Goal: Task Accomplishment & Management: Manage account settings

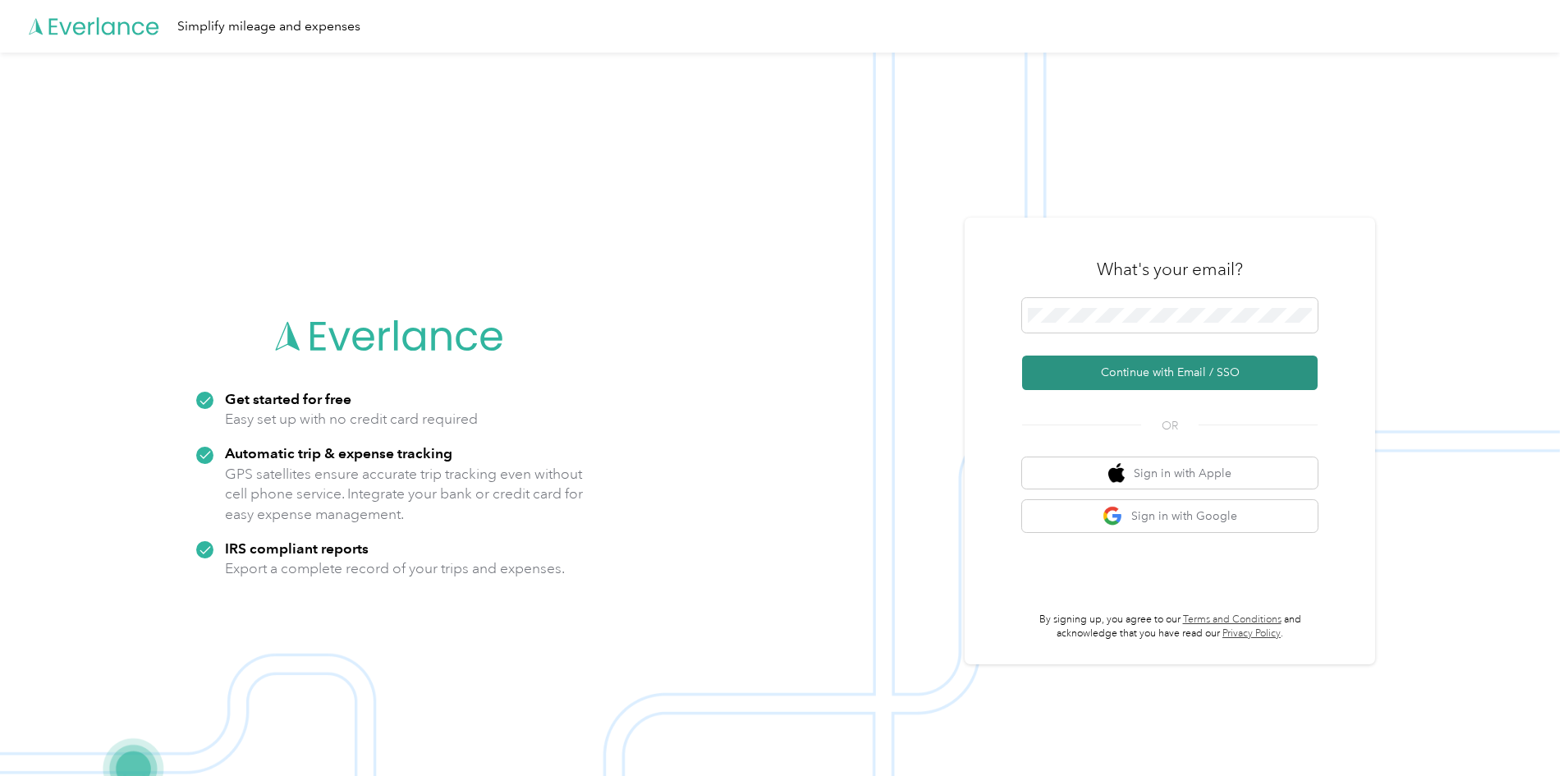
click at [1118, 380] on button "Continue with Email / SSO" at bounding box center [1170, 372] width 296 height 34
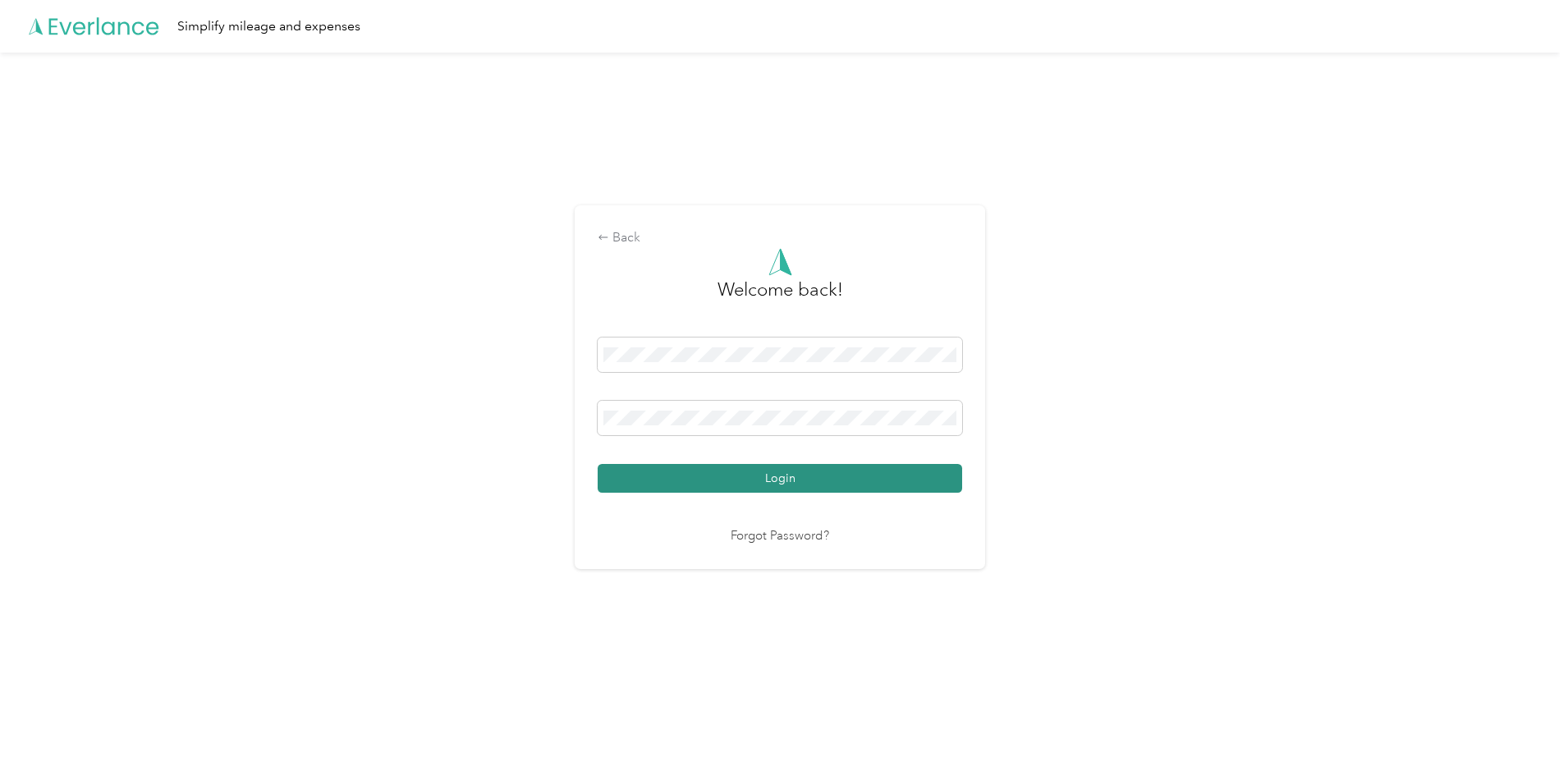
click at [745, 482] on button "Login" at bounding box center [779, 477] width 364 height 28
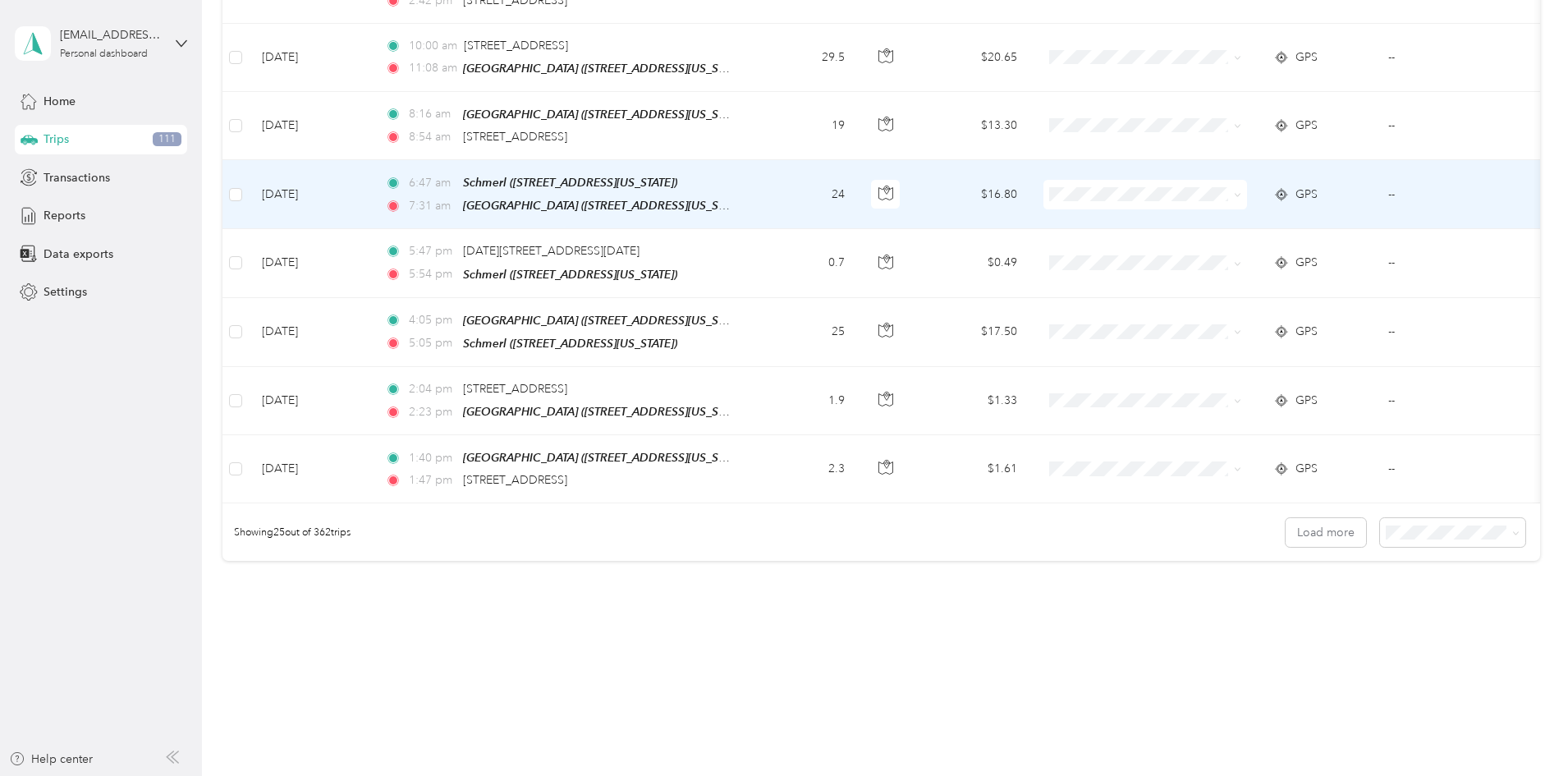
scroll to position [1486, 0]
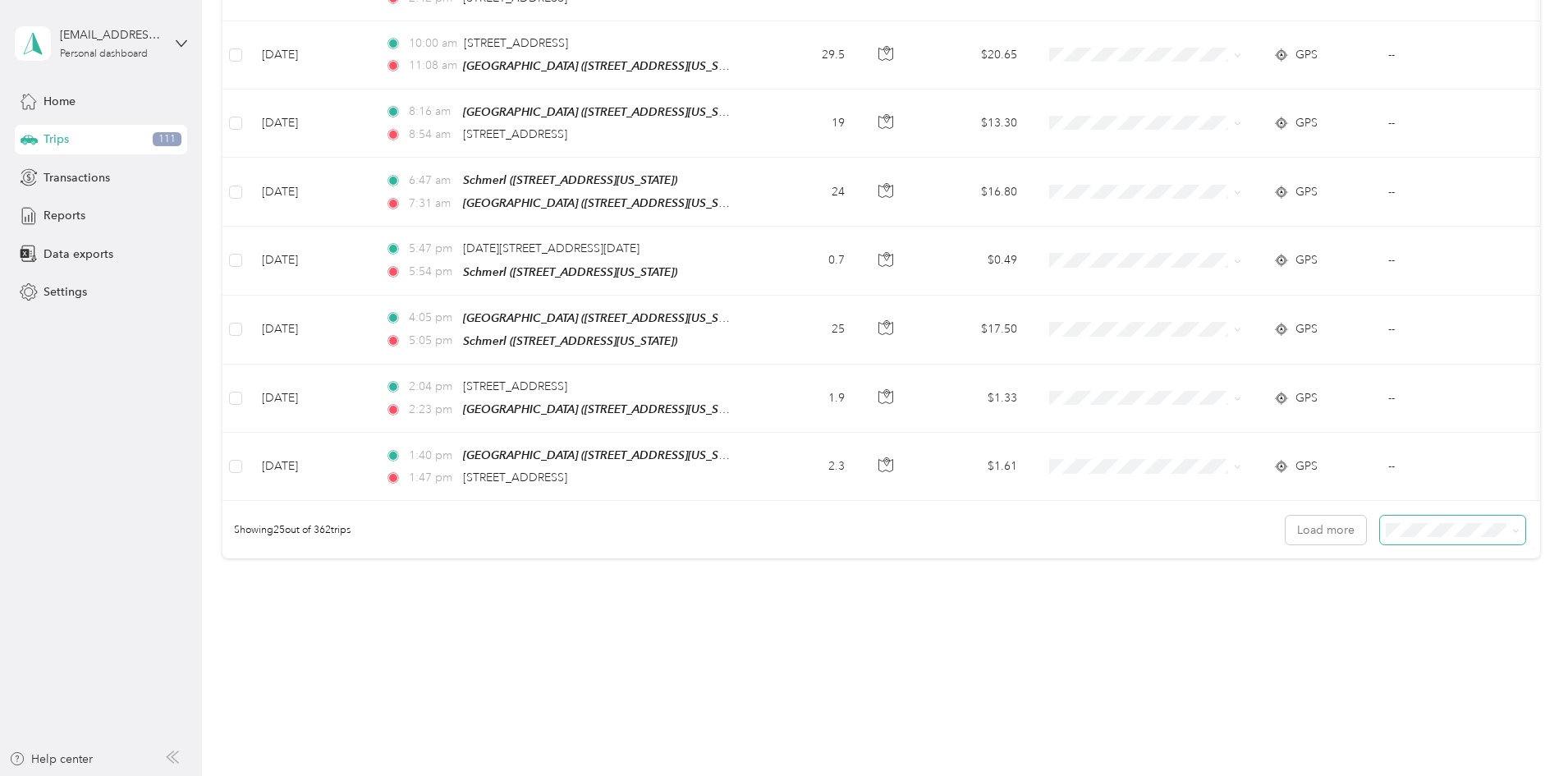
click at [1512, 523] on span at bounding box center [1516, 530] width 8 height 14
click at [1387, 528] on span at bounding box center [1452, 529] width 145 height 28
click at [1316, 595] on li "100 per load" at bounding box center [1339, 607] width 145 height 28
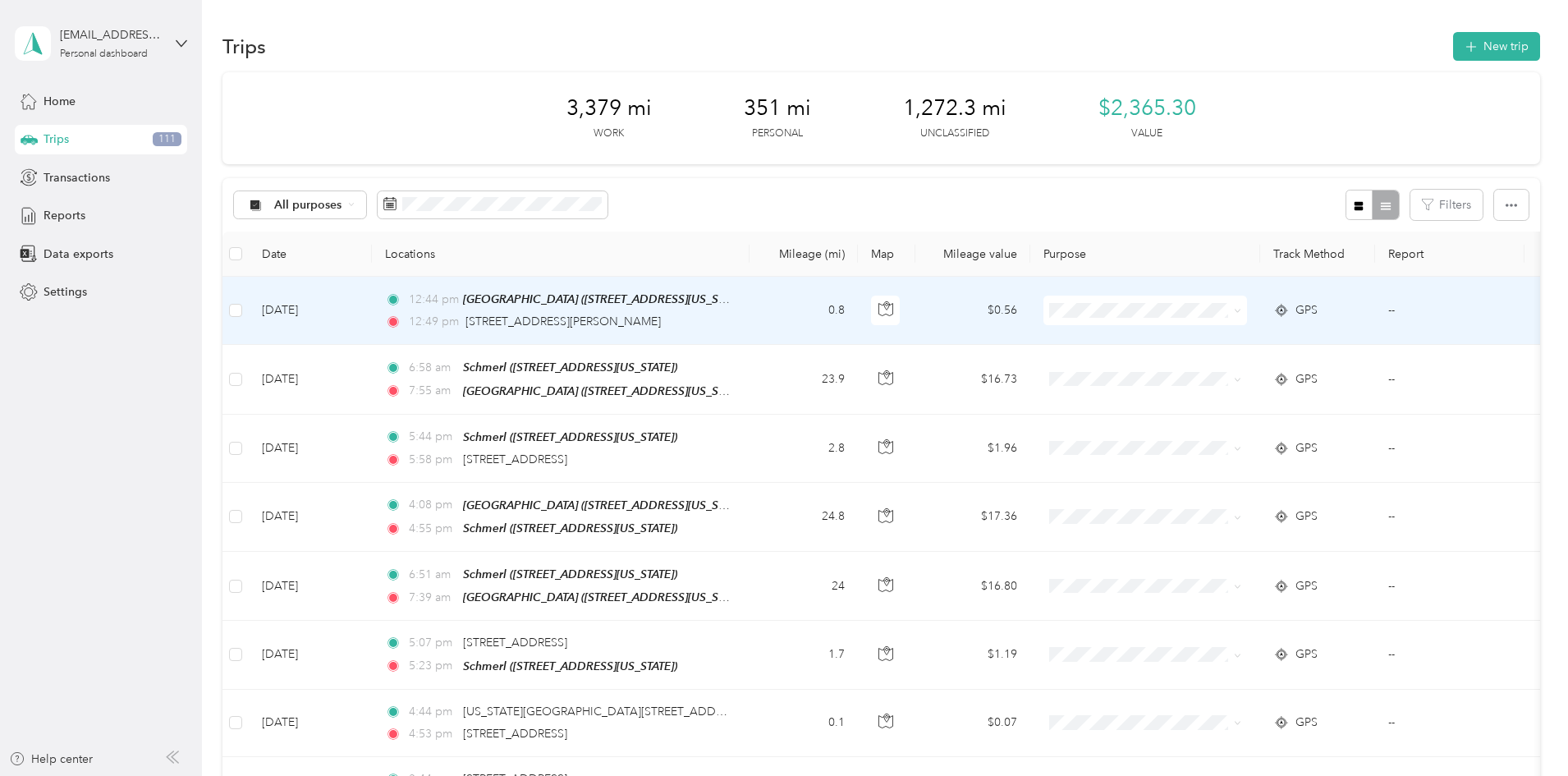
click at [1241, 308] on icon at bounding box center [1238, 310] width 8 height 8
click at [1293, 342] on span "Highland Lumber Company" at bounding box center [1270, 342] width 152 height 18
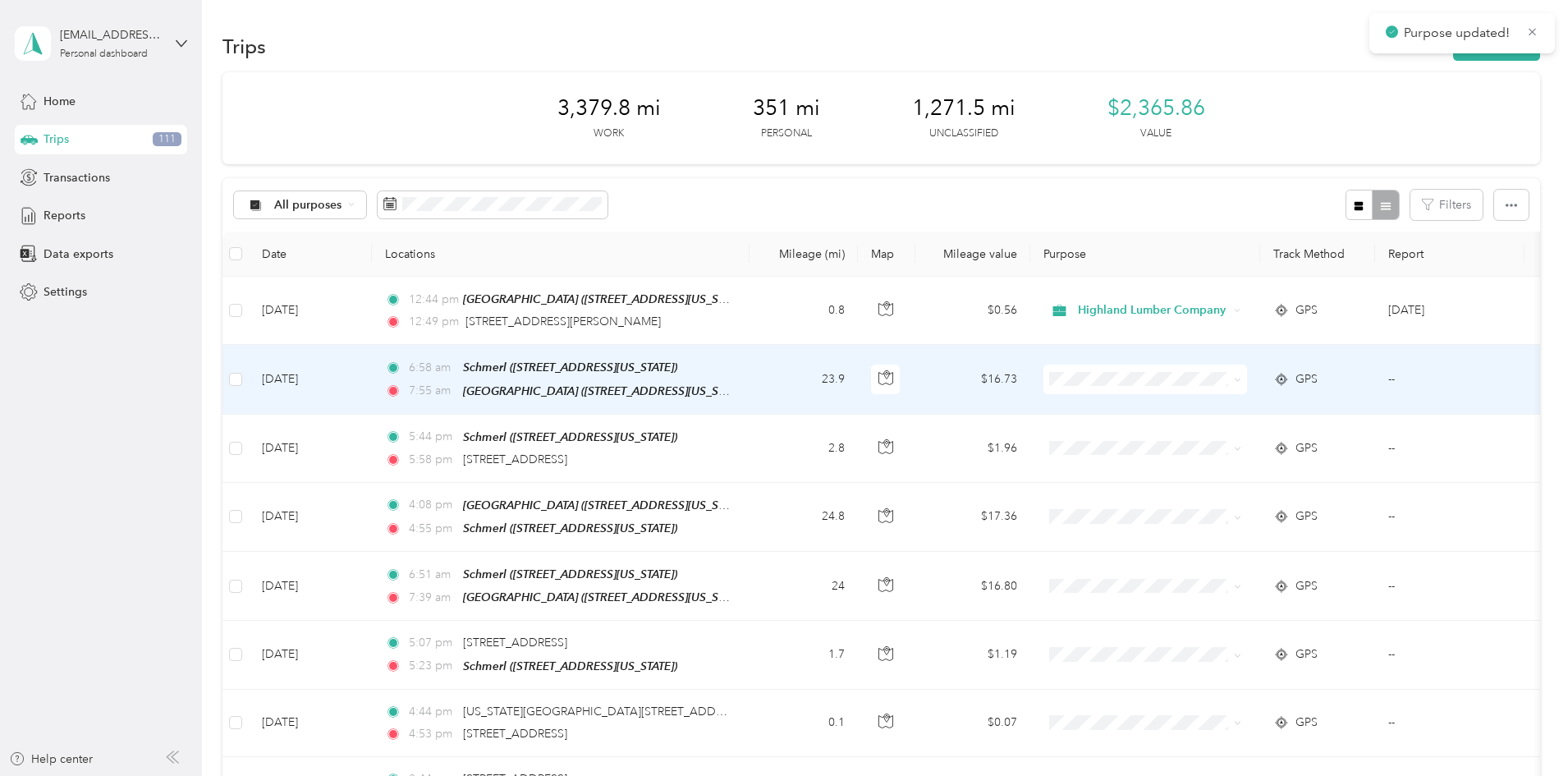
click at [1241, 377] on icon at bounding box center [1238, 380] width 8 height 8
click at [1251, 410] on span "Highland Lumber Company" at bounding box center [1270, 408] width 152 height 18
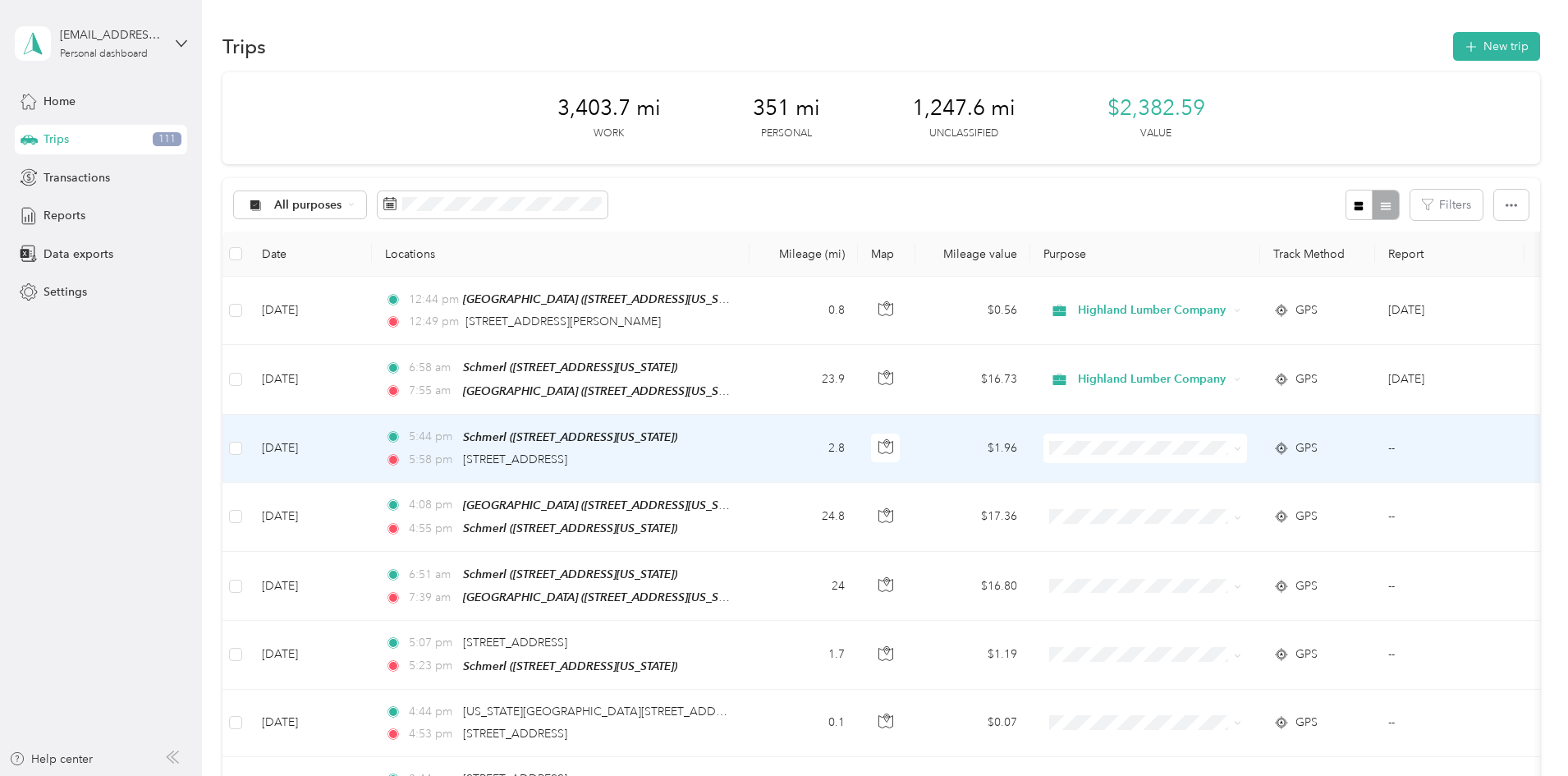
click at [1241, 445] on span at bounding box center [1234, 448] width 13 height 18
click at [1240, 447] on icon at bounding box center [1237, 448] width 5 height 3
click at [1282, 497] on span "Personal" at bounding box center [1270, 505] width 152 height 18
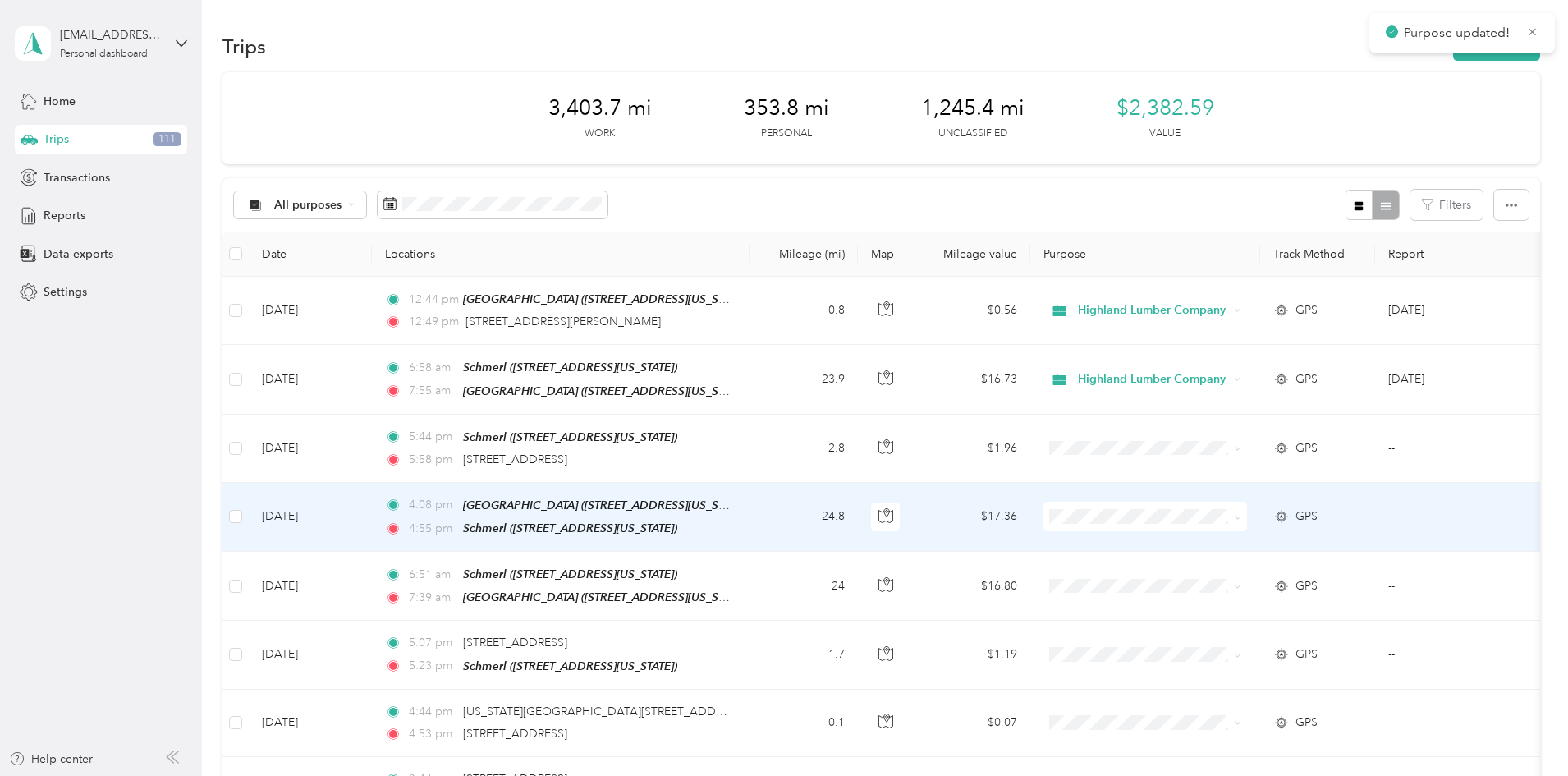
click at [1241, 513] on icon at bounding box center [1238, 517] width 8 height 8
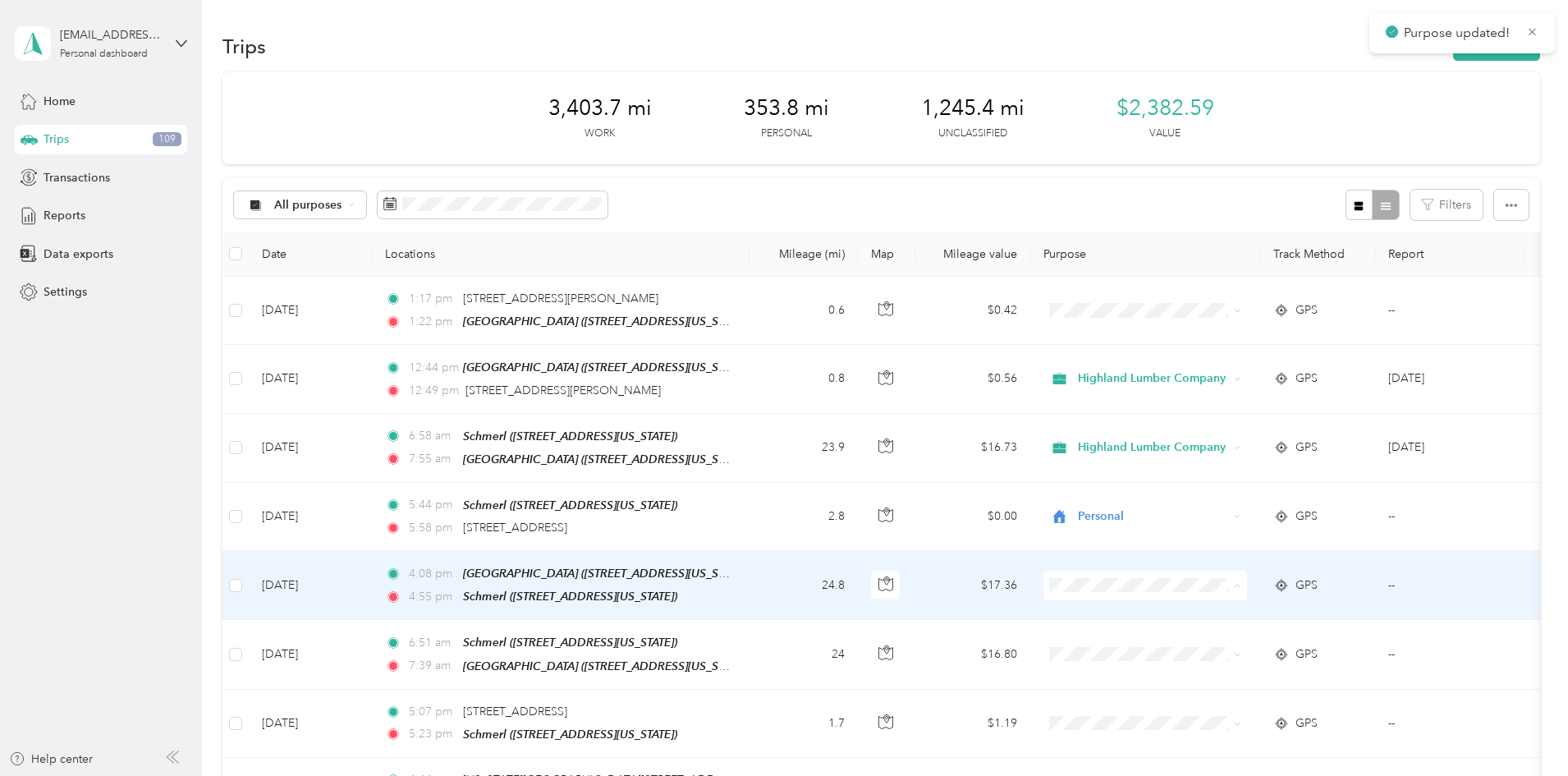
click at [1261, 605] on span "Highland Lumber Company" at bounding box center [1270, 611] width 152 height 18
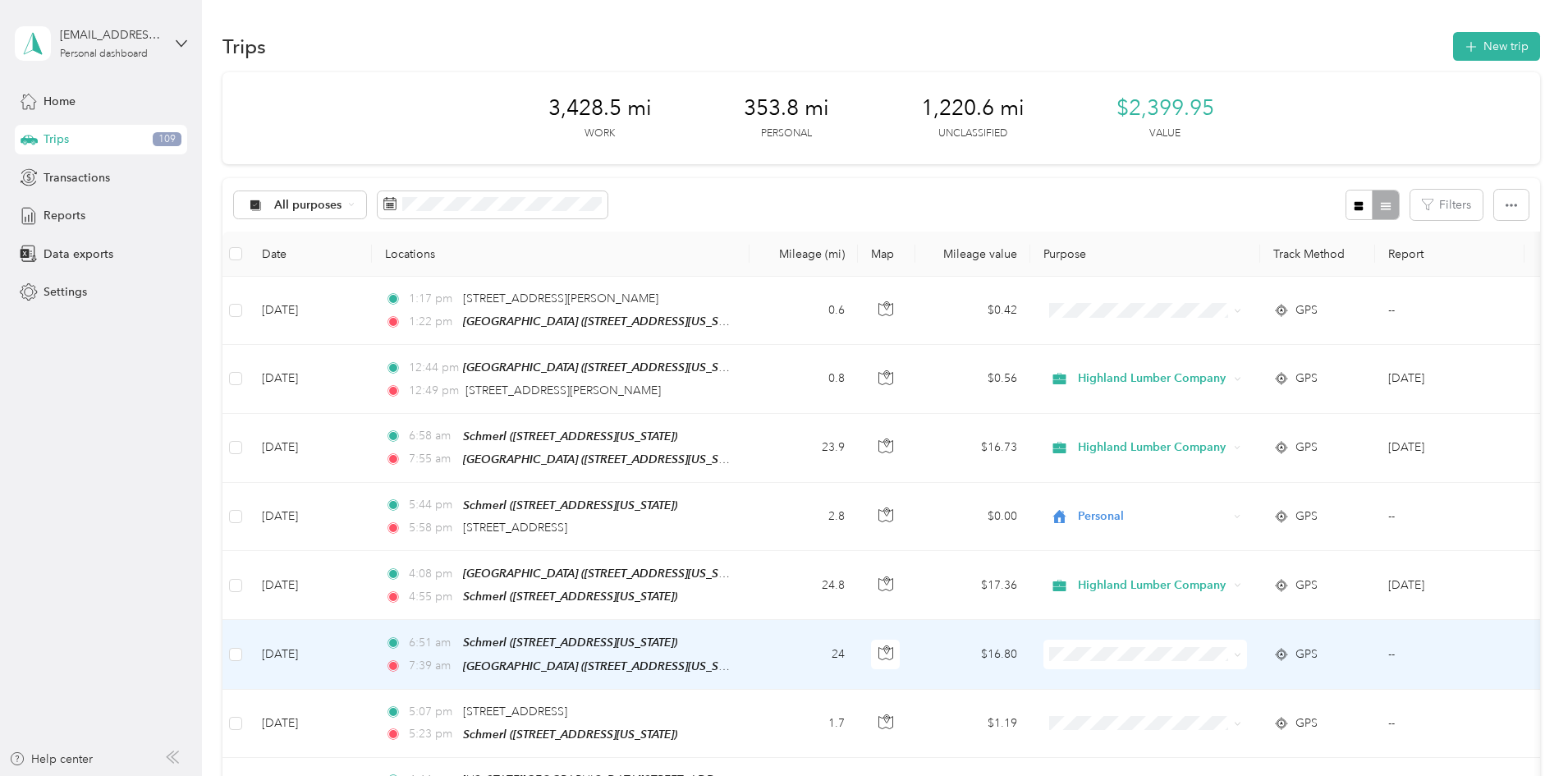
click at [1241, 645] on span at bounding box center [1234, 654] width 13 height 18
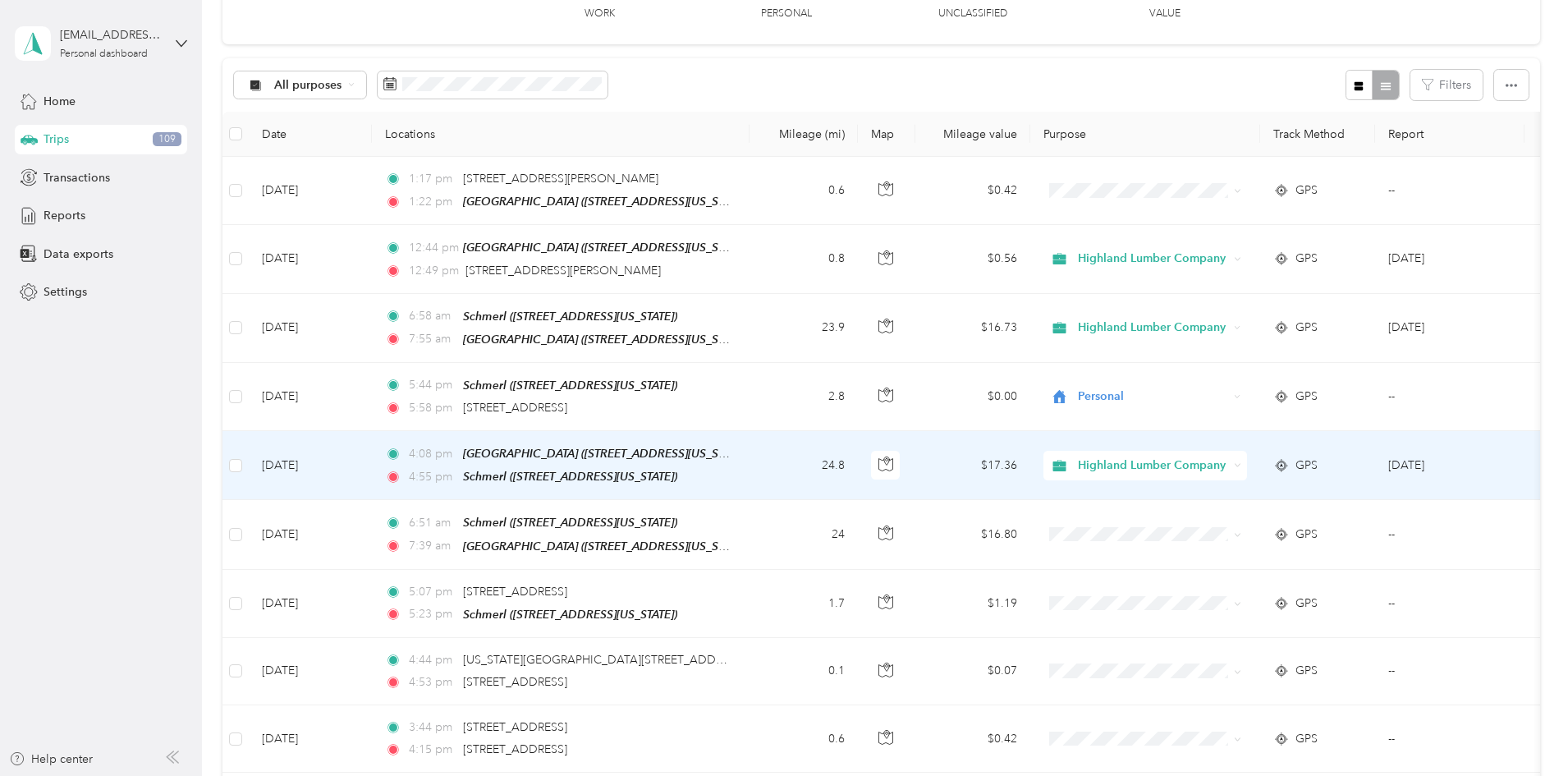
scroll to position [164, 0]
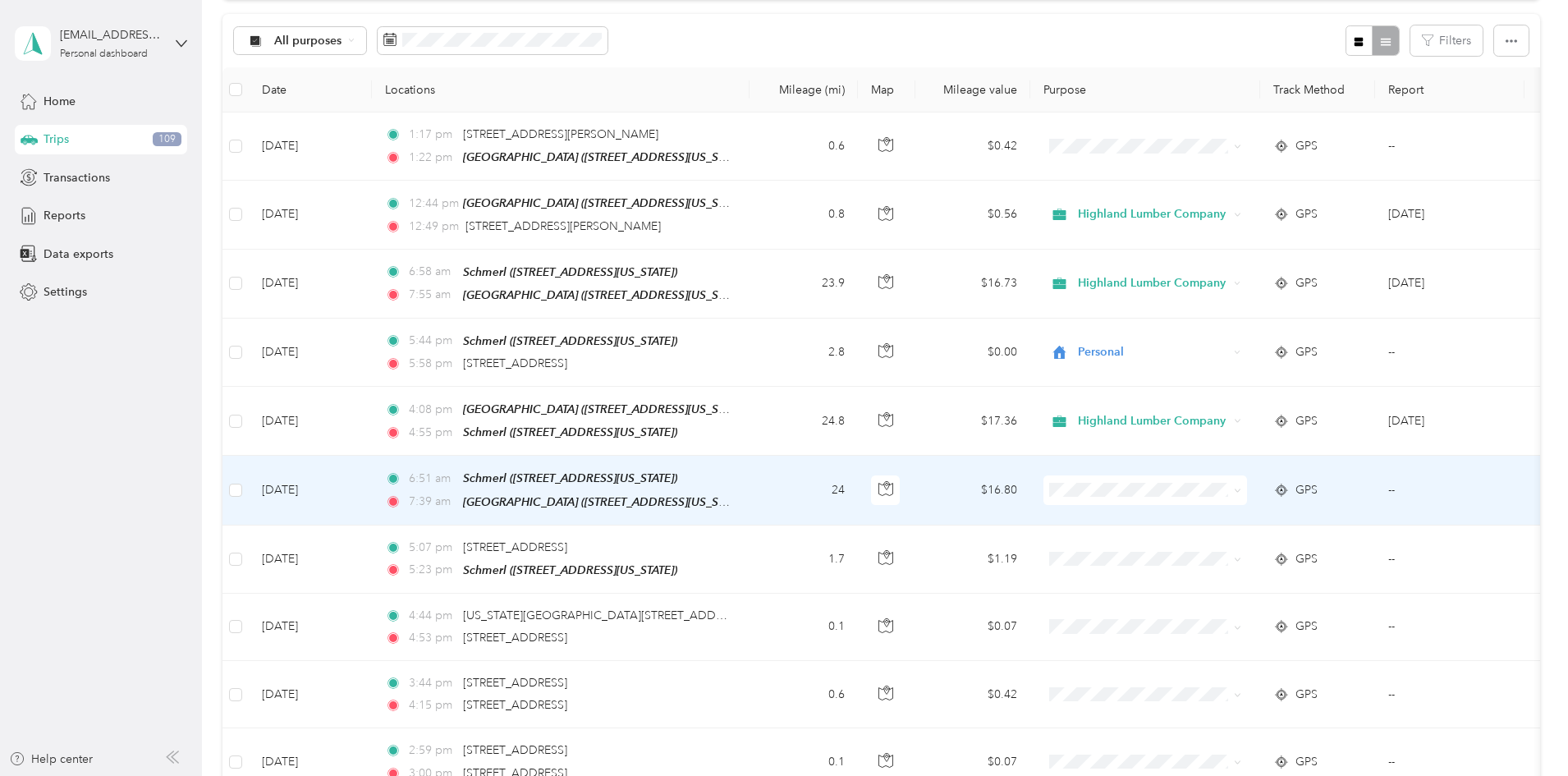
click at [1241, 487] on icon at bounding box center [1238, 491] width 8 height 8
click at [1248, 518] on span "Highland Lumber Company" at bounding box center [1270, 514] width 152 height 18
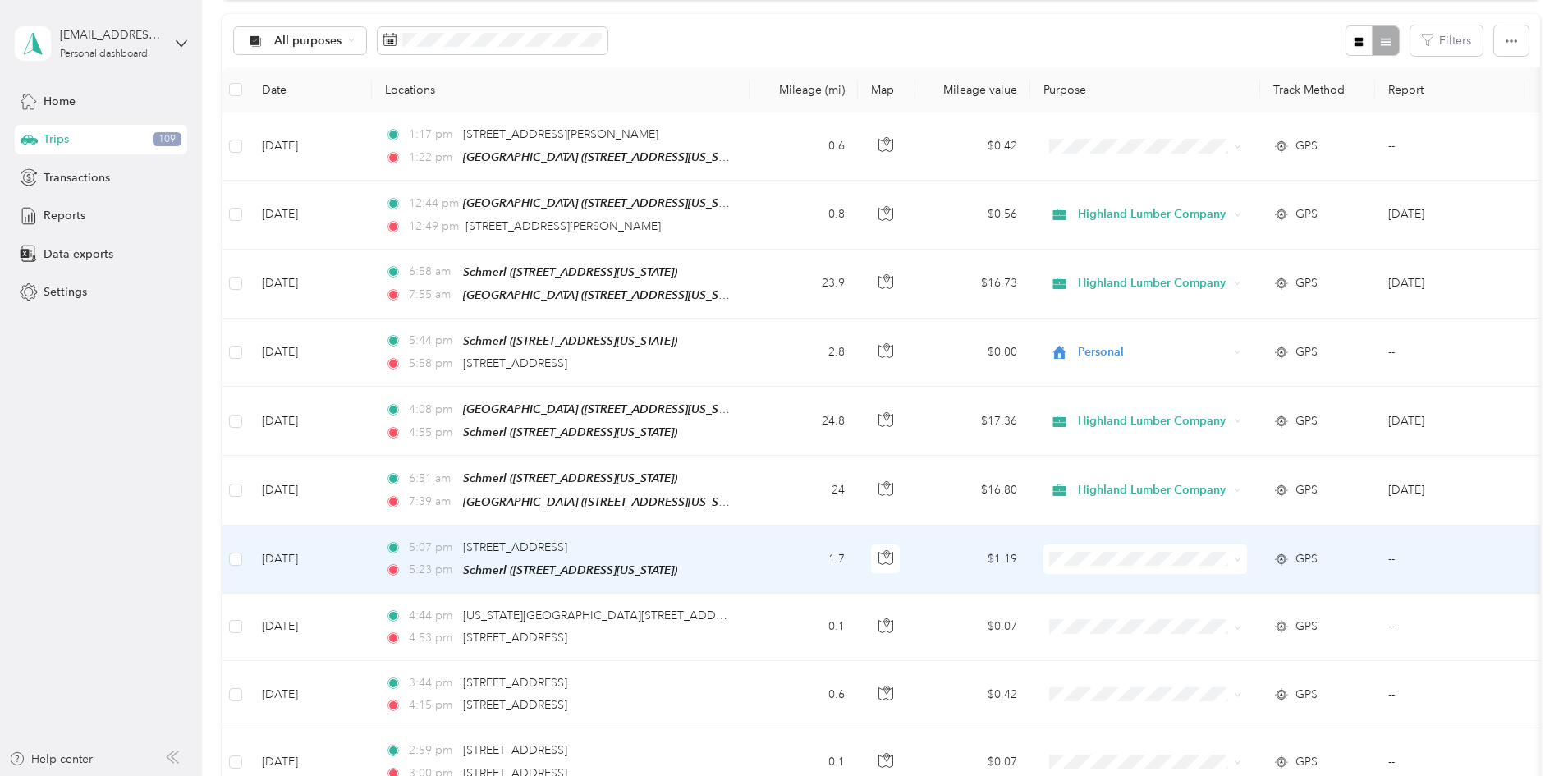
click at [1241, 555] on icon at bounding box center [1238, 559] width 8 height 8
click at [1246, 608] on span "Personal" at bounding box center [1270, 605] width 152 height 18
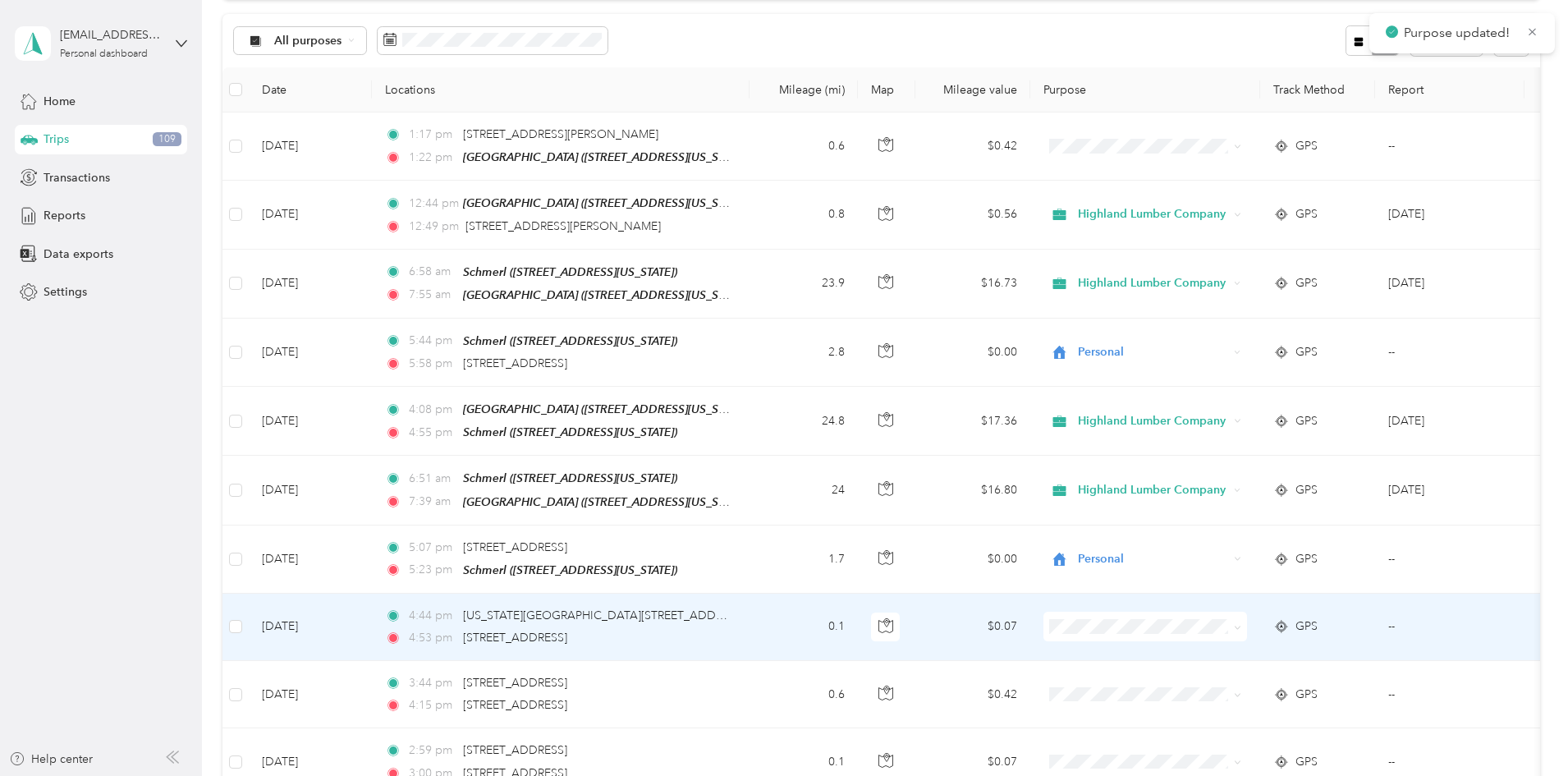
click at [1241, 624] on icon at bounding box center [1238, 628] width 8 height 8
click at [1242, 668] on li "Personal" at bounding box center [1255, 676] width 204 height 28
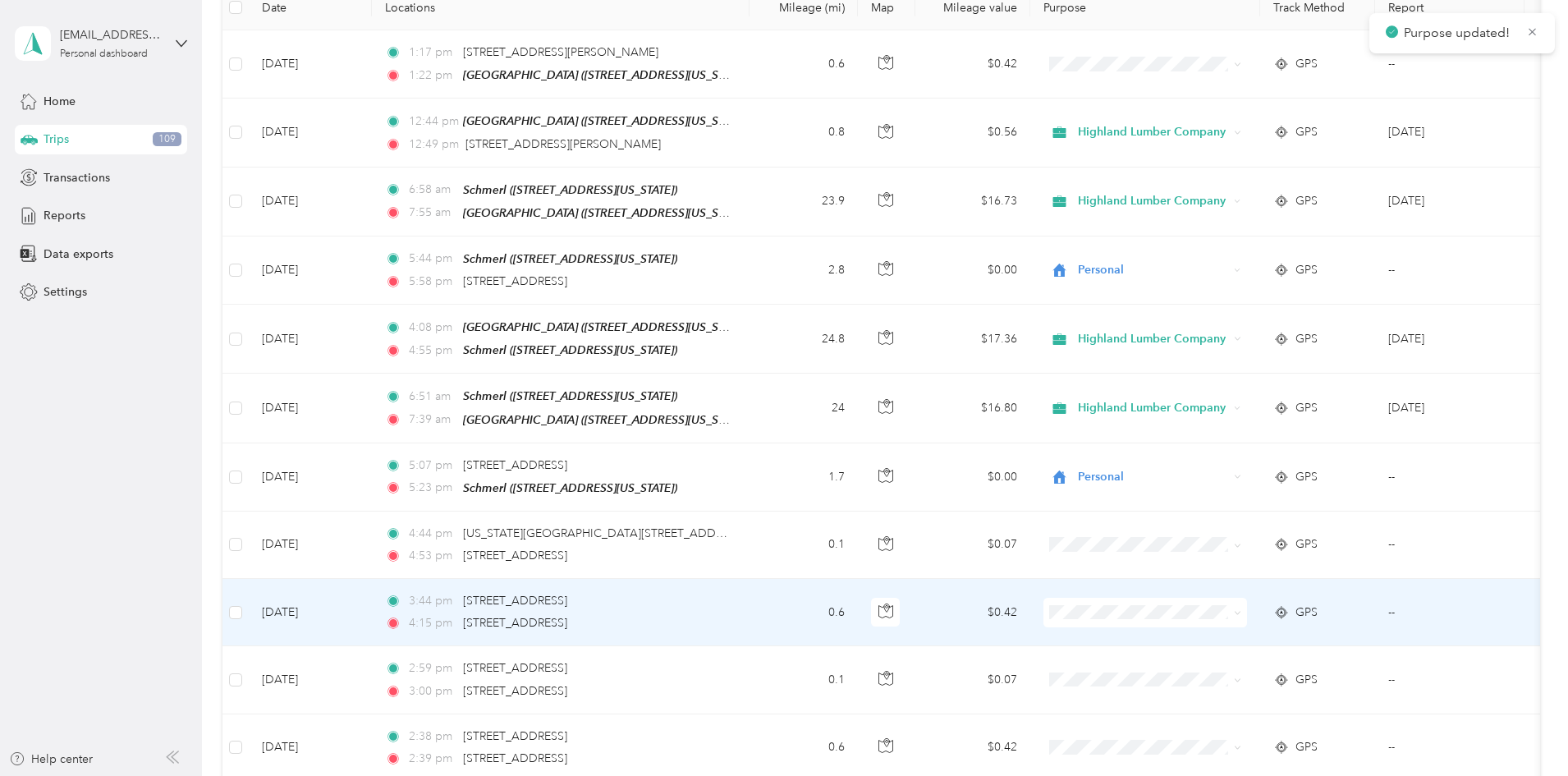
scroll to position [328, 0]
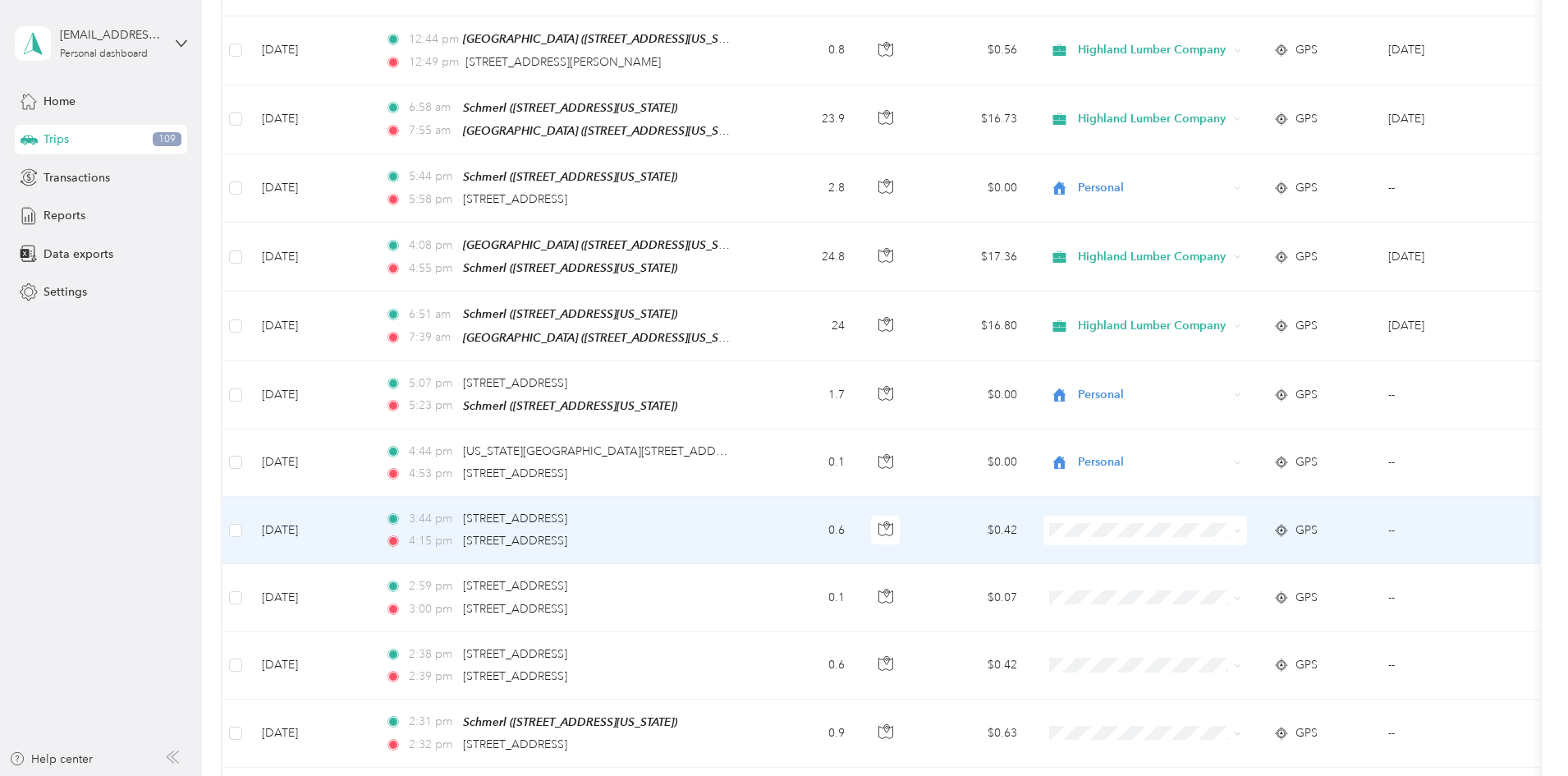
click at [1240, 529] on icon at bounding box center [1237, 530] width 5 height 3
click at [1223, 575] on span "Personal" at bounding box center [1270, 579] width 152 height 18
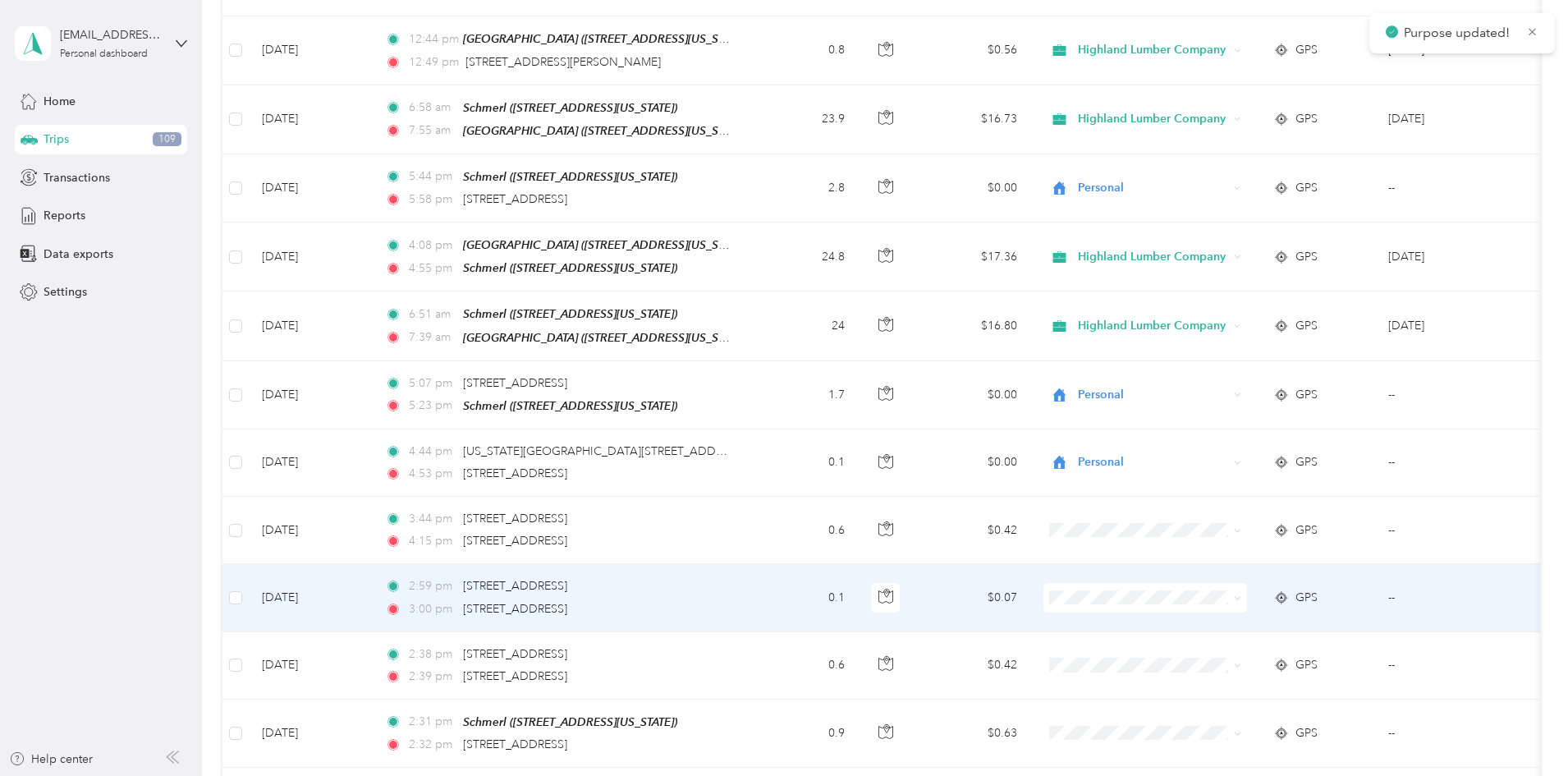
click at [1241, 594] on icon at bounding box center [1238, 598] width 8 height 8
click at [1251, 643] on span "Personal" at bounding box center [1270, 647] width 152 height 18
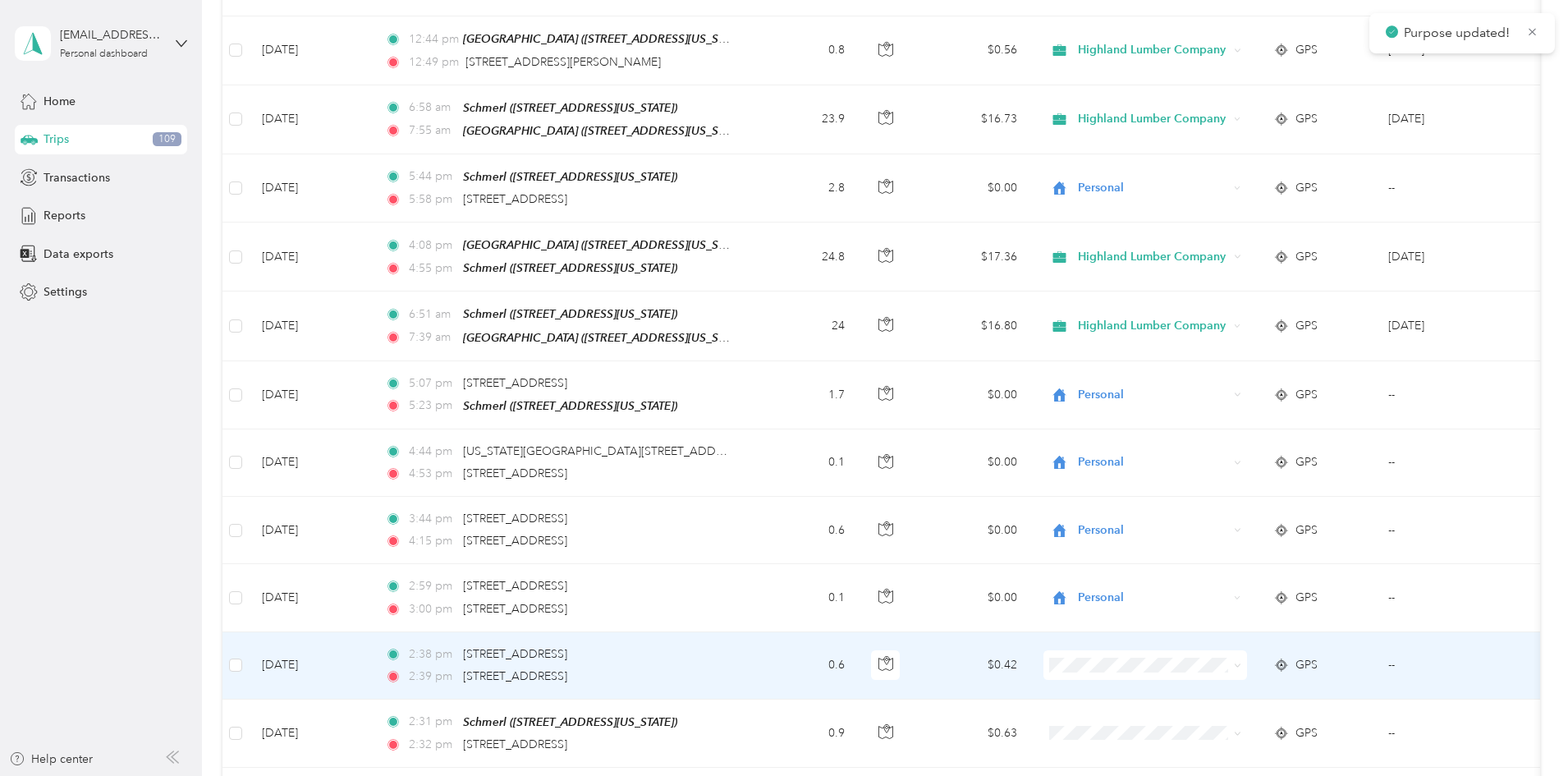
click at [1241, 656] on span at bounding box center [1234, 665] width 13 height 18
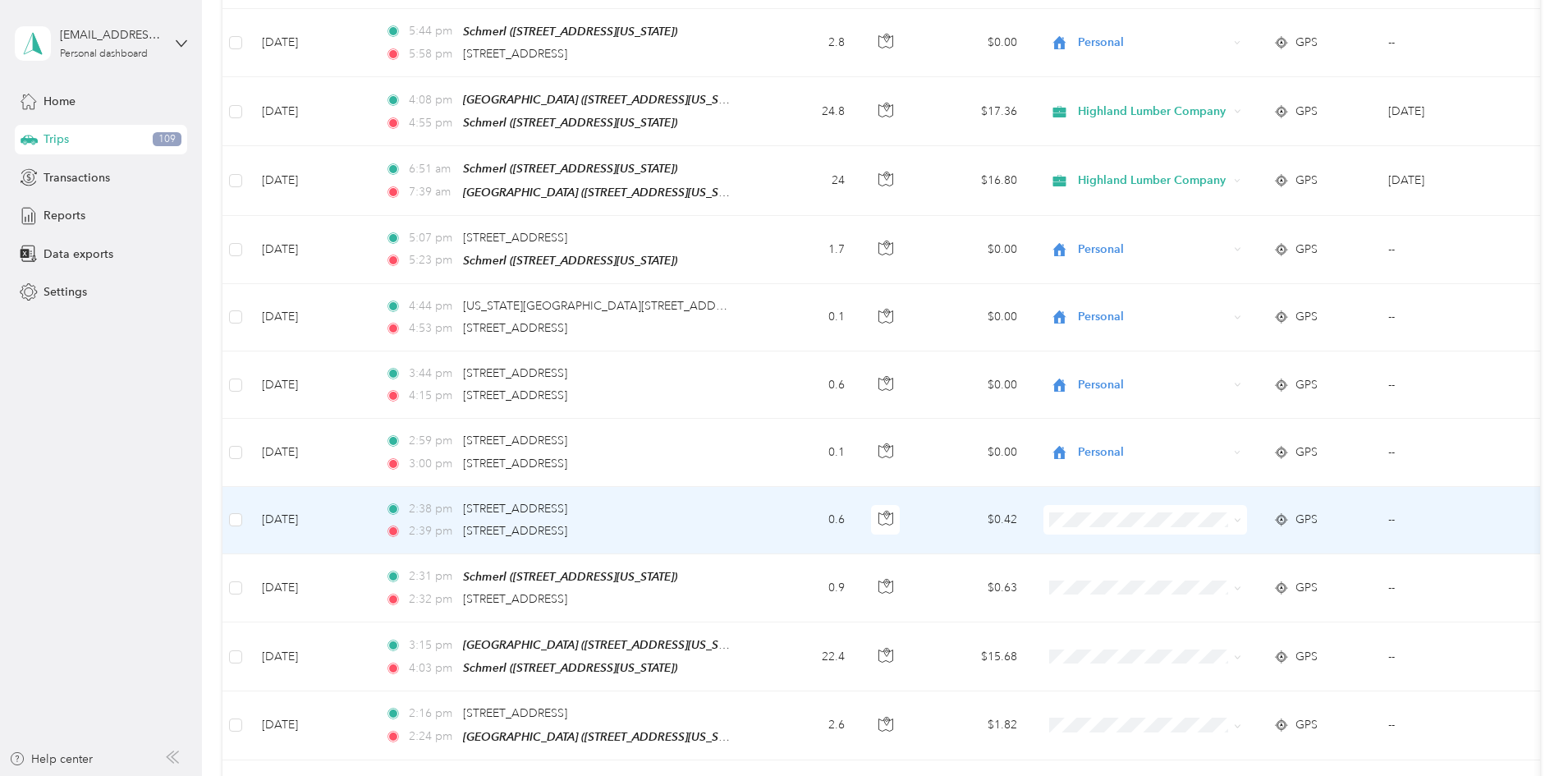
scroll to position [493, 0]
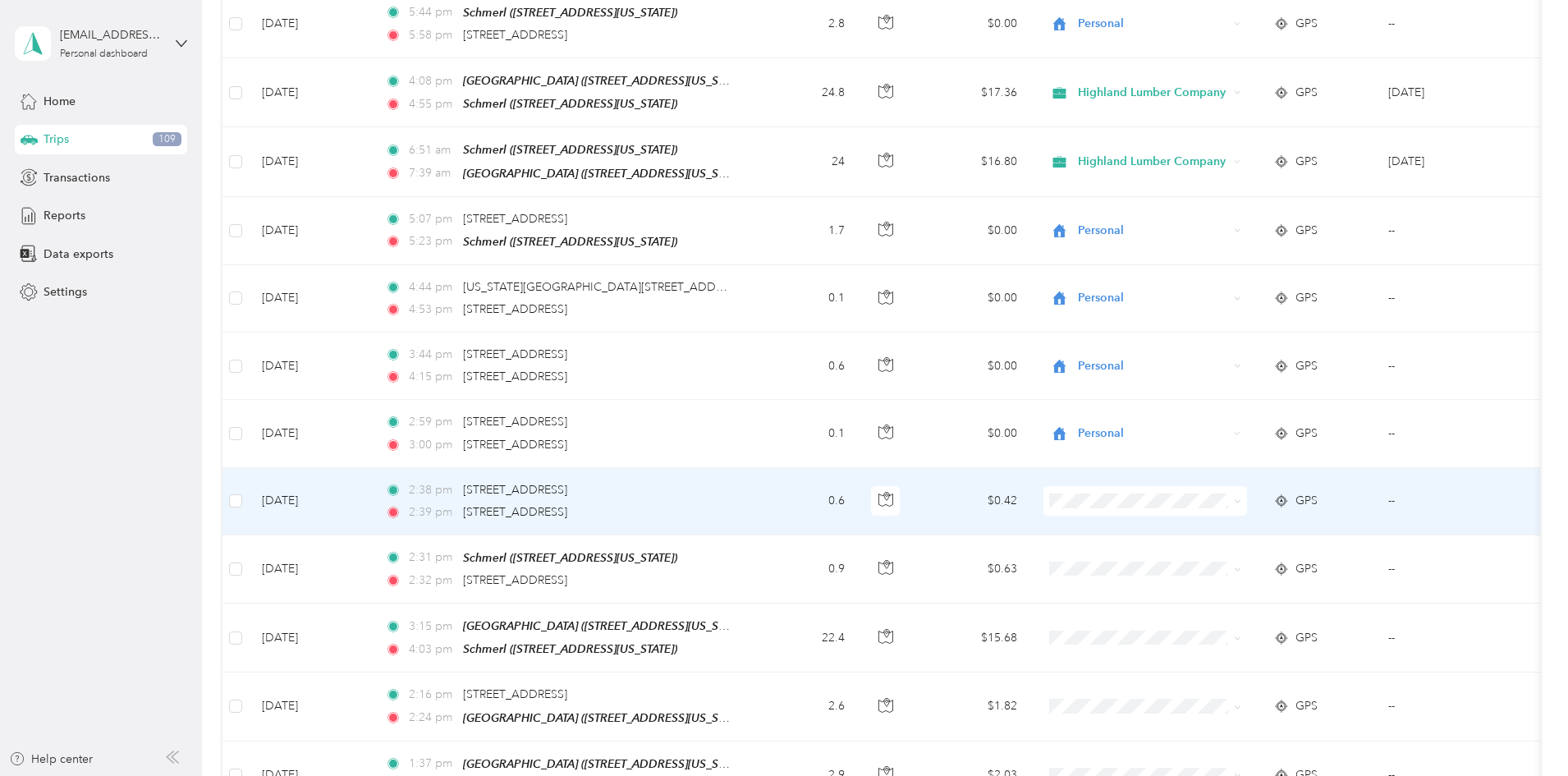
click at [1247, 495] on span at bounding box center [1145, 501] width 204 height 29
click at [1241, 498] on icon at bounding box center [1238, 502] width 8 height 8
click at [1226, 551] on span "Personal" at bounding box center [1270, 552] width 152 height 18
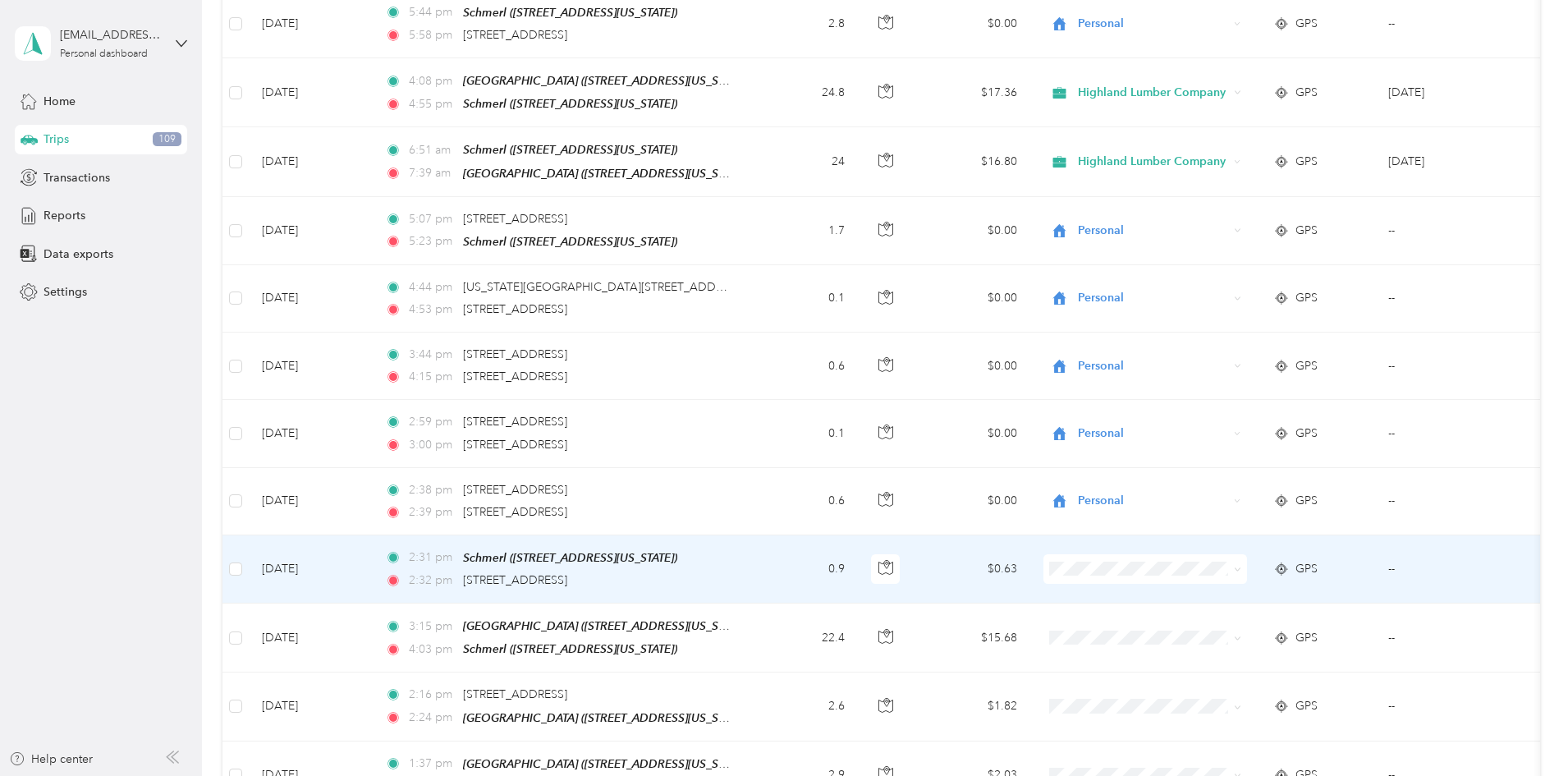
click at [1241, 565] on icon at bounding box center [1238, 569] width 8 height 8
click at [1241, 622] on li "Personal" at bounding box center [1255, 619] width 204 height 28
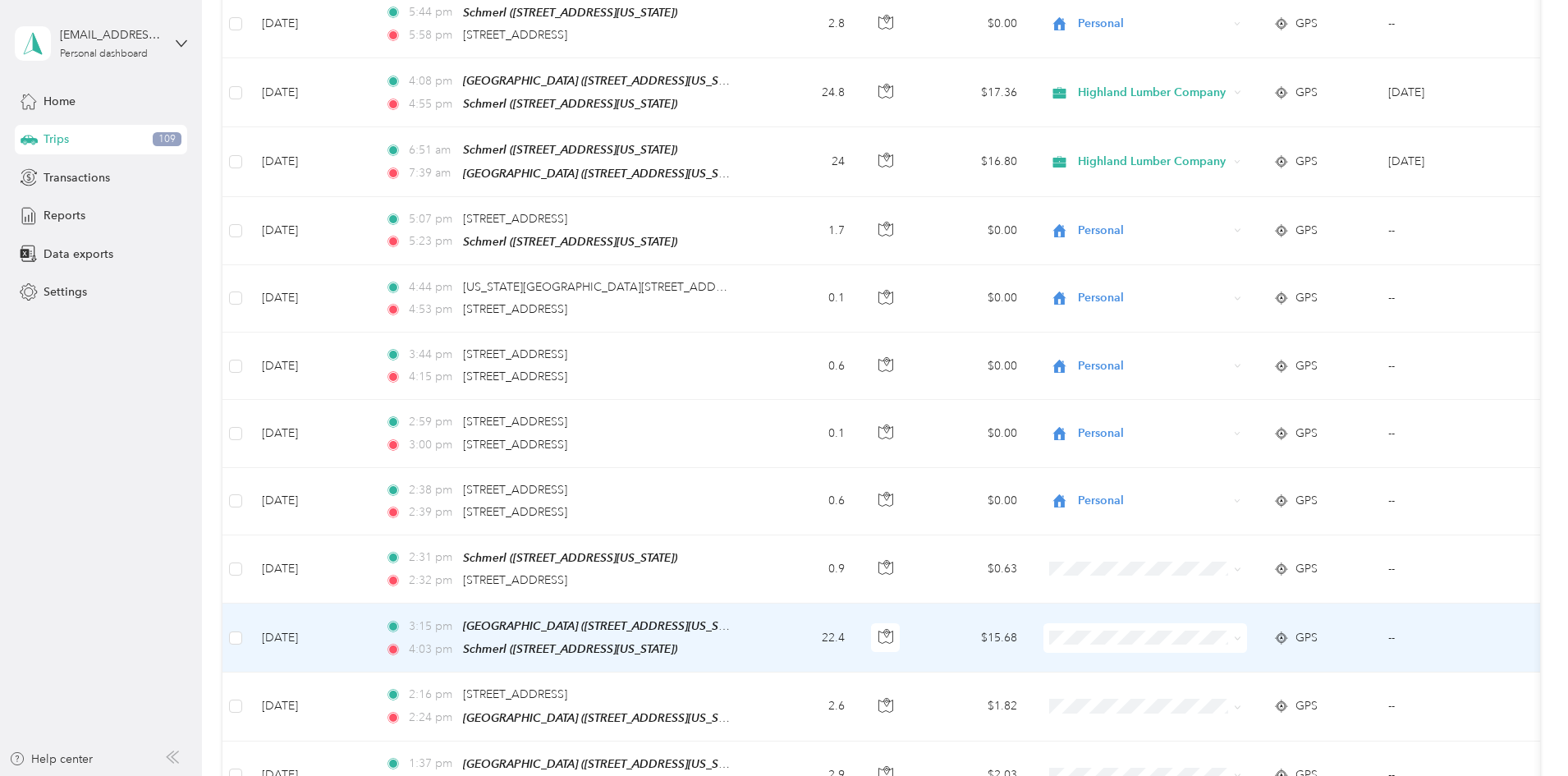
scroll to position [575, 0]
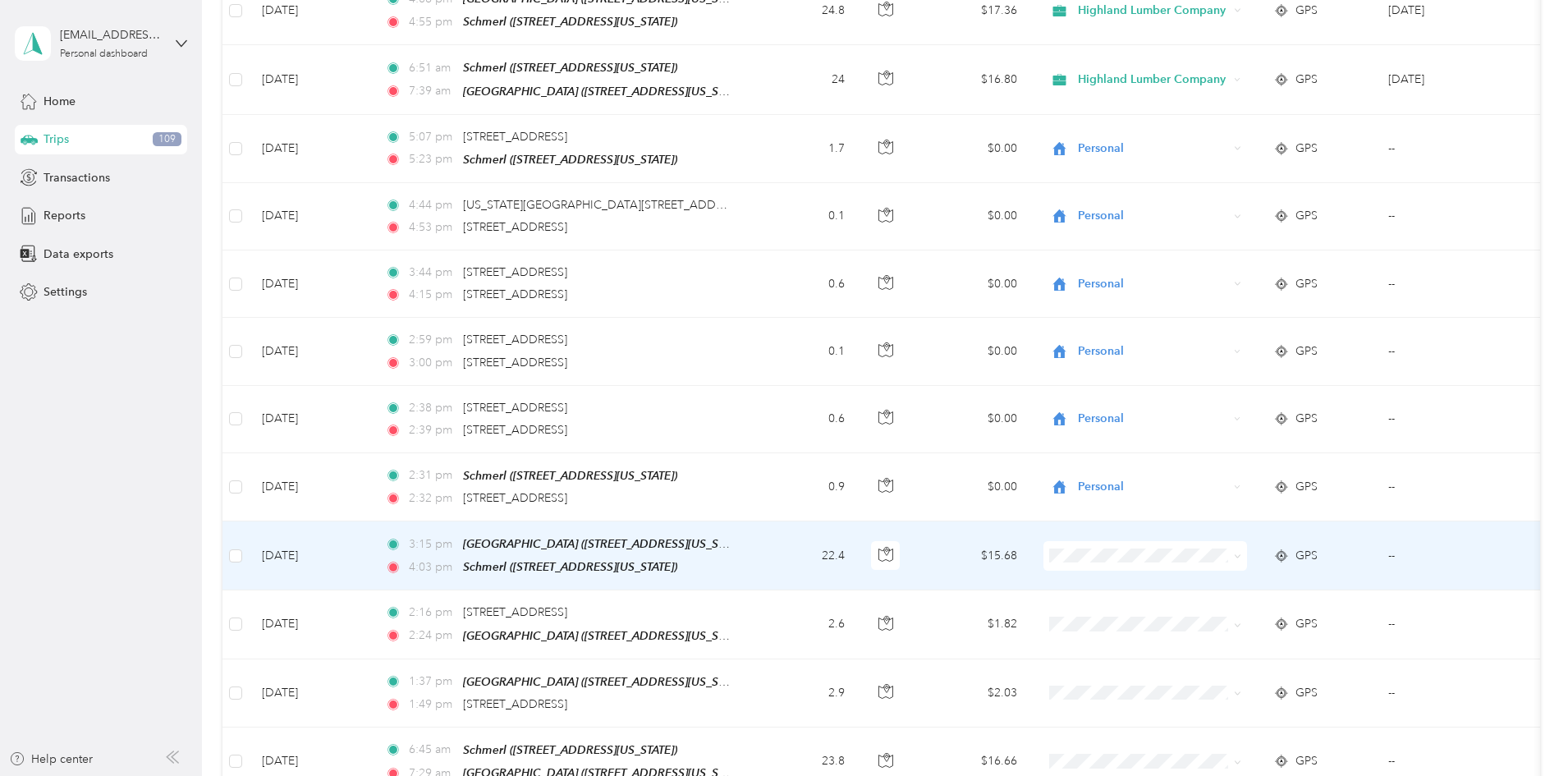
click at [1241, 552] on icon at bounding box center [1238, 556] width 8 height 8
click at [1234, 580] on span "Highland Lumber Company" at bounding box center [1270, 577] width 152 height 18
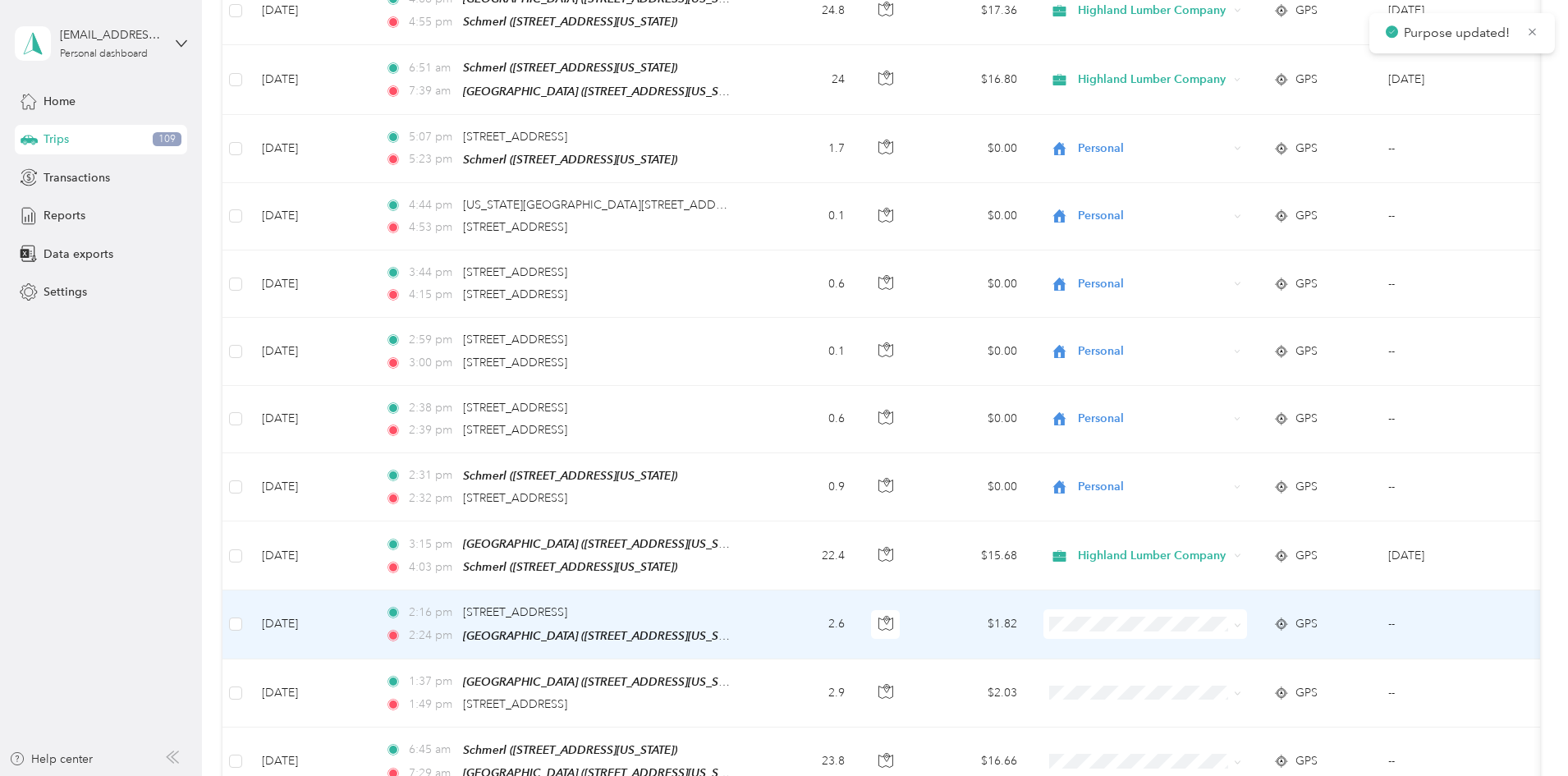
click at [1241, 622] on icon at bounding box center [1238, 626] width 8 height 8
click at [1246, 639] on span "Highland Lumber Company" at bounding box center [1270, 639] width 152 height 18
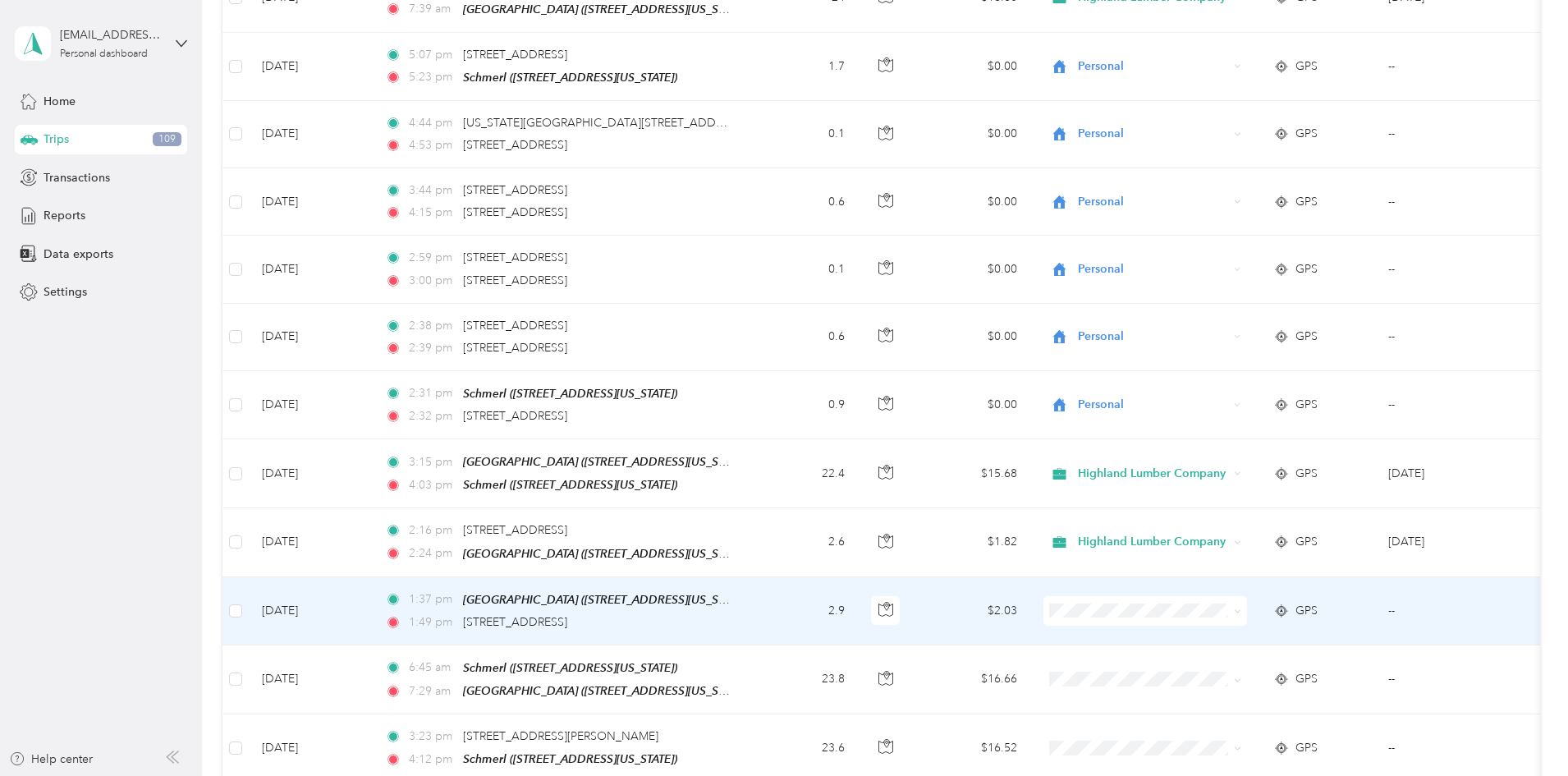
click at [1241, 607] on icon at bounding box center [1238, 611] width 8 height 8
click at [1208, 625] on span "Highland Lumber Company" at bounding box center [1270, 630] width 152 height 18
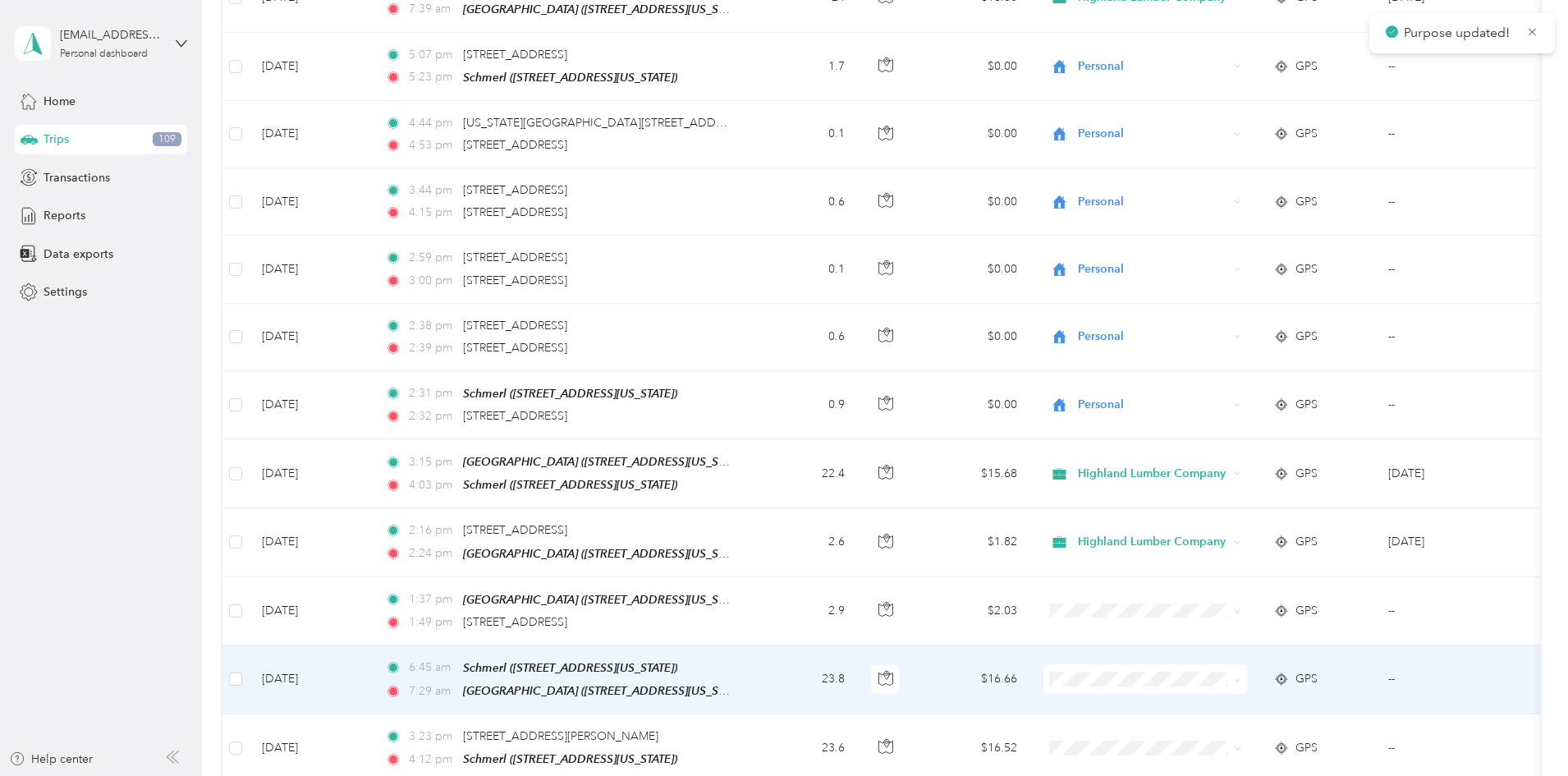
click at [1241, 676] on icon at bounding box center [1238, 680] width 8 height 8
click at [1219, 698] on span "Highland Lumber Company" at bounding box center [1270, 697] width 152 height 18
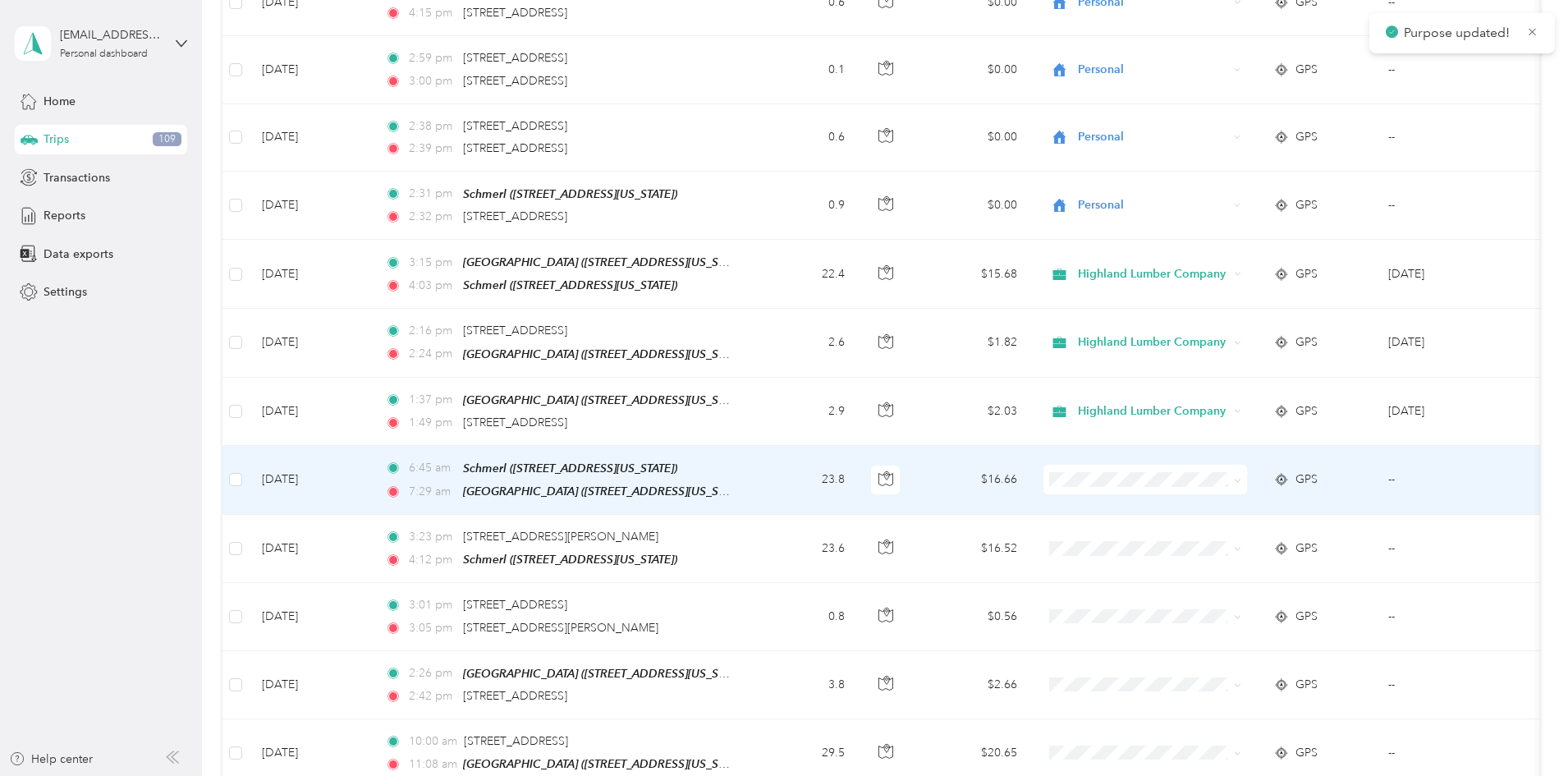
scroll to position [903, 0]
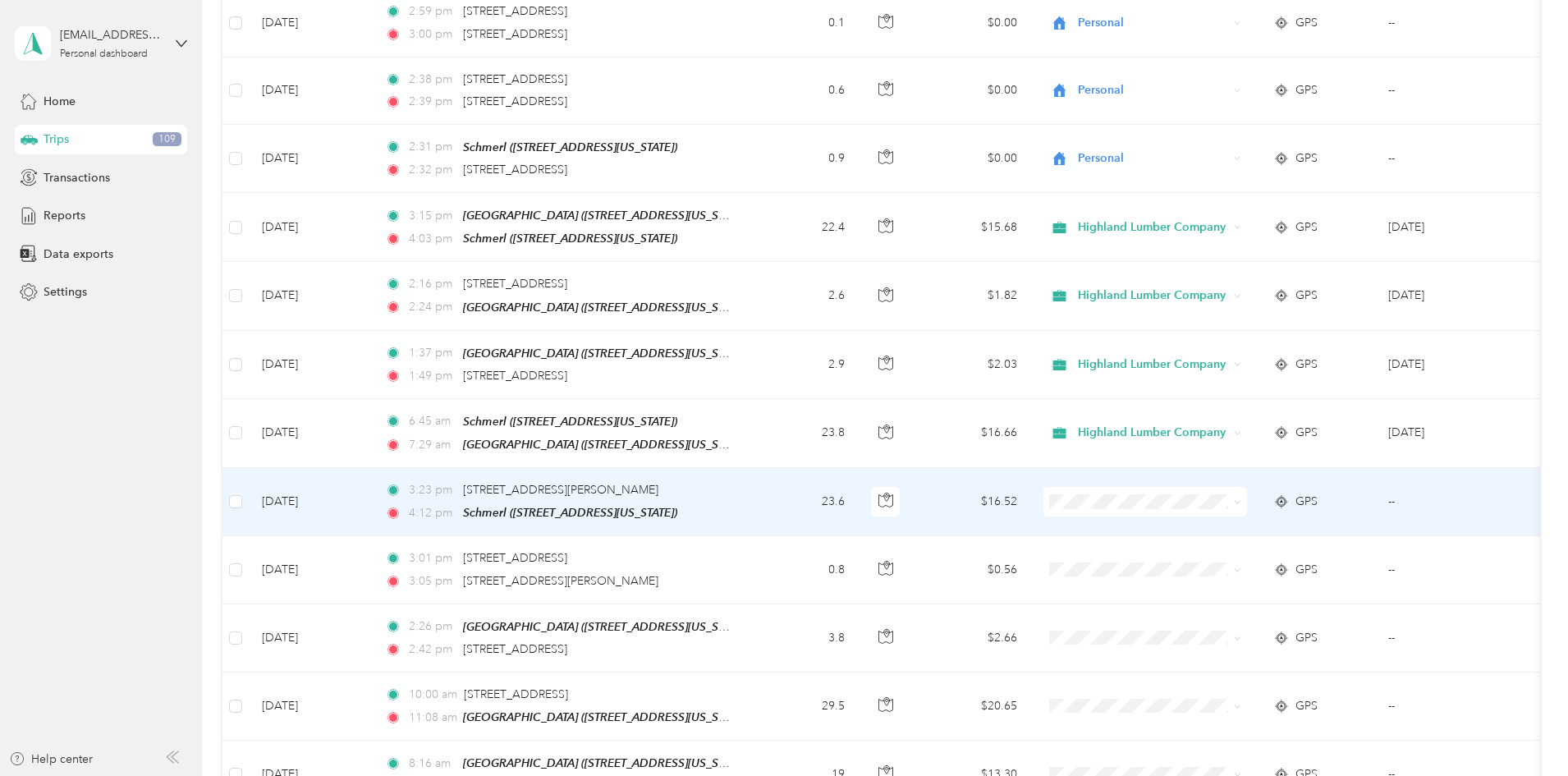
click at [1241, 498] on icon at bounding box center [1238, 502] width 8 height 8
click at [1261, 517] on span "Highland Lumber Company" at bounding box center [1270, 518] width 152 height 18
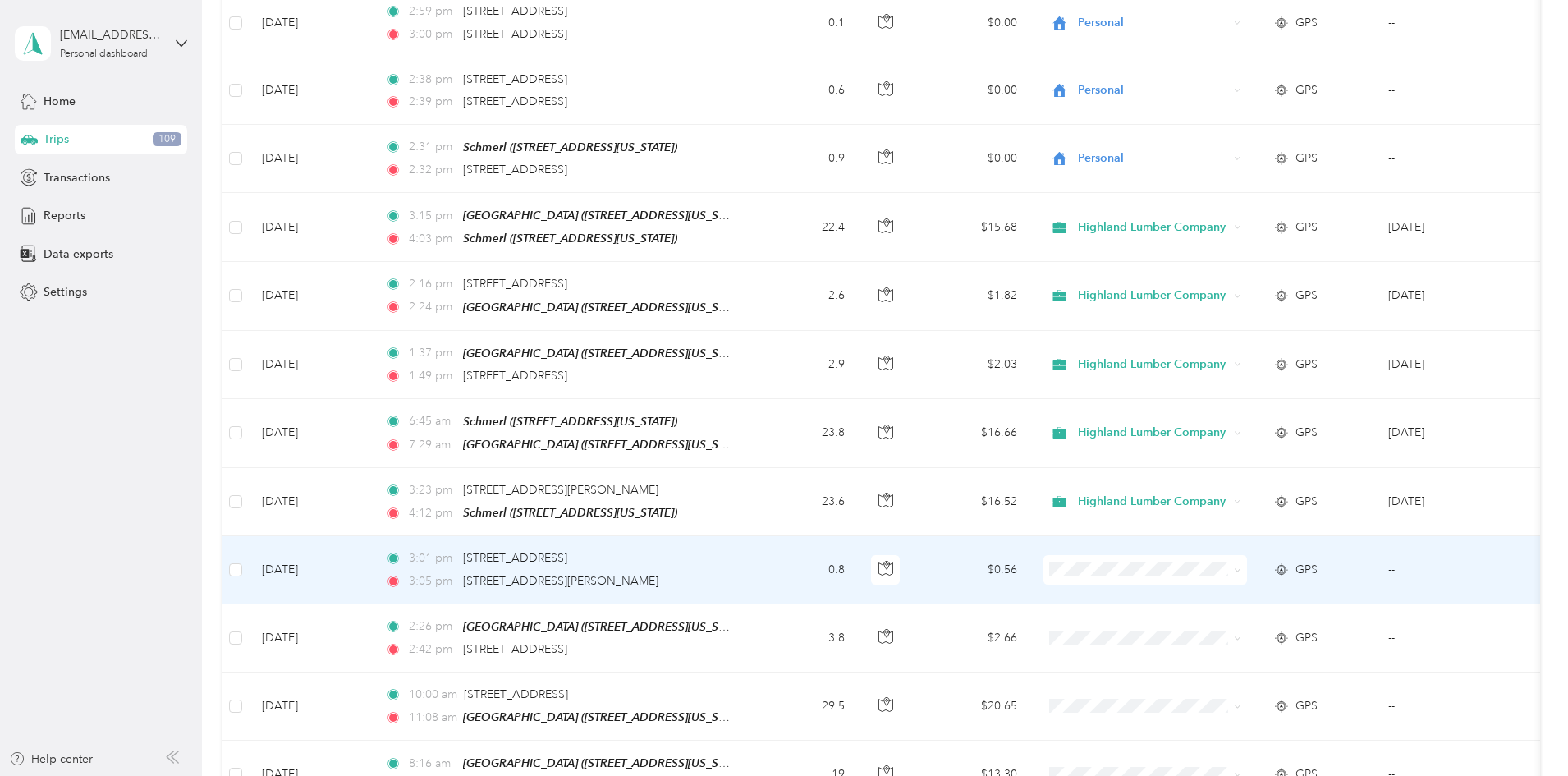
click at [1241, 562] on span at bounding box center [1238, 569] width 8 height 14
click at [1241, 560] on span at bounding box center [1234, 569] width 13 height 18
click at [1241, 566] on icon at bounding box center [1238, 570] width 8 height 8
click at [1282, 592] on li "Highland Lumber Company" at bounding box center [1255, 585] width 204 height 28
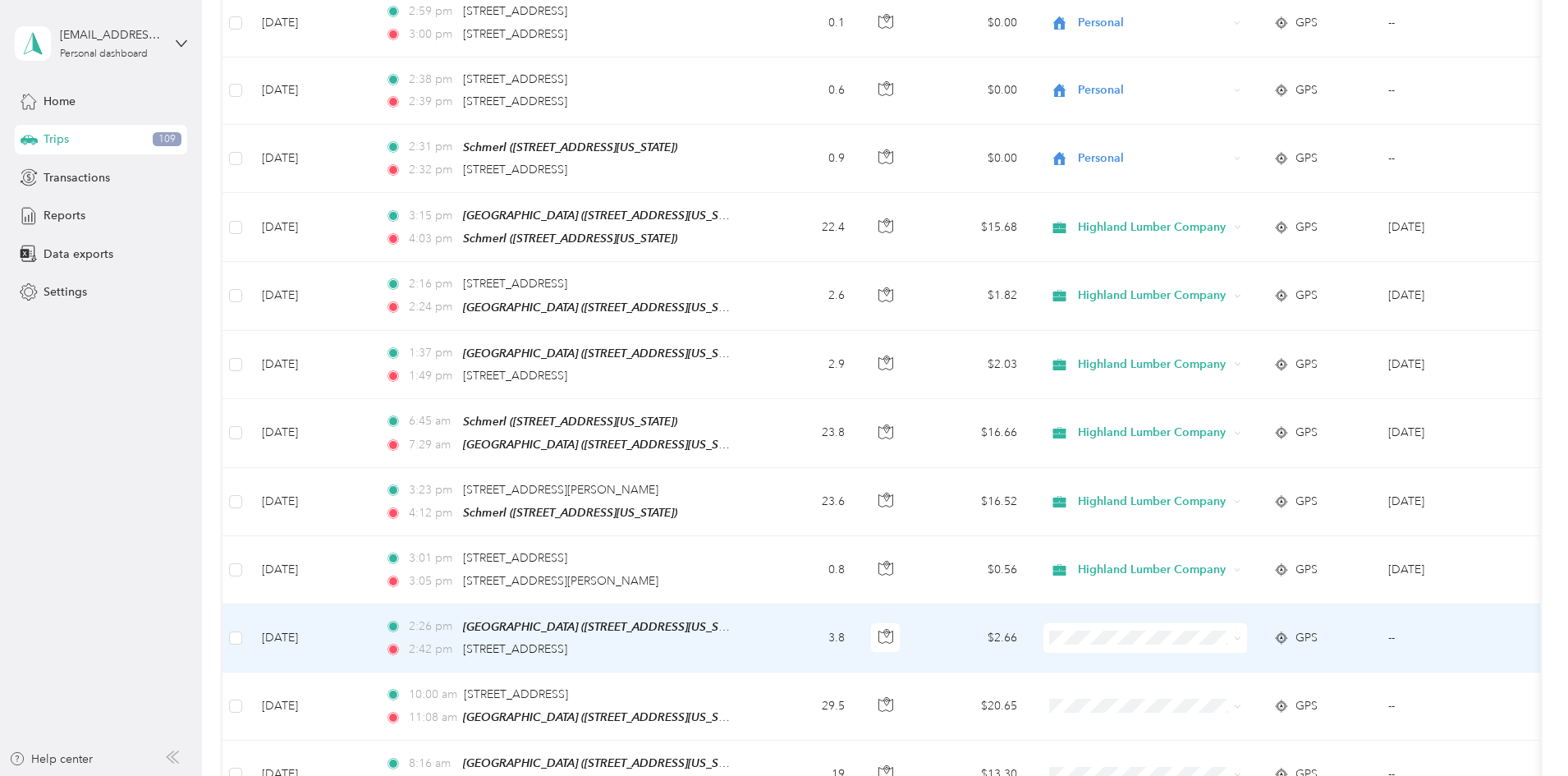
click at [1241, 634] on icon at bounding box center [1238, 638] width 8 height 8
click at [1285, 663] on li "Highland Lumber Company" at bounding box center [1255, 652] width 204 height 28
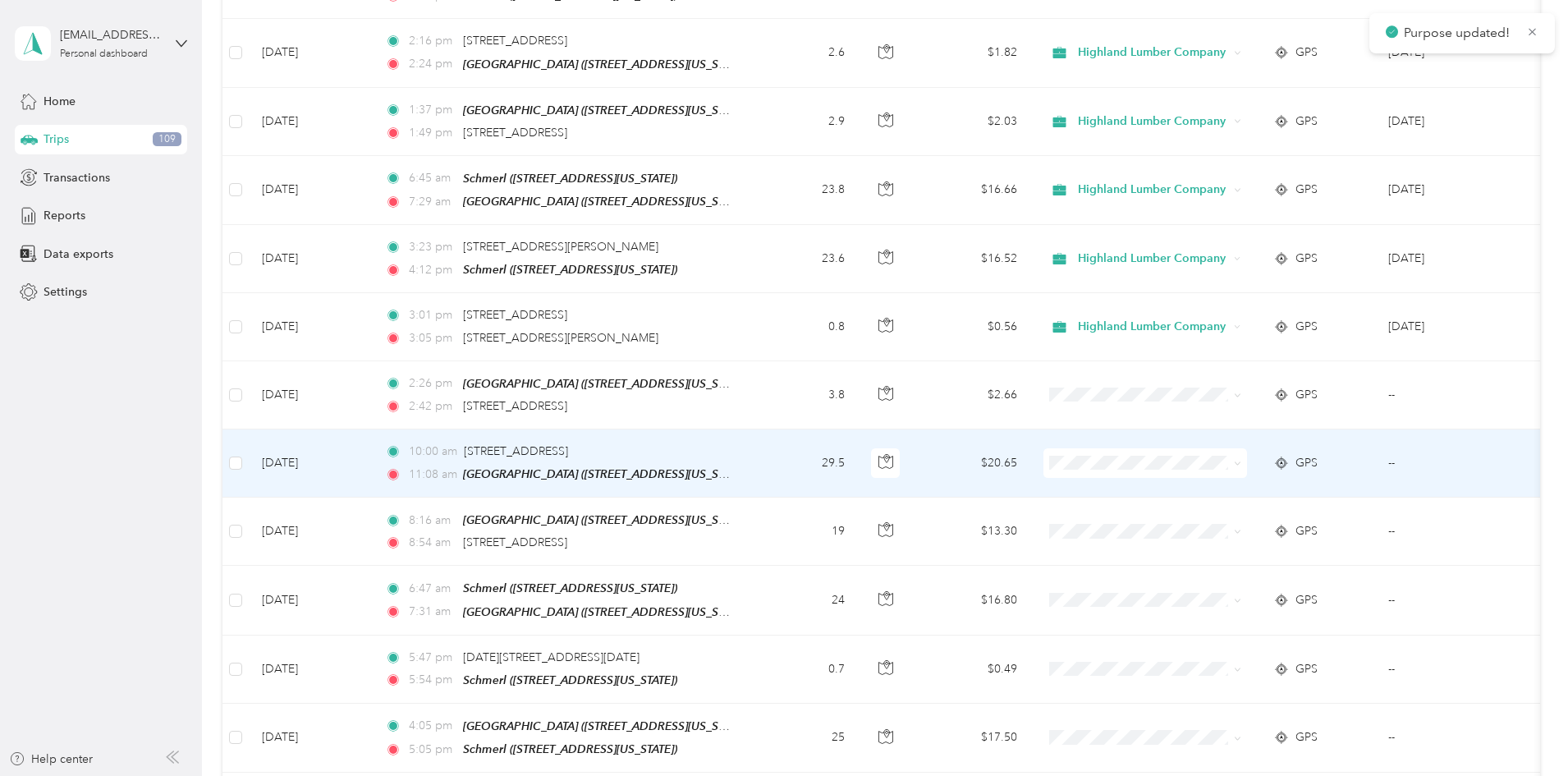
scroll to position [1149, 0]
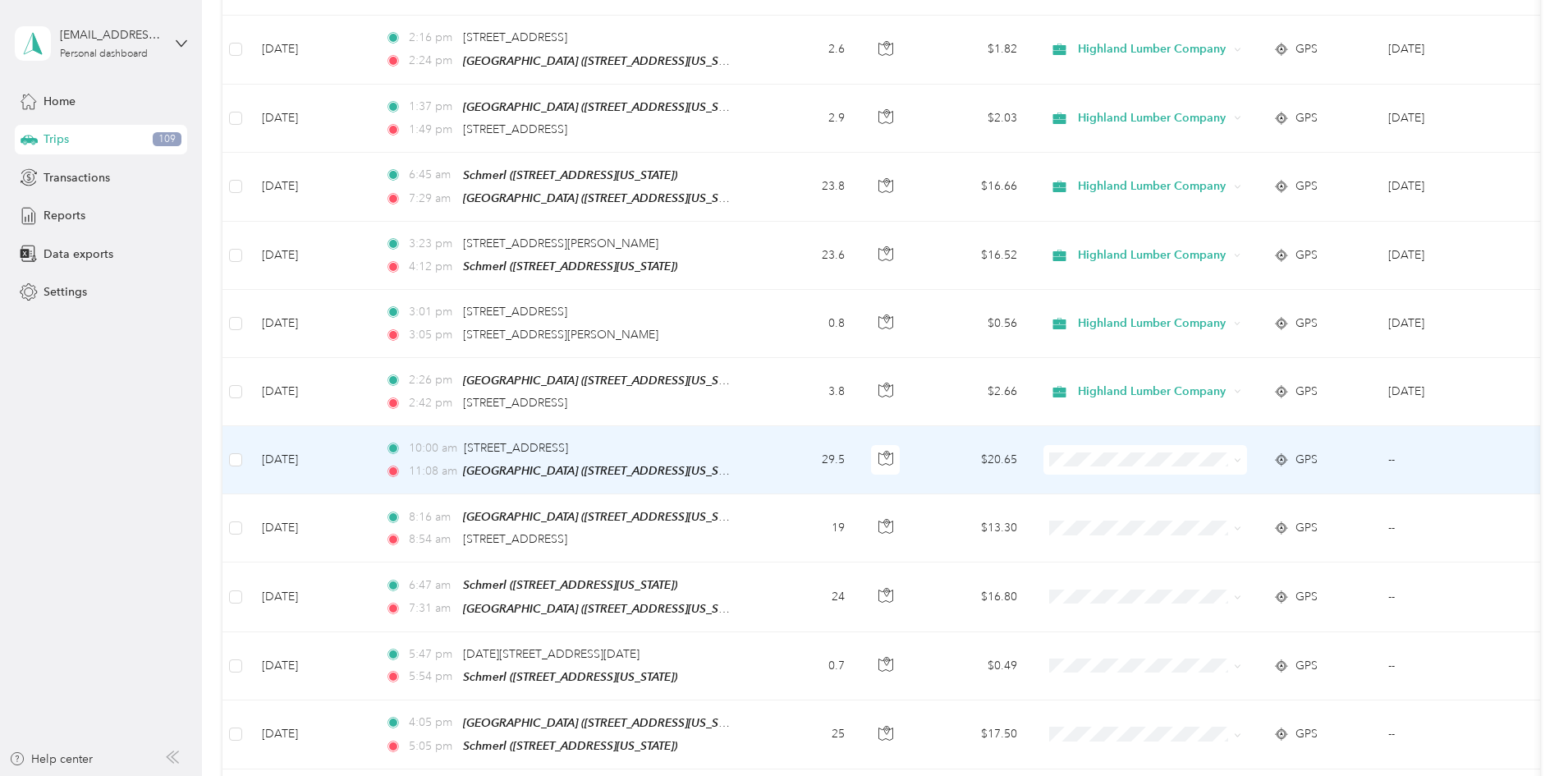
click at [1241, 457] on icon at bounding box center [1238, 461] width 8 height 8
click at [1288, 471] on span "Highland Lumber Company" at bounding box center [1270, 474] width 152 height 18
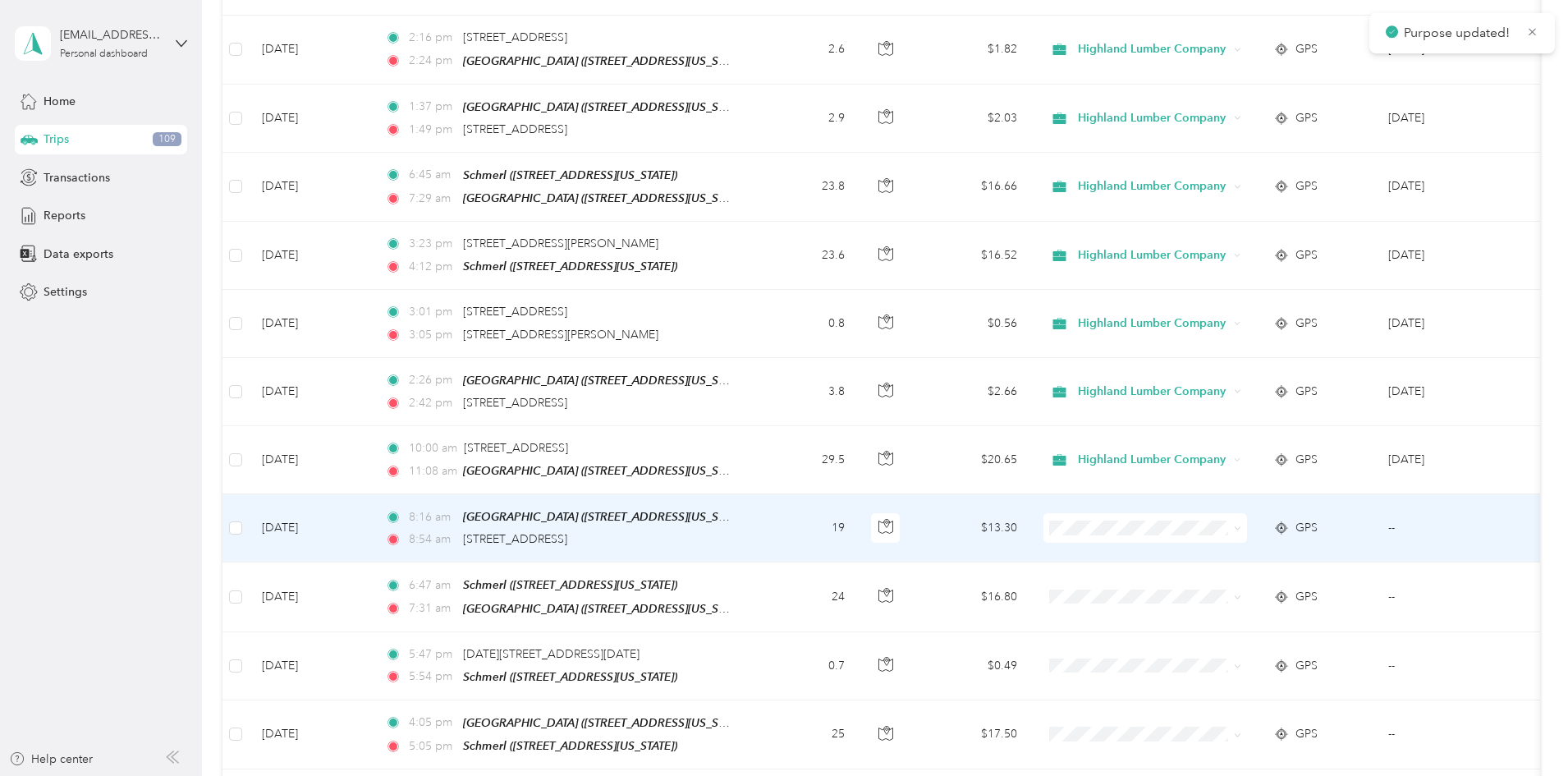
click at [1241, 520] on span at bounding box center [1238, 527] width 8 height 14
click at [1241, 524] on icon at bounding box center [1238, 528] width 8 height 8
click at [1312, 536] on span "Highland Lumber Company" at bounding box center [1270, 543] width 152 height 18
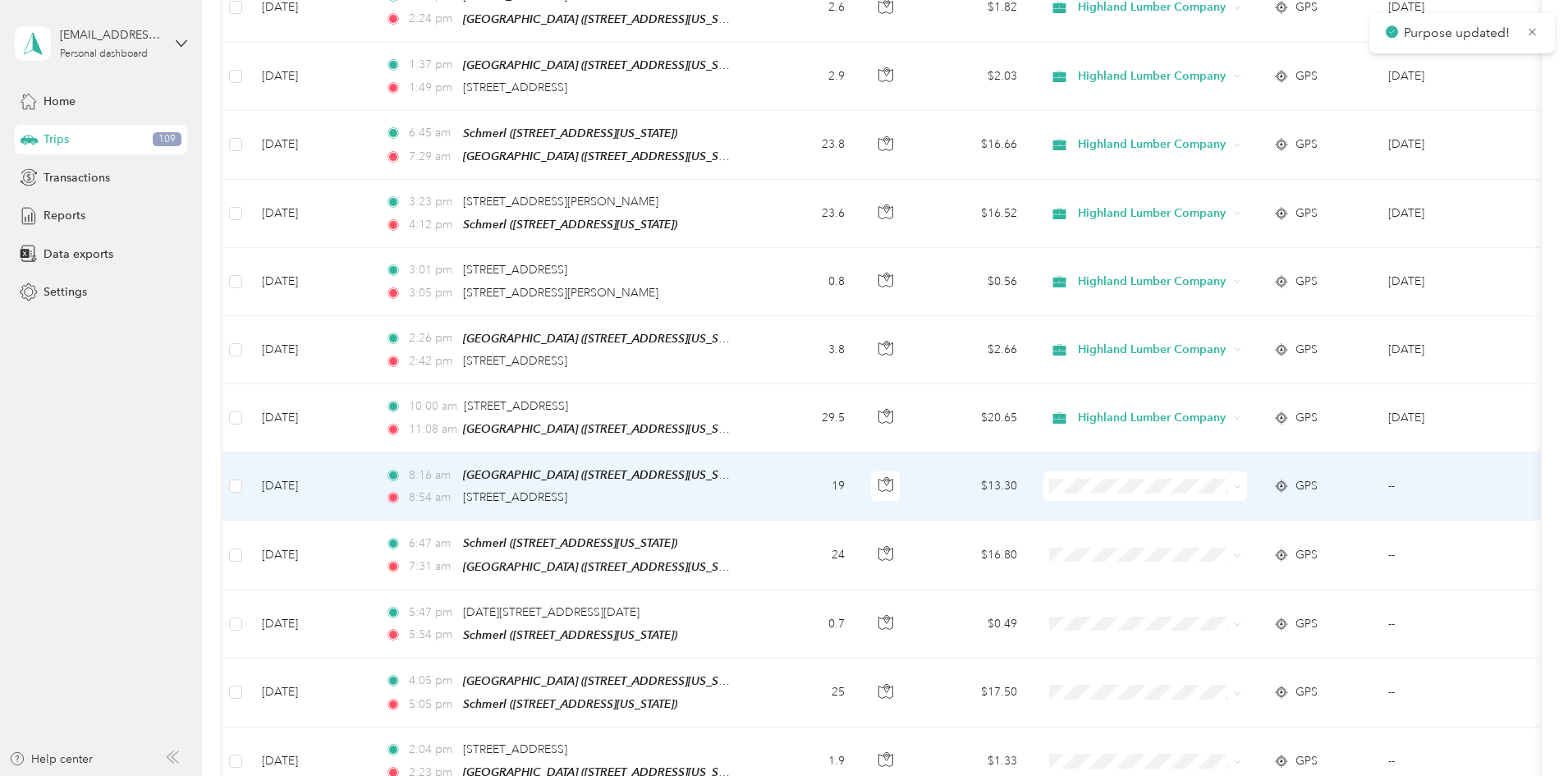
scroll to position [1231, 0]
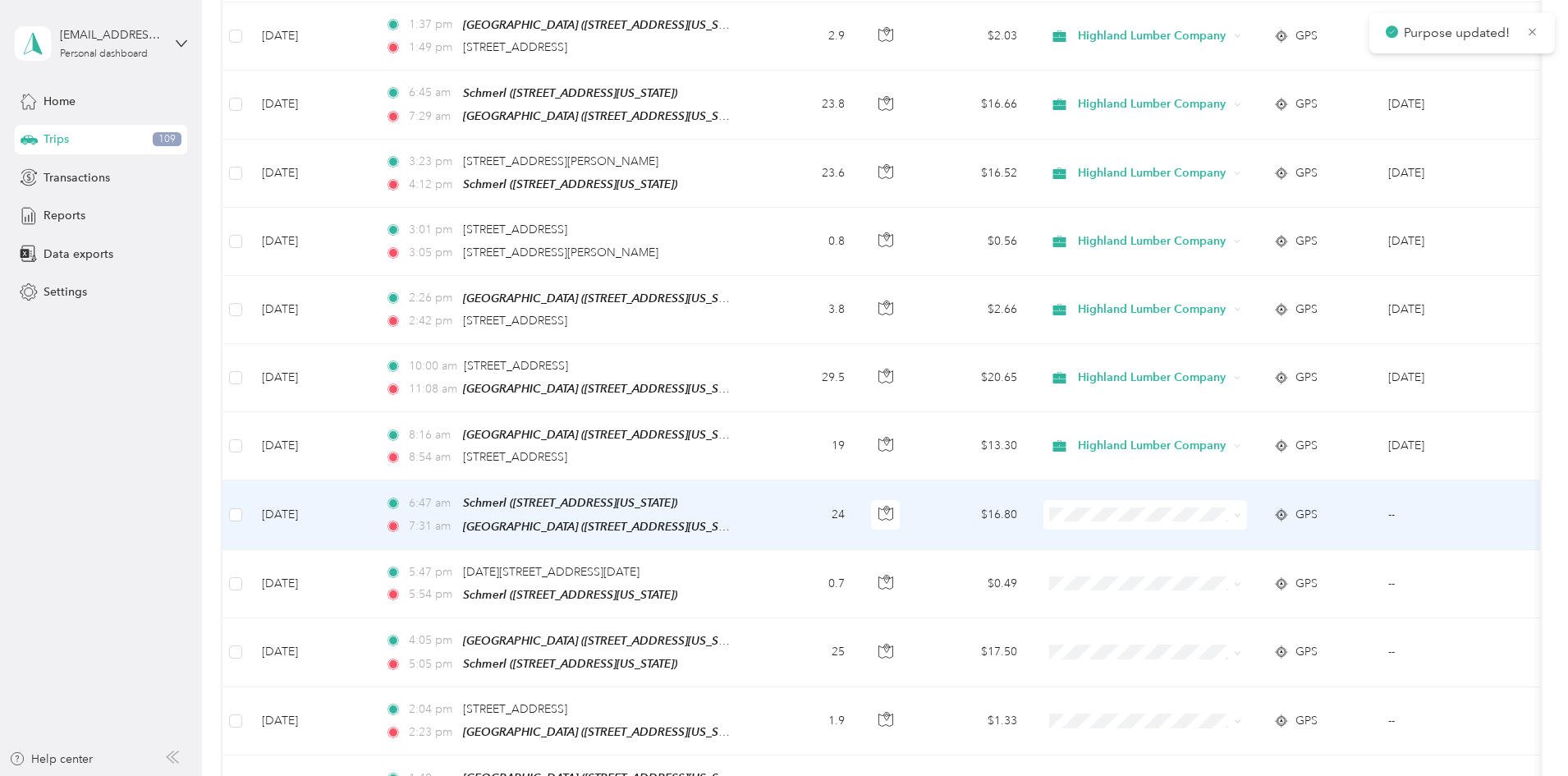
click at [1241, 511] on icon at bounding box center [1238, 515] width 8 height 8
click at [1240, 531] on span "Highland Lumber Company" at bounding box center [1270, 526] width 152 height 18
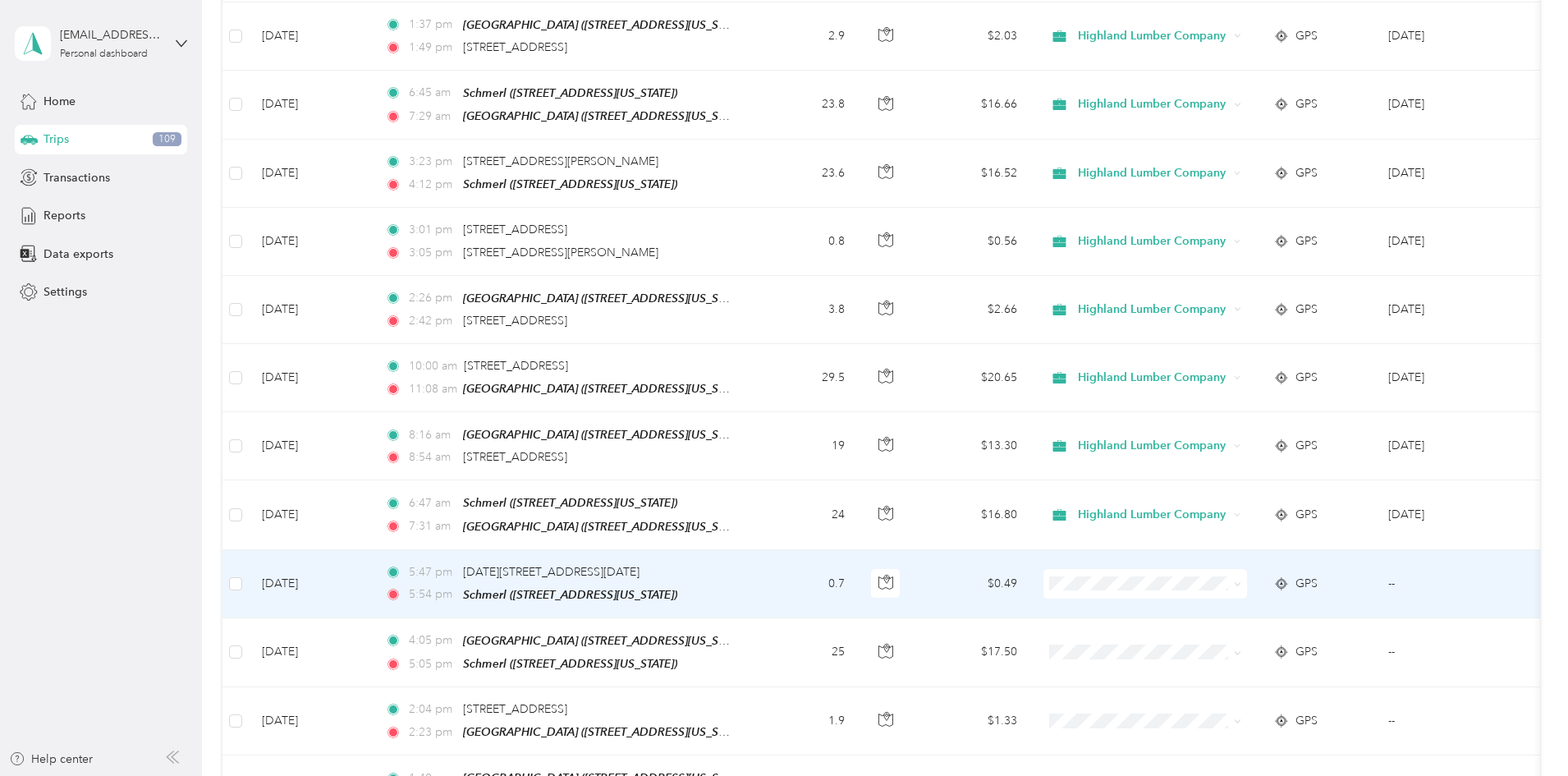
click at [1241, 580] on icon at bounding box center [1238, 584] width 8 height 8
click at [1240, 618] on span "Personal" at bounding box center [1270, 624] width 152 height 18
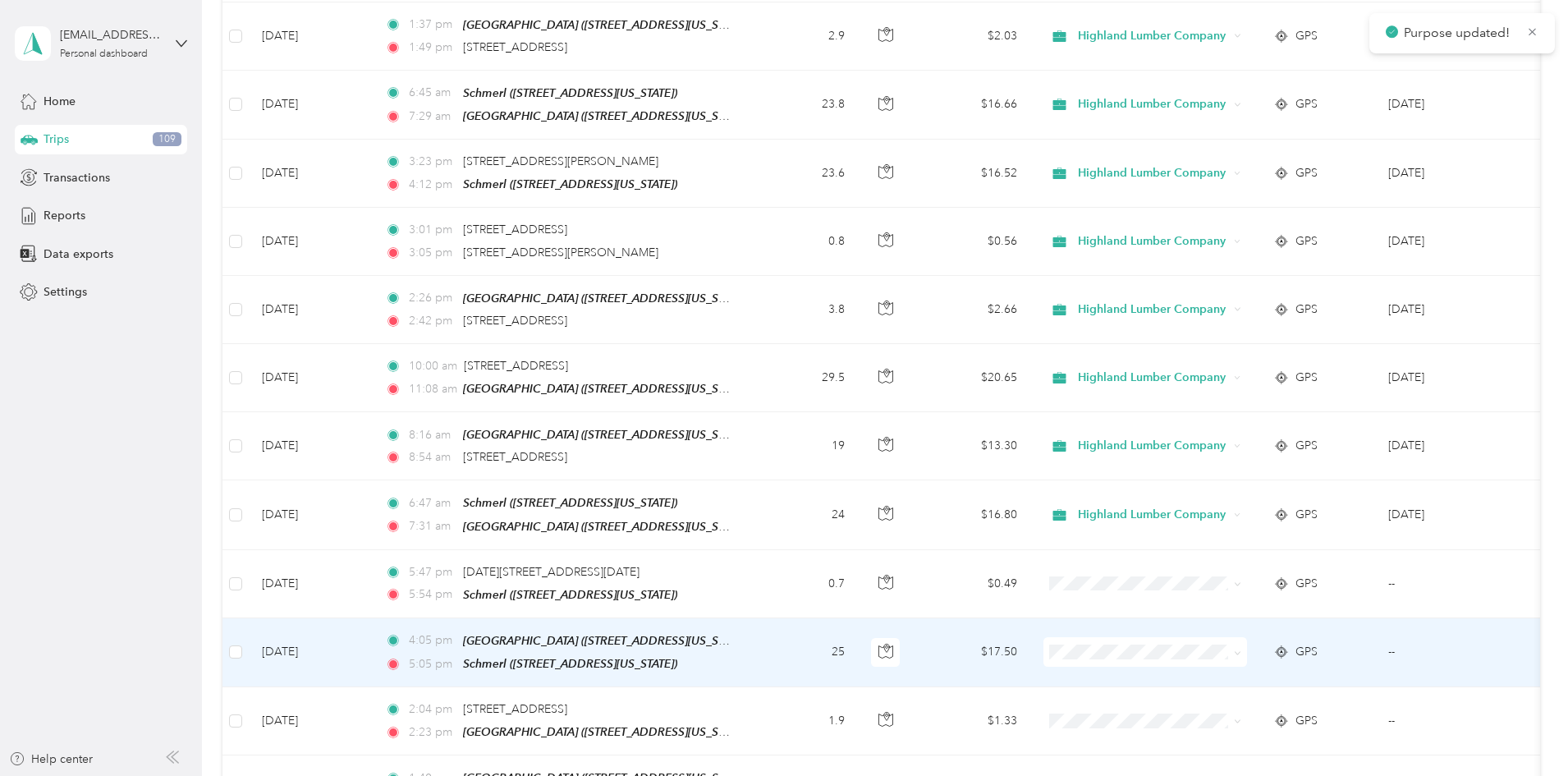
click at [1241, 649] on icon at bounding box center [1238, 653] width 8 height 8
click at [1277, 658] on span "Highland Lumber Company" at bounding box center [1270, 662] width 152 height 18
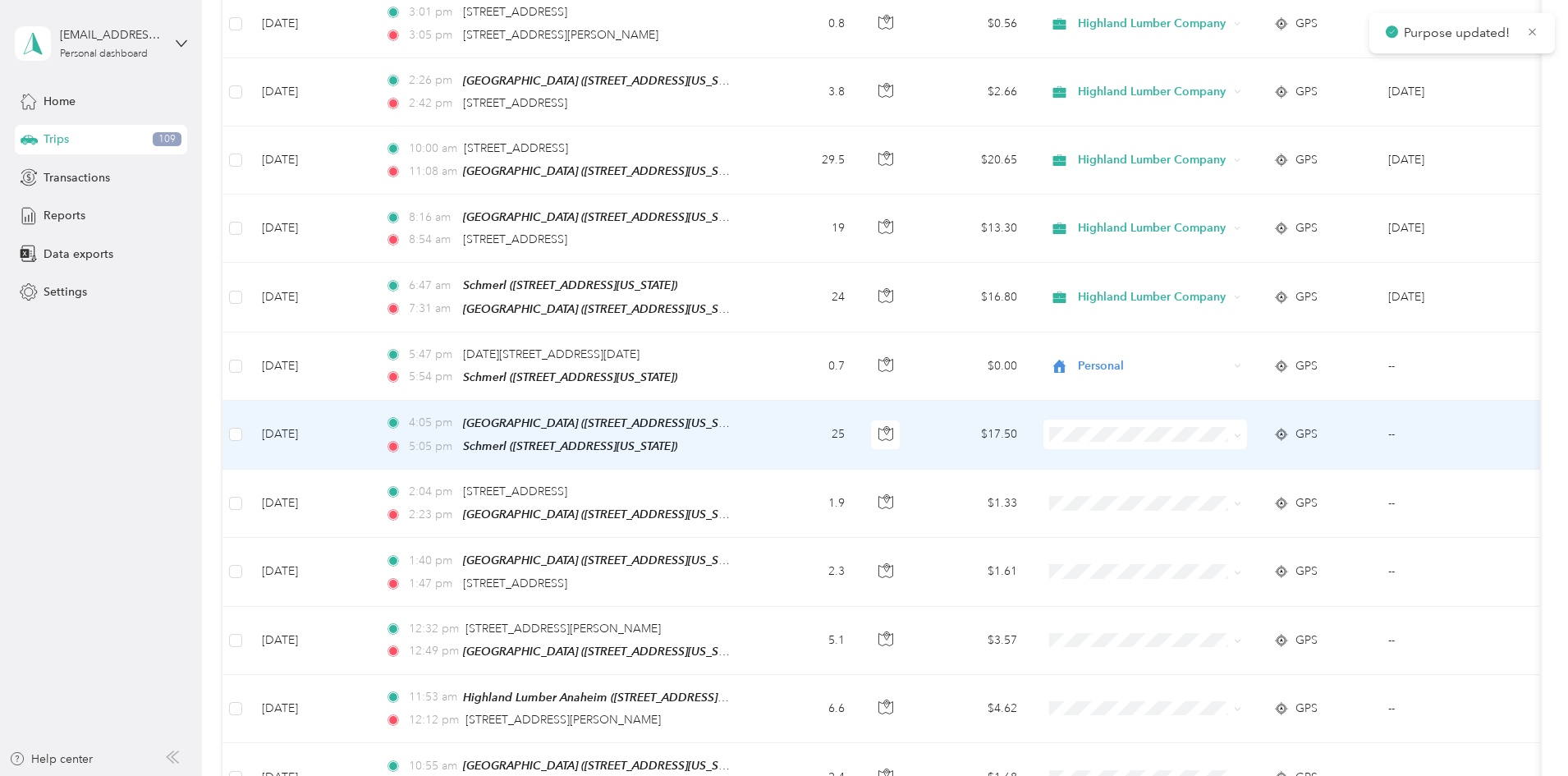
scroll to position [1478, 0]
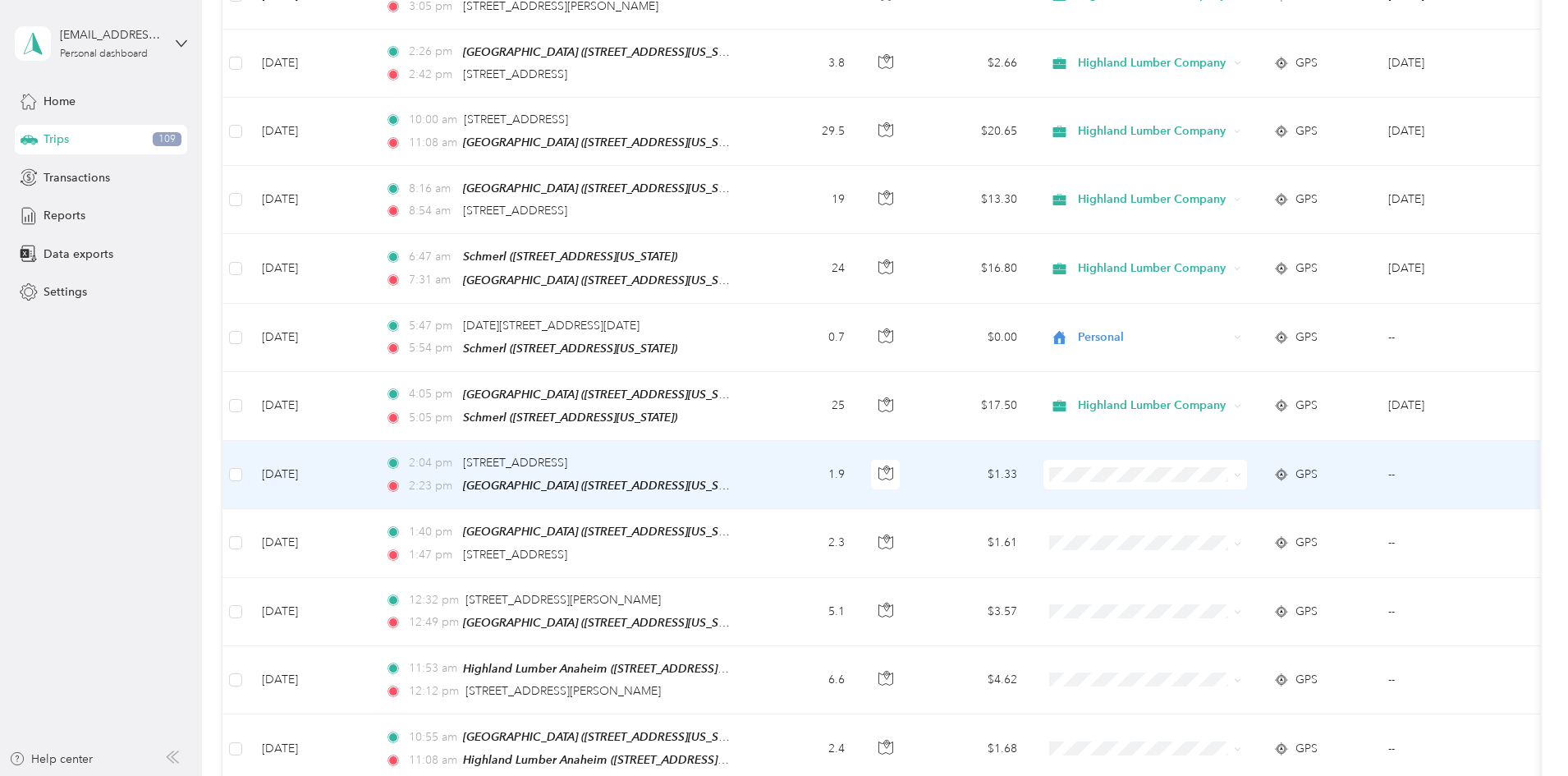
click at [1240, 473] on icon at bounding box center [1237, 474] width 5 height 3
click at [1230, 482] on span "Highland Lumber Company" at bounding box center [1270, 482] width 152 height 18
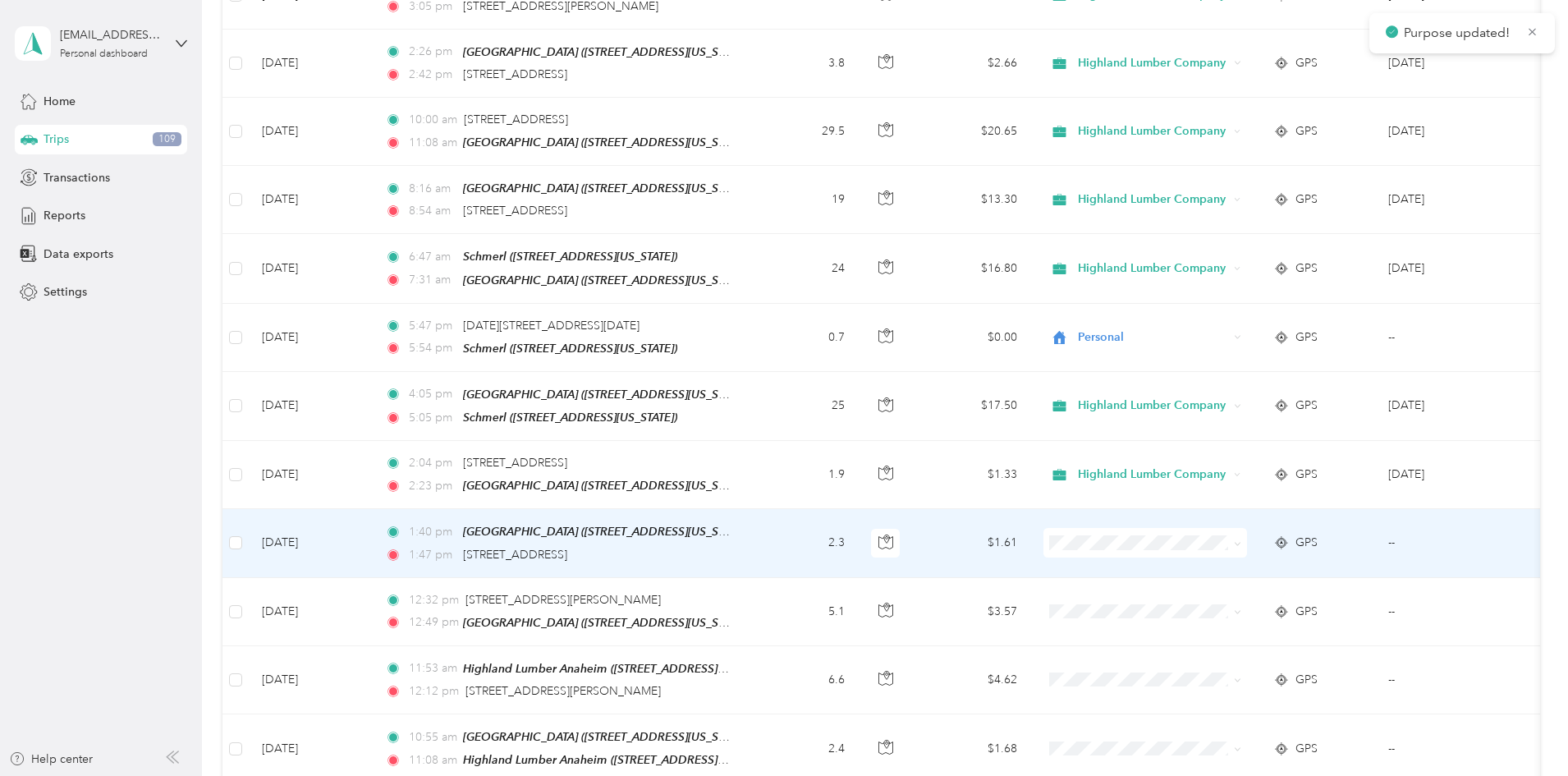
click at [1241, 540] on icon at bounding box center [1238, 544] width 8 height 8
click at [1241, 550] on span "Highland Lumber Company" at bounding box center [1270, 551] width 152 height 18
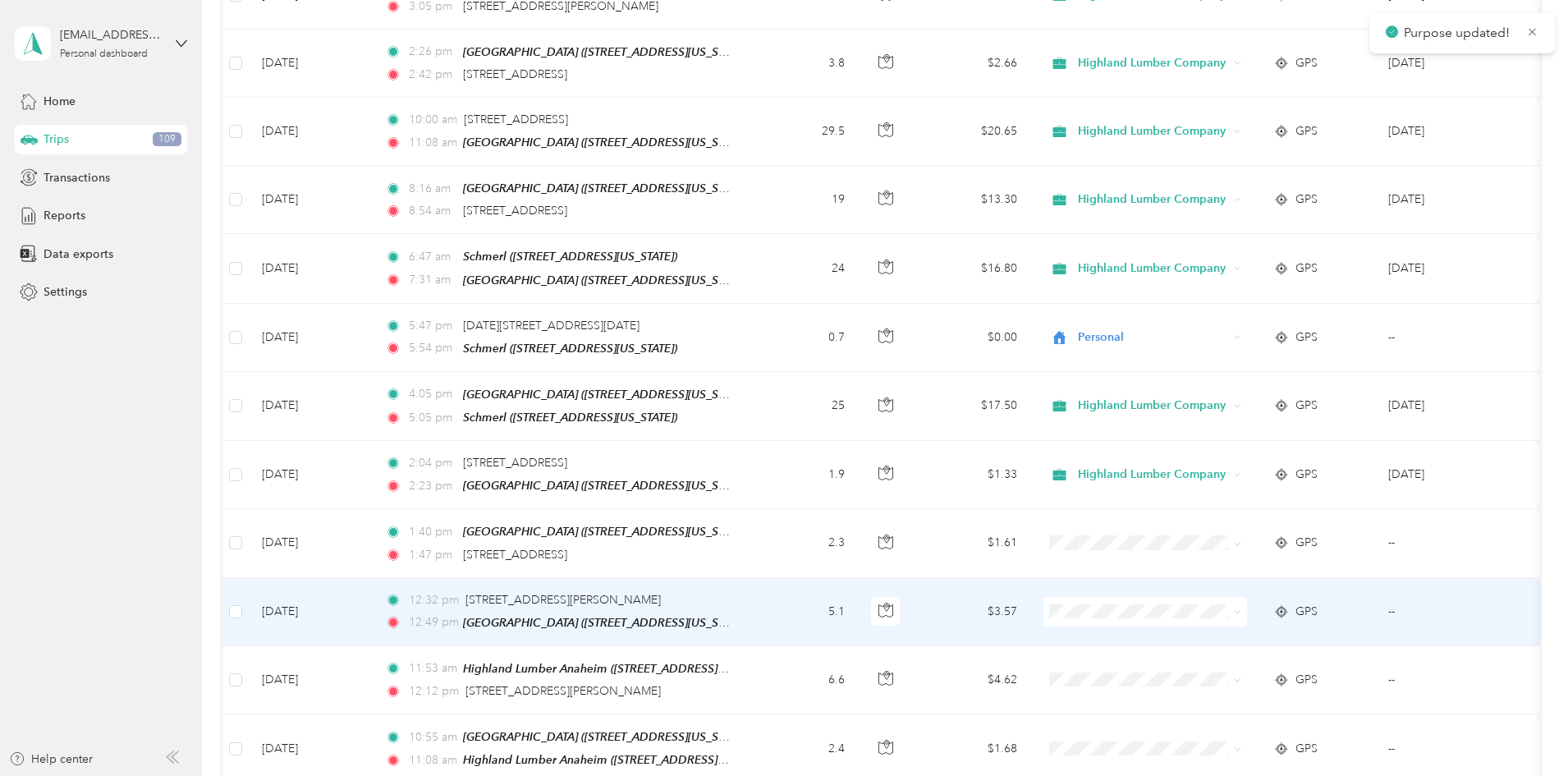
click at [1240, 611] on icon at bounding box center [1237, 612] width 5 height 3
click at [1266, 621] on span "Highland Lumber Company" at bounding box center [1270, 619] width 152 height 18
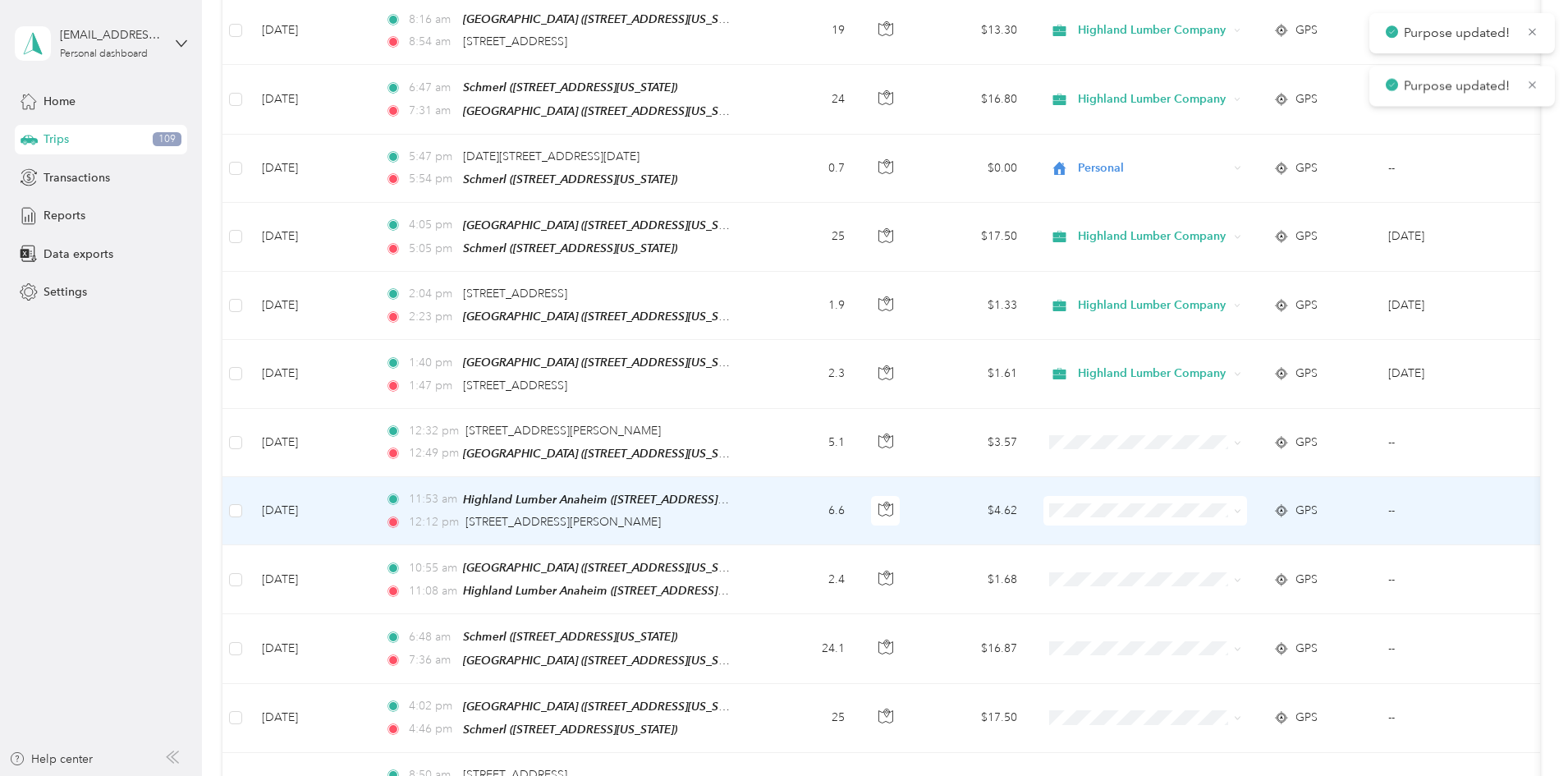
scroll to position [1724, 0]
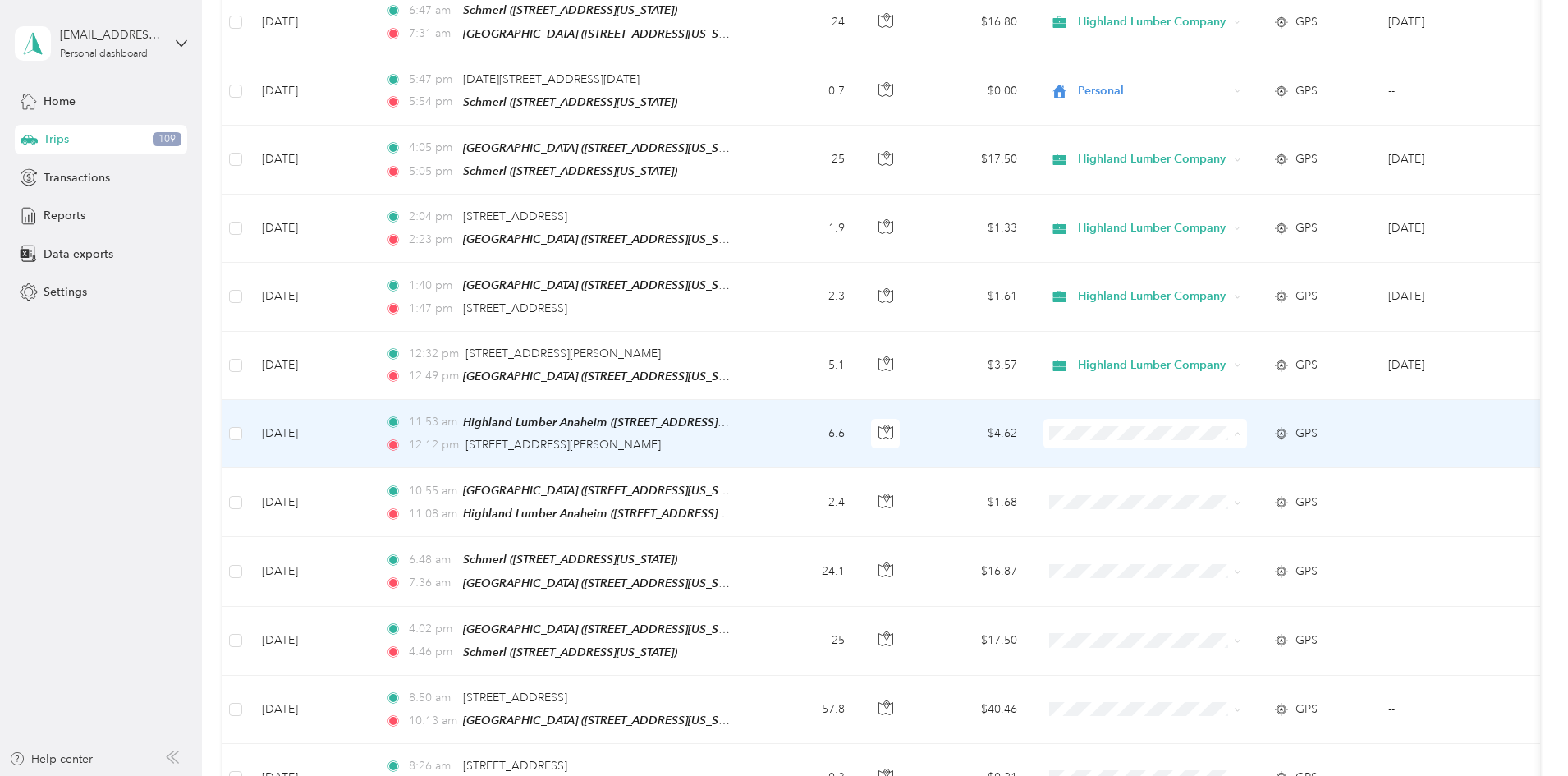
click at [1225, 430] on li "Highland Lumber Company" at bounding box center [1255, 439] width 204 height 28
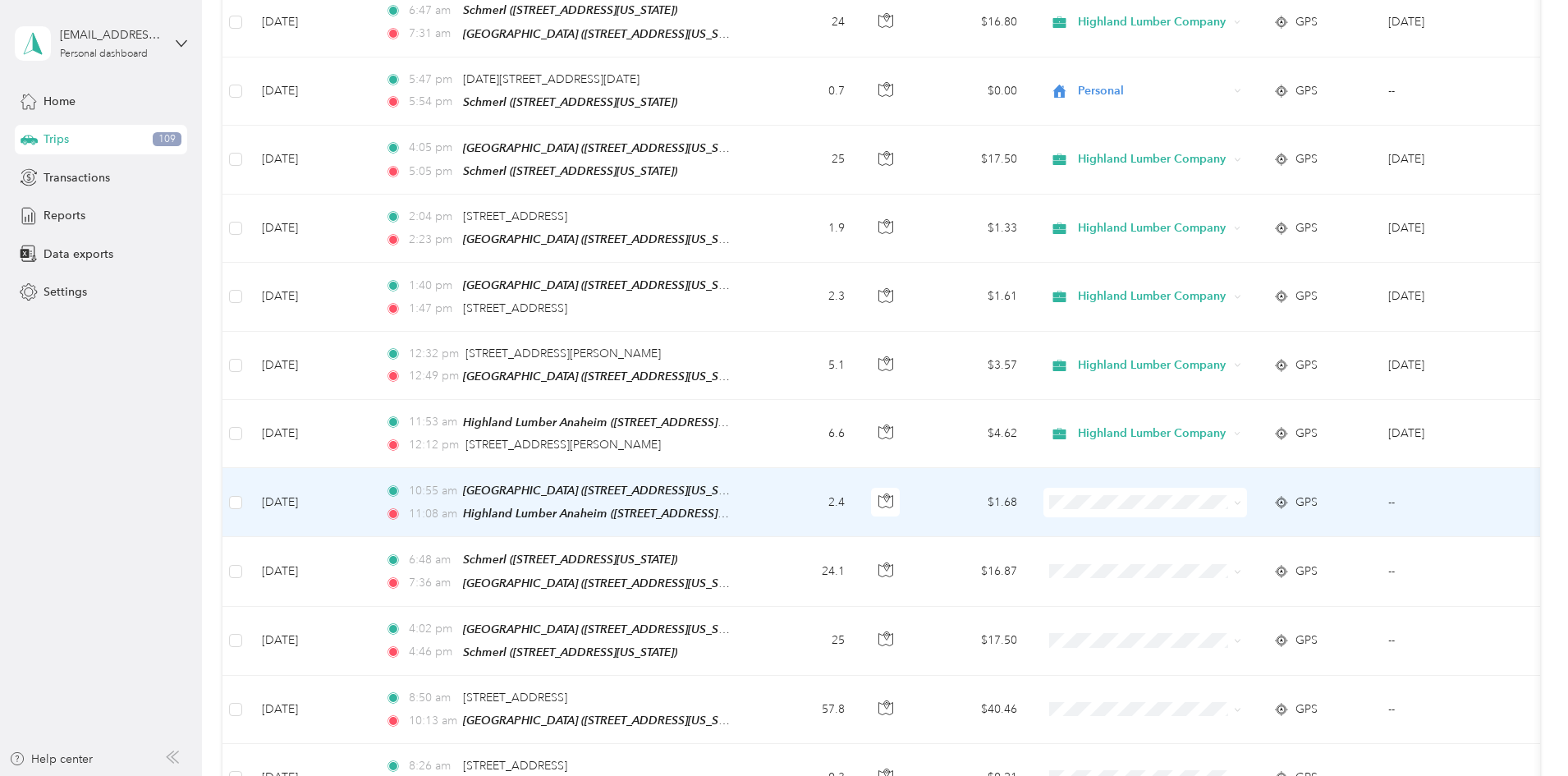
click at [1241, 499] on icon at bounding box center [1238, 503] width 8 height 8
click at [1312, 506] on span "Highland Lumber Company" at bounding box center [1270, 508] width 152 height 18
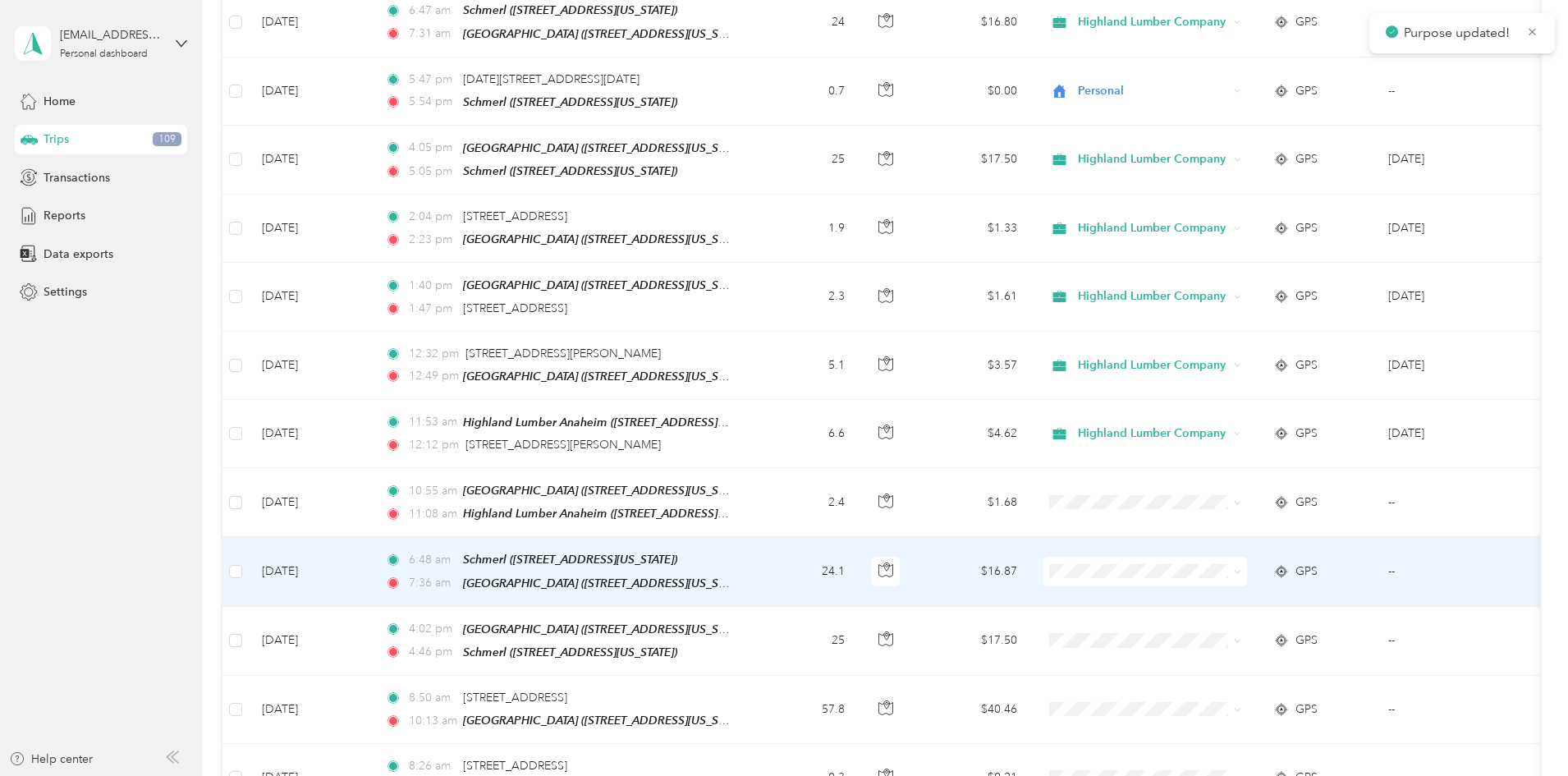
click at [1241, 568] on icon at bounding box center [1238, 572] width 8 height 8
click at [1281, 570] on span "Highland Lumber Company" at bounding box center [1270, 575] width 152 height 18
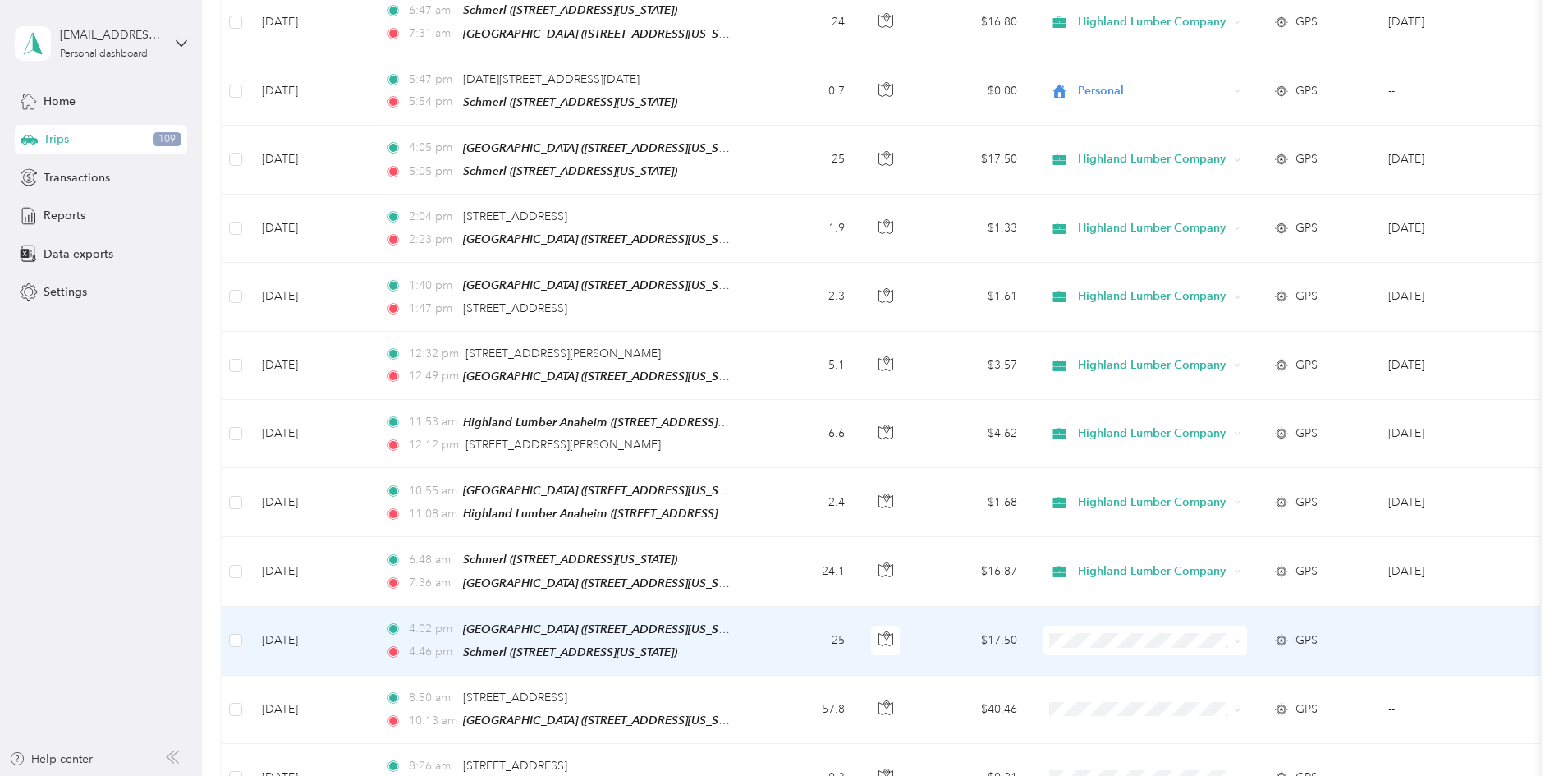
click at [1241, 632] on span at bounding box center [1234, 640] width 13 height 18
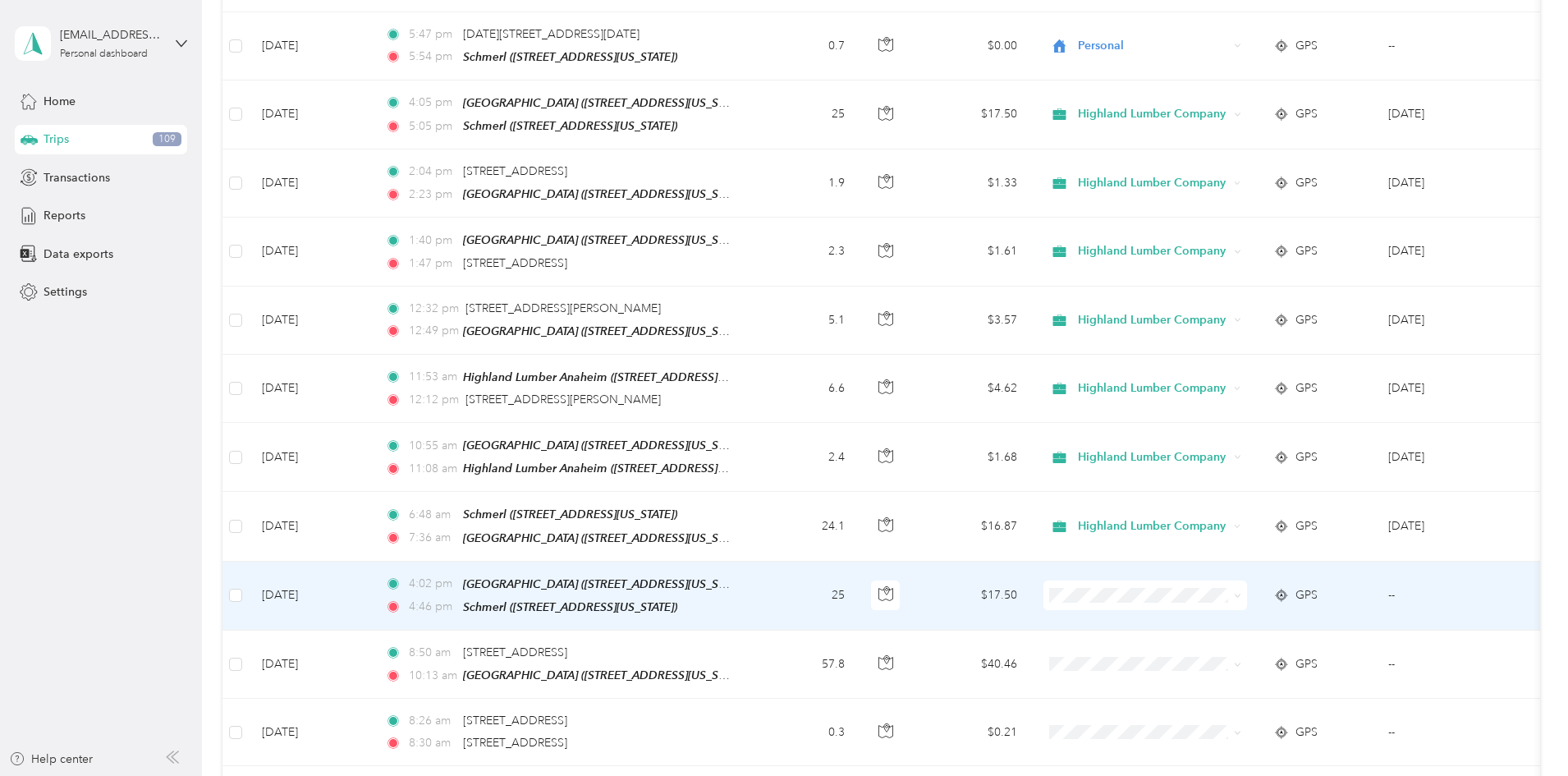
scroll to position [1806, 0]
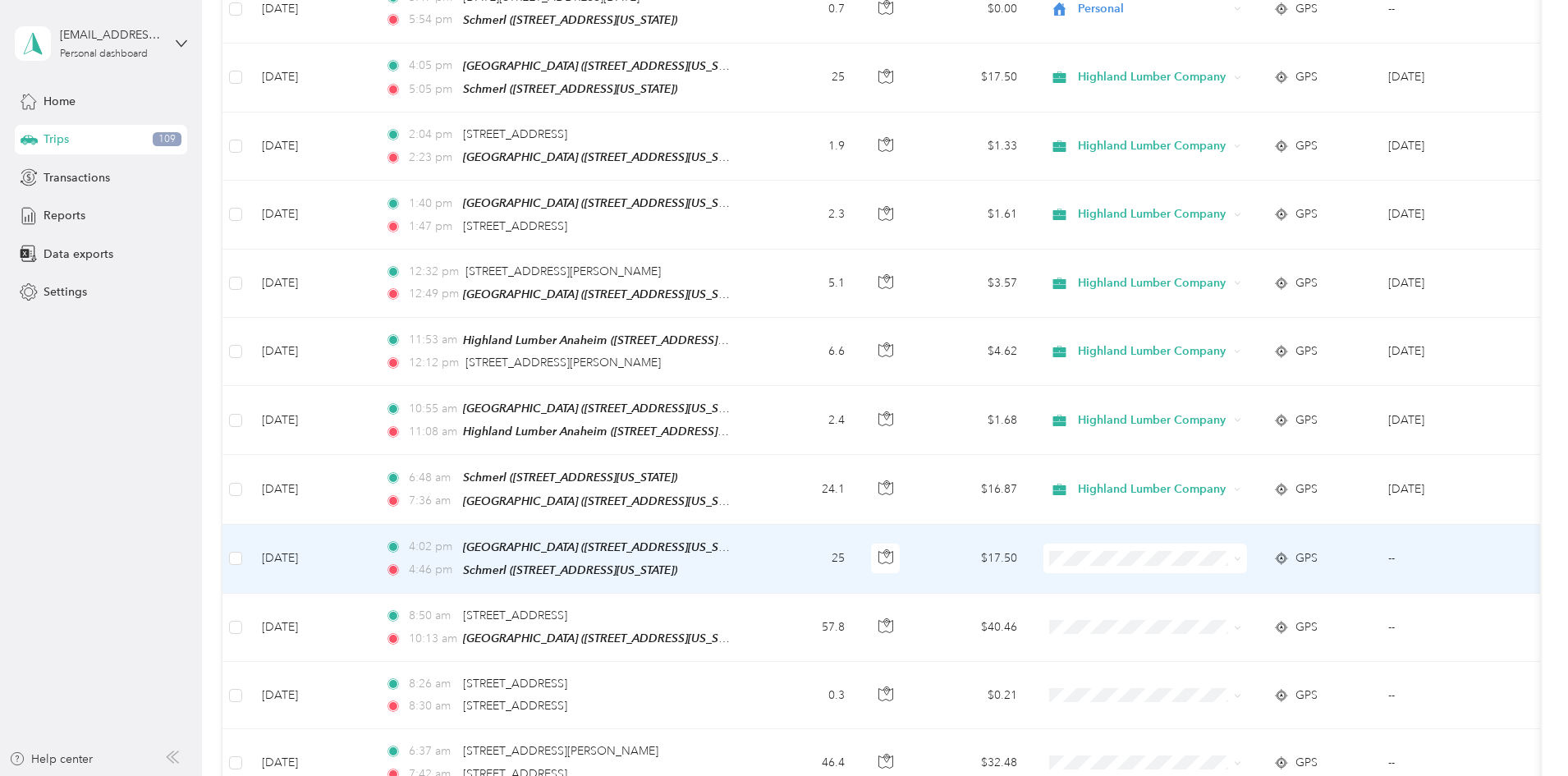
click at [1241, 550] on span at bounding box center [1234, 558] width 13 height 18
click at [1240, 557] on icon at bounding box center [1237, 558] width 5 height 3
click at [1288, 557] on span "Highland Lumber Company" at bounding box center [1270, 560] width 152 height 18
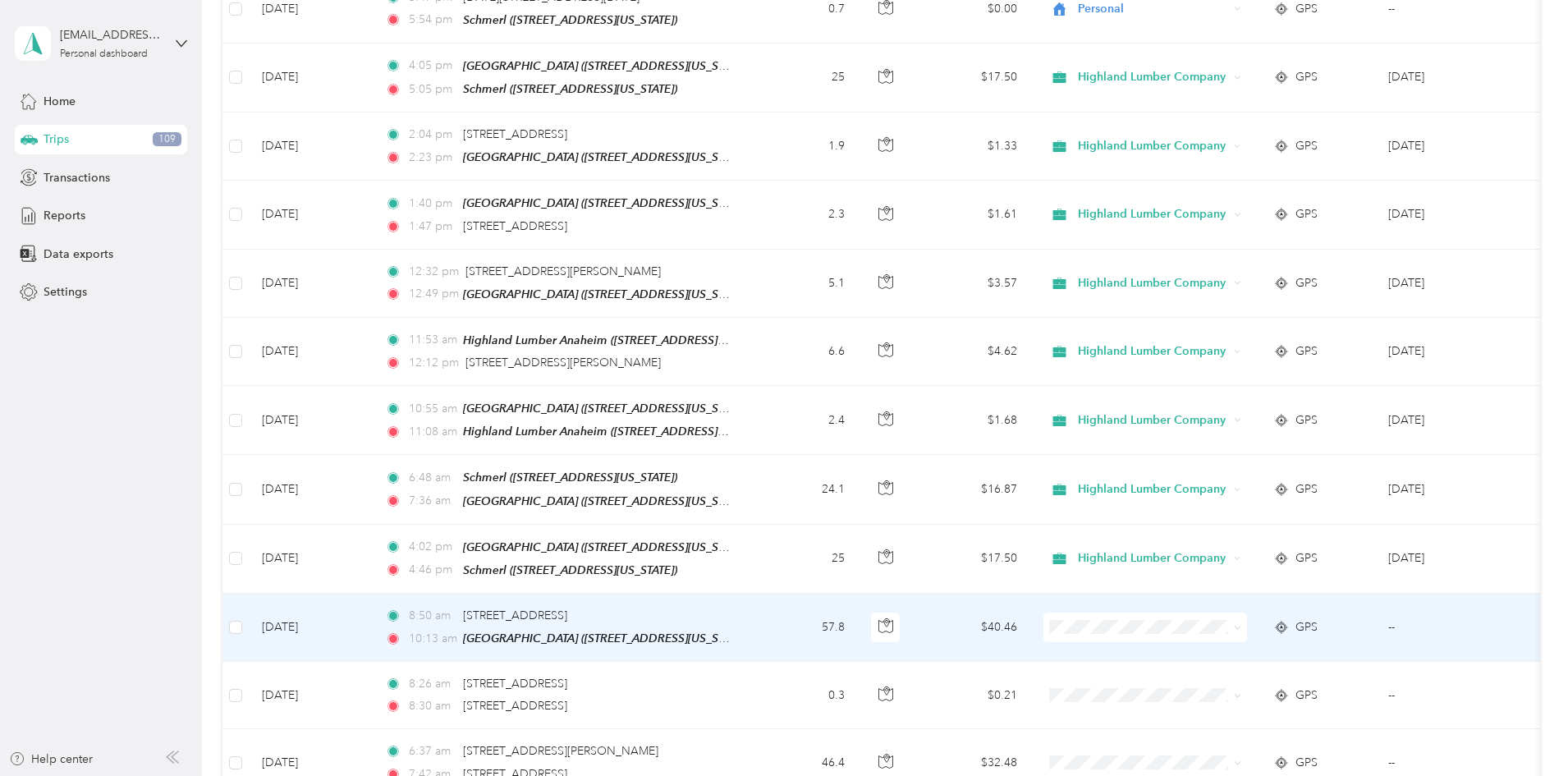
click at [1241, 624] on icon at bounding box center [1238, 628] width 8 height 8
click at [1245, 631] on span "Highland Lumber Company" at bounding box center [1270, 626] width 152 height 18
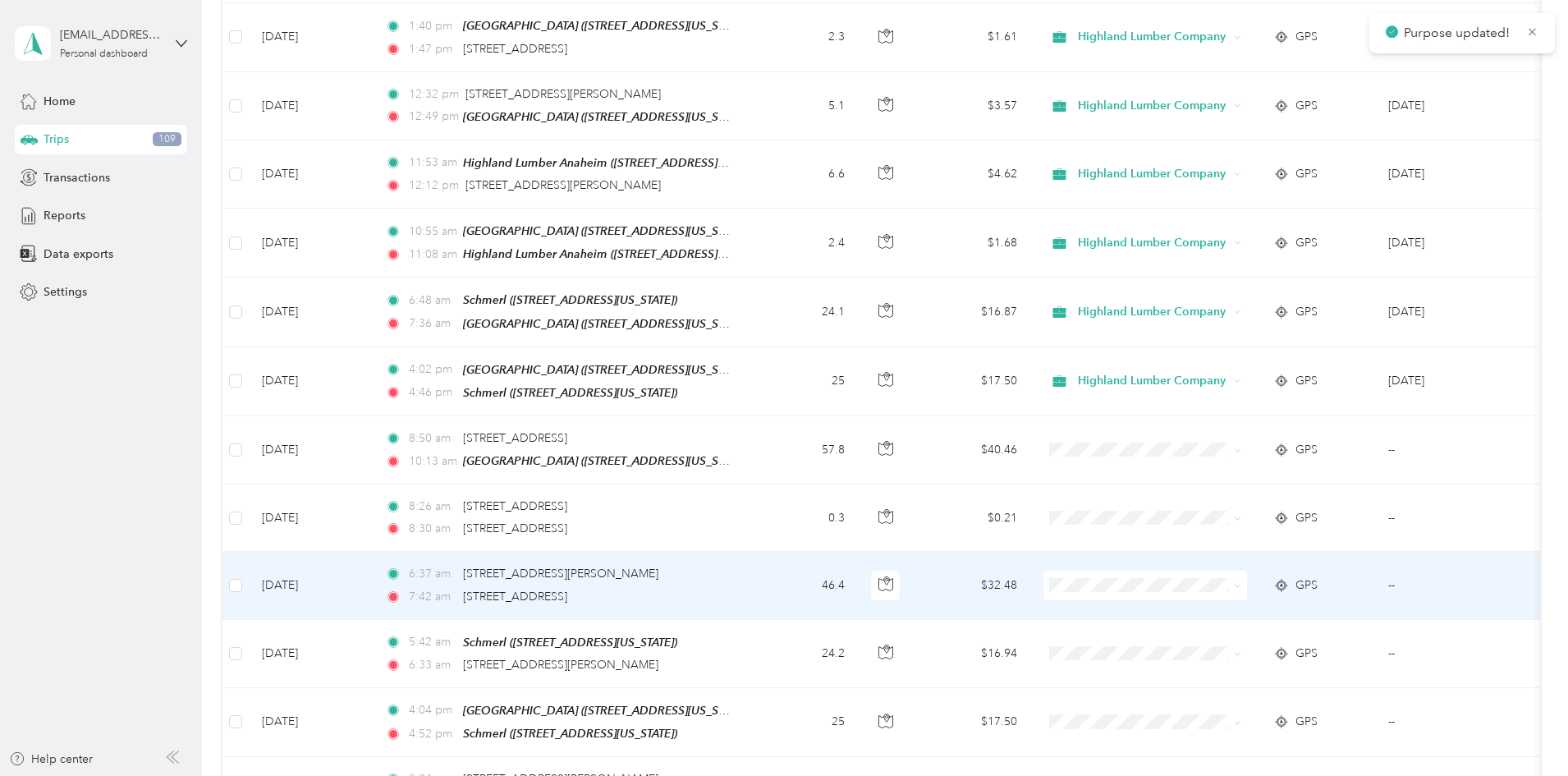
scroll to position [2052, 0]
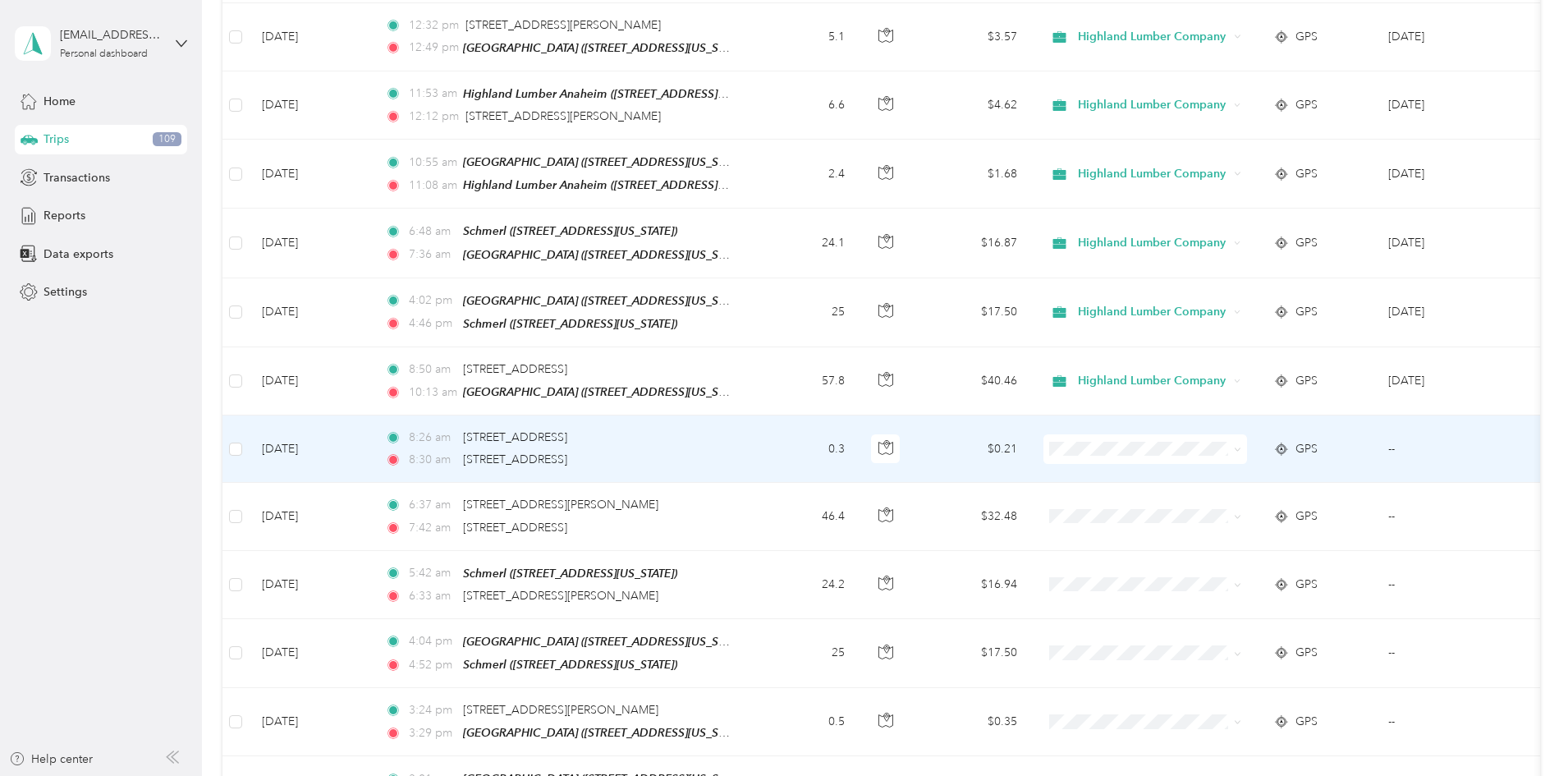
click at [1241, 446] on icon at bounding box center [1238, 450] width 8 height 8
click at [1264, 446] on span "Highland Lumber Company" at bounding box center [1270, 450] width 152 height 18
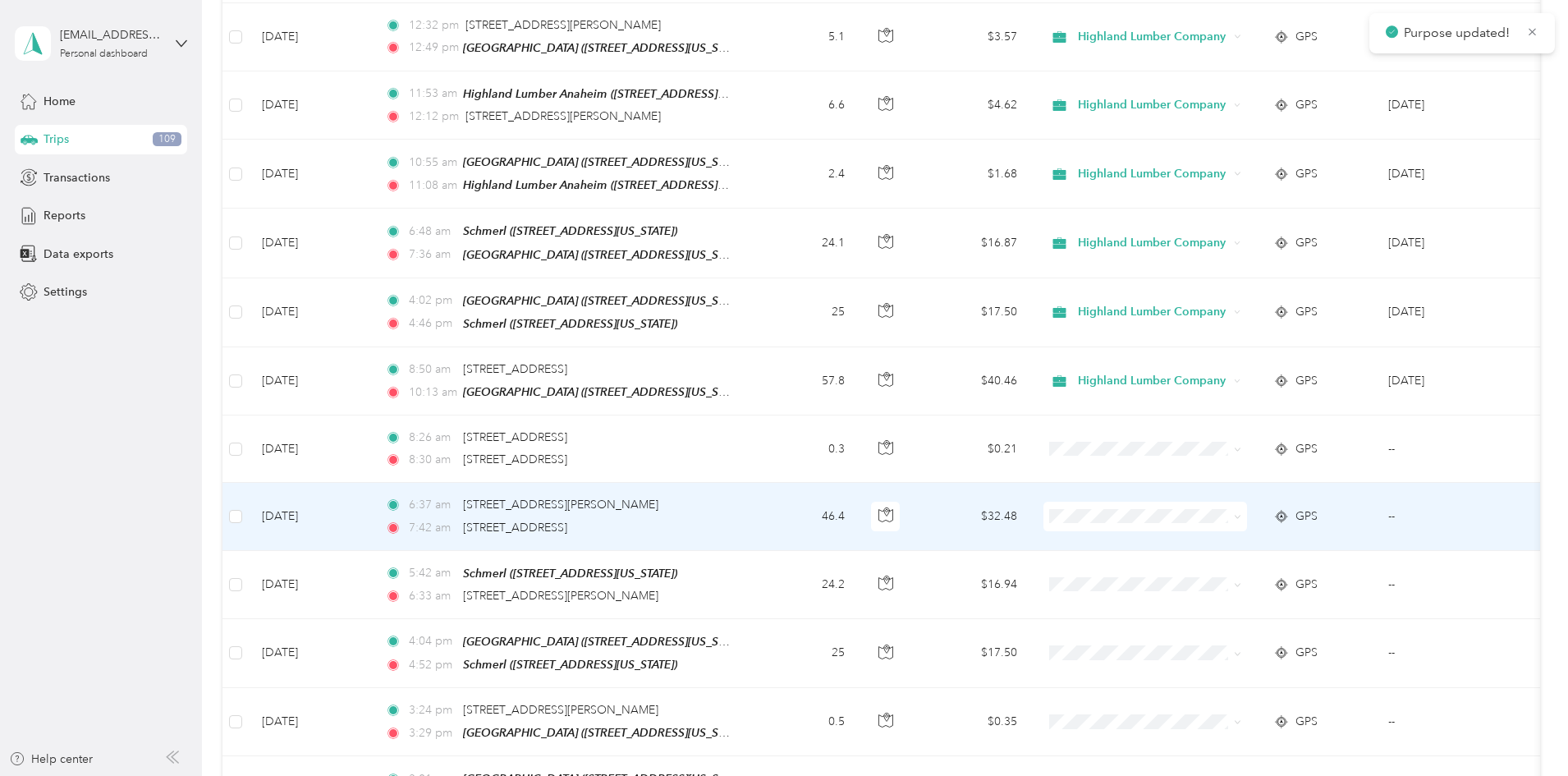
click at [1241, 513] on icon at bounding box center [1238, 517] width 8 height 8
click at [1296, 517] on span "Highland Lumber Company" at bounding box center [1270, 516] width 152 height 18
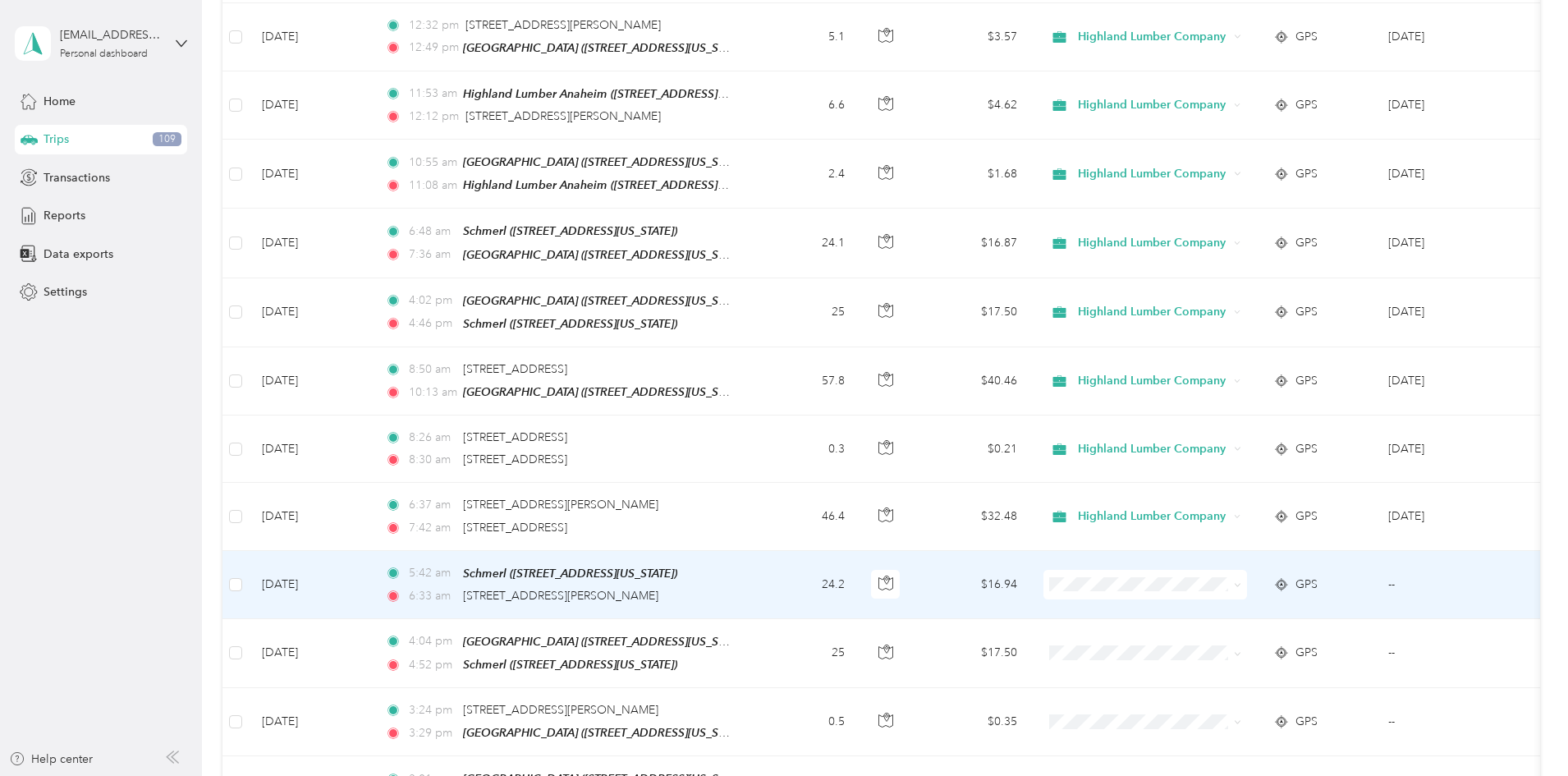
click at [1241, 581] on icon at bounding box center [1238, 585] width 8 height 8
click at [1282, 586] on span "Highland Lumber Company" at bounding box center [1270, 584] width 152 height 18
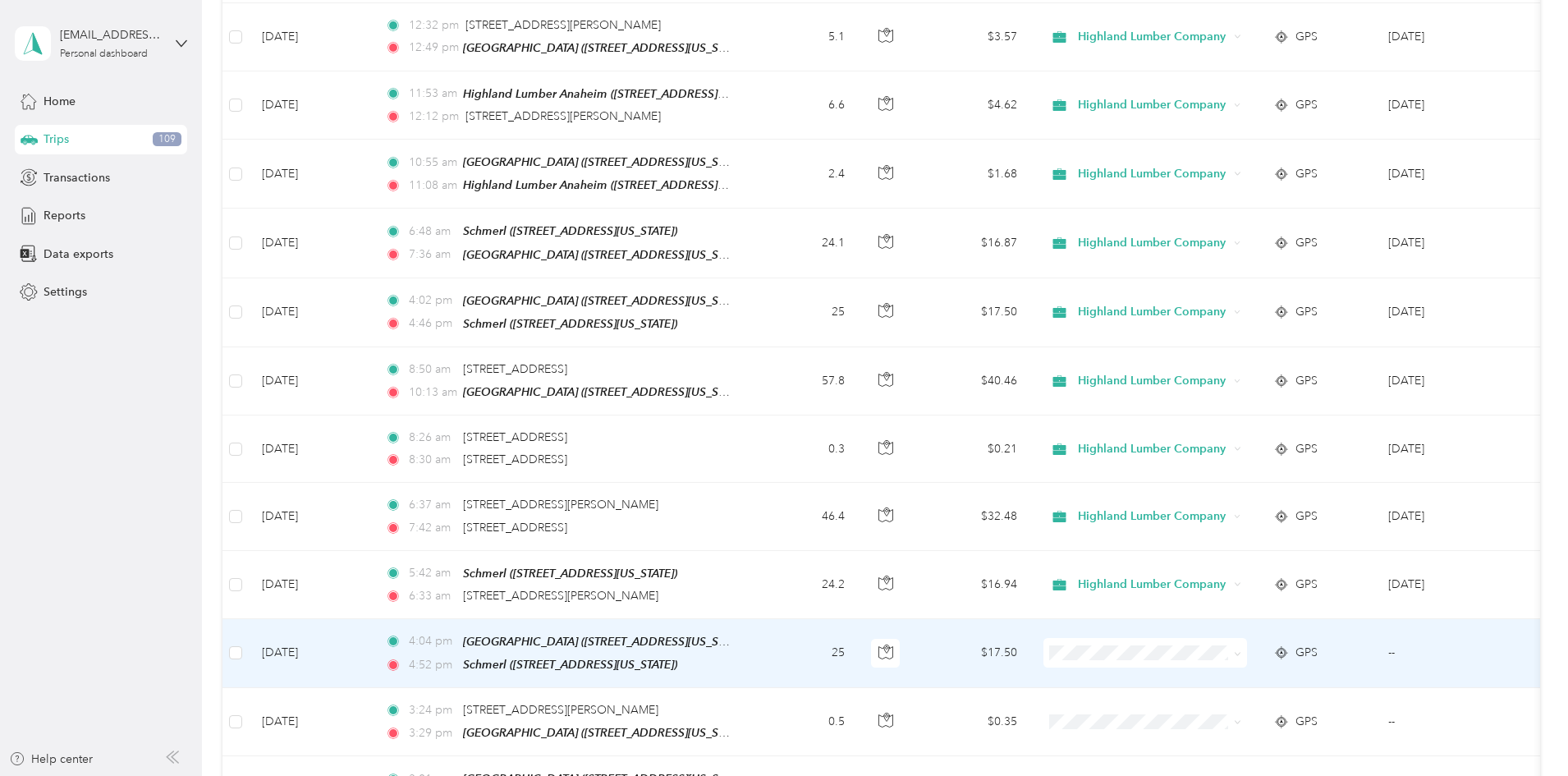
click at [1241, 650] on icon at bounding box center [1238, 654] width 8 height 8
click at [1289, 651] on span "Highland Lumber Company" at bounding box center [1270, 651] width 152 height 18
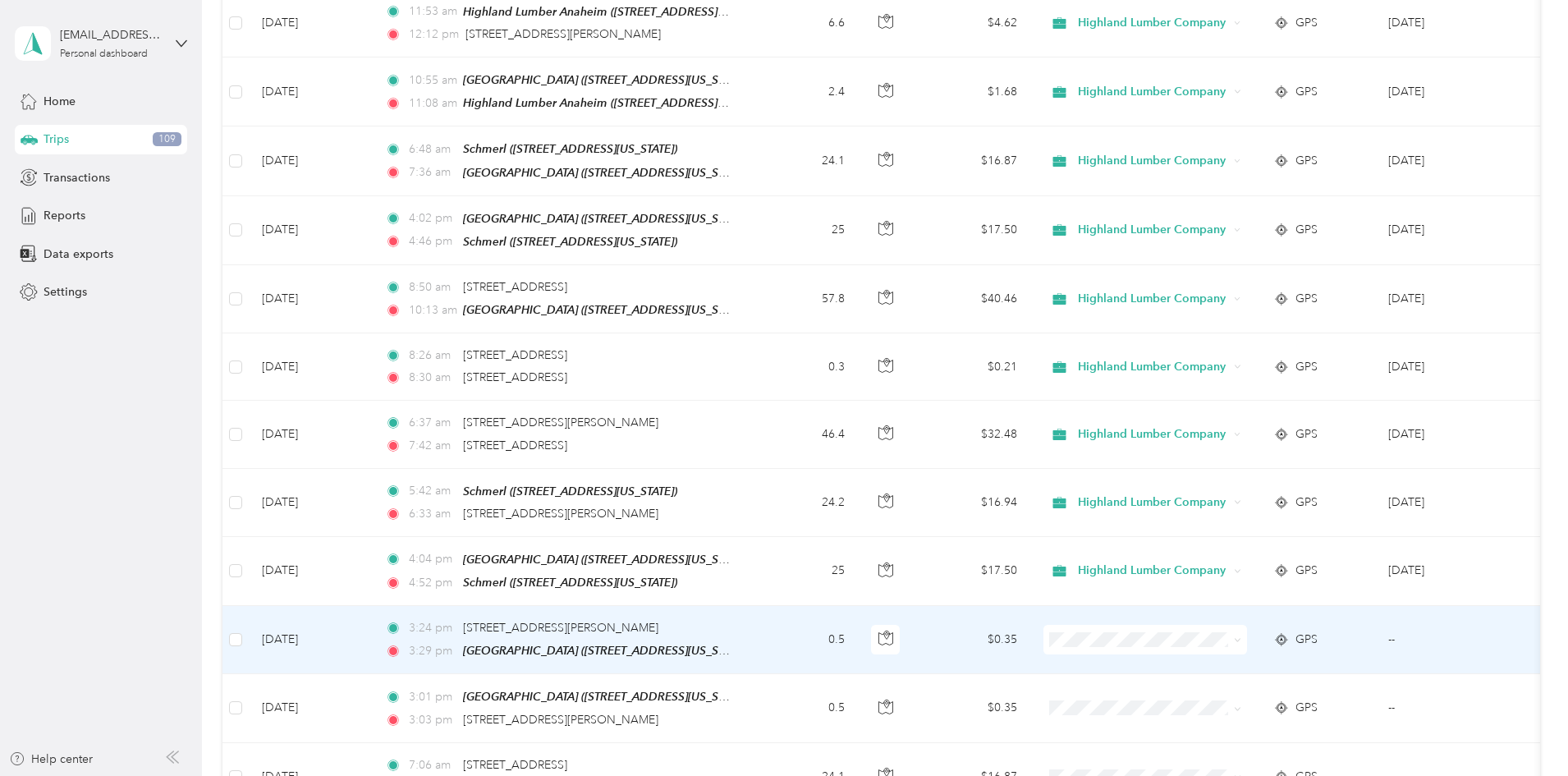
click at [1241, 636] on icon at bounding box center [1238, 640] width 8 height 8
click at [1288, 629] on span "Highland Lumber Company" at bounding box center [1270, 634] width 152 height 18
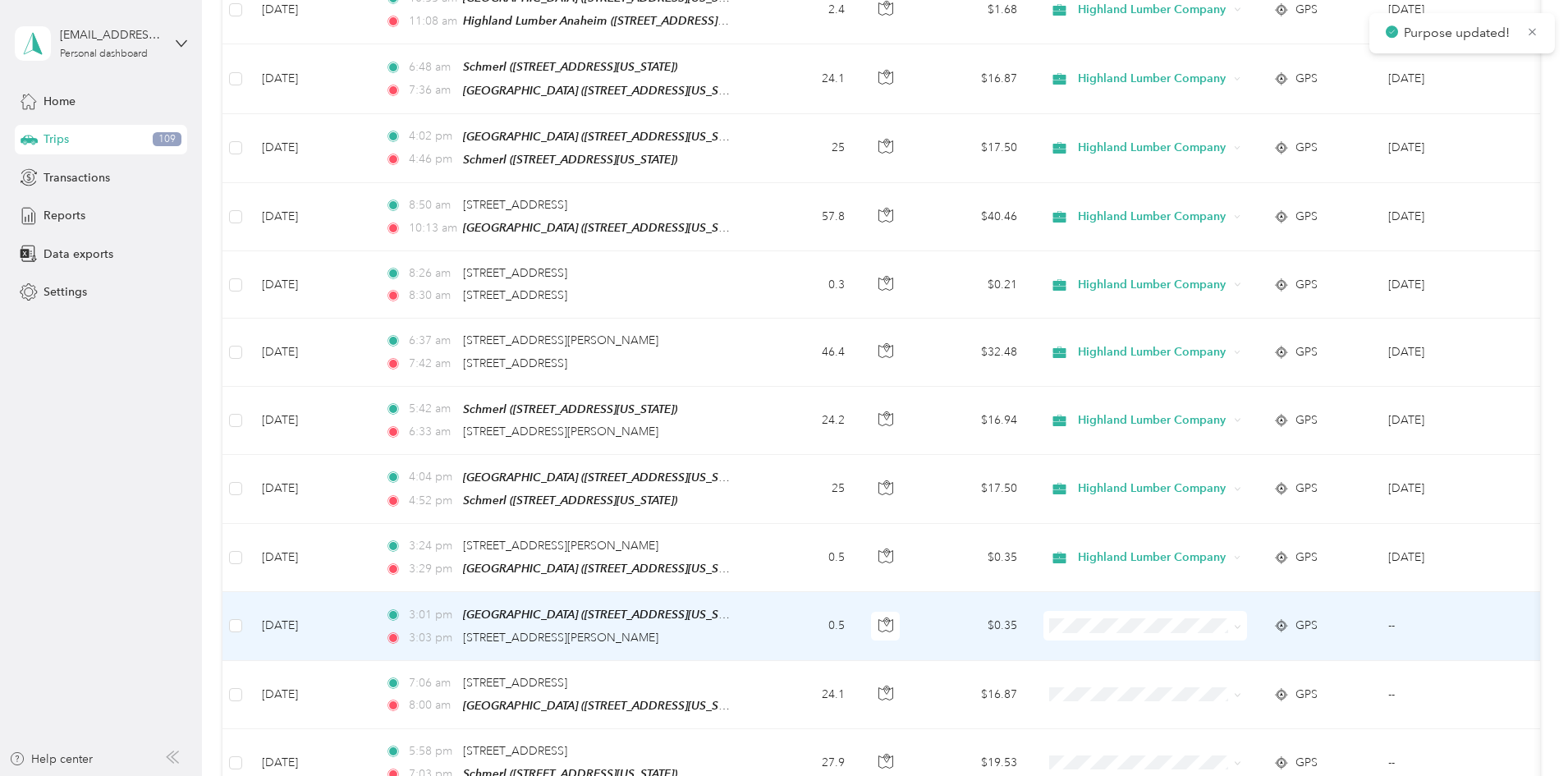
click at [1241, 623] on icon at bounding box center [1238, 627] width 8 height 8
click at [1242, 616] on span "Highland Lumber Company" at bounding box center [1270, 623] width 152 height 18
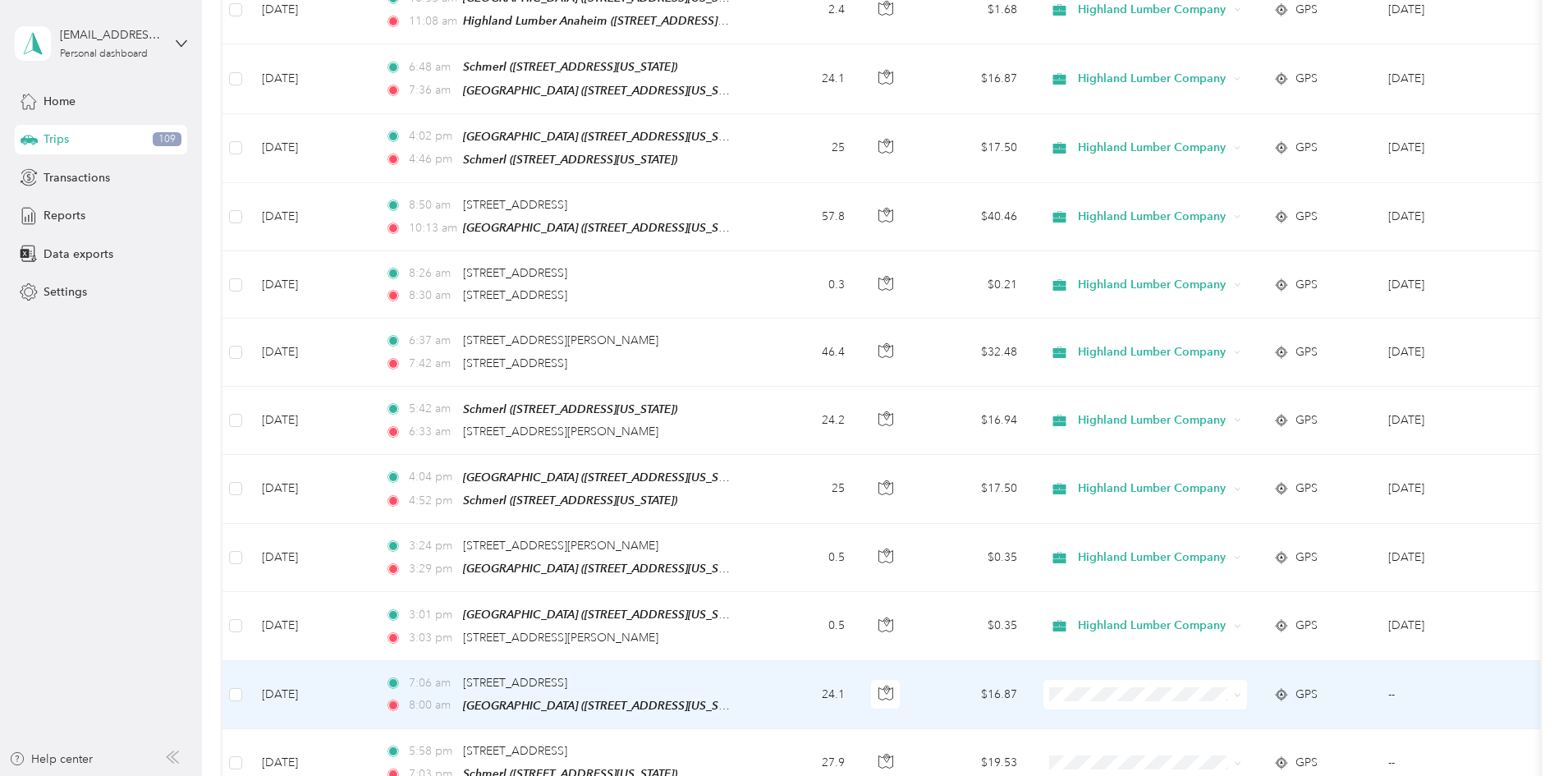
click at [1241, 685] on span at bounding box center [1234, 694] width 13 height 18
click at [1240, 694] on icon at bounding box center [1237, 695] width 5 height 3
click at [1299, 684] on span "Highland Lumber Company" at bounding box center [1270, 690] width 152 height 18
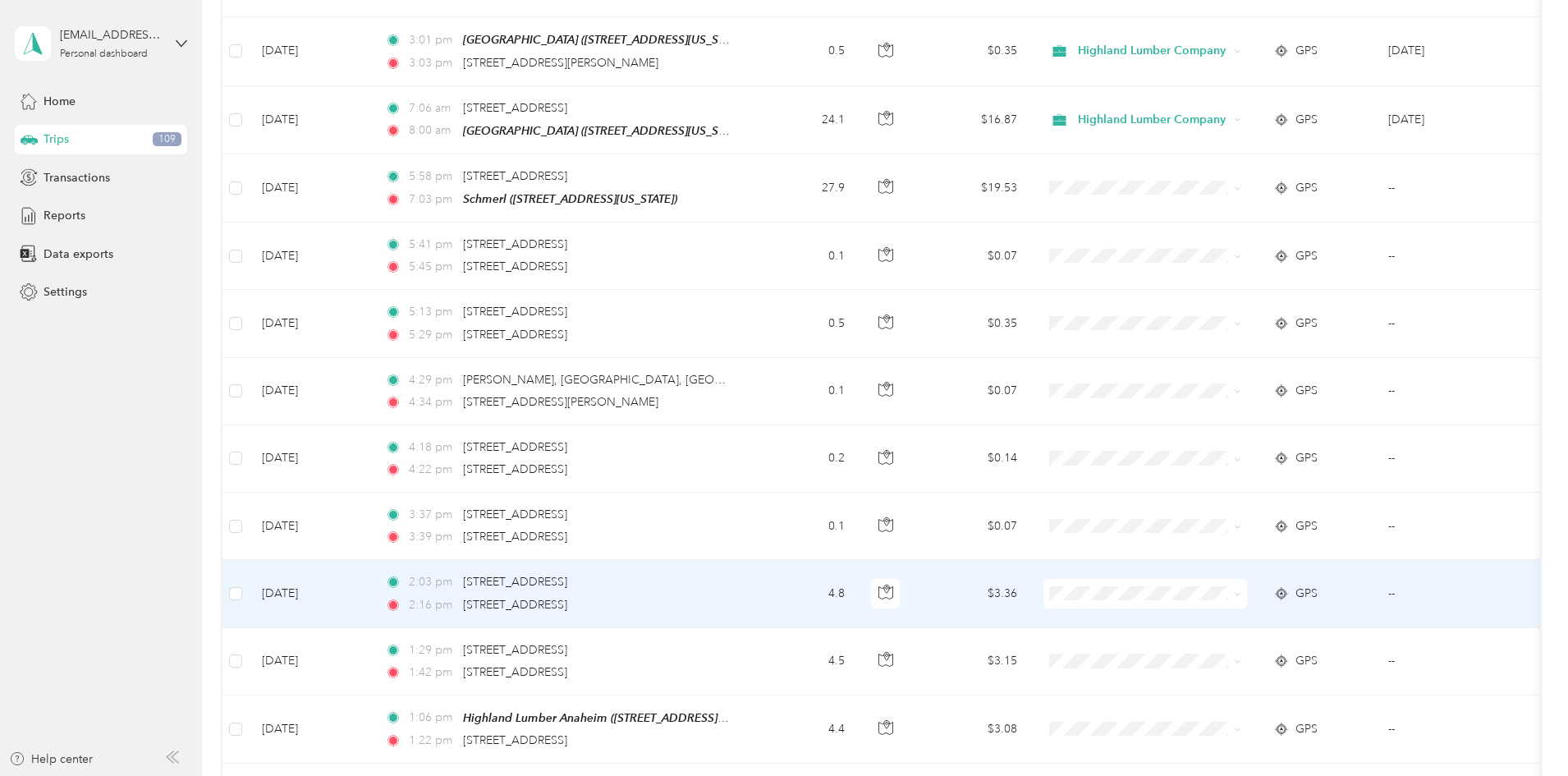
scroll to position [2709, 0]
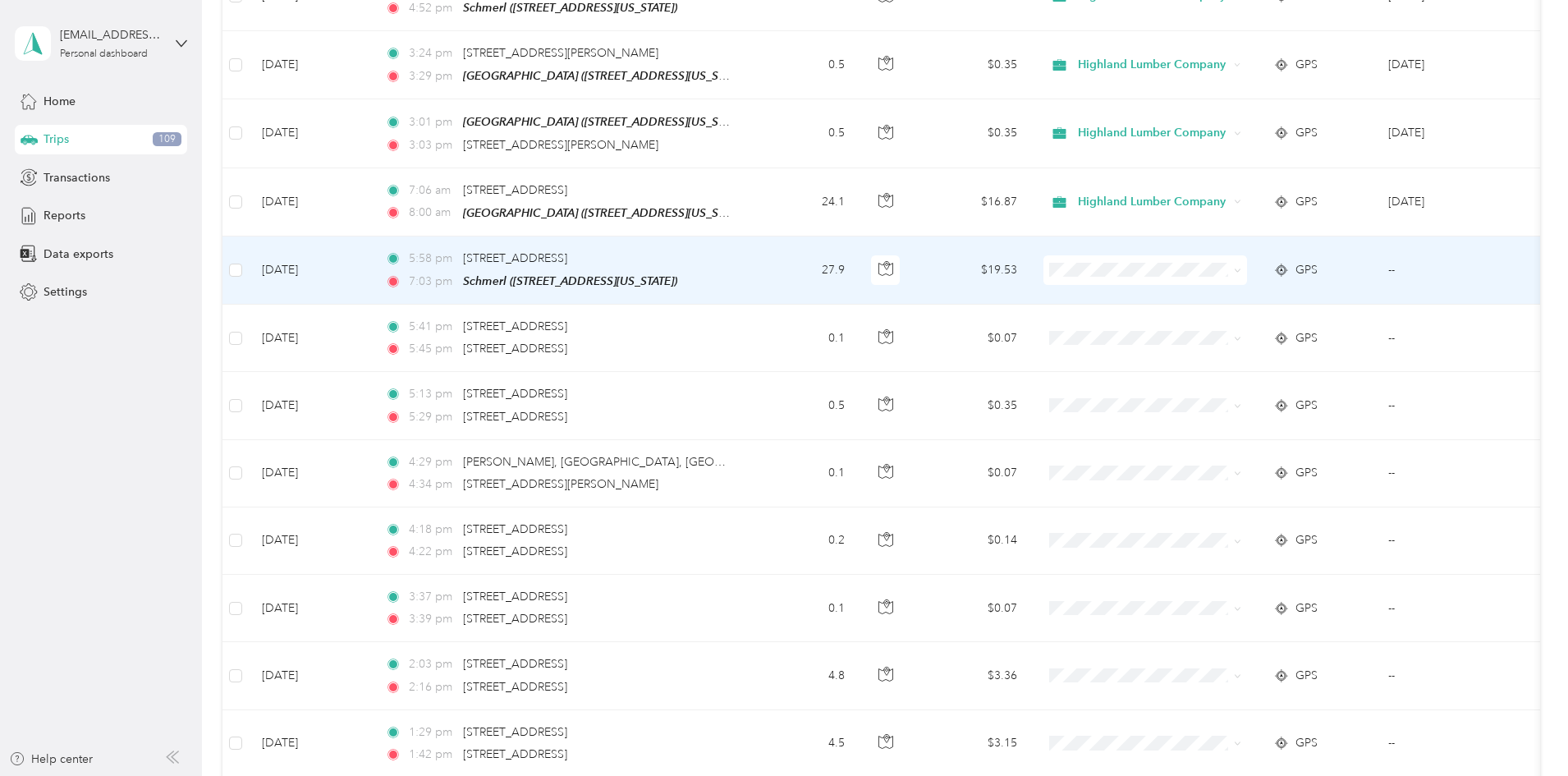
click at [1241, 266] on icon at bounding box center [1238, 270] width 8 height 8
click at [1262, 264] on span "Highland Lumber Company" at bounding box center [1270, 265] width 152 height 18
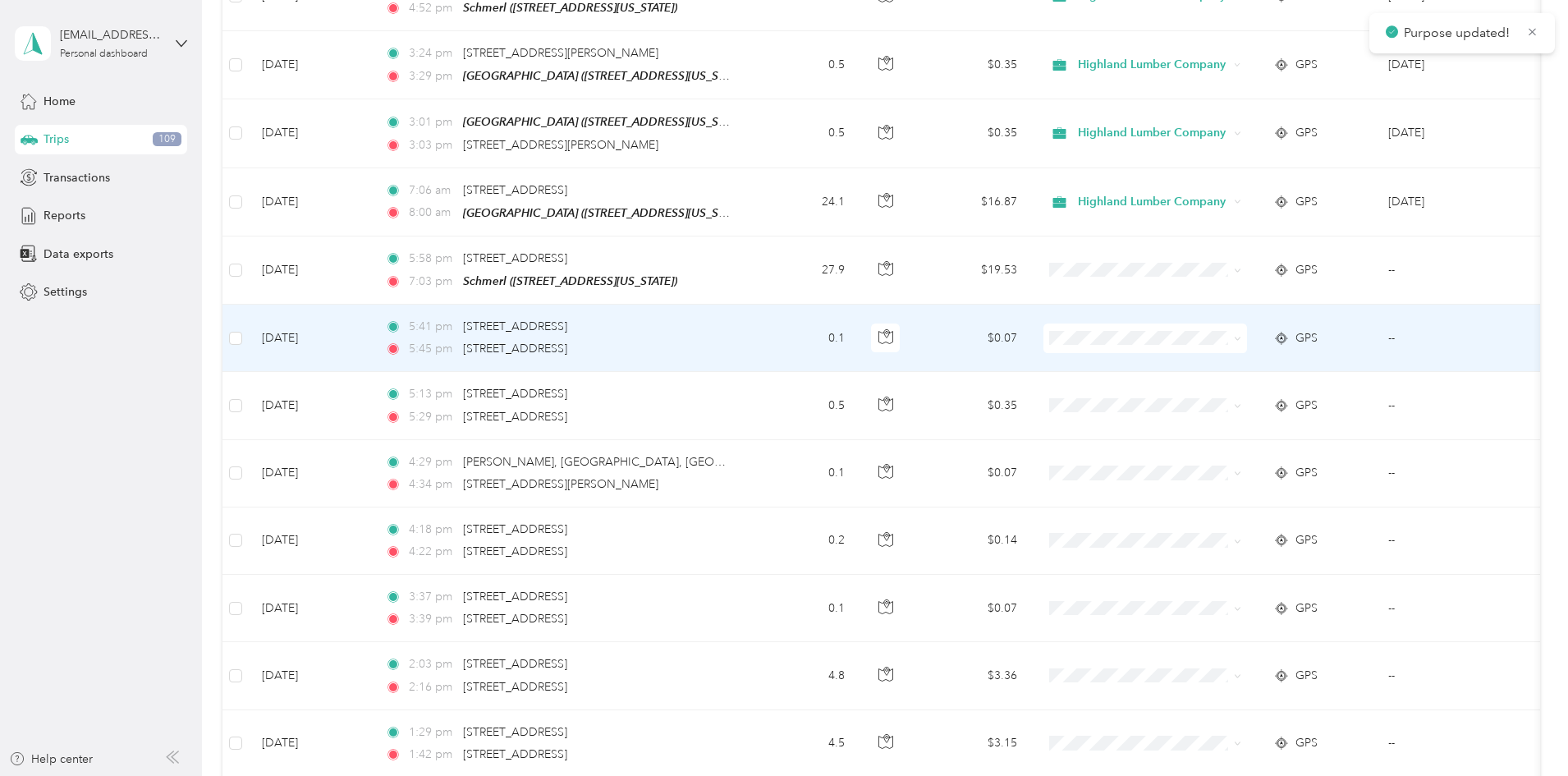
click at [1241, 335] on icon at bounding box center [1238, 339] width 8 height 8
click at [1264, 332] on span "Highland Lumber Company" at bounding box center [1270, 333] width 152 height 18
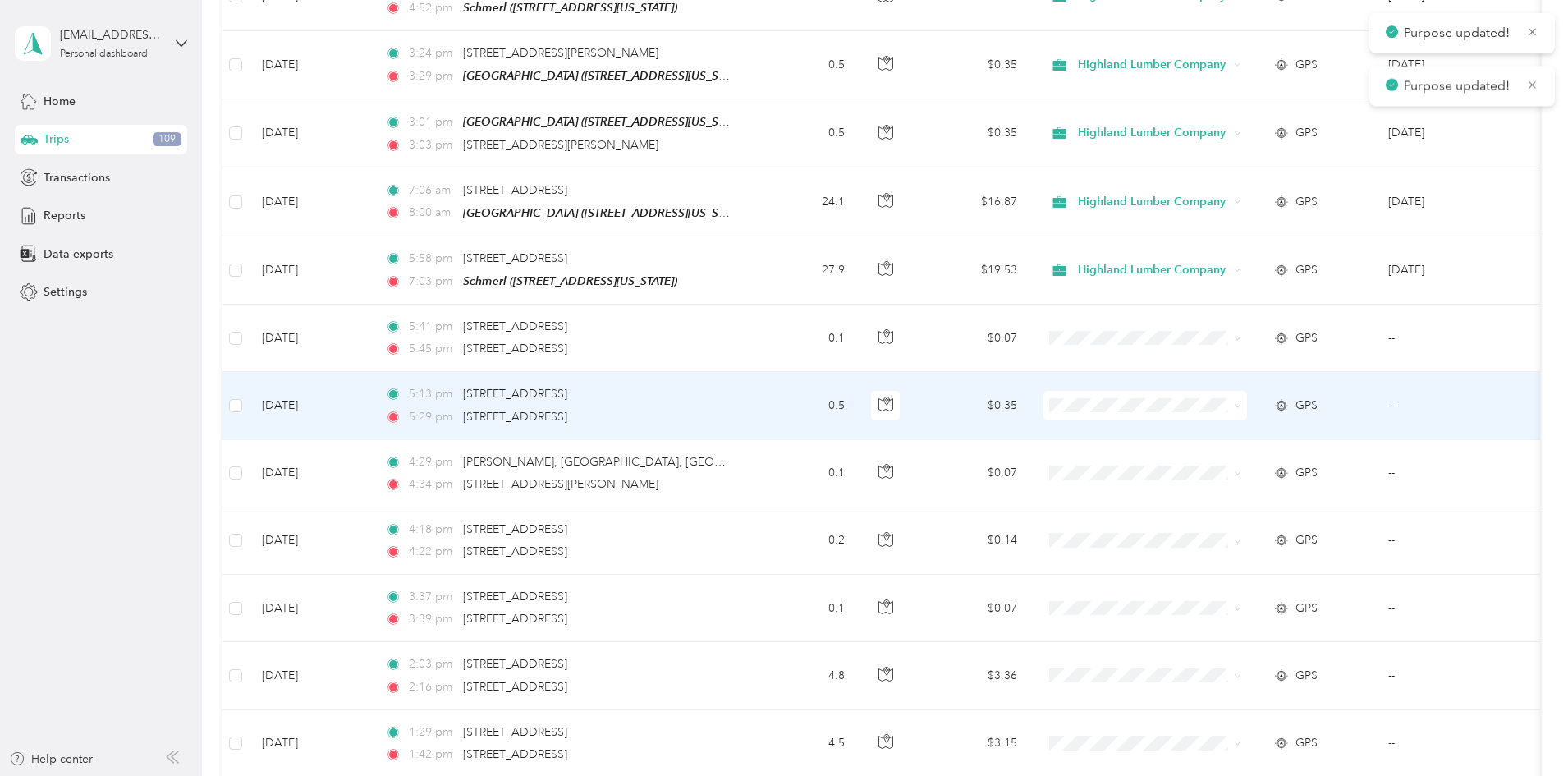
click at [1241, 398] on span at bounding box center [1238, 405] width 8 height 14
click at [1241, 402] on icon at bounding box center [1238, 406] width 8 height 8
click at [1328, 389] on li "Highland Lumber Company" at bounding box center [1255, 399] width 204 height 28
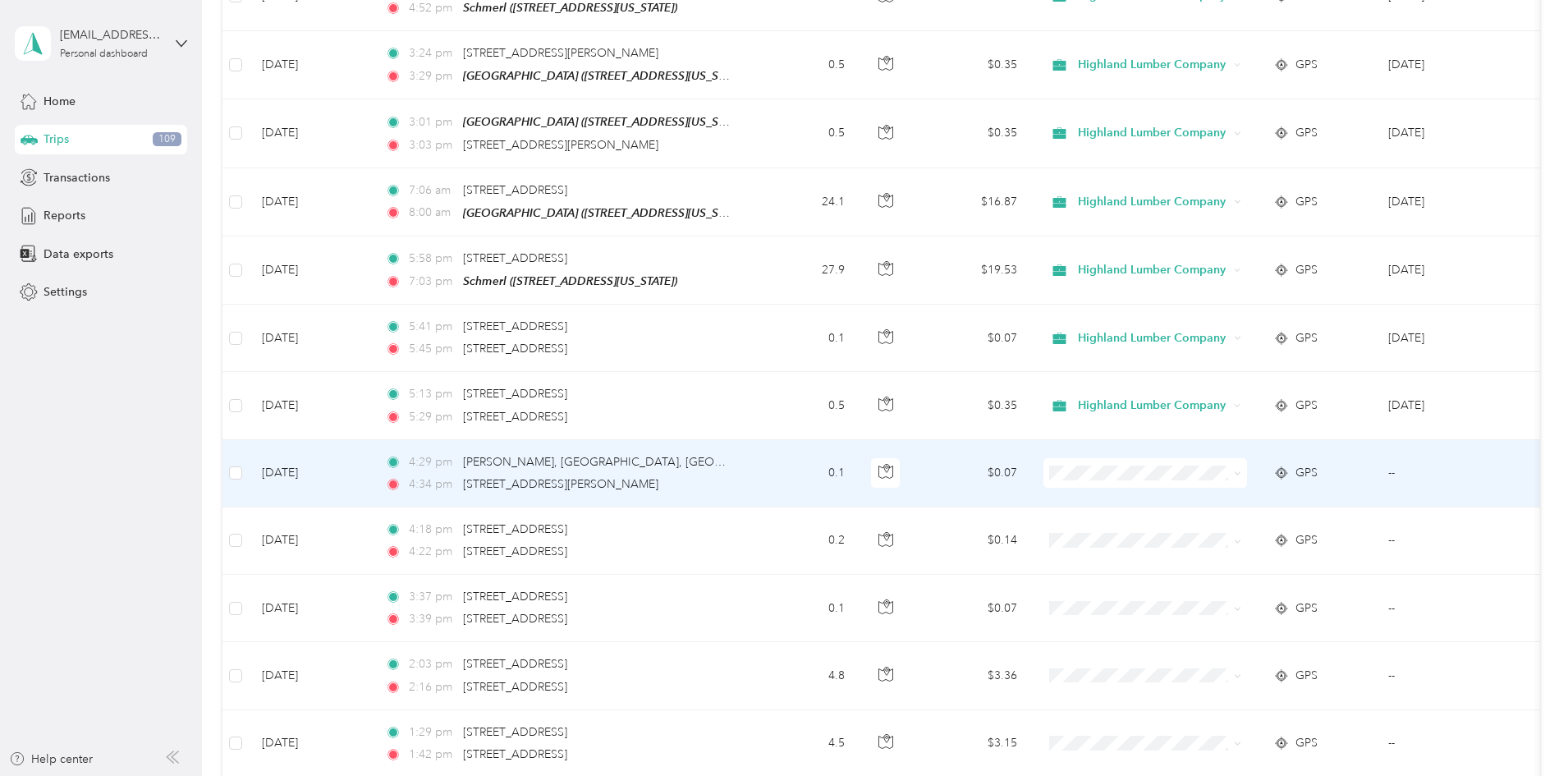
click at [1241, 466] on span at bounding box center [1238, 472] width 8 height 14
click at [1241, 470] on icon at bounding box center [1238, 473] width 8 height 8
click at [1298, 464] on span "Highland Lumber Company" at bounding box center [1270, 468] width 152 height 18
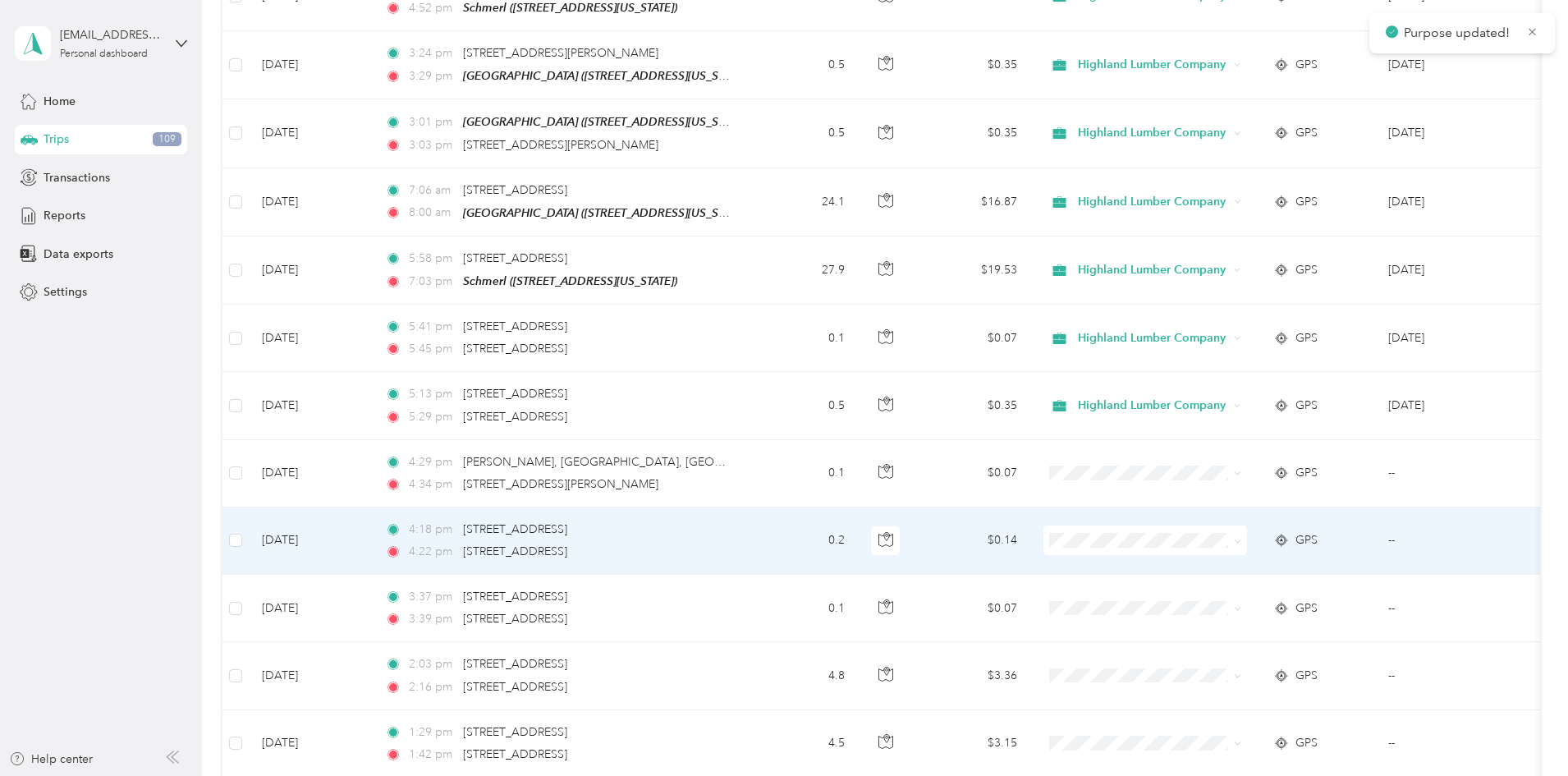
click at [1241, 533] on span at bounding box center [1238, 540] width 8 height 14
click at [1241, 538] on icon at bounding box center [1238, 542] width 8 height 8
click at [1289, 537] on span "Highland Lumber Company" at bounding box center [1270, 535] width 152 height 18
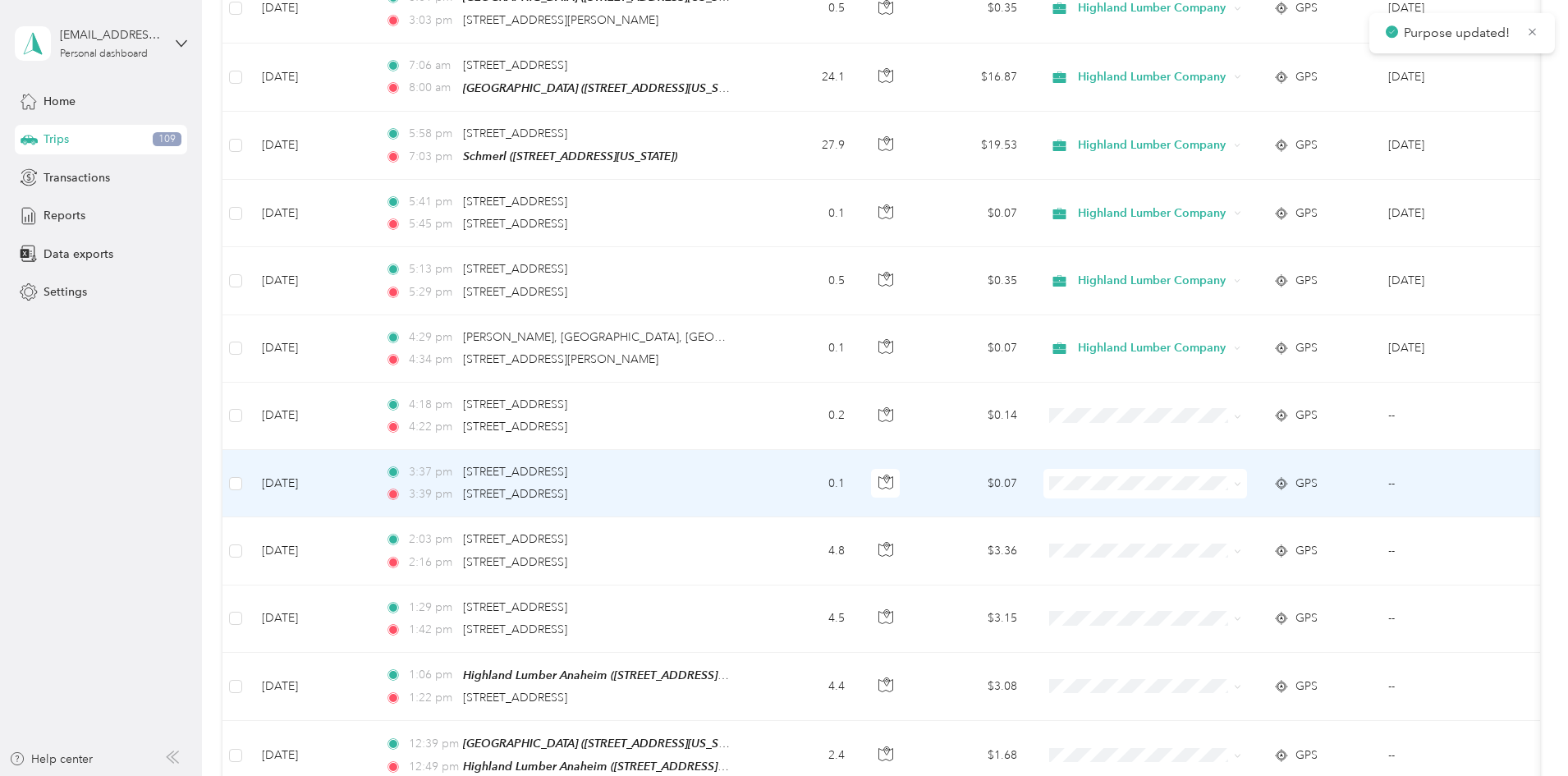
scroll to position [2873, 0]
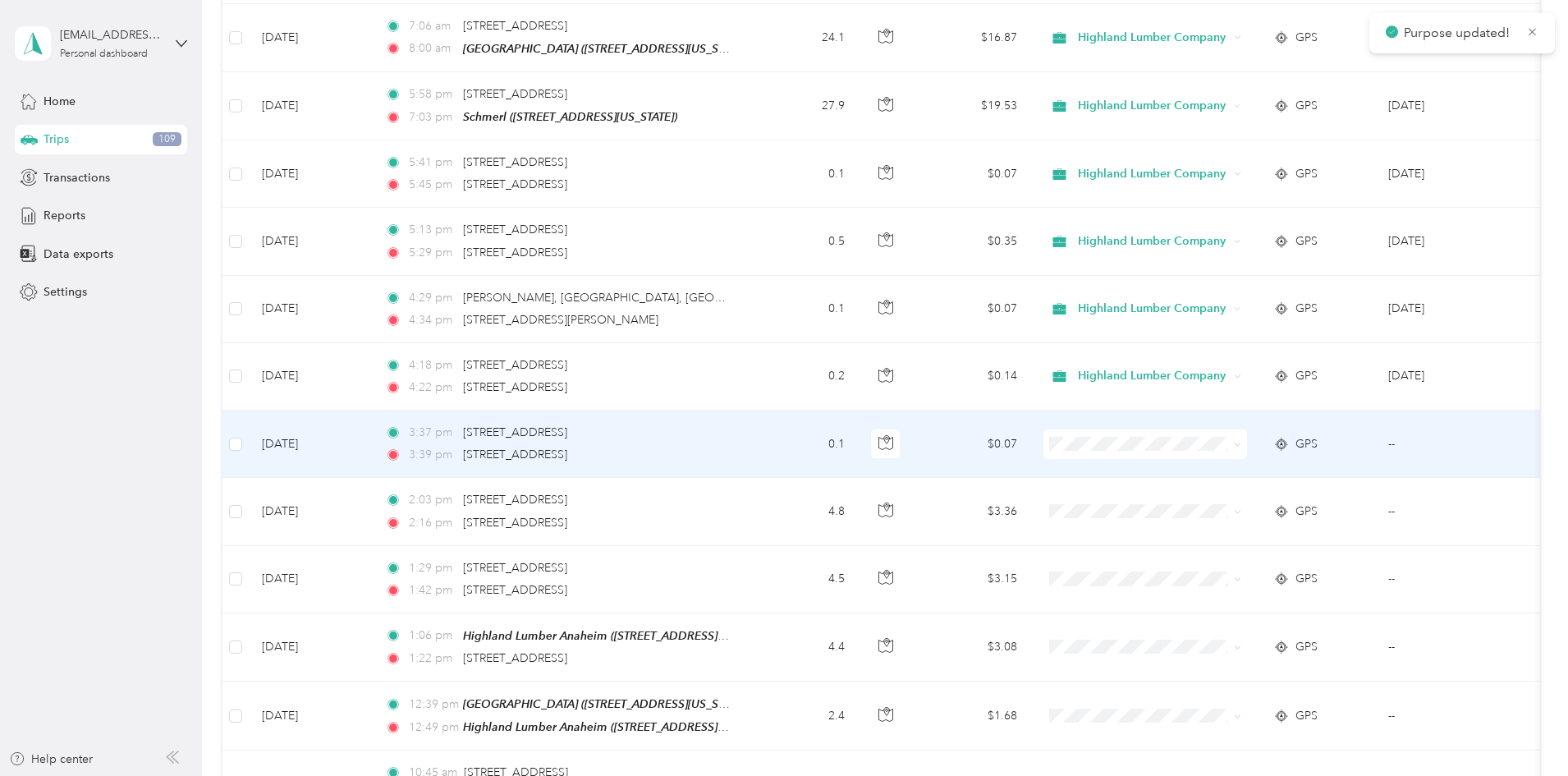
click at [1241, 441] on icon at bounding box center [1238, 445] width 8 height 8
click at [1284, 430] on span "Highland Lumber Company" at bounding box center [1270, 439] width 152 height 18
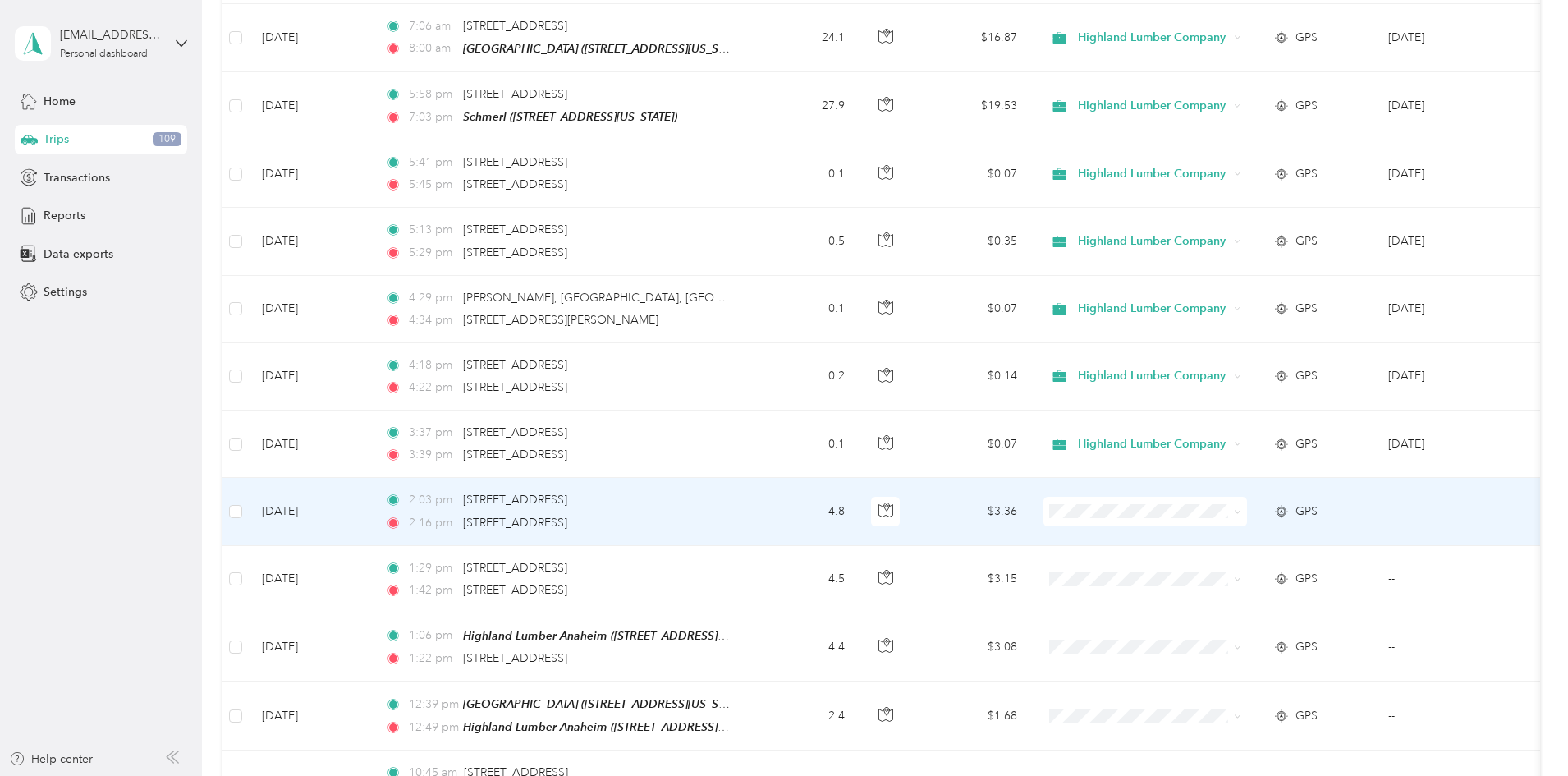
click at [1247, 497] on span at bounding box center [1145, 511] width 204 height 29
click at [1240, 511] on icon at bounding box center [1237, 511] width 5 height 3
click at [1321, 505] on span "Highland Lumber Company" at bounding box center [1270, 507] width 152 height 18
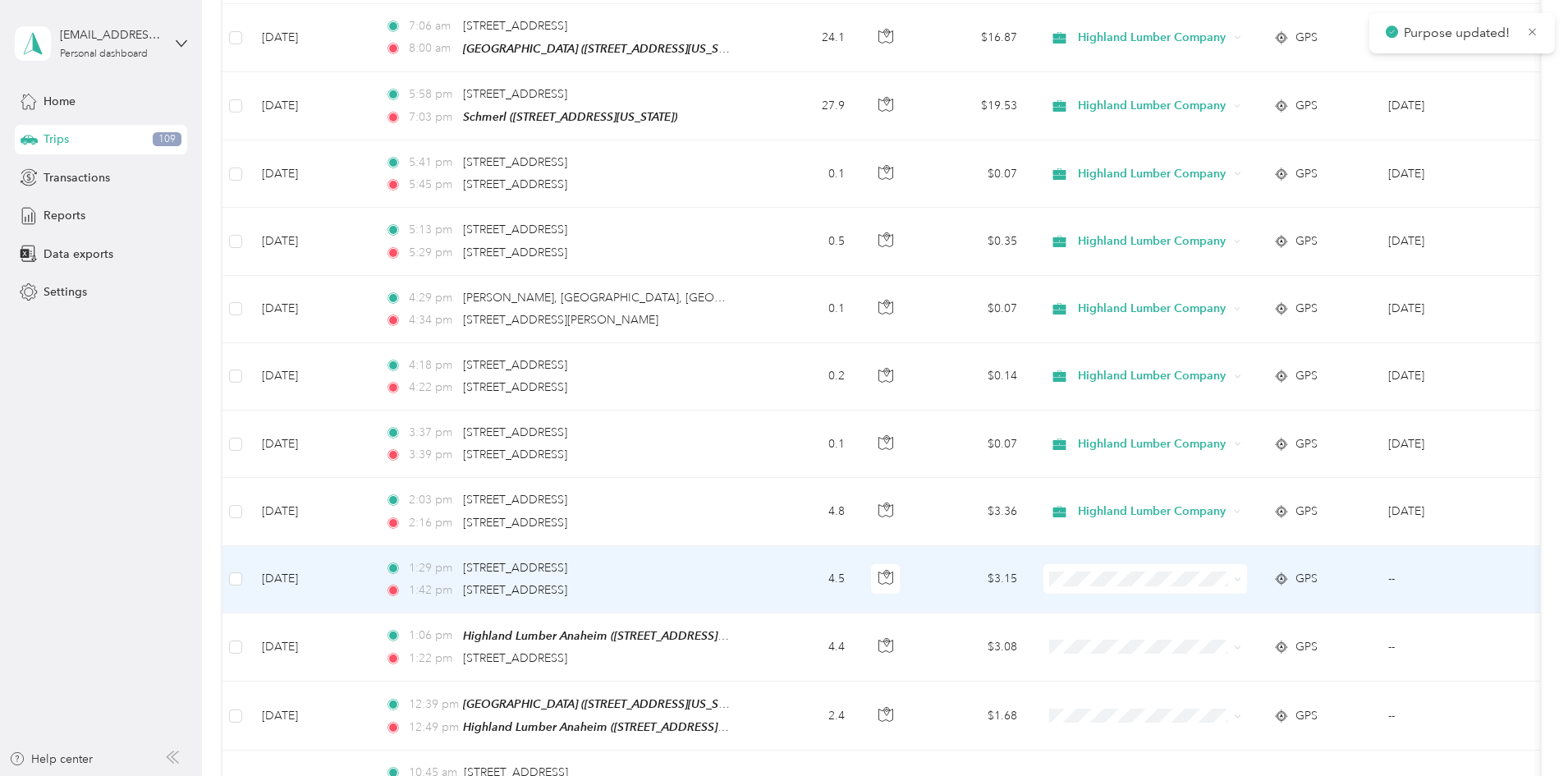
click at [1241, 575] on icon at bounding box center [1238, 579] width 8 height 8
click at [1334, 573] on span "Highland Lumber Company" at bounding box center [1270, 574] width 152 height 18
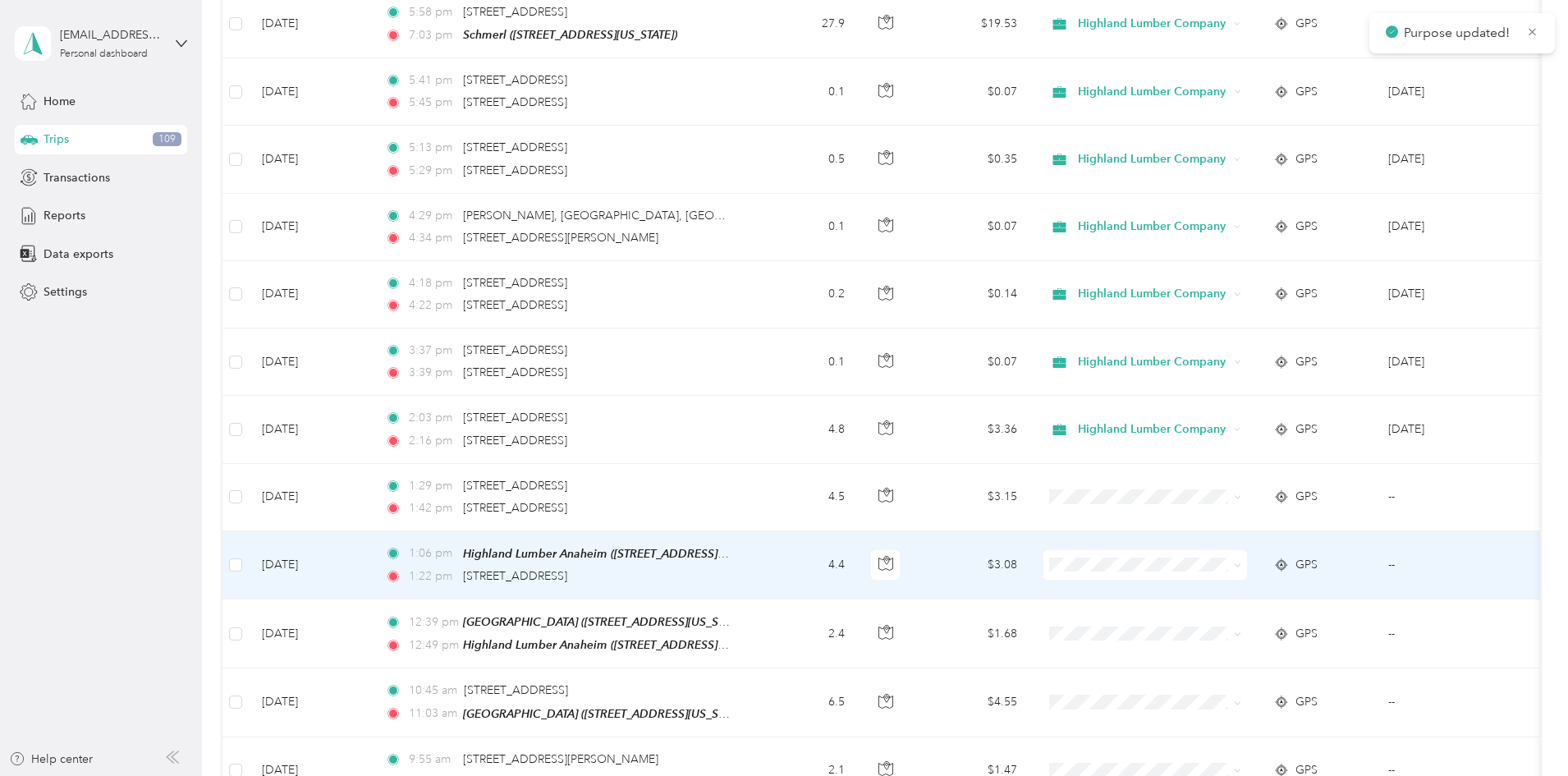
scroll to position [3037, 0]
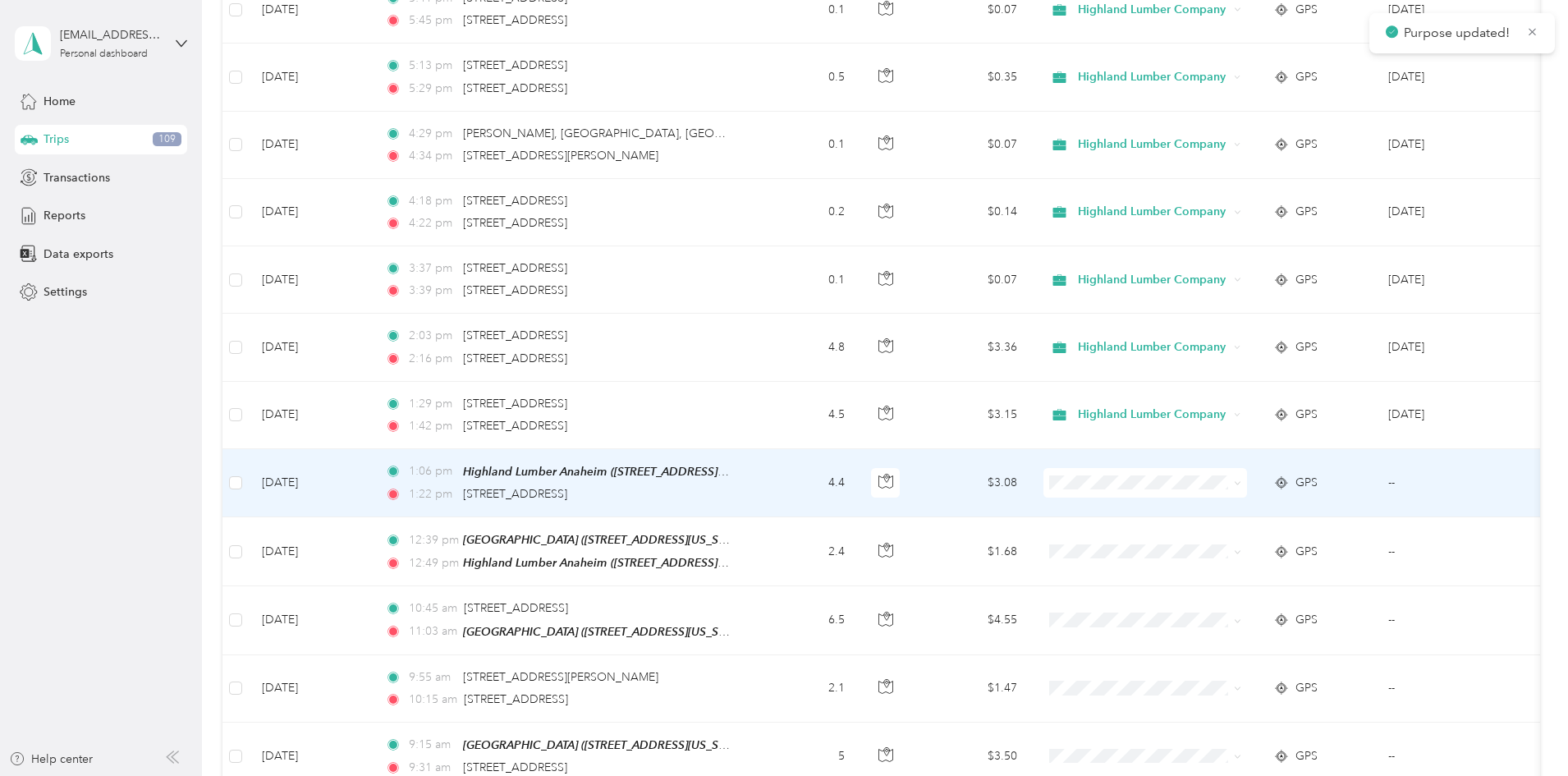
click at [1247, 468] on span at bounding box center [1145, 482] width 204 height 29
click at [1241, 479] on icon at bounding box center [1238, 483] width 8 height 8
click at [1267, 474] on span "Highland Lumber Company" at bounding box center [1270, 476] width 152 height 18
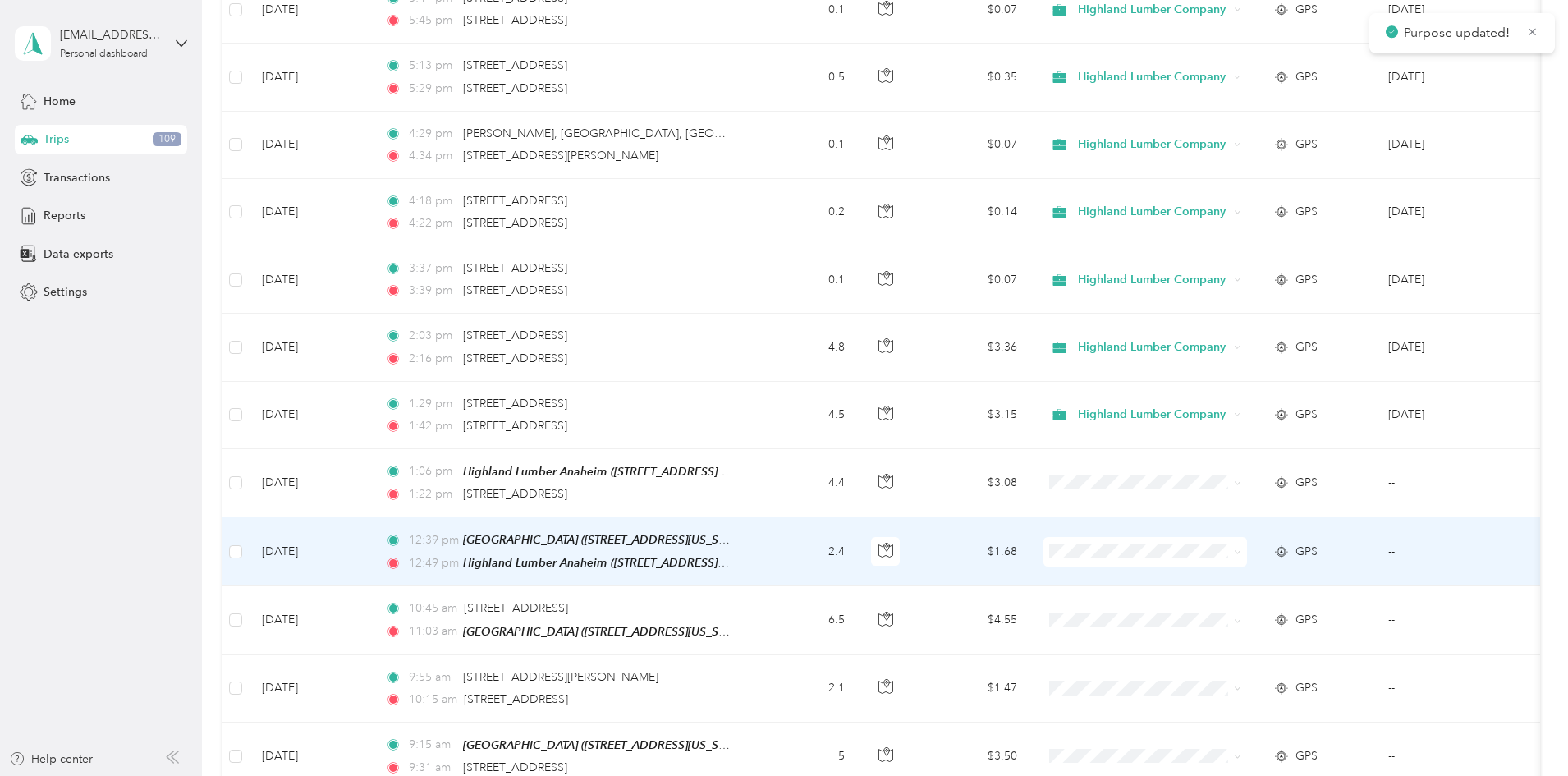
click at [1247, 537] on span at bounding box center [1145, 551] width 204 height 29
click at [1241, 549] on icon at bounding box center [1238, 552] width 8 height 8
click at [1256, 546] on span "Highland Lumber Company" at bounding box center [1270, 545] width 152 height 18
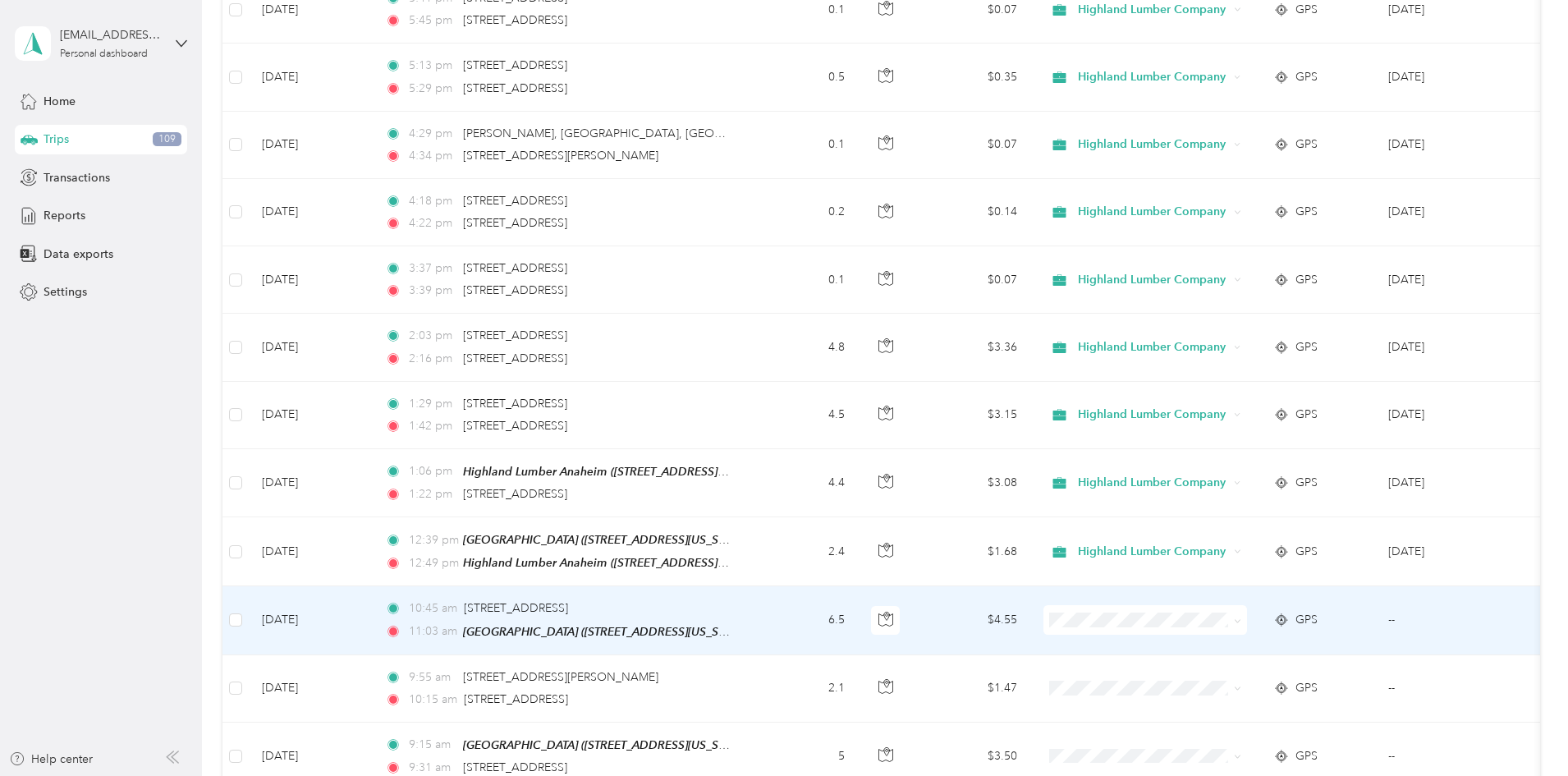
click at [1241, 617] on icon at bounding box center [1238, 621] width 8 height 8
click at [1290, 604] on span "Highland Lumber Company" at bounding box center [1270, 612] width 152 height 18
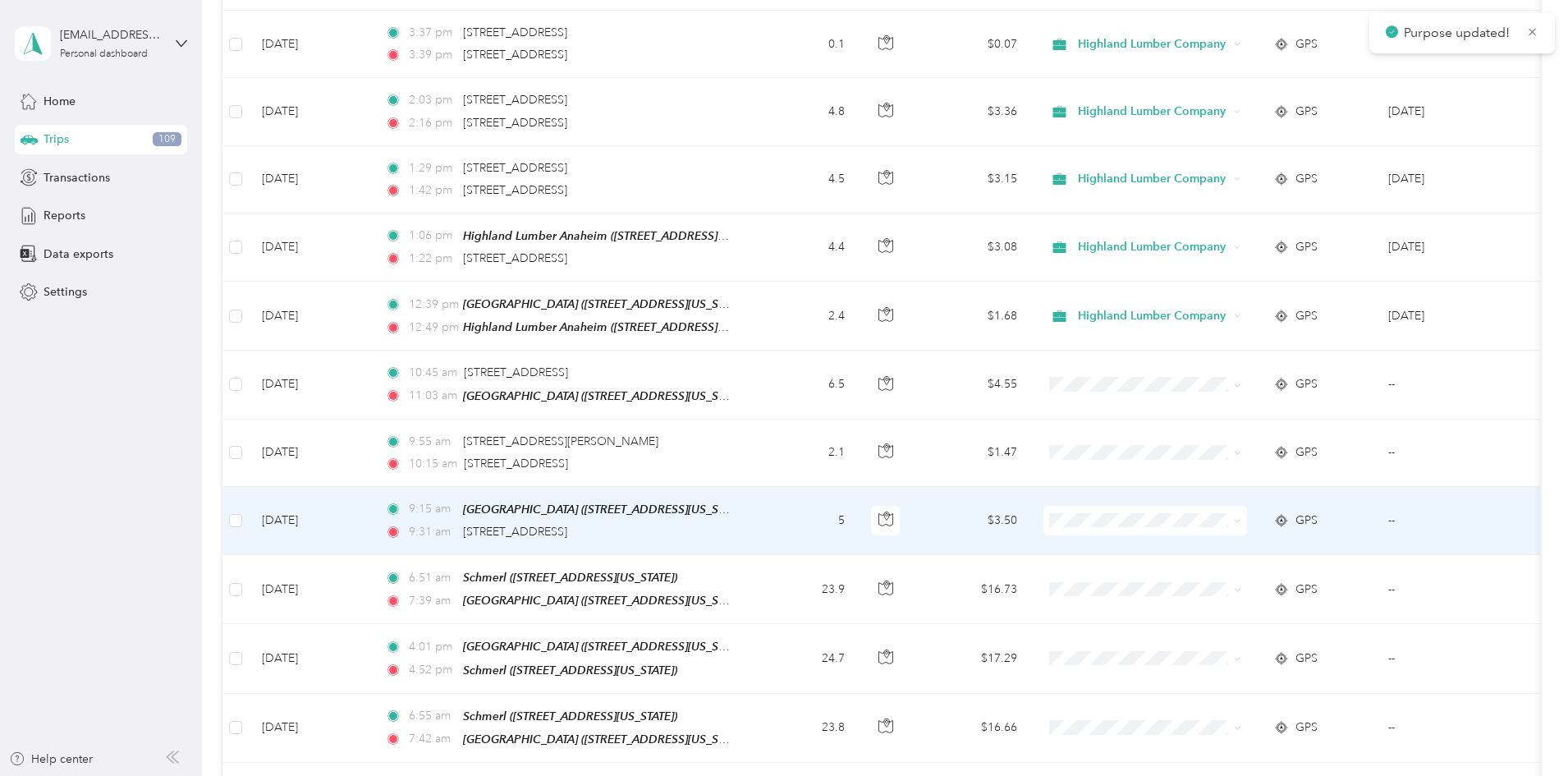
scroll to position [3283, 0]
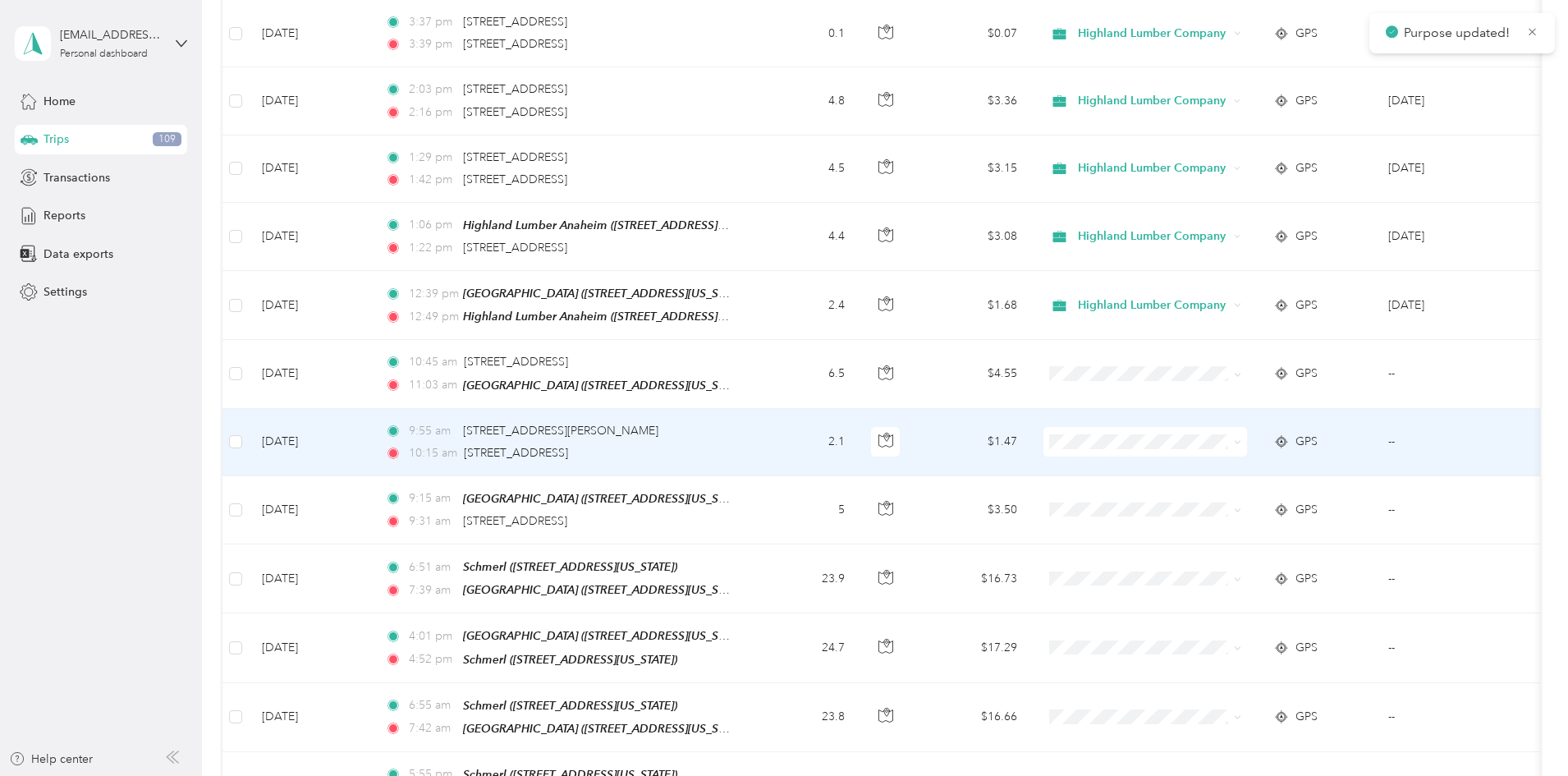
click at [1241, 438] on icon at bounding box center [1238, 442] width 8 height 8
click at [1311, 429] on span "Highland Lumber Company" at bounding box center [1270, 433] width 152 height 18
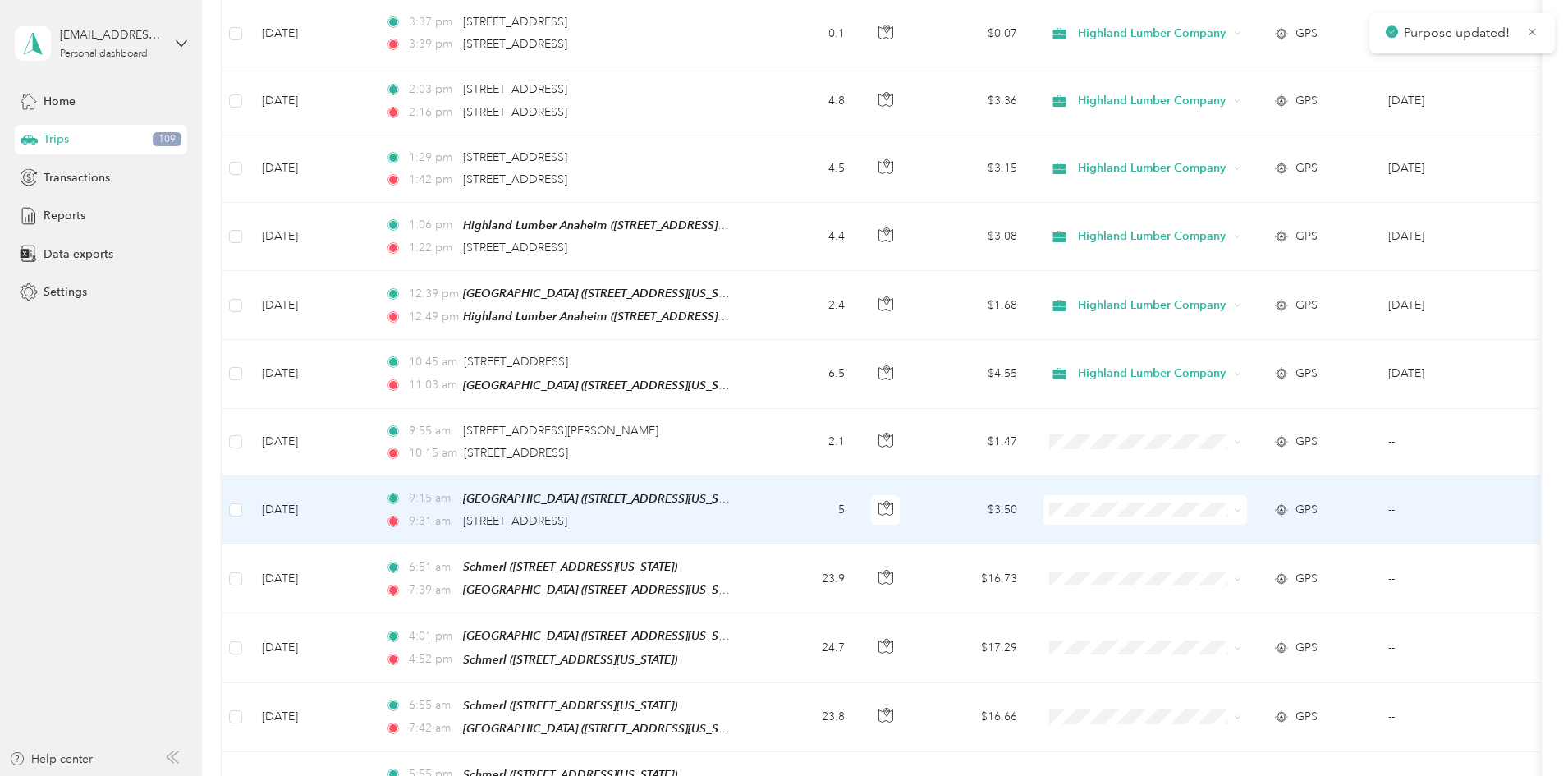
click at [1241, 507] on icon at bounding box center [1238, 511] width 8 height 8
click at [1297, 497] on span "Highland Lumber Company" at bounding box center [1270, 501] width 152 height 18
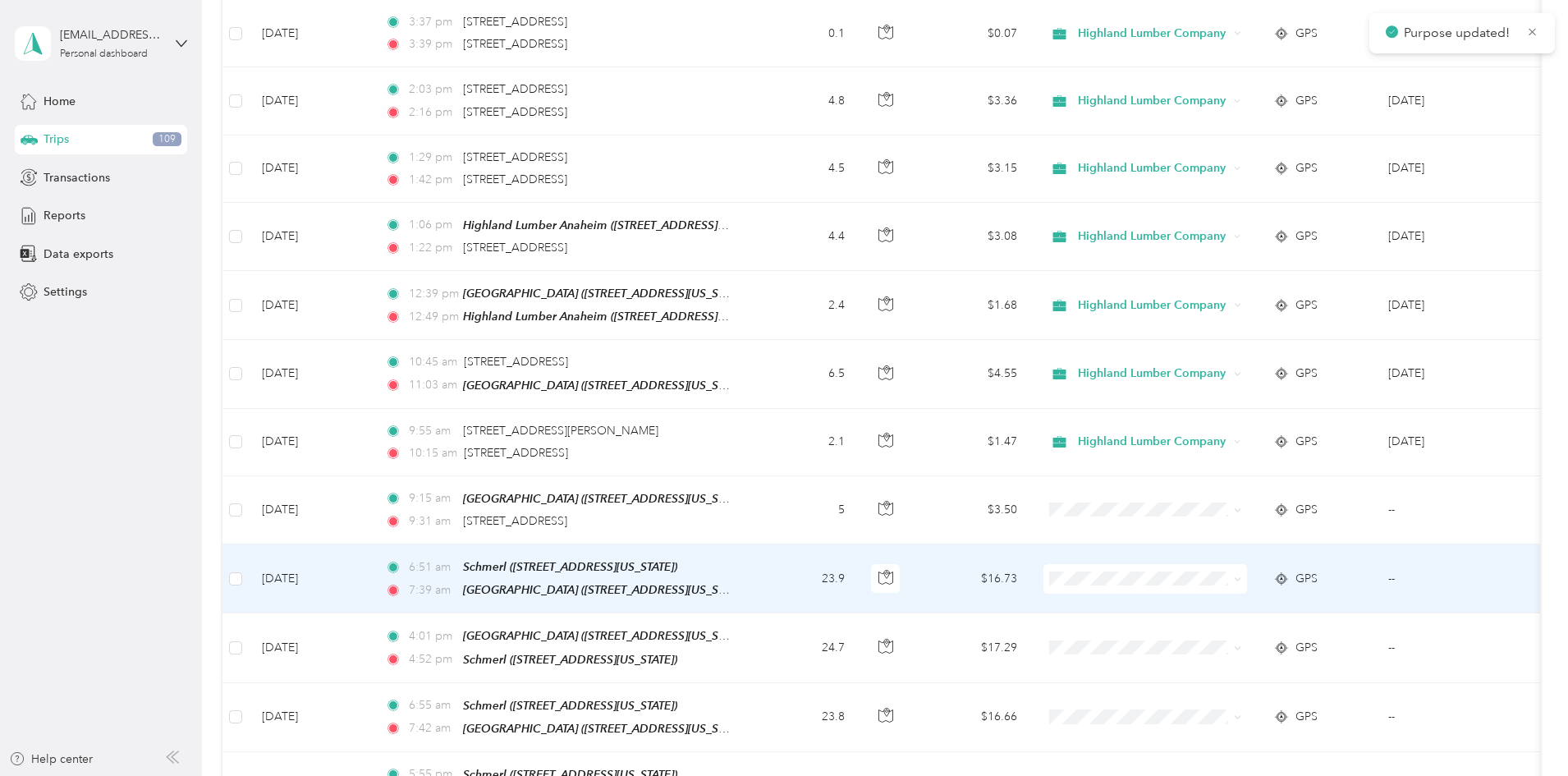
click at [1247, 564] on span at bounding box center [1145, 579] width 204 height 29
click at [1241, 575] on icon at bounding box center [1238, 579] width 8 height 8
click at [1298, 559] on span "Highland Lumber Company" at bounding box center [1270, 567] width 152 height 18
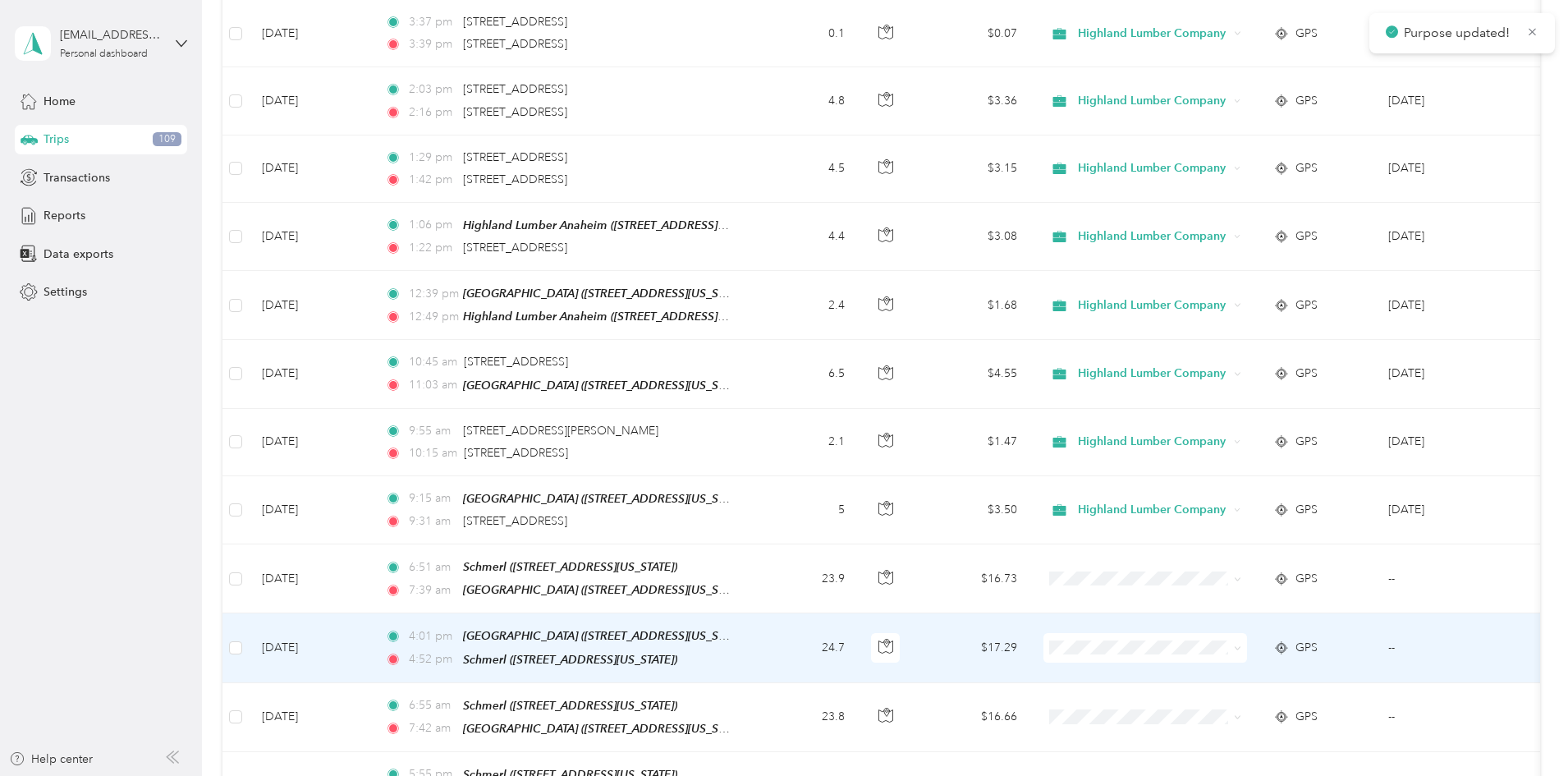
click at [1247, 633] on span at bounding box center [1145, 647] width 204 height 29
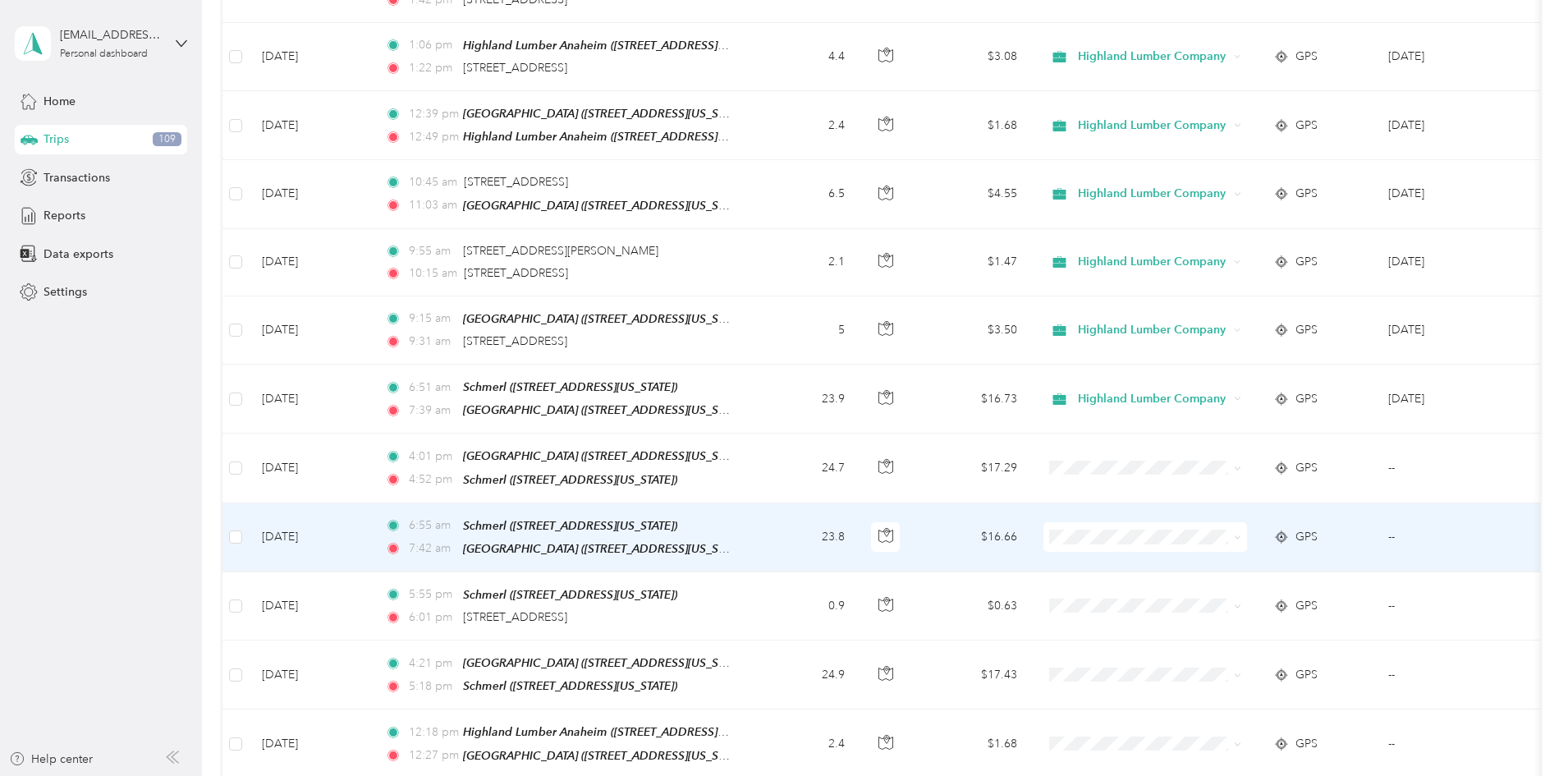
scroll to position [3530, 0]
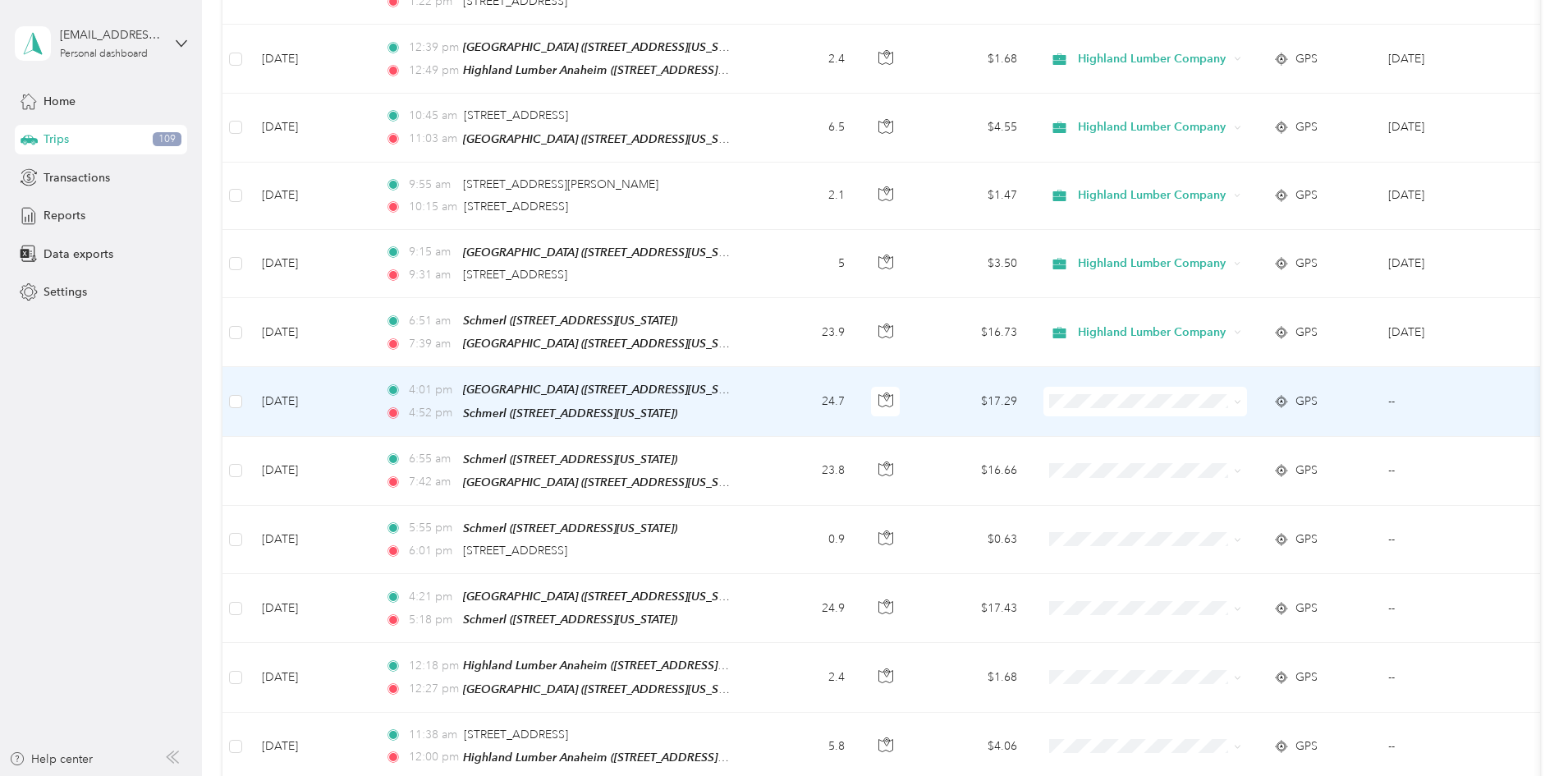
click at [1241, 392] on span at bounding box center [1234, 401] width 13 height 18
click at [1241, 398] on icon at bounding box center [1238, 402] width 8 height 8
click at [1282, 387] on span "Highland Lumber Company" at bounding box center [1270, 388] width 152 height 18
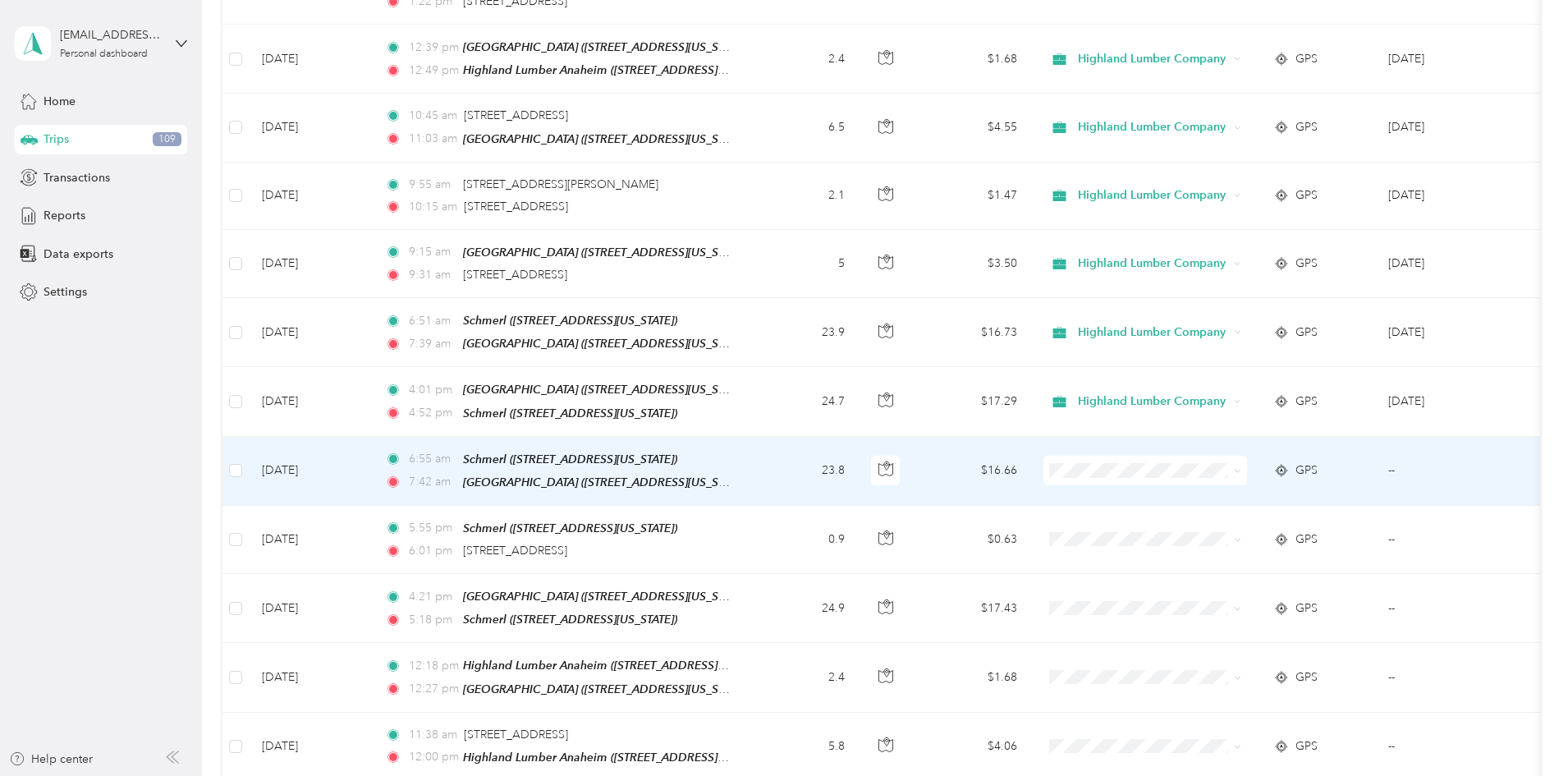
click at [1240, 470] on icon at bounding box center [1237, 470] width 5 height 3
click at [1304, 459] on span "Highland Lumber Company" at bounding box center [1270, 457] width 152 height 18
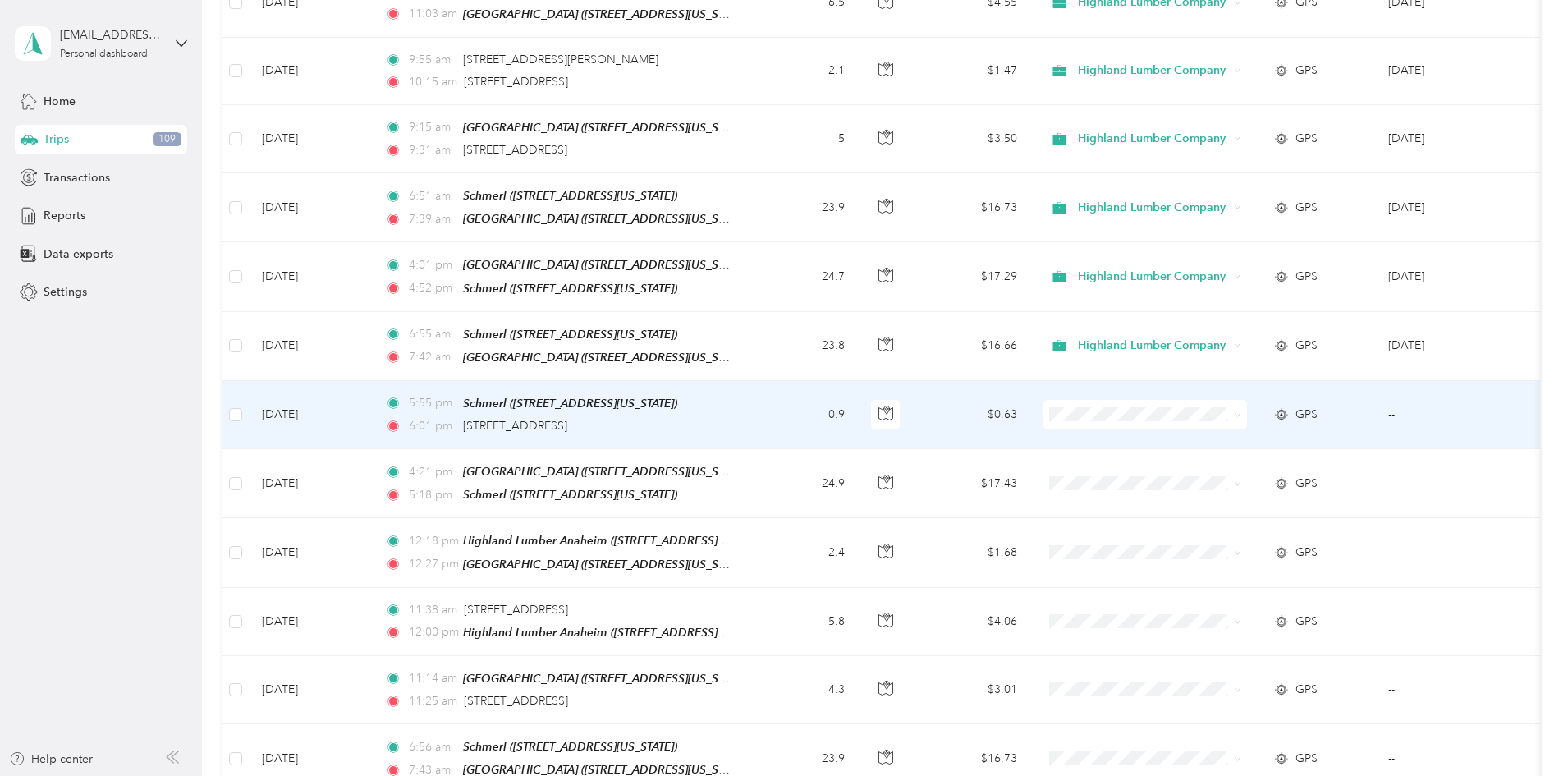
scroll to position [3694, 0]
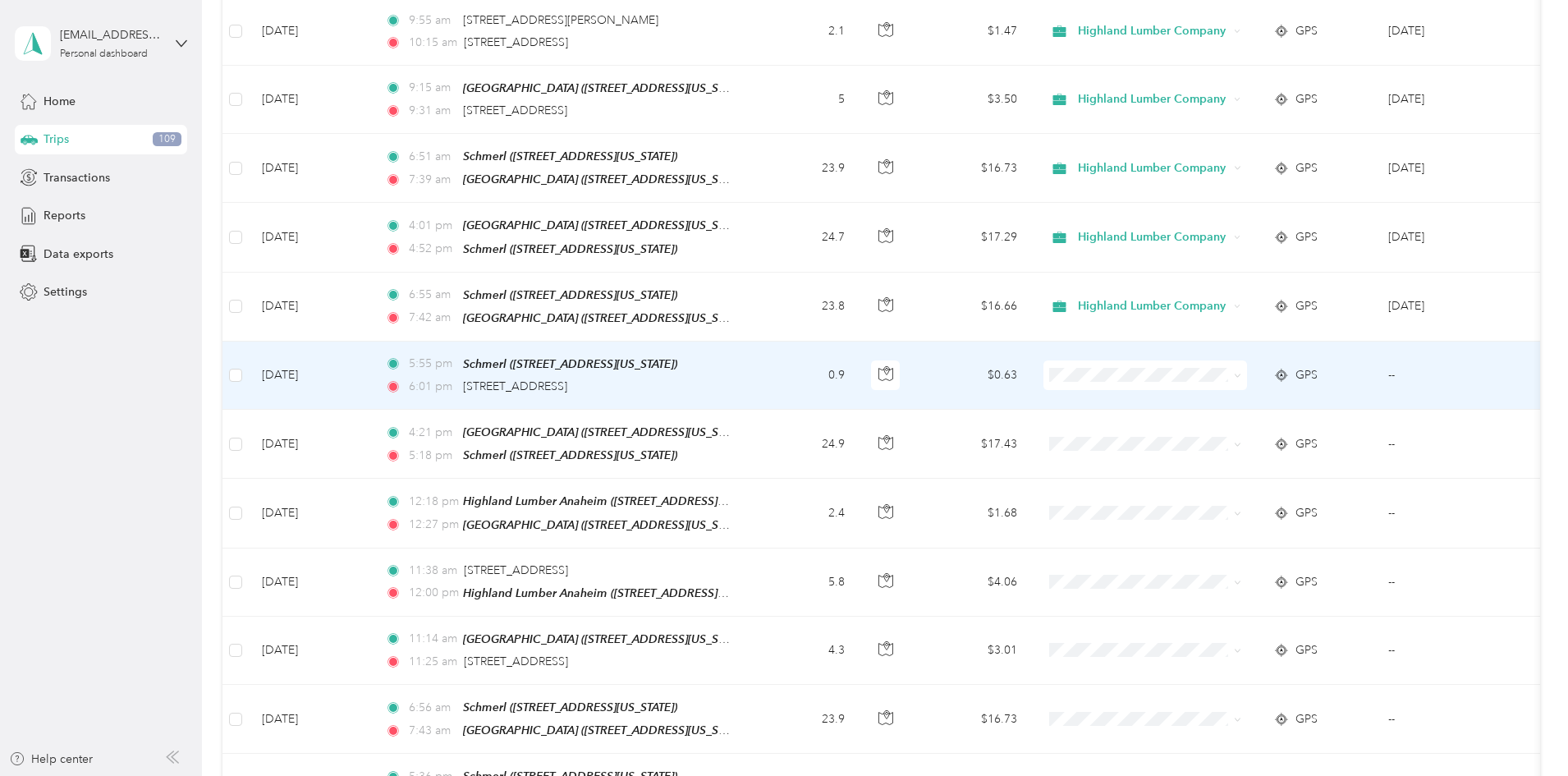
click at [1241, 372] on icon at bounding box center [1238, 376] width 8 height 8
click at [1253, 385] on span "Personal" at bounding box center [1270, 383] width 152 height 18
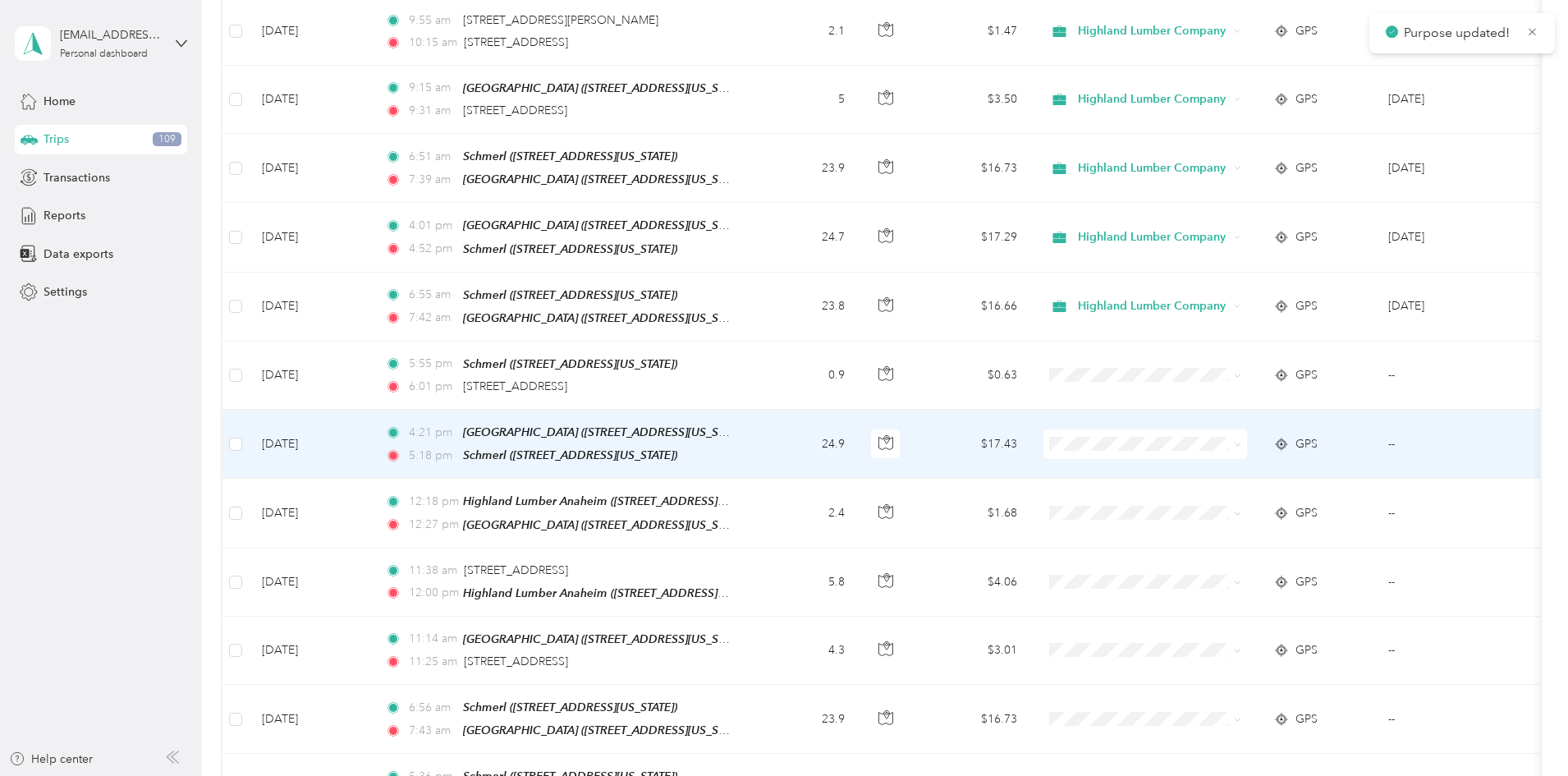
click at [1241, 441] on icon at bounding box center [1238, 445] width 8 height 8
click at [1289, 422] on span "Highland Lumber Company" at bounding box center [1270, 427] width 152 height 18
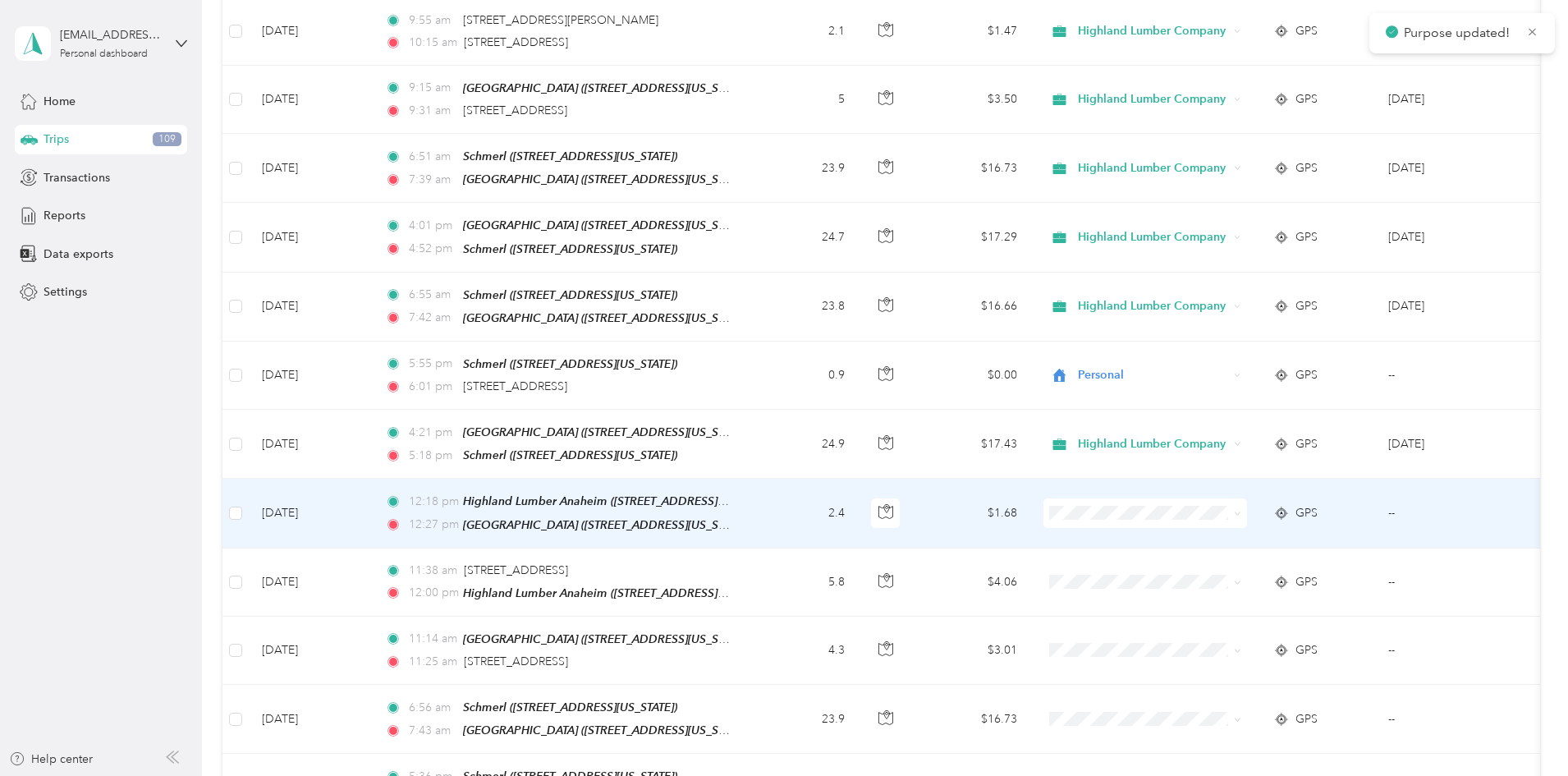
click at [1241, 510] on icon at bounding box center [1238, 513] width 8 height 8
click at [1306, 495] on span "Highland Lumber Company" at bounding box center [1270, 495] width 152 height 18
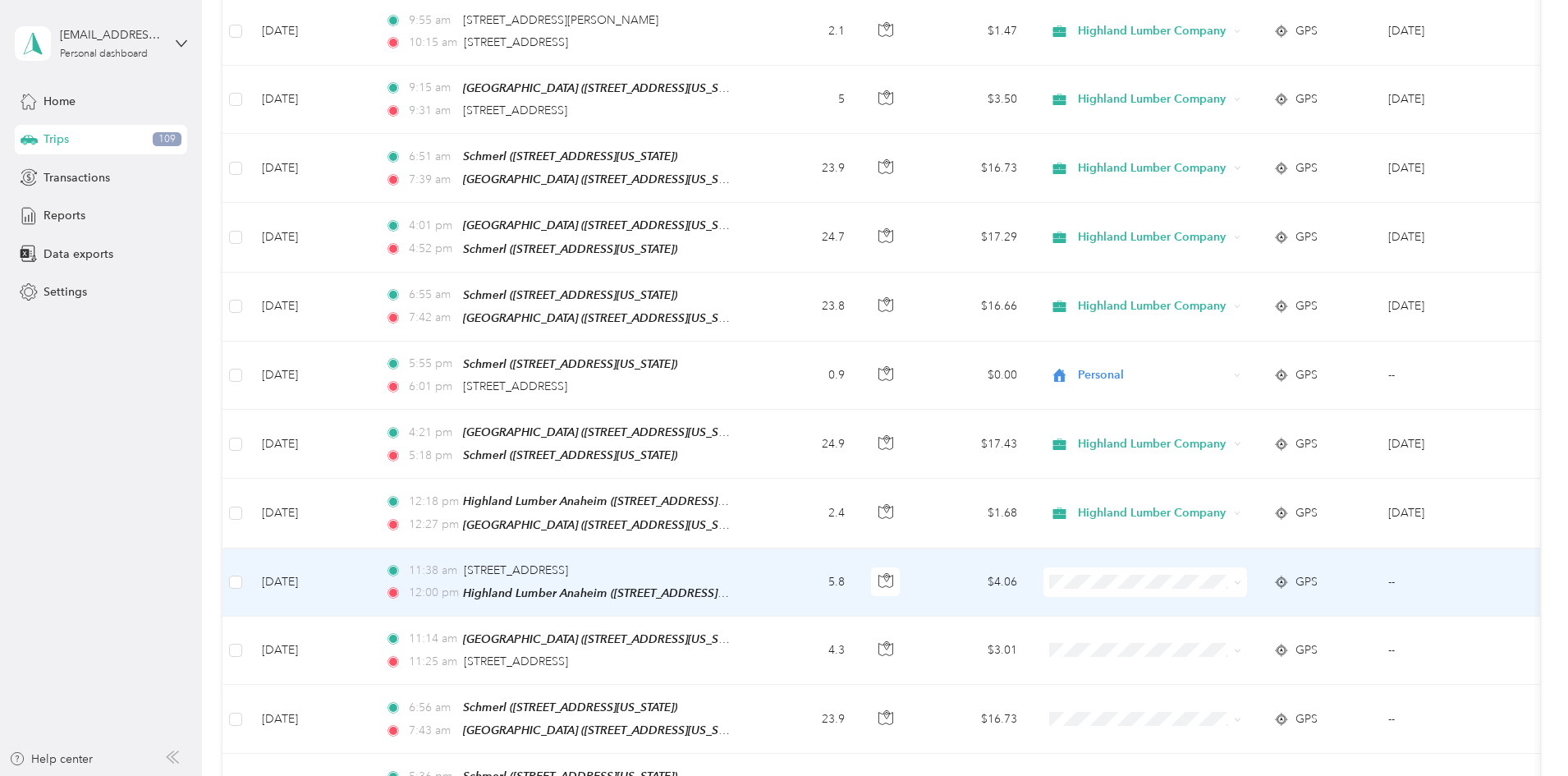
click at [1241, 573] on span at bounding box center [1234, 582] width 13 height 18
click at [1241, 579] on icon at bounding box center [1238, 583] width 8 height 8
click at [1301, 552] on li "Highland Lumber Company" at bounding box center [1255, 562] width 204 height 28
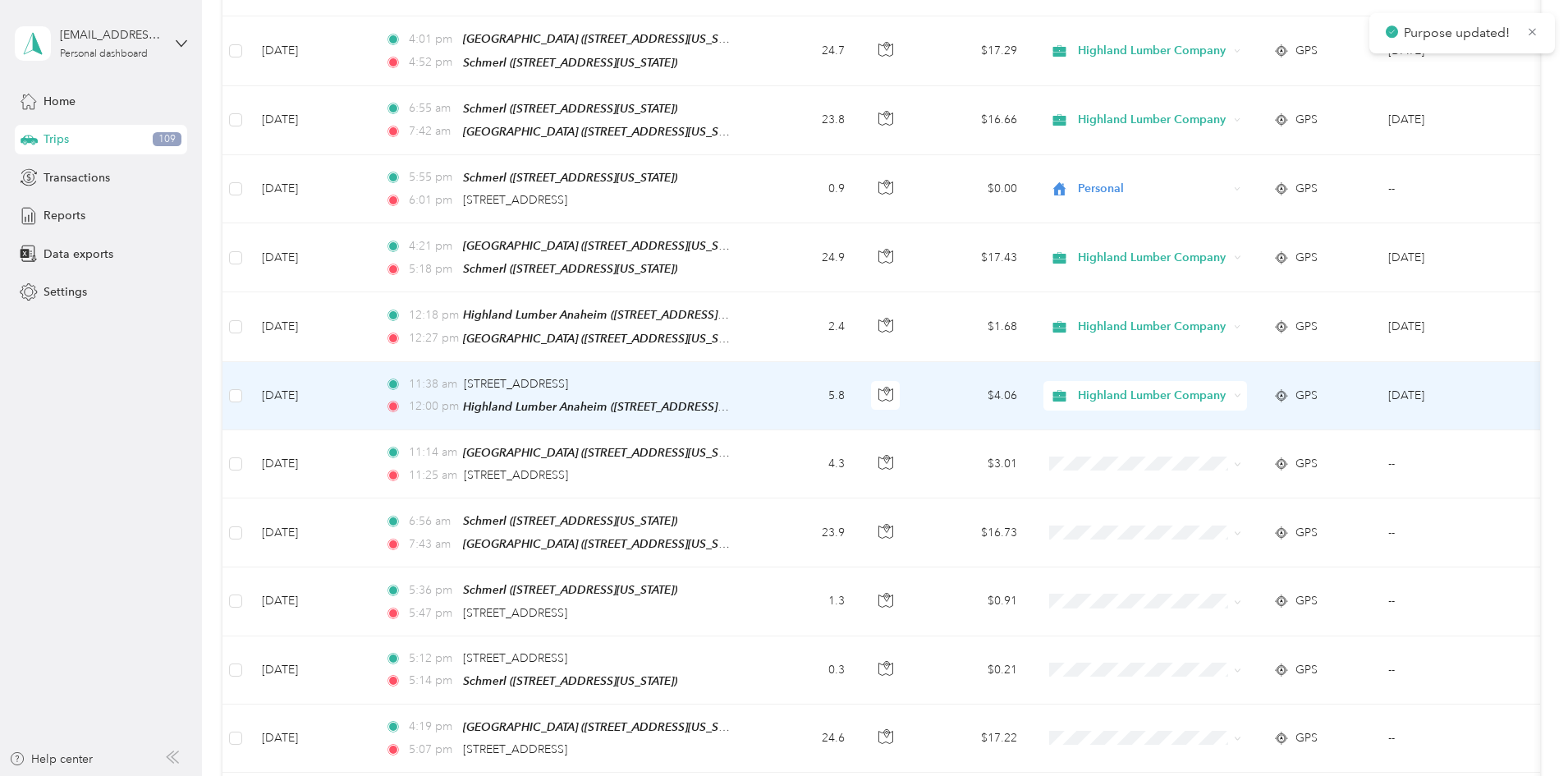
scroll to position [3940, 0]
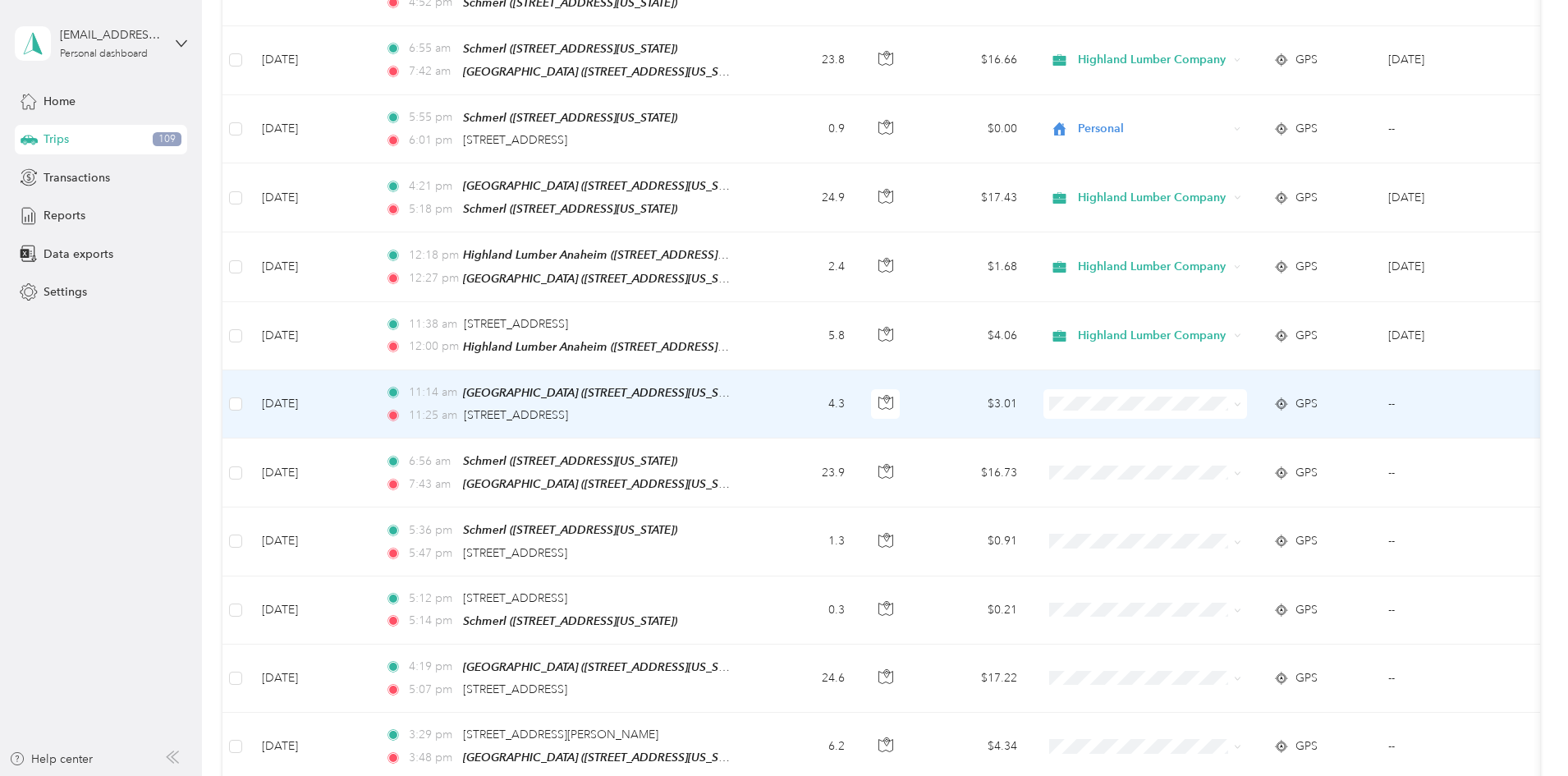
click at [1247, 389] on span at bounding box center [1145, 404] width 204 height 29
click at [1241, 400] on icon at bounding box center [1238, 404] width 8 height 8
click at [1286, 379] on span "Highland Lumber Company" at bounding box center [1270, 381] width 152 height 18
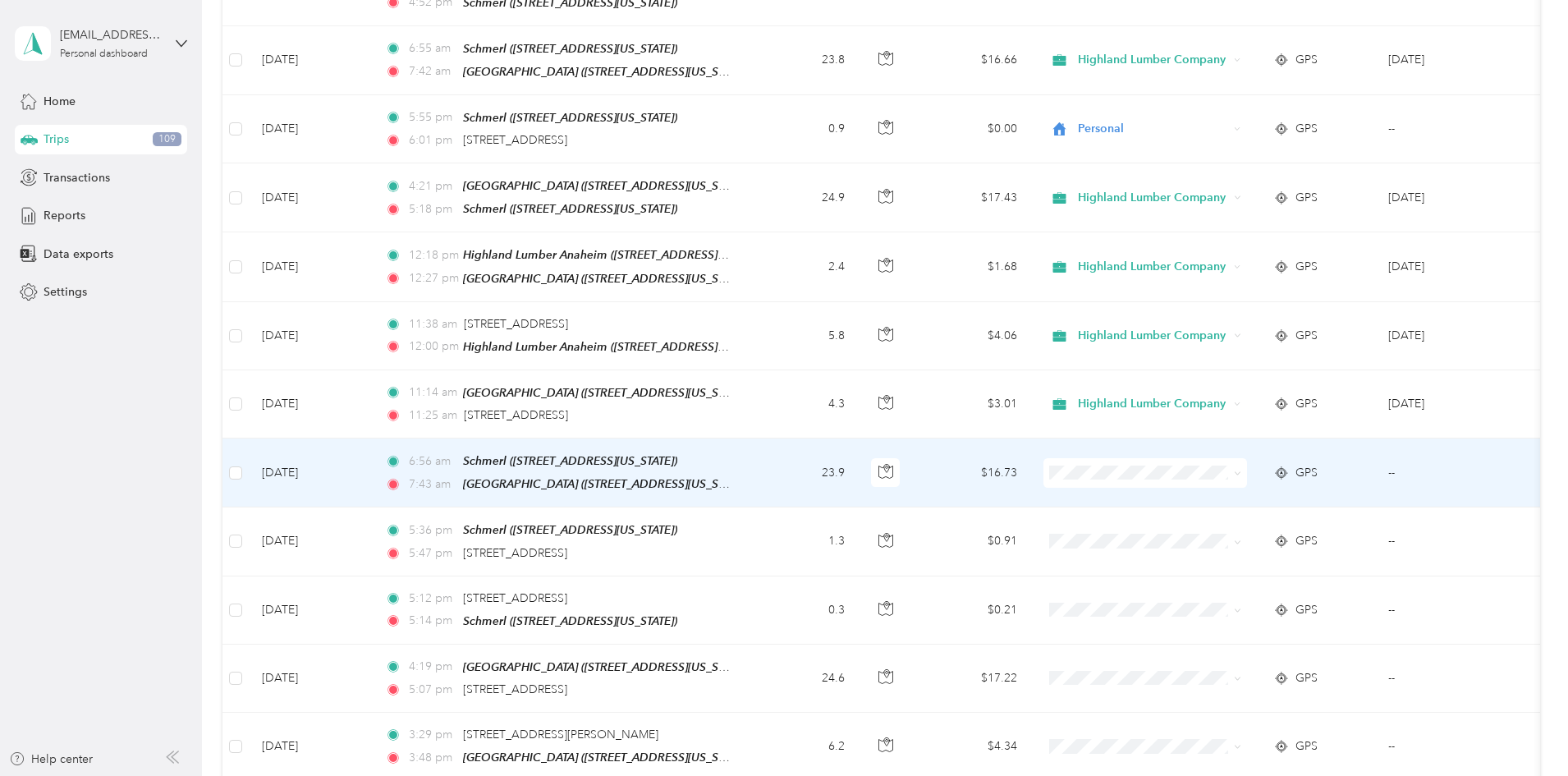
click at [1241, 470] on icon at bounding box center [1238, 473] width 8 height 8
click at [1316, 441] on li "Highland Lumber Company" at bounding box center [1255, 449] width 204 height 28
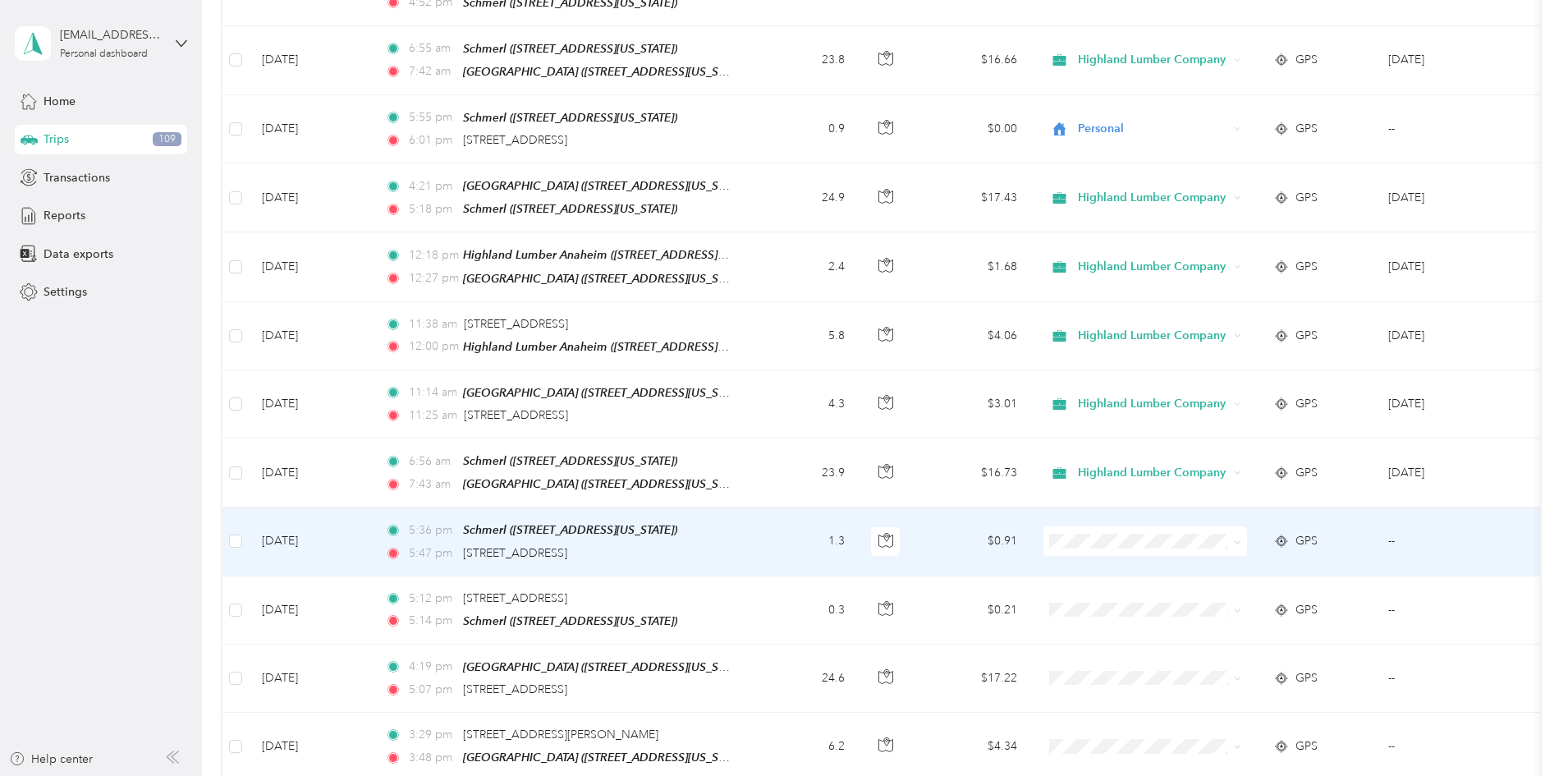
click at [1247, 526] on span at bounding box center [1145, 541] width 204 height 29
click at [1241, 539] on icon at bounding box center [1238, 543] width 8 height 8
click at [1263, 540] on span "Personal" at bounding box center [1270, 548] width 152 height 18
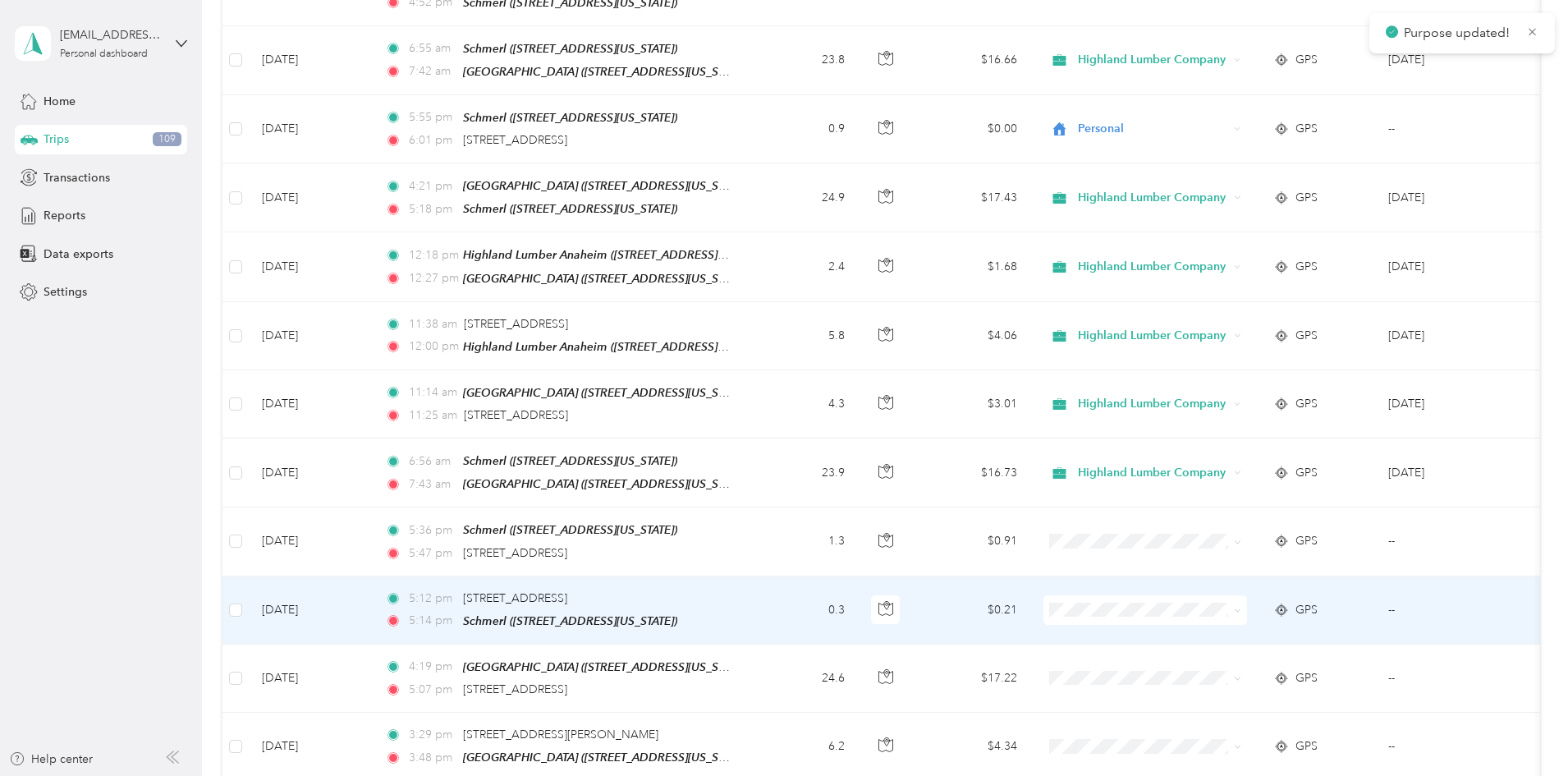
click at [1241, 606] on icon at bounding box center [1238, 610] width 8 height 8
click at [1235, 607] on span "Personal" at bounding box center [1270, 614] width 152 height 18
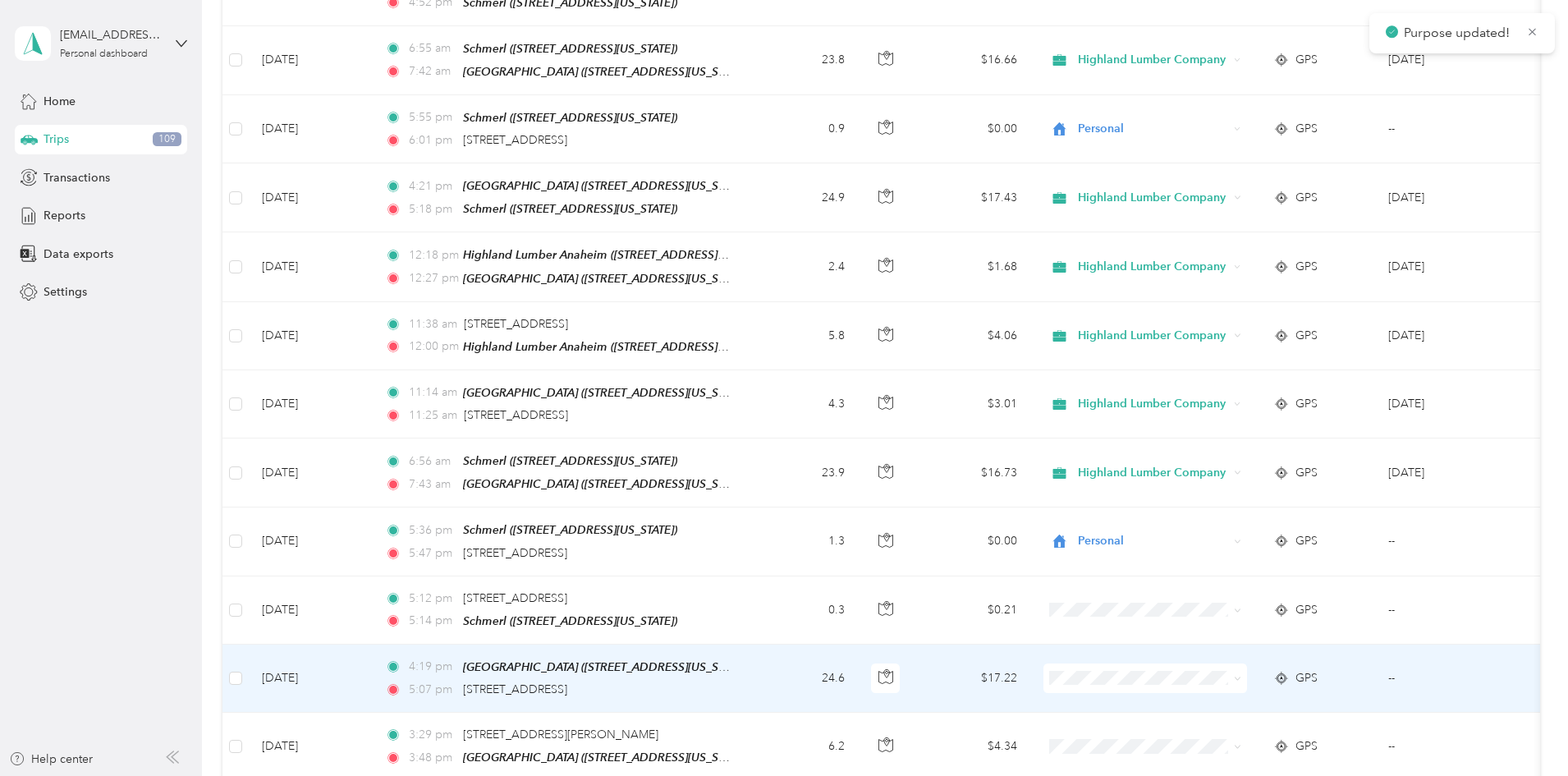
click at [1247, 663] on span at bounding box center [1145, 677] width 204 height 29
click at [1241, 674] on icon at bounding box center [1238, 678] width 8 height 8
click at [1298, 651] on span "Highland Lumber Company" at bounding box center [1270, 654] width 152 height 18
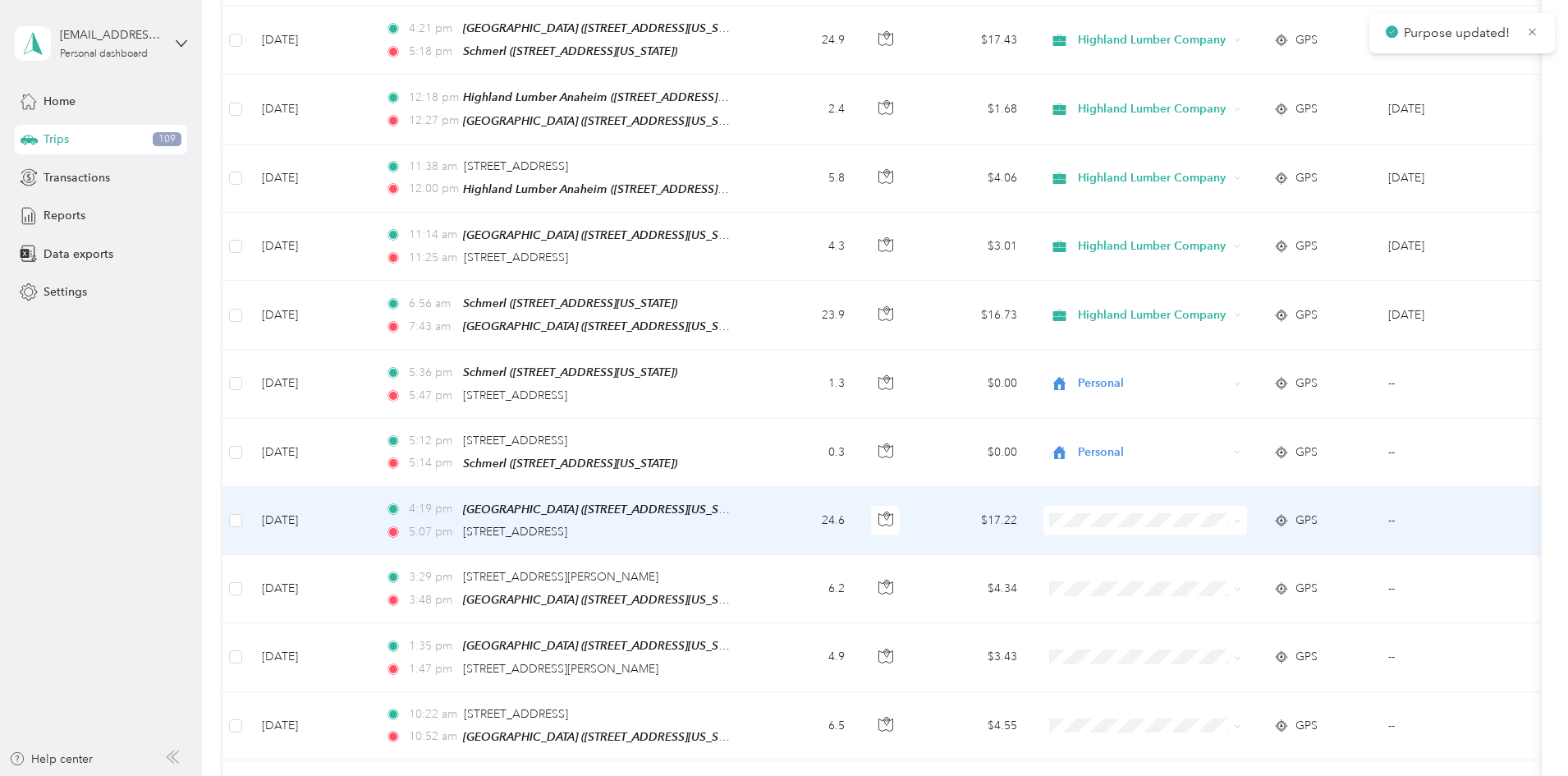
scroll to position [4104, 0]
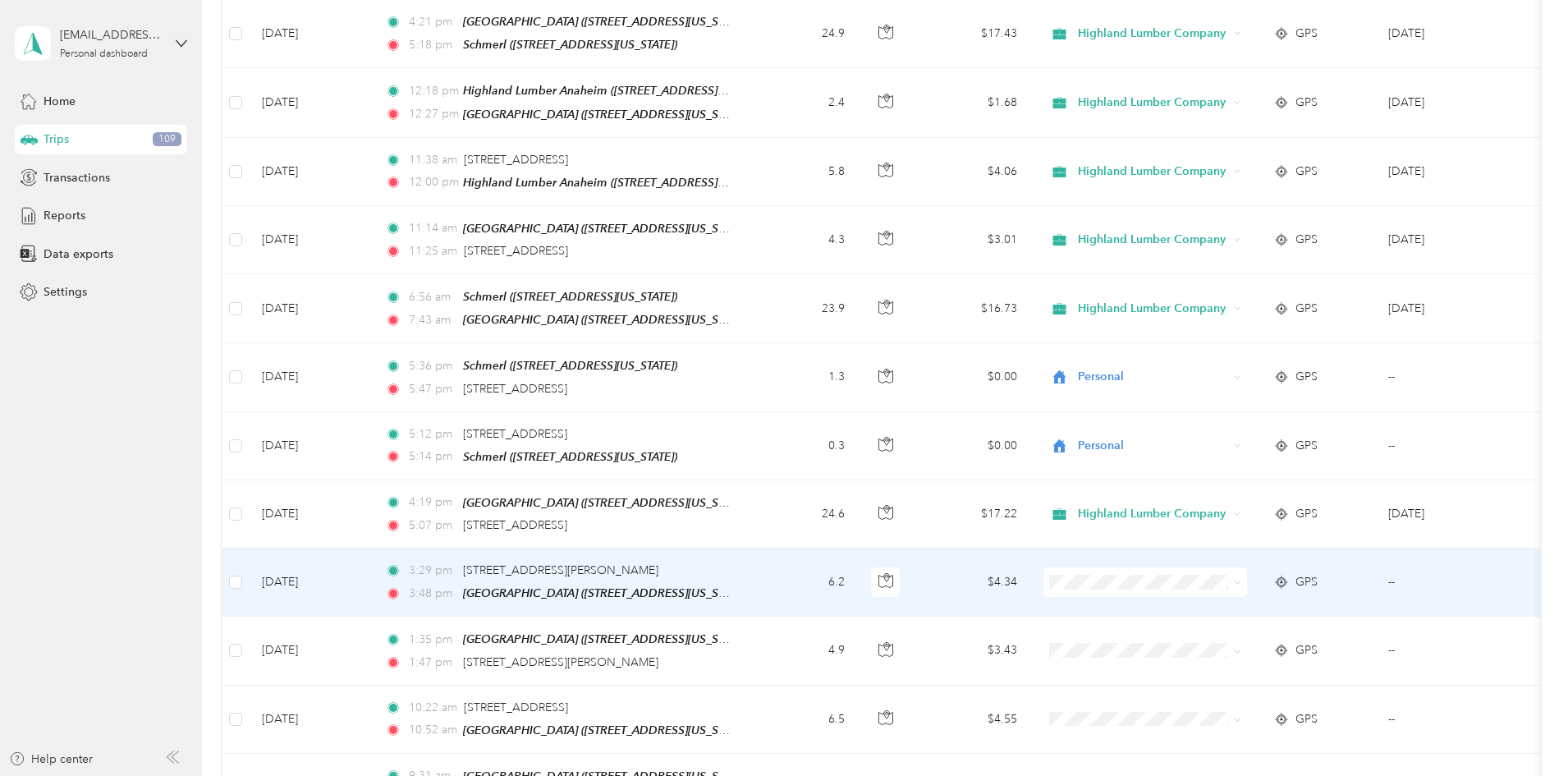
click at [1241, 579] on icon at bounding box center [1238, 583] width 8 height 8
click at [1313, 554] on span "Highland Lumber Company" at bounding box center [1270, 558] width 152 height 18
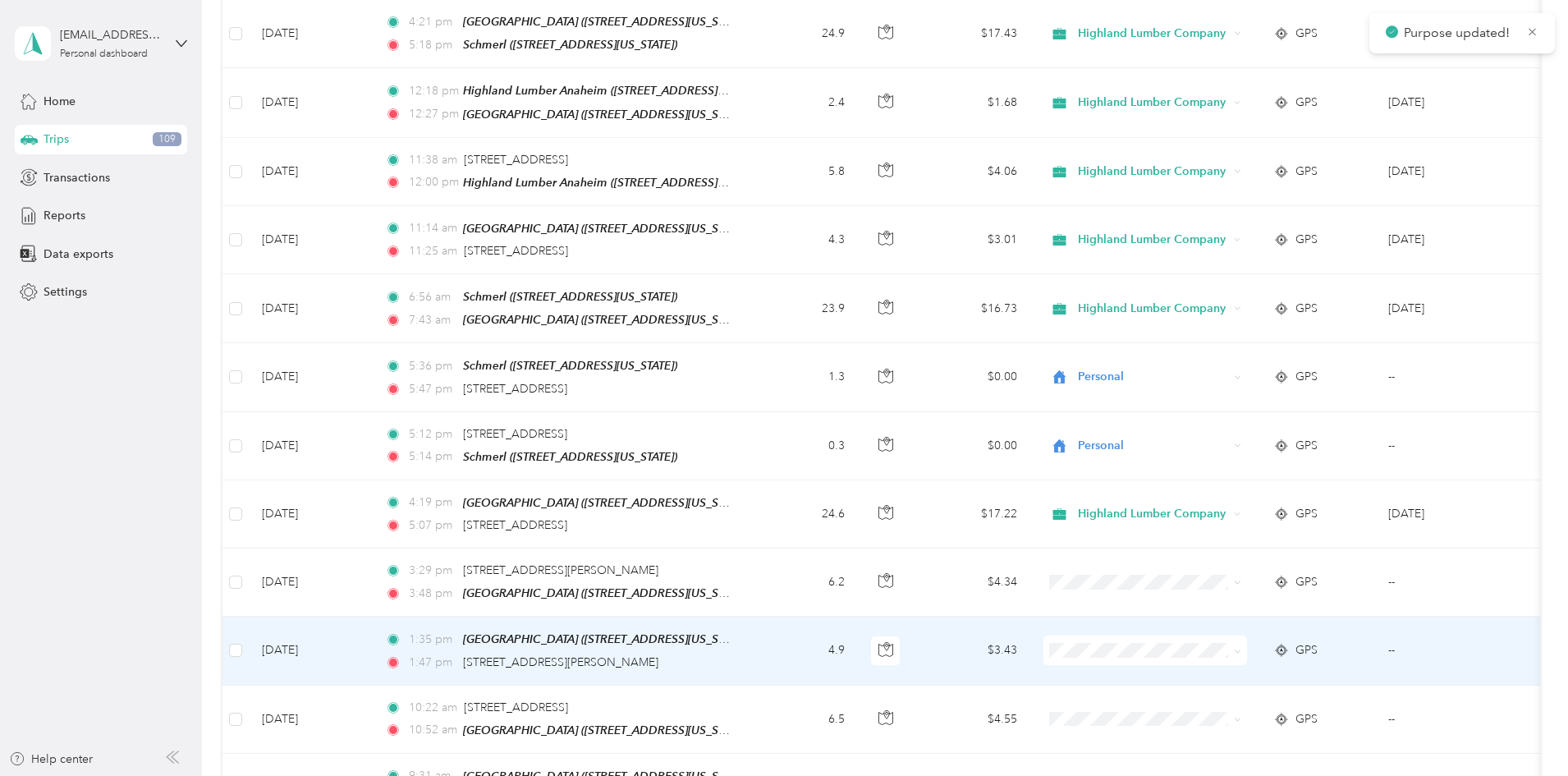
click at [1241, 647] on icon at bounding box center [1238, 651] width 8 height 8
click at [1300, 627] on span "Highland Lumber Company" at bounding box center [1270, 625] width 152 height 18
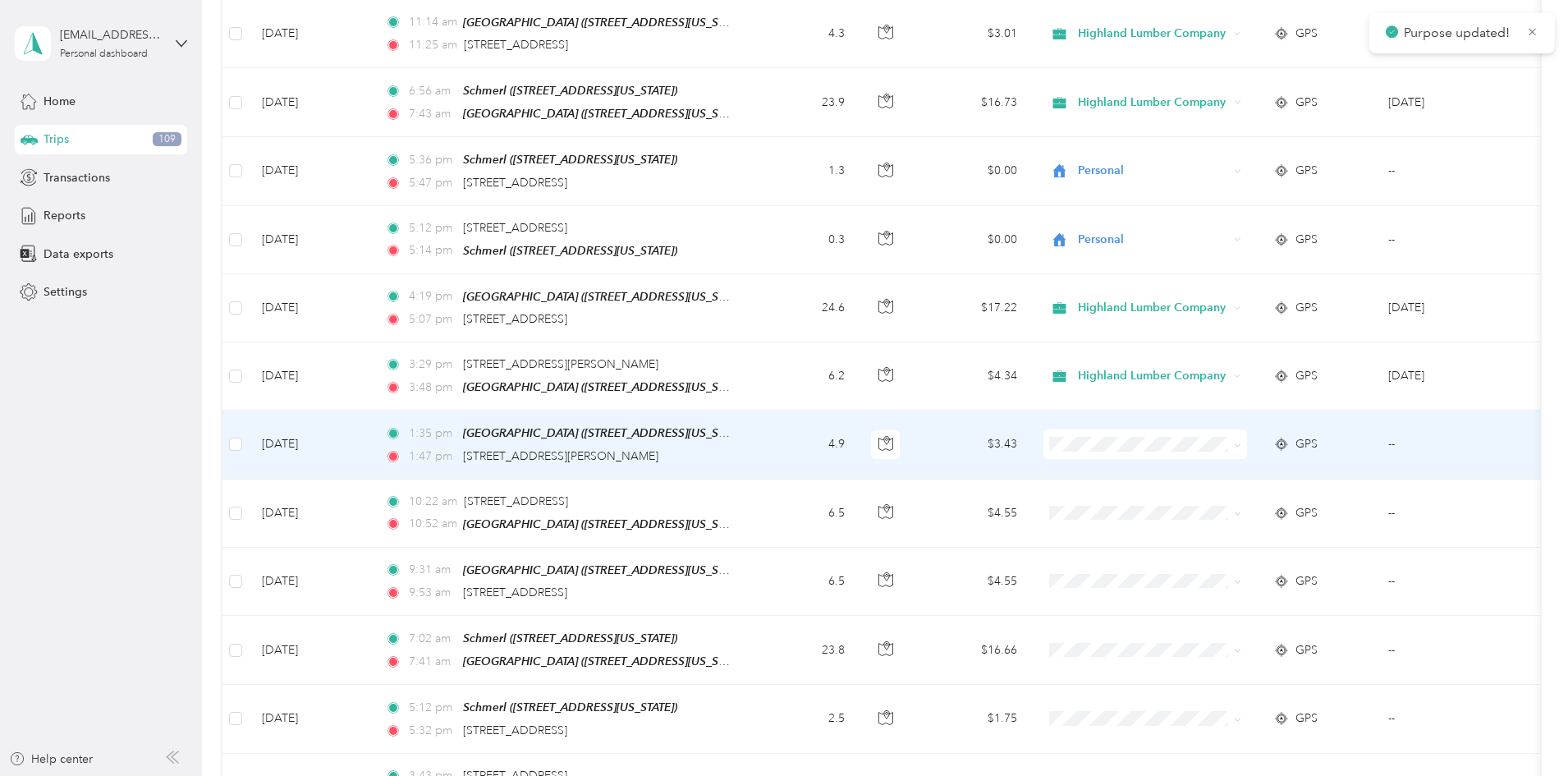
scroll to position [4350, 0]
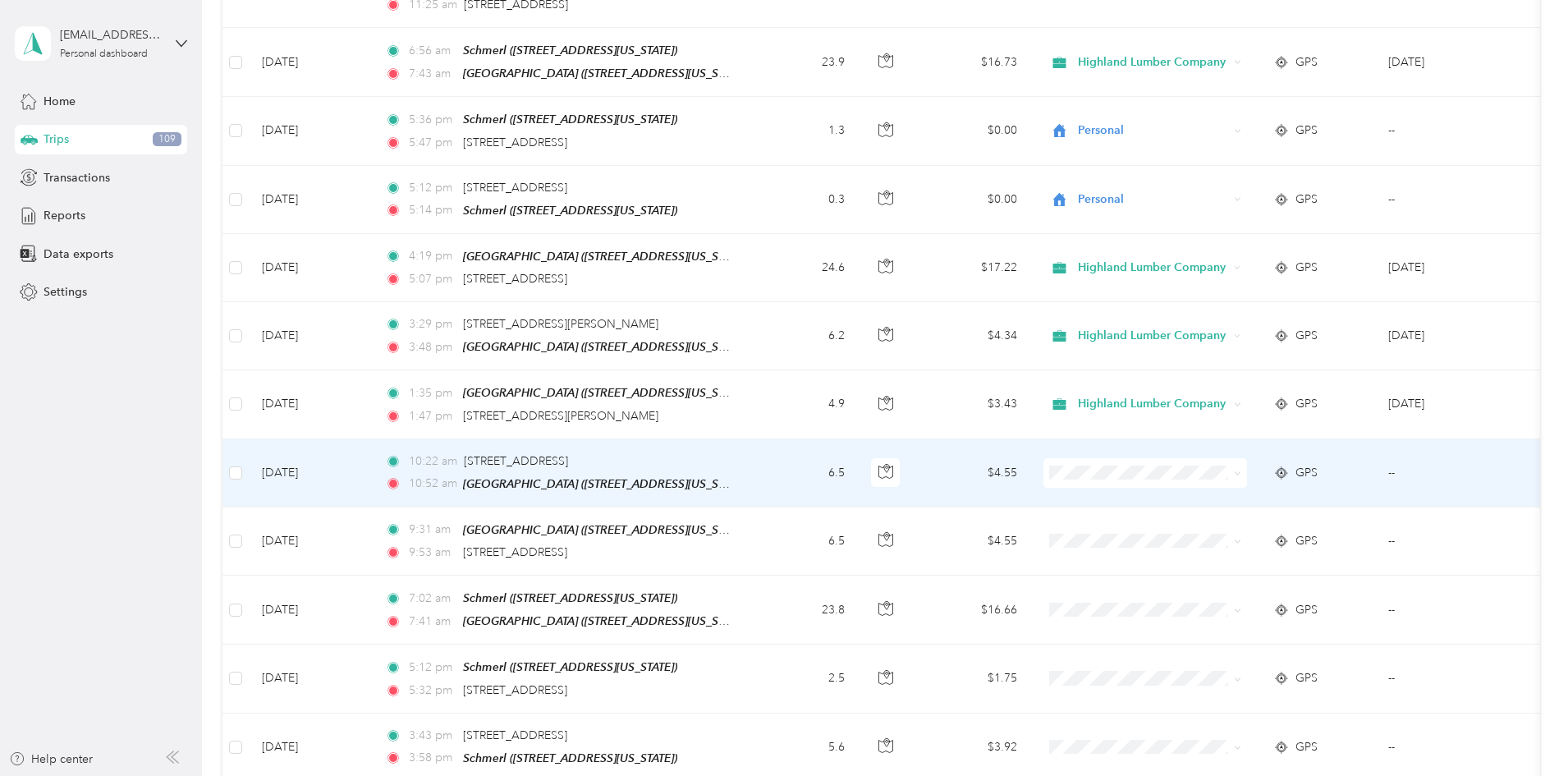
click at [1241, 470] on icon at bounding box center [1238, 473] width 8 height 8
click at [1251, 450] on span "Highland Lumber Company" at bounding box center [1270, 443] width 152 height 18
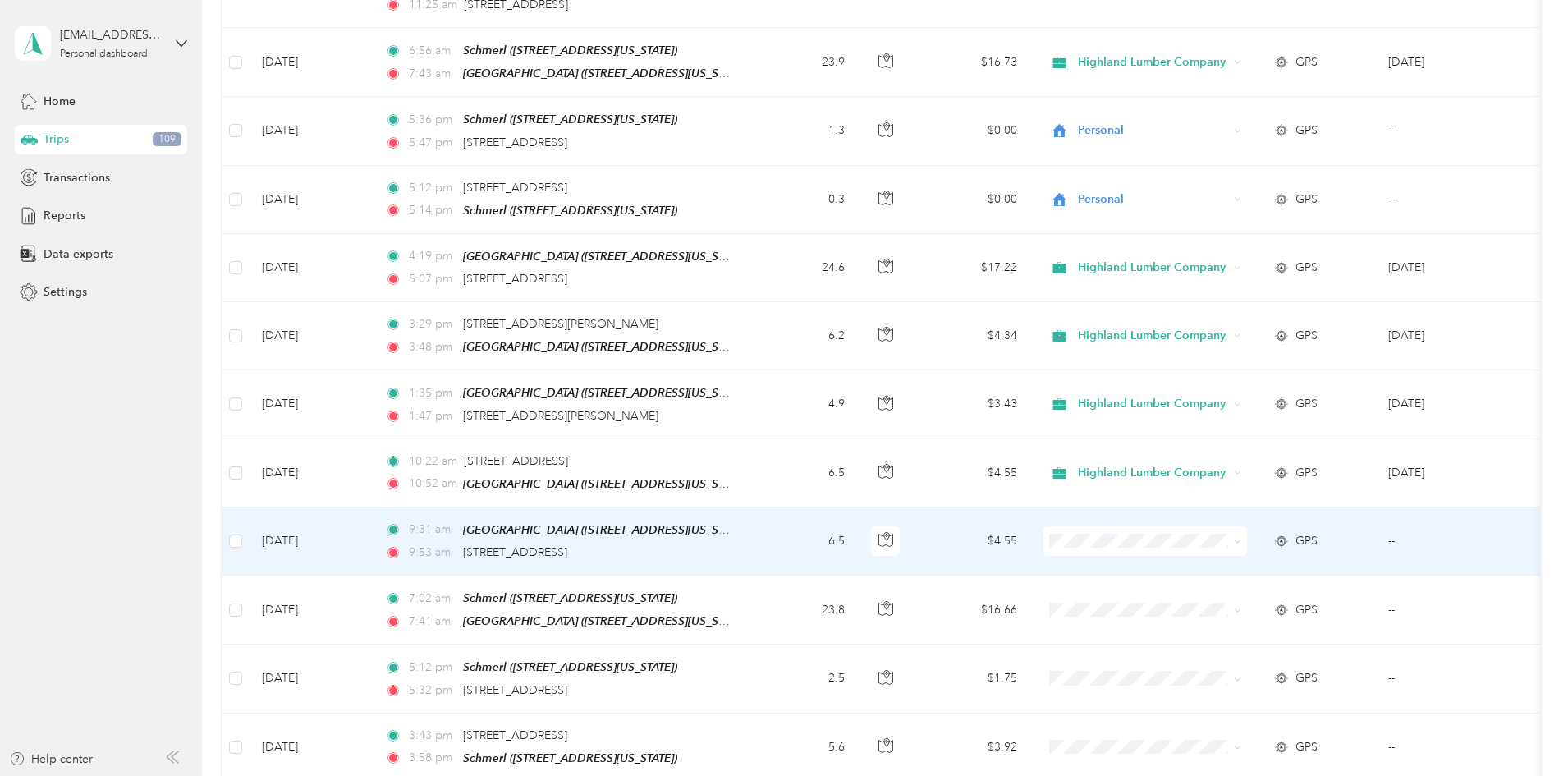
click at [1241, 538] on icon at bounding box center [1238, 542] width 8 height 8
click at [1296, 511] on span "Highland Lumber Company" at bounding box center [1270, 513] width 152 height 18
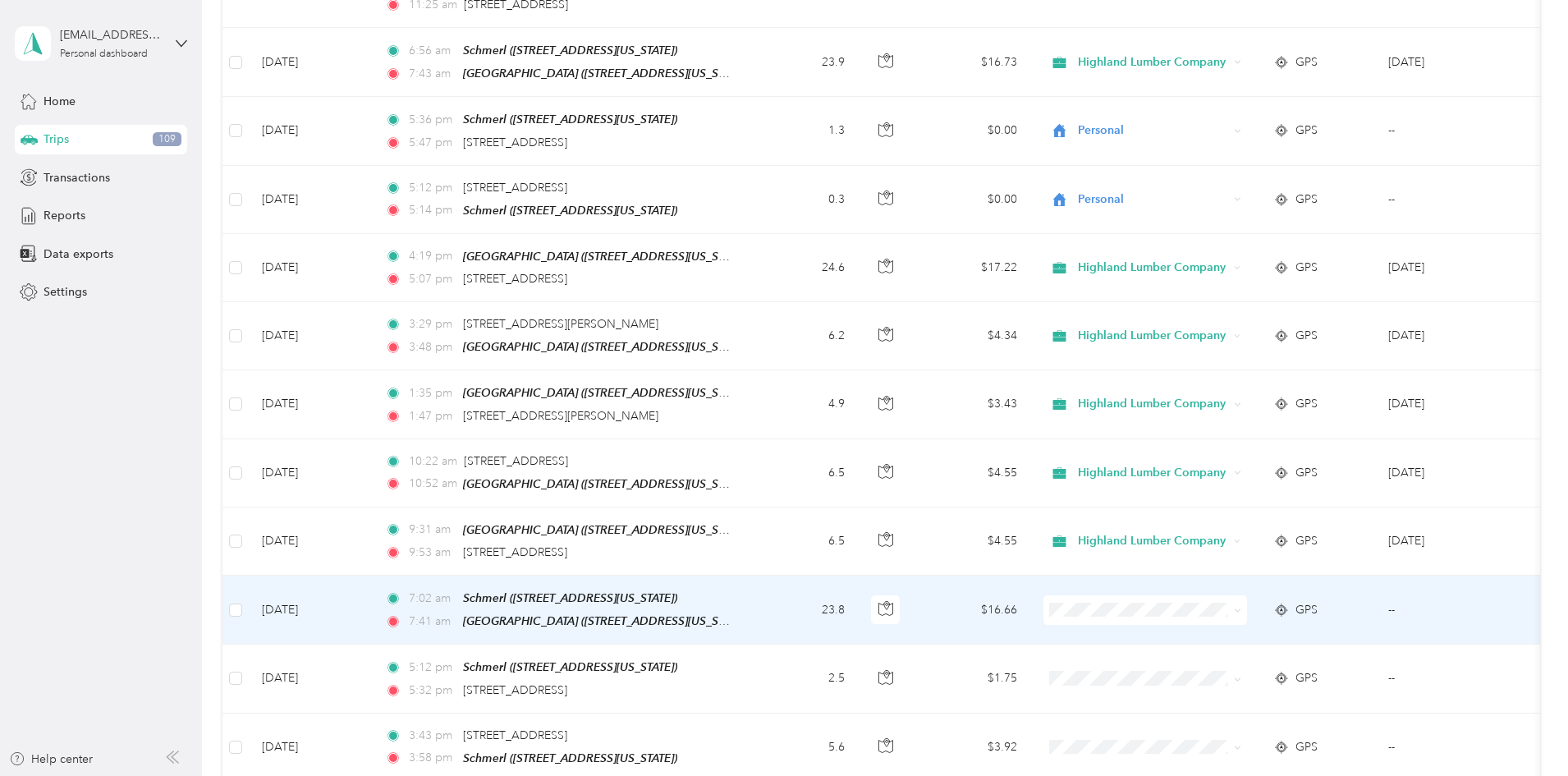
click at [1241, 606] on icon at bounding box center [1238, 610] width 8 height 8
click at [1277, 583] on span "Highland Lumber Company" at bounding box center [1270, 580] width 152 height 18
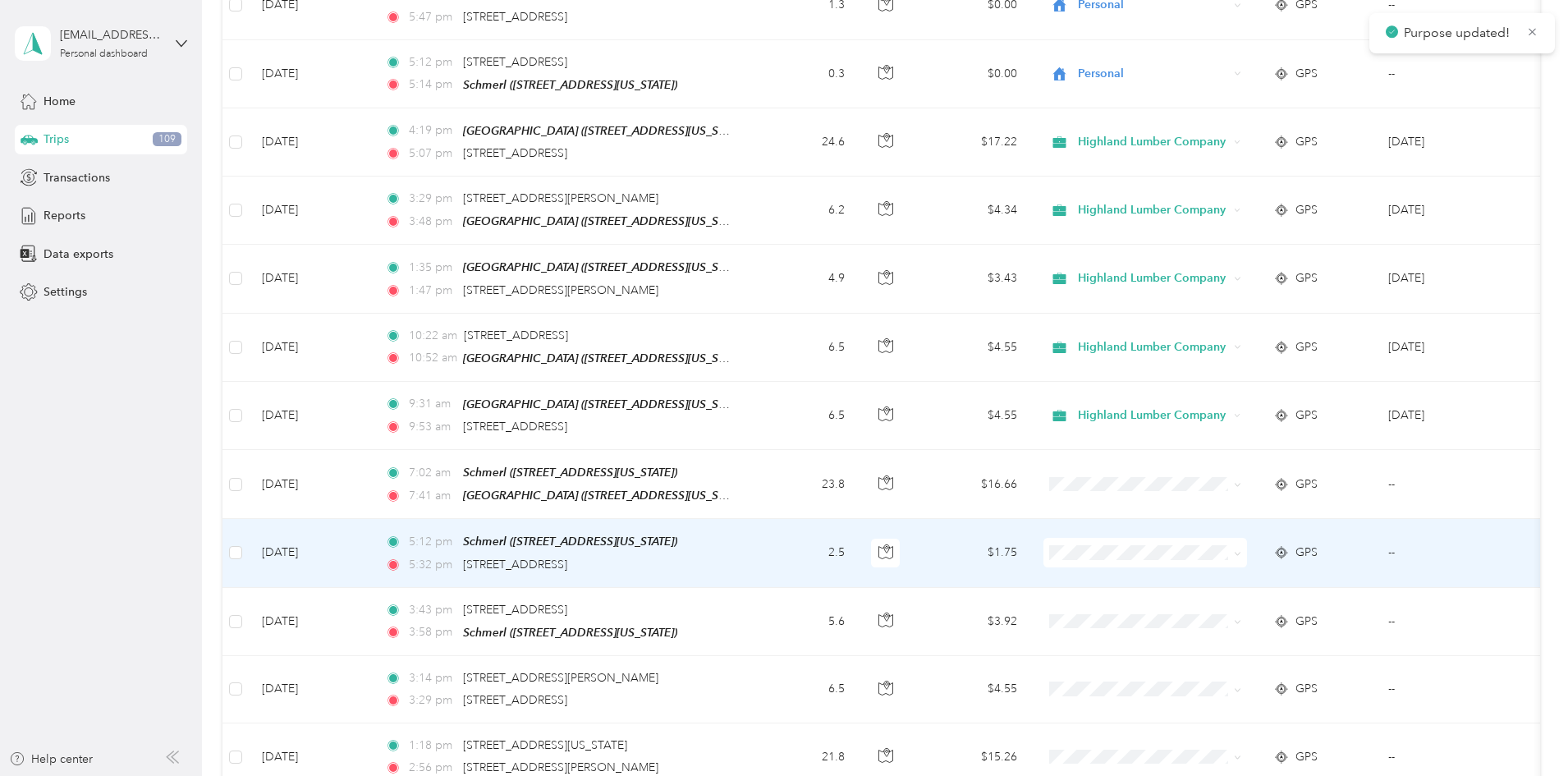
scroll to position [4514, 0]
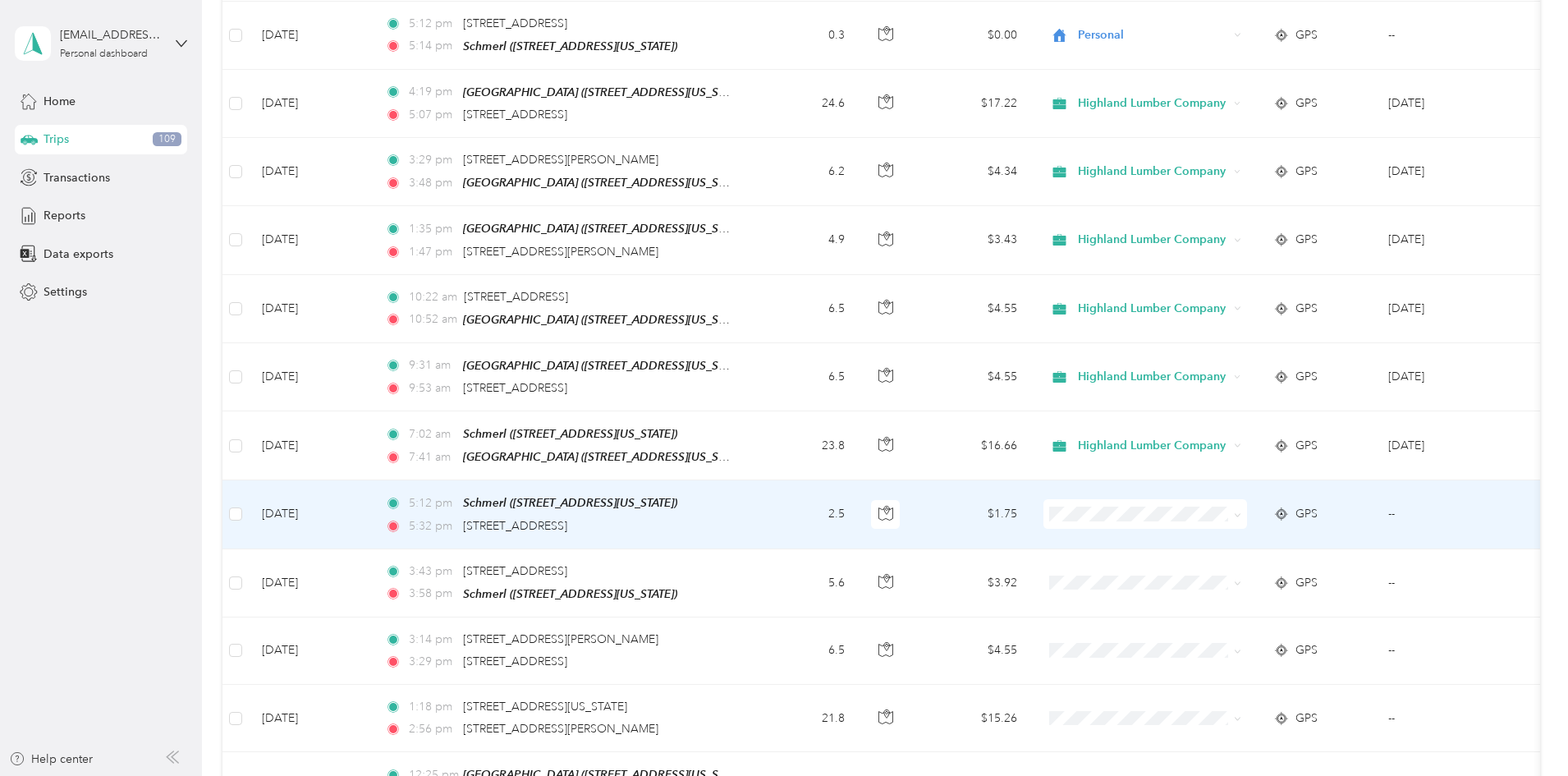
click at [1241, 511] on icon at bounding box center [1238, 515] width 8 height 8
click at [1208, 510] on span "Personal" at bounding box center [1270, 513] width 152 height 18
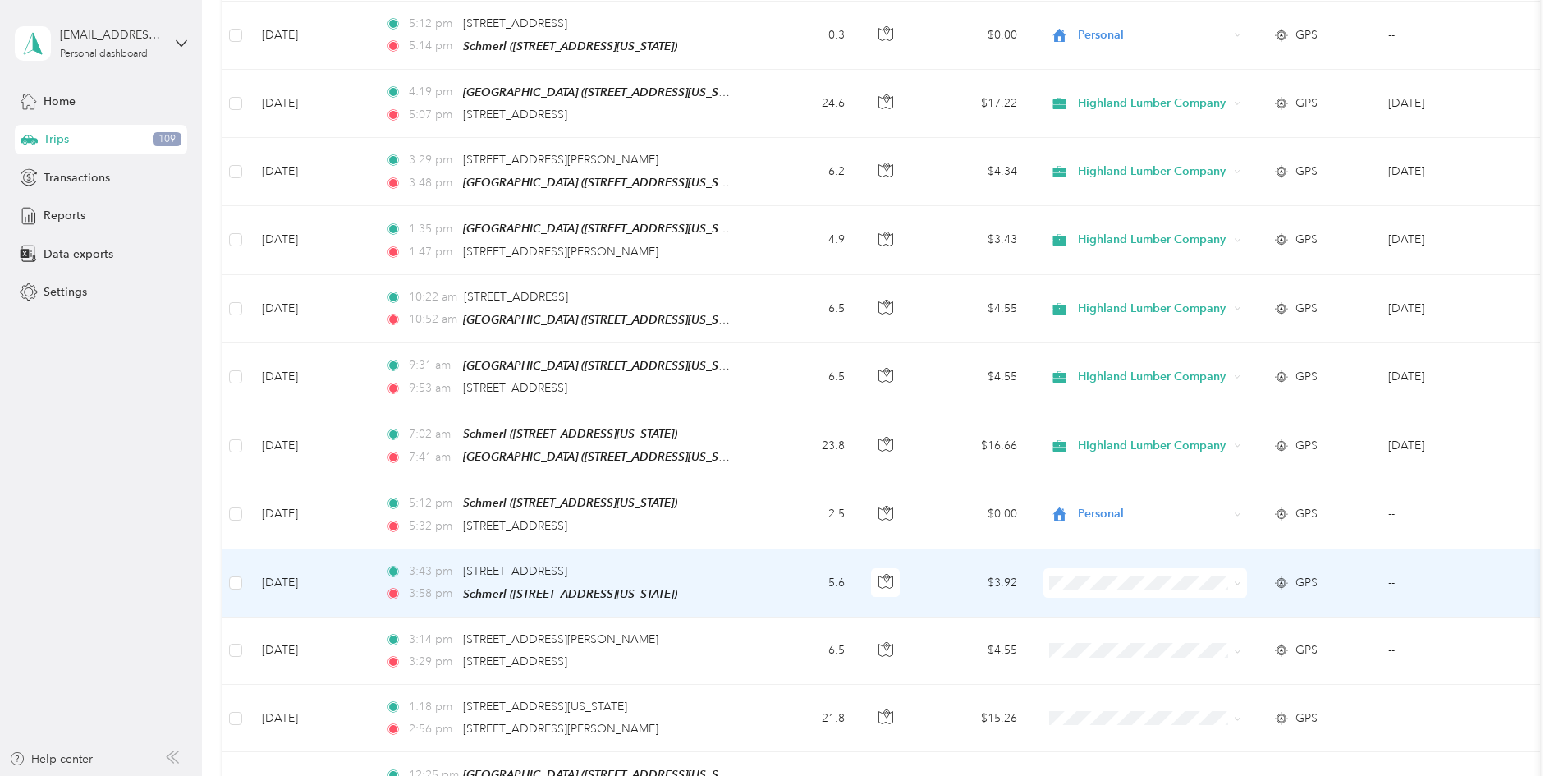
click at [1241, 580] on icon at bounding box center [1238, 584] width 8 height 8
click at [1285, 559] on li "Highland Lumber Company" at bounding box center [1255, 551] width 204 height 28
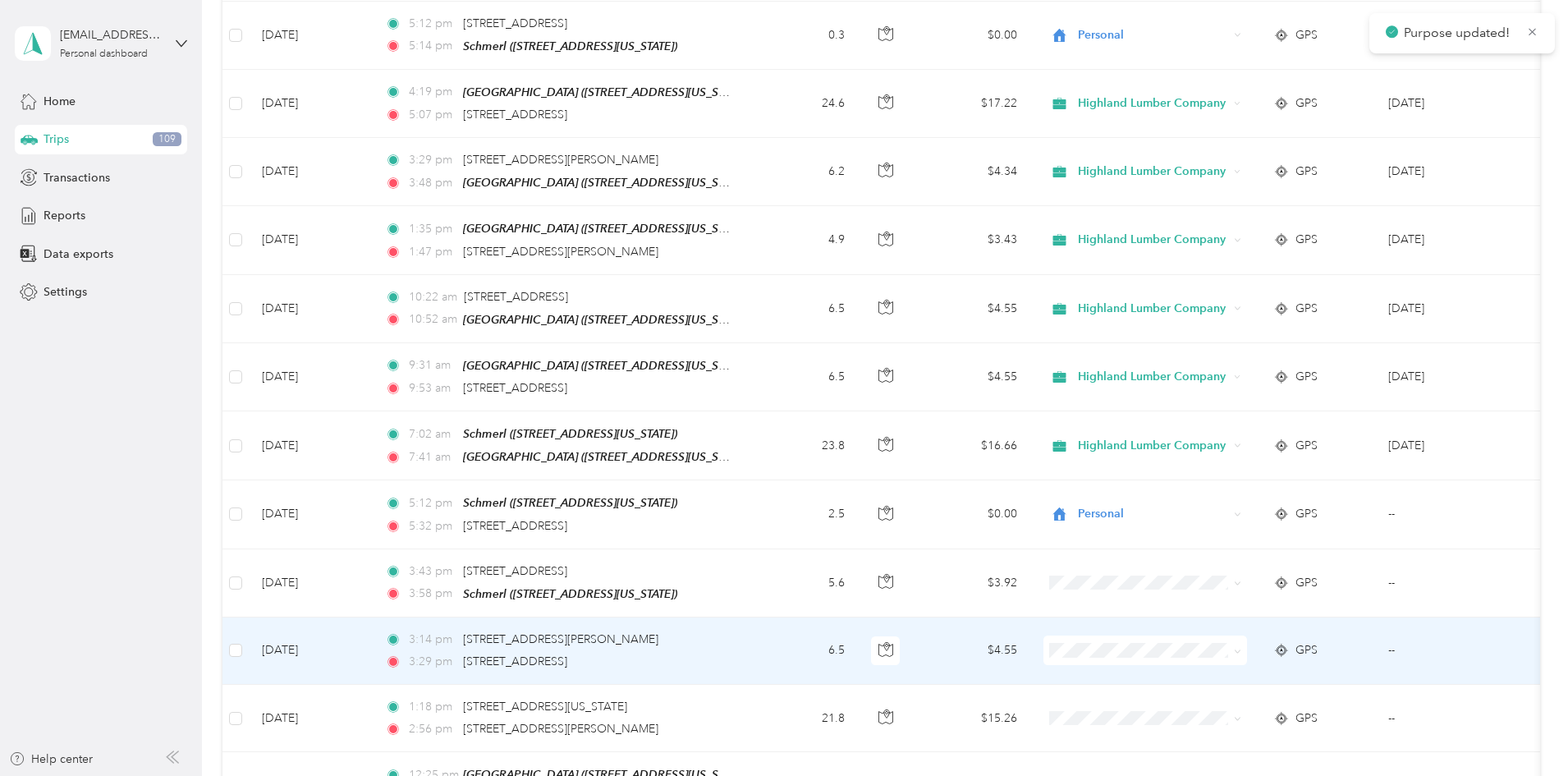
click at [1241, 647] on icon at bounding box center [1238, 651] width 8 height 8
click at [1260, 619] on span "Highland Lumber Company" at bounding box center [1270, 620] width 152 height 18
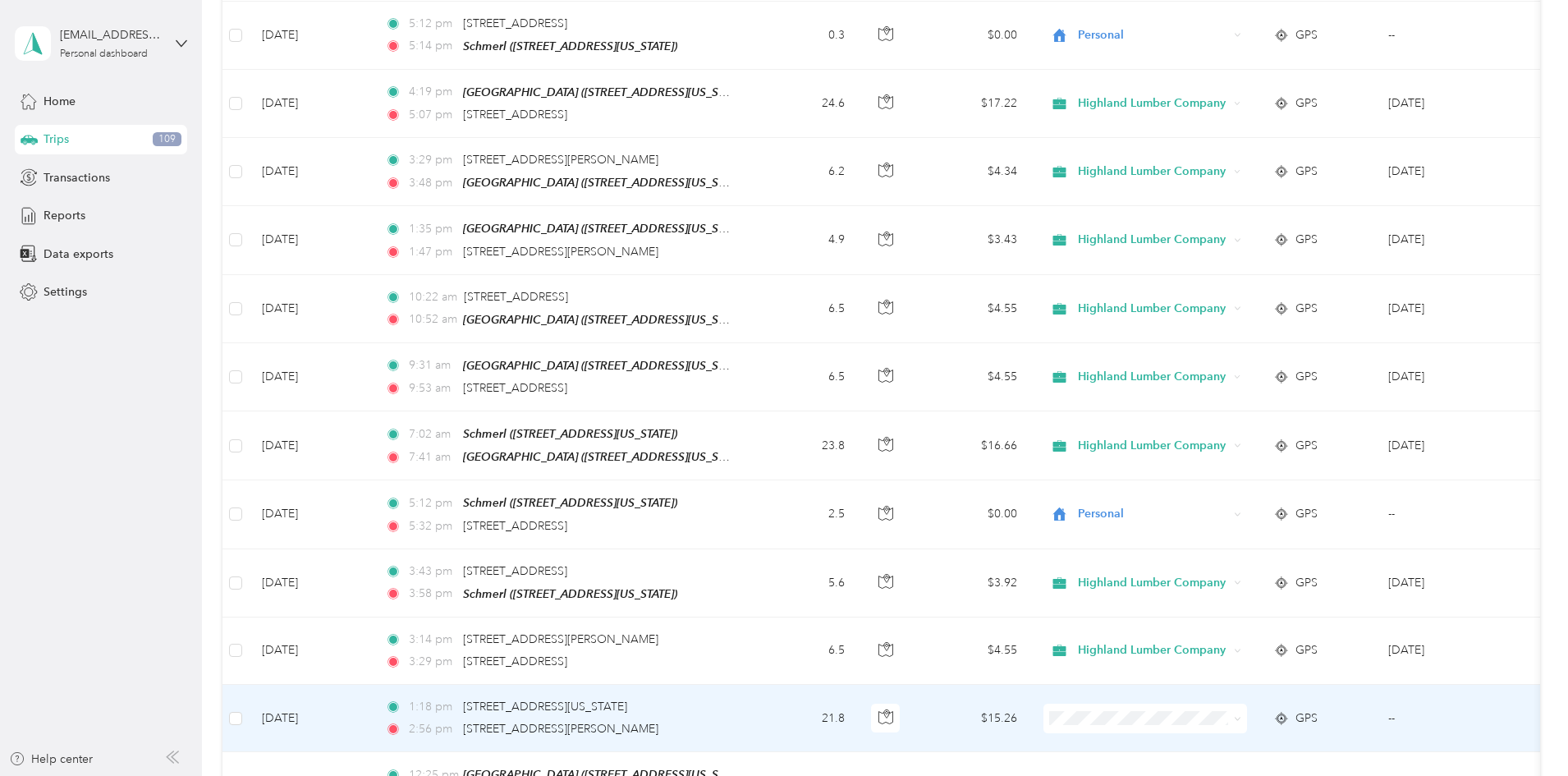
click at [1241, 715] on icon at bounding box center [1238, 718] width 8 height 8
click at [1277, 689] on span "Highland Lumber Company" at bounding box center [1270, 687] width 152 height 18
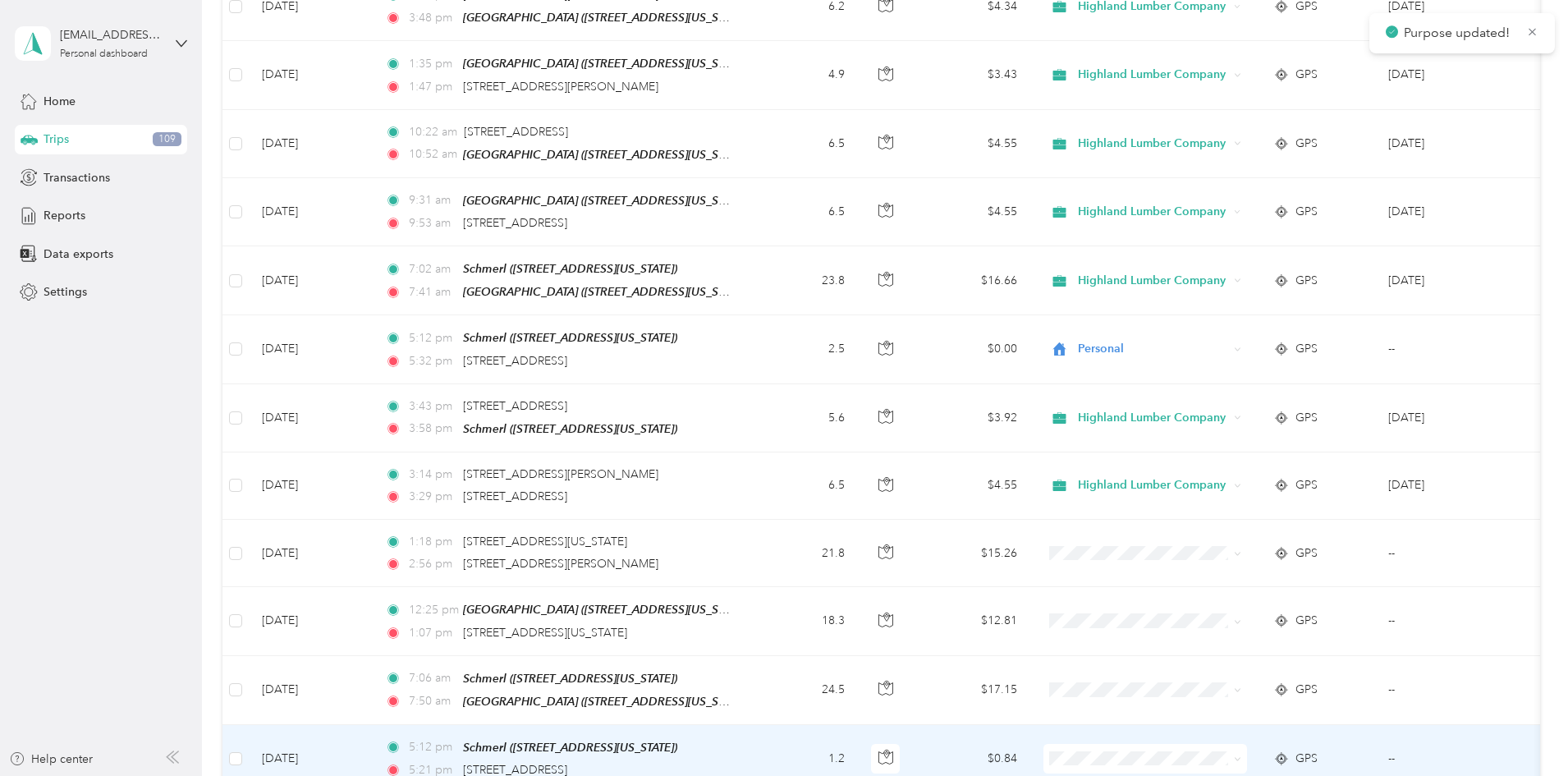
scroll to position [4760, 0]
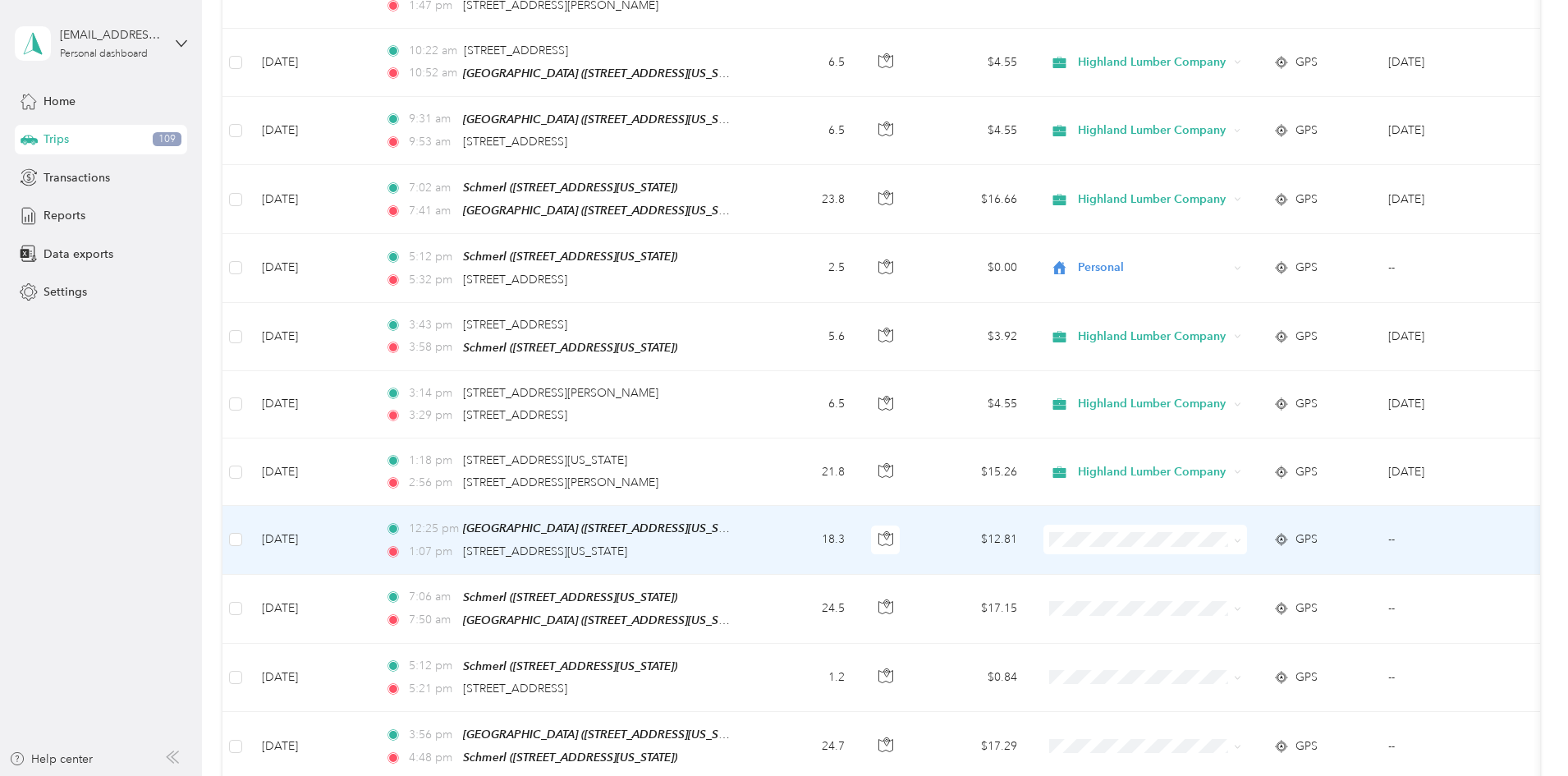
click at [1241, 537] on icon at bounding box center [1238, 541] width 8 height 8
click at [1298, 506] on span "Highland Lumber Company" at bounding box center [1270, 509] width 152 height 18
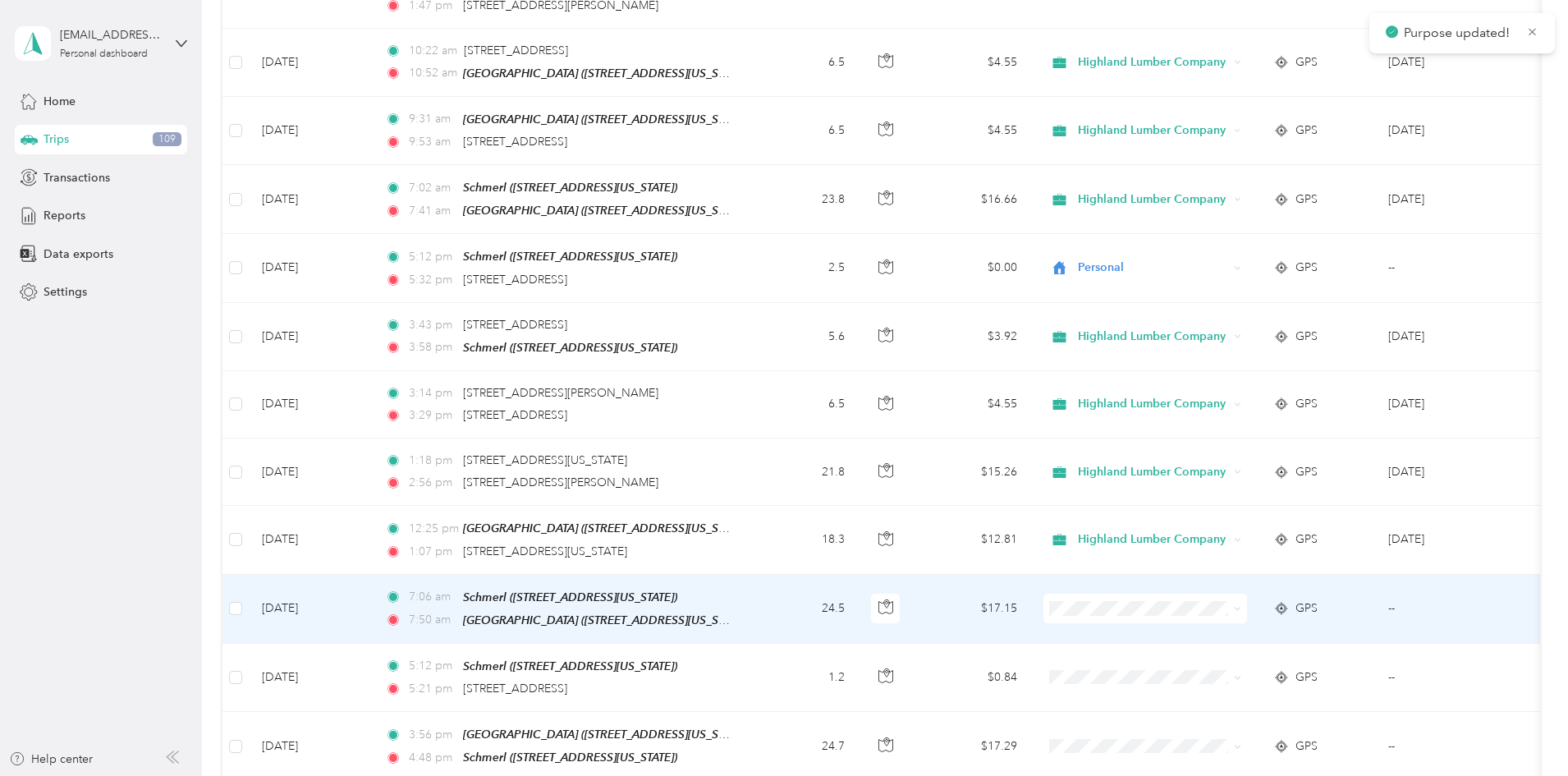
click at [1240, 607] on icon at bounding box center [1237, 608] width 5 height 3
click at [1260, 568] on span "Highland Lumber Company" at bounding box center [1270, 576] width 152 height 18
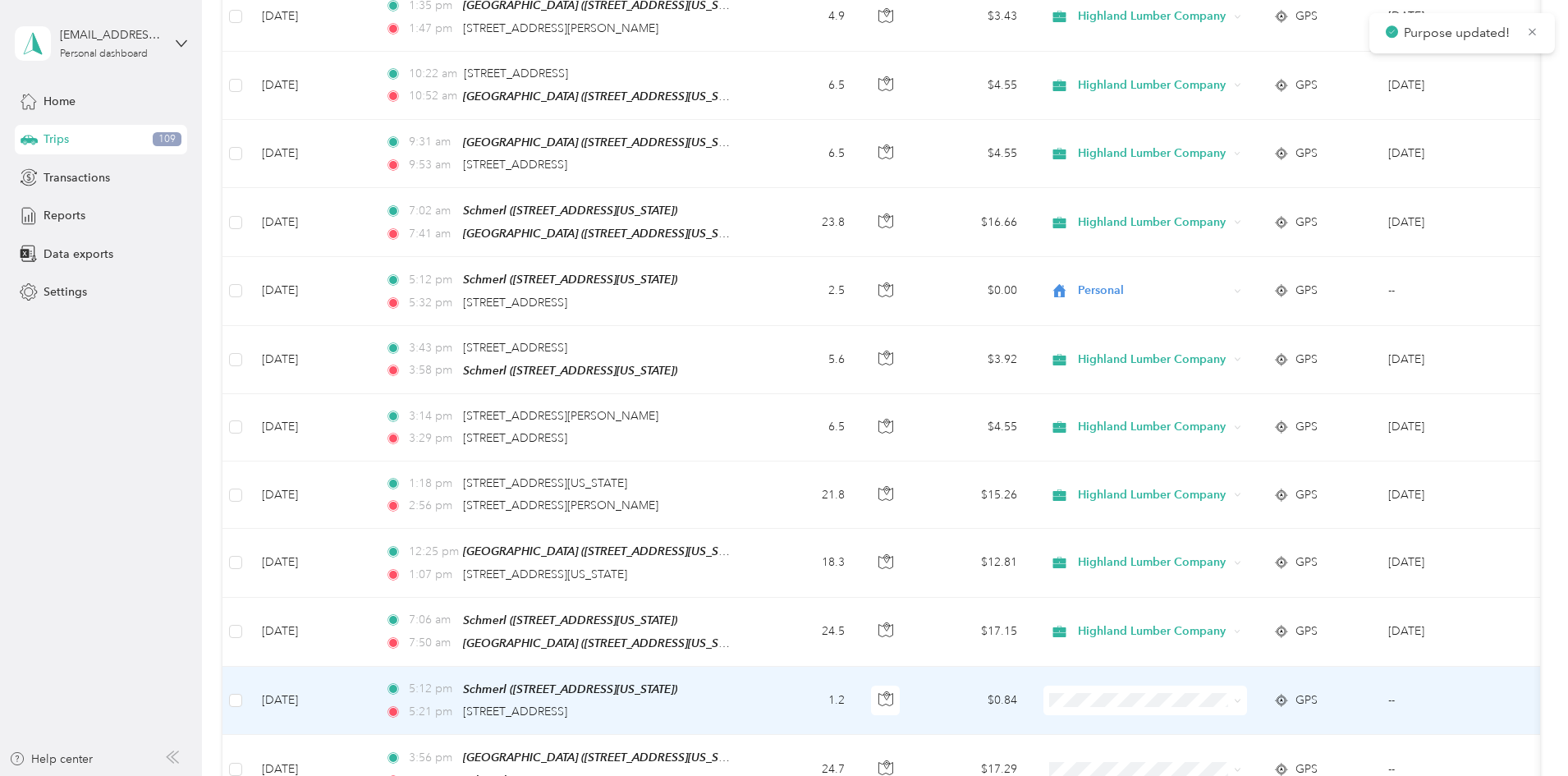
scroll to position [4924, 0]
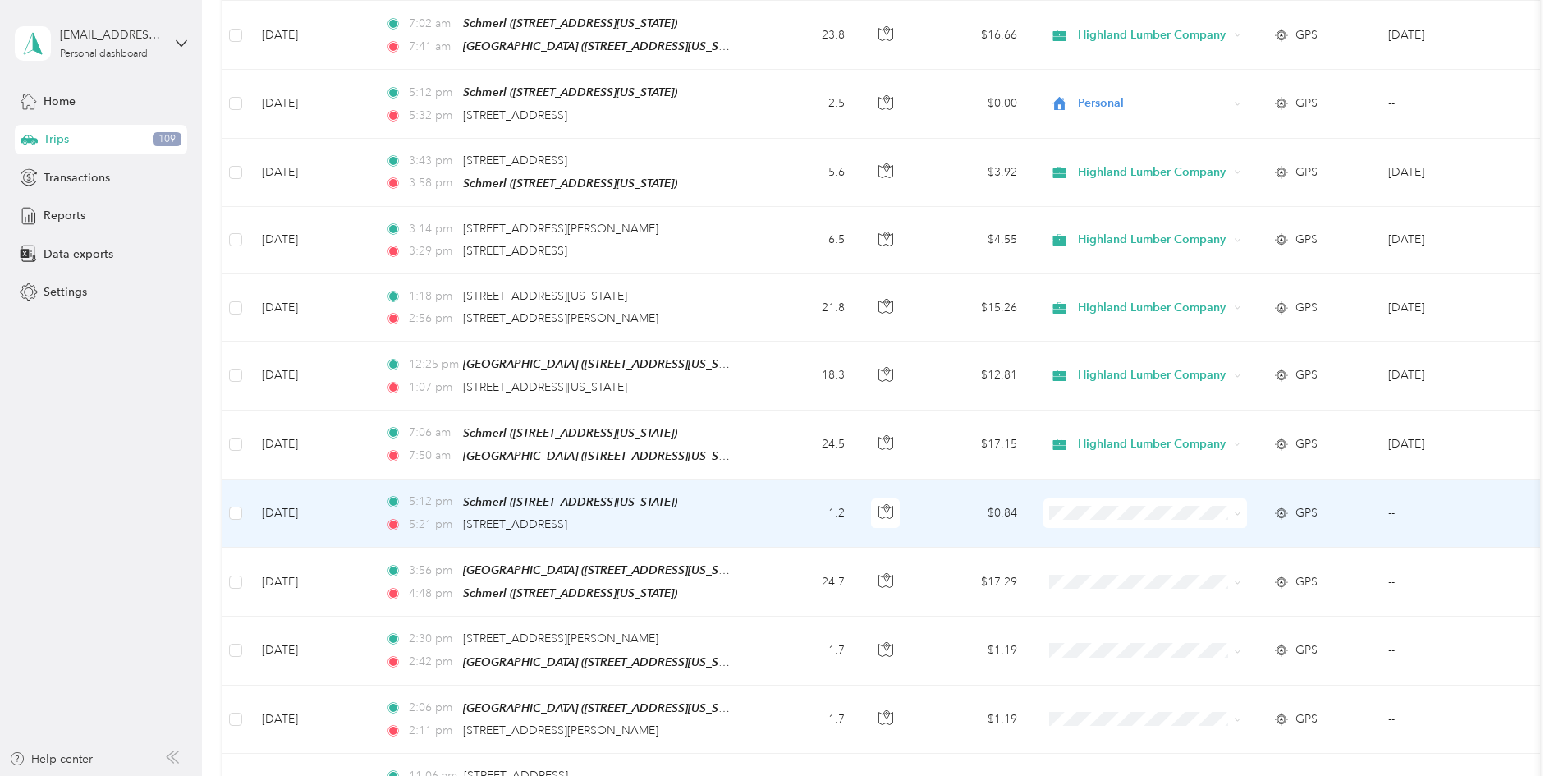
click at [1241, 510] on icon at bounding box center [1238, 513] width 8 height 8
click at [1194, 508] on span "Personal" at bounding box center [1270, 508] width 152 height 18
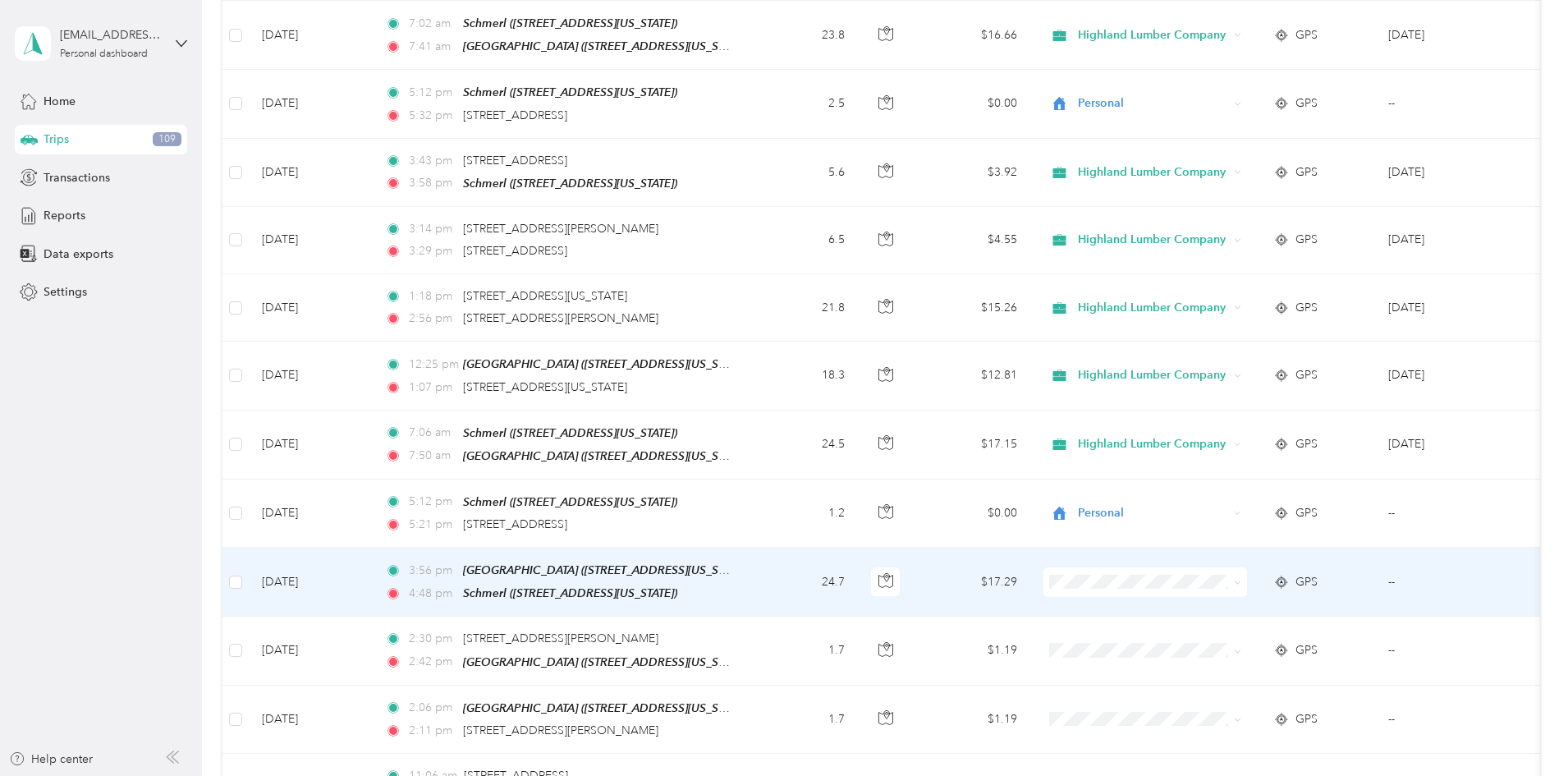
click at [1241, 579] on icon at bounding box center [1238, 583] width 8 height 8
click at [1276, 548] on span "Highland Lumber Company" at bounding box center [1270, 548] width 152 height 18
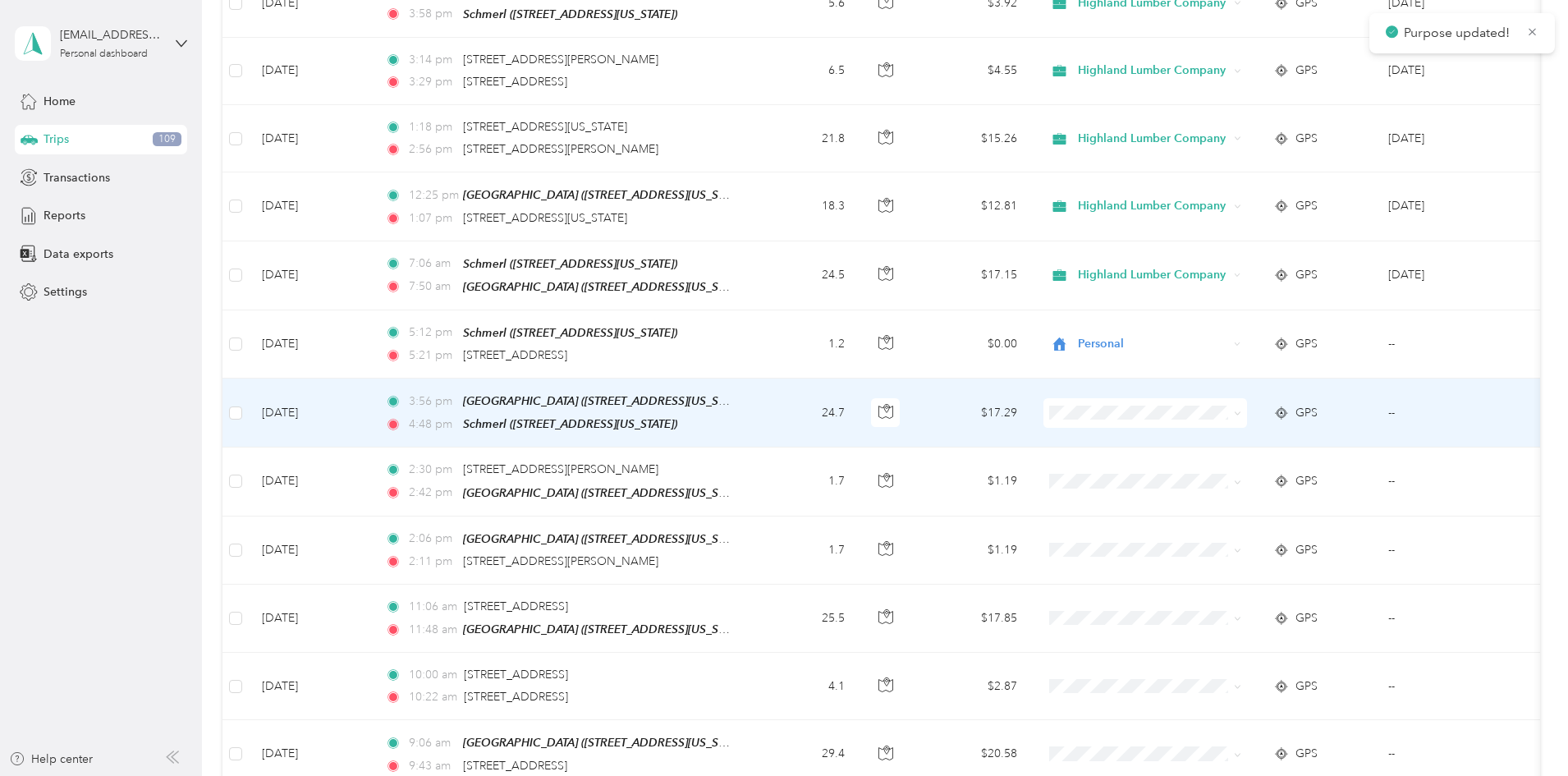
scroll to position [5170, 0]
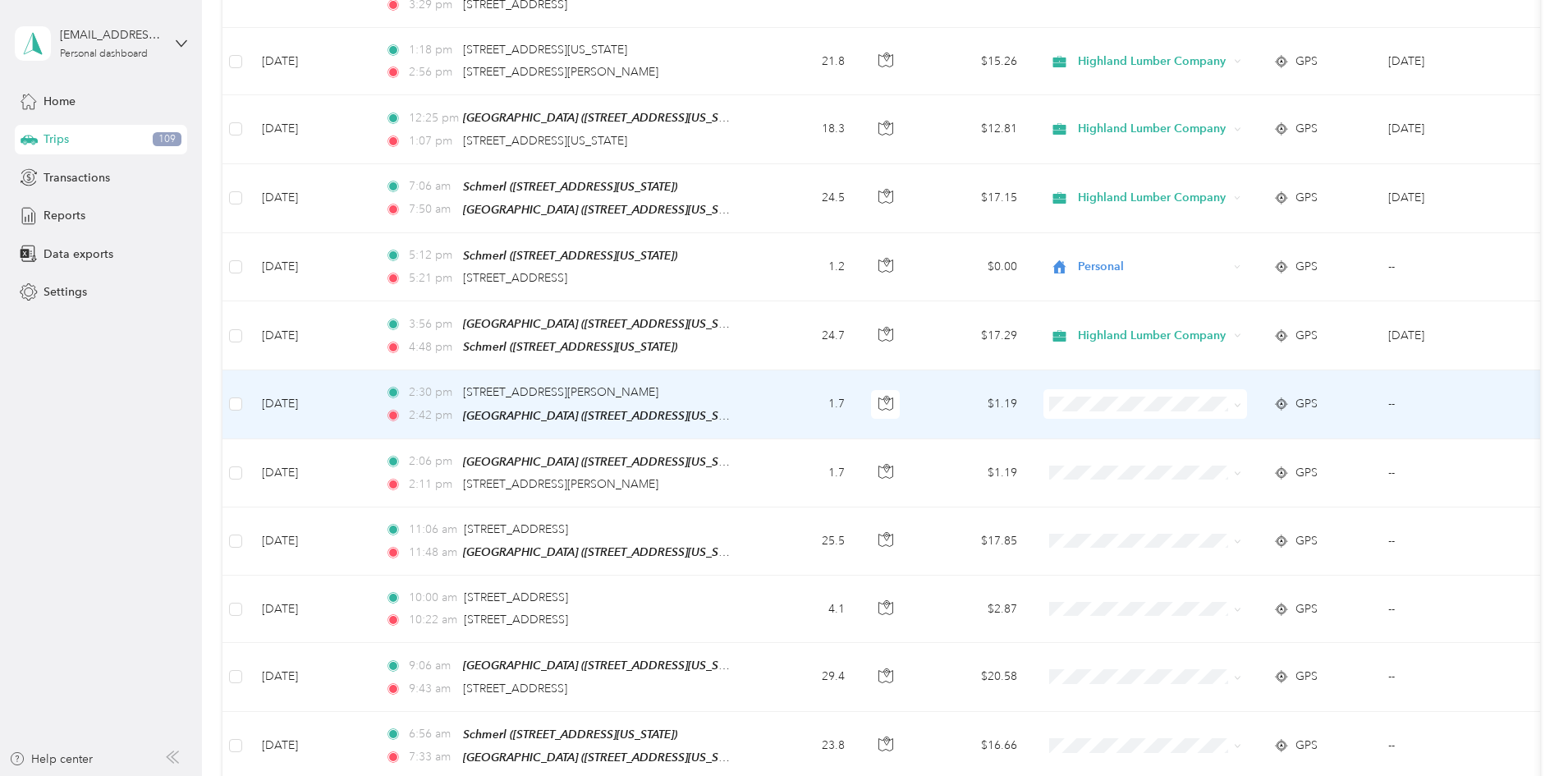
click at [1241, 401] on icon at bounding box center [1238, 405] width 8 height 8
click at [1310, 369] on span "Highland Lumber Company" at bounding box center [1270, 368] width 152 height 18
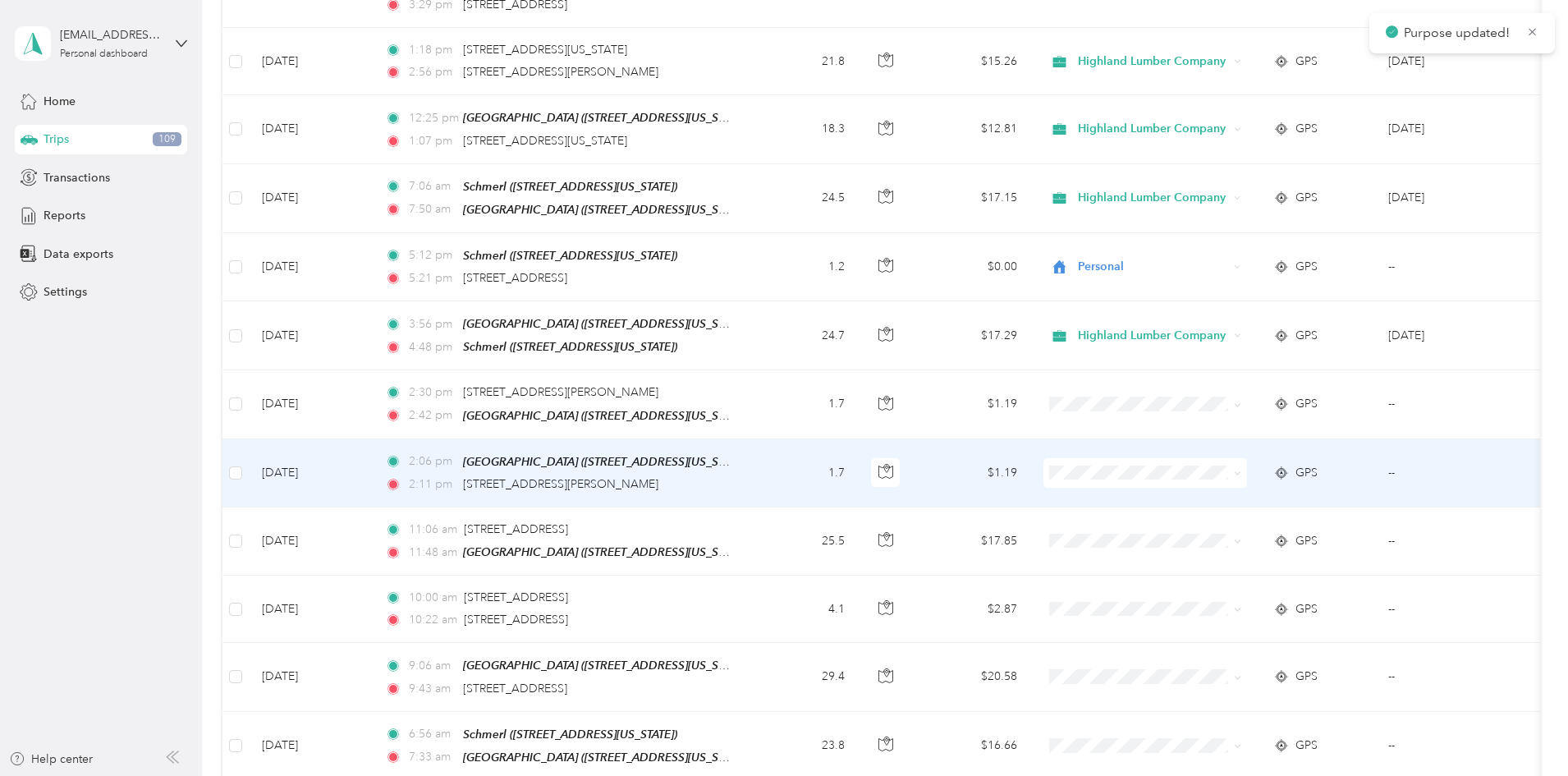
click at [1241, 466] on span at bounding box center [1238, 472] width 8 height 14
click at [1241, 464] on span at bounding box center [1234, 472] width 13 height 18
click at [1241, 470] on icon at bounding box center [1238, 473] width 8 height 8
click at [1280, 431] on span "Highland Lumber Company" at bounding box center [1270, 435] width 152 height 18
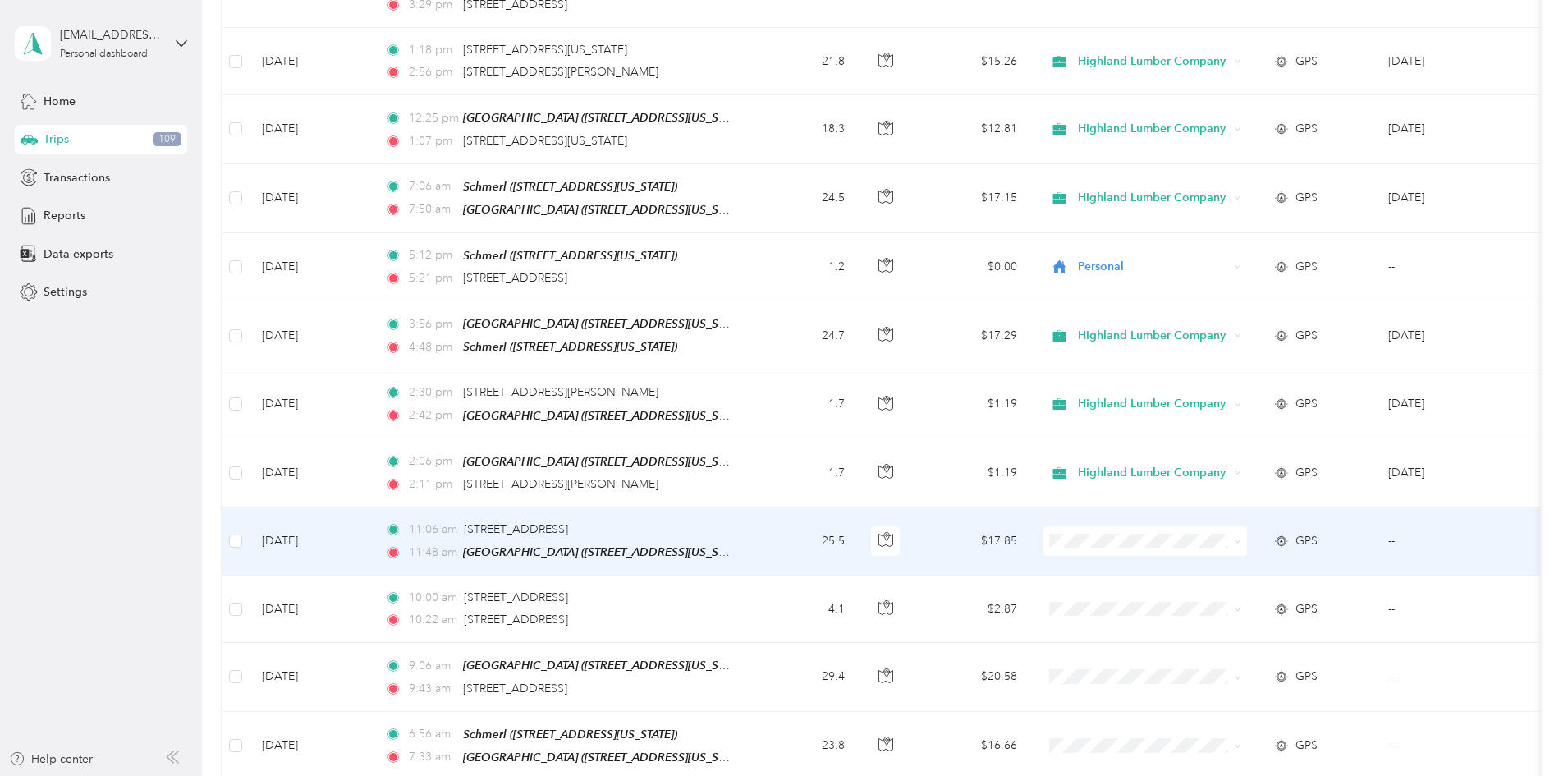
click at [1241, 538] on icon at bounding box center [1238, 542] width 8 height 8
click at [1300, 498] on span "Highland Lumber Company" at bounding box center [1270, 503] width 152 height 18
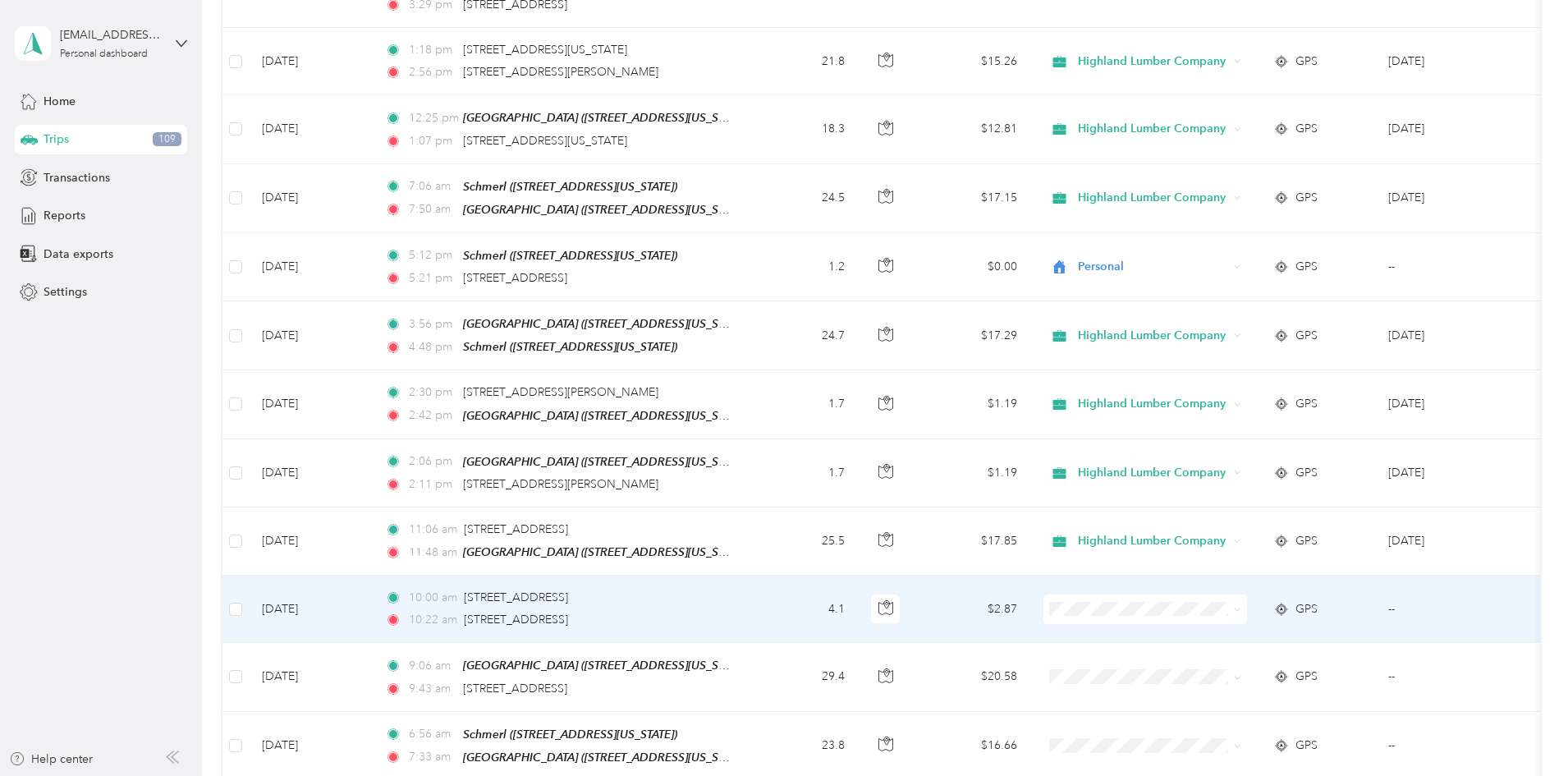
click at [1241, 606] on icon at bounding box center [1238, 610] width 8 height 8
click at [1285, 570] on span "Highland Lumber Company" at bounding box center [1270, 571] width 152 height 18
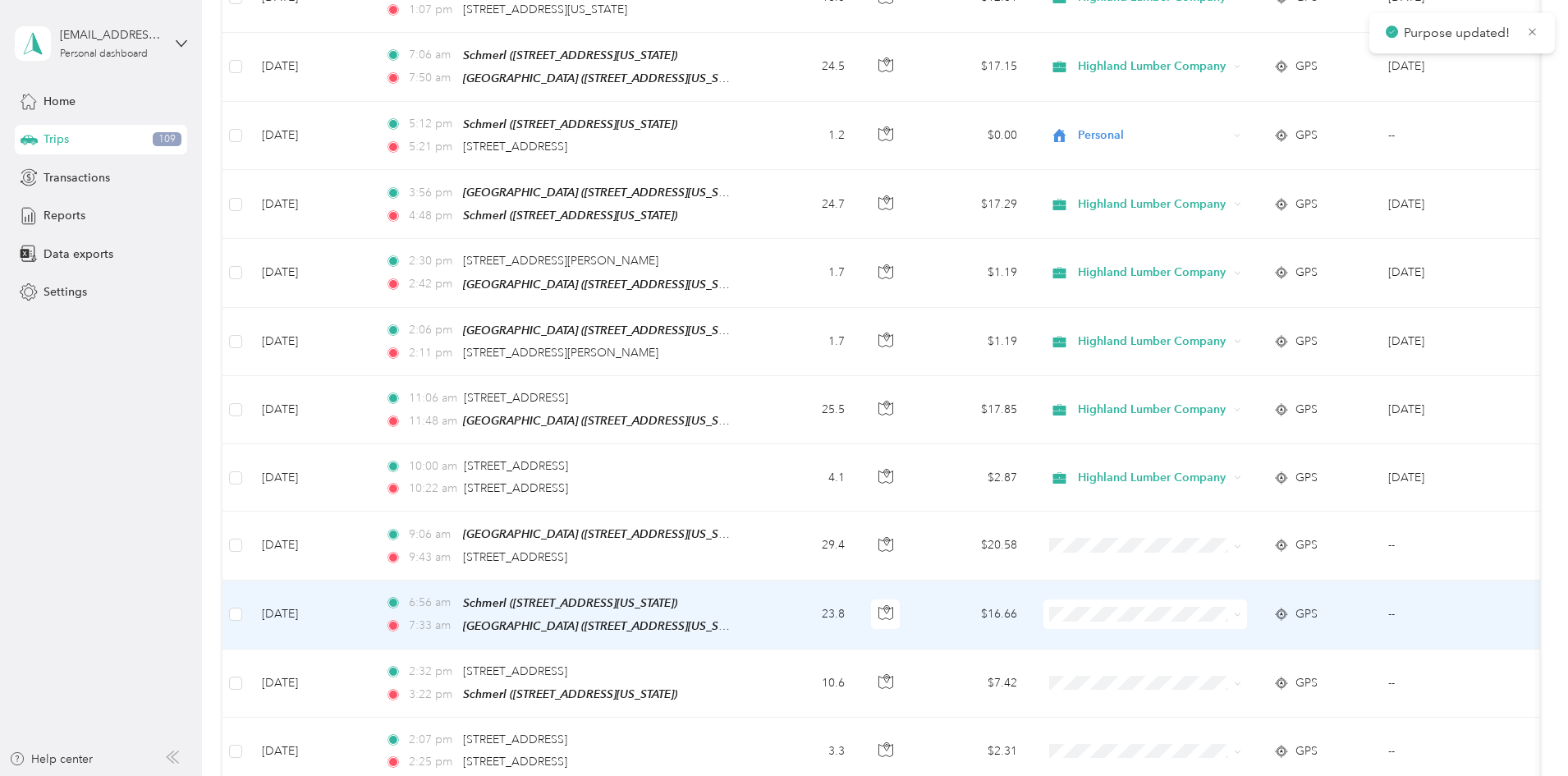
scroll to position [5334, 0]
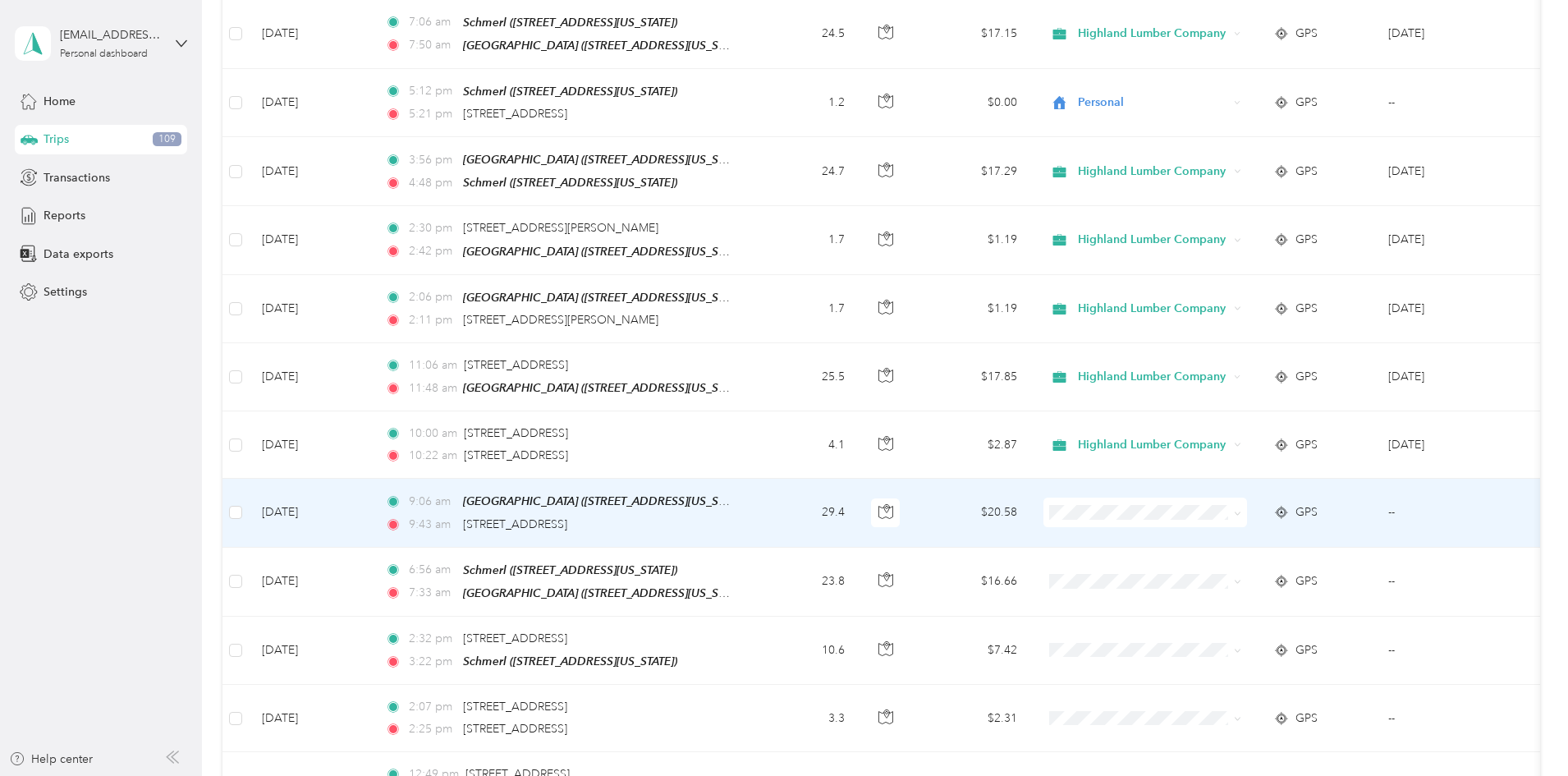
click at [1241, 510] on icon at bounding box center [1238, 513] width 8 height 8
click at [1282, 469] on span "Highland Lumber Company" at bounding box center [1270, 474] width 152 height 18
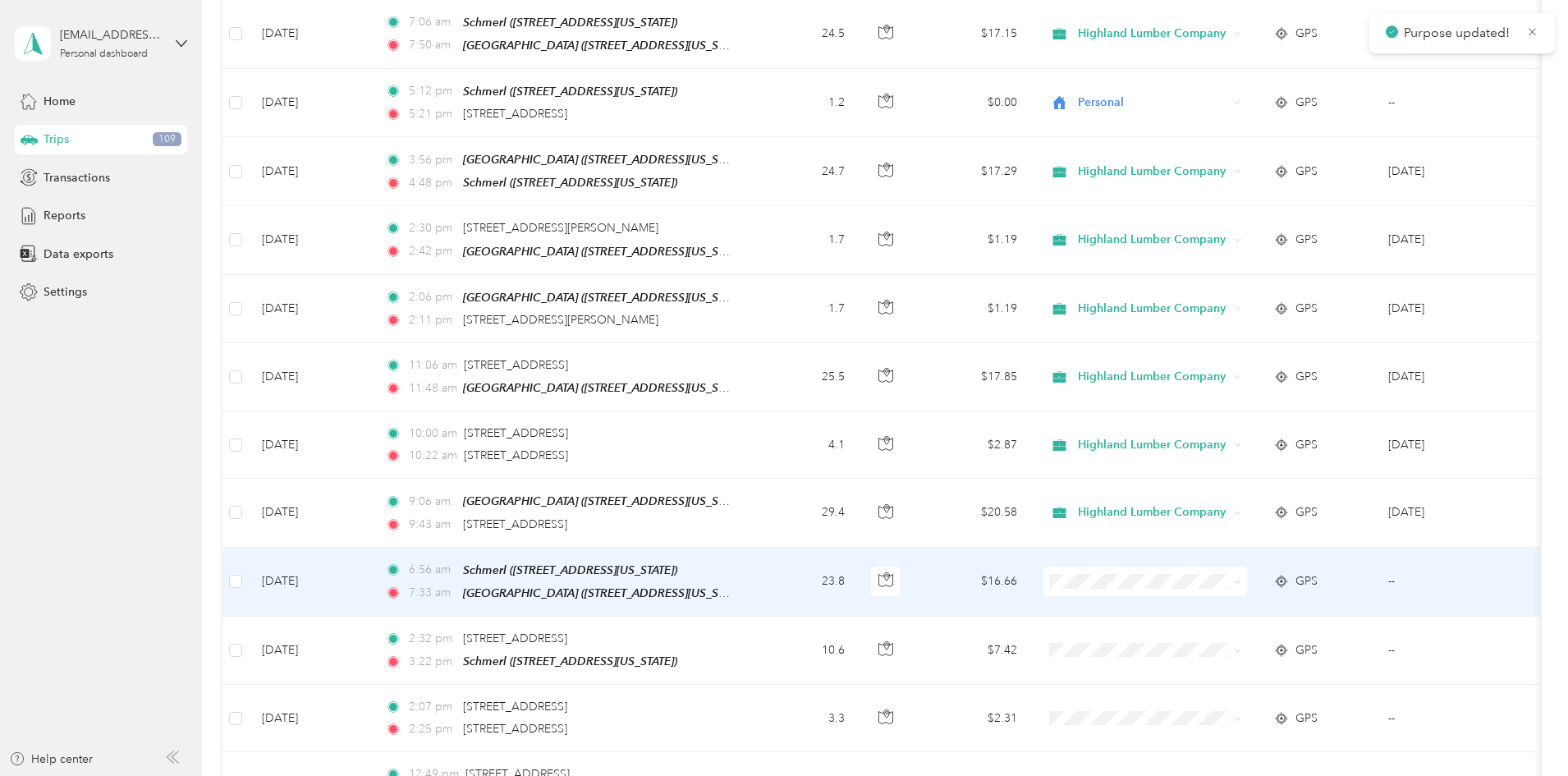
click at [1240, 580] on icon at bounding box center [1237, 581] width 5 height 3
click at [1304, 538] on span "Highland Lumber Company" at bounding box center [1270, 542] width 152 height 18
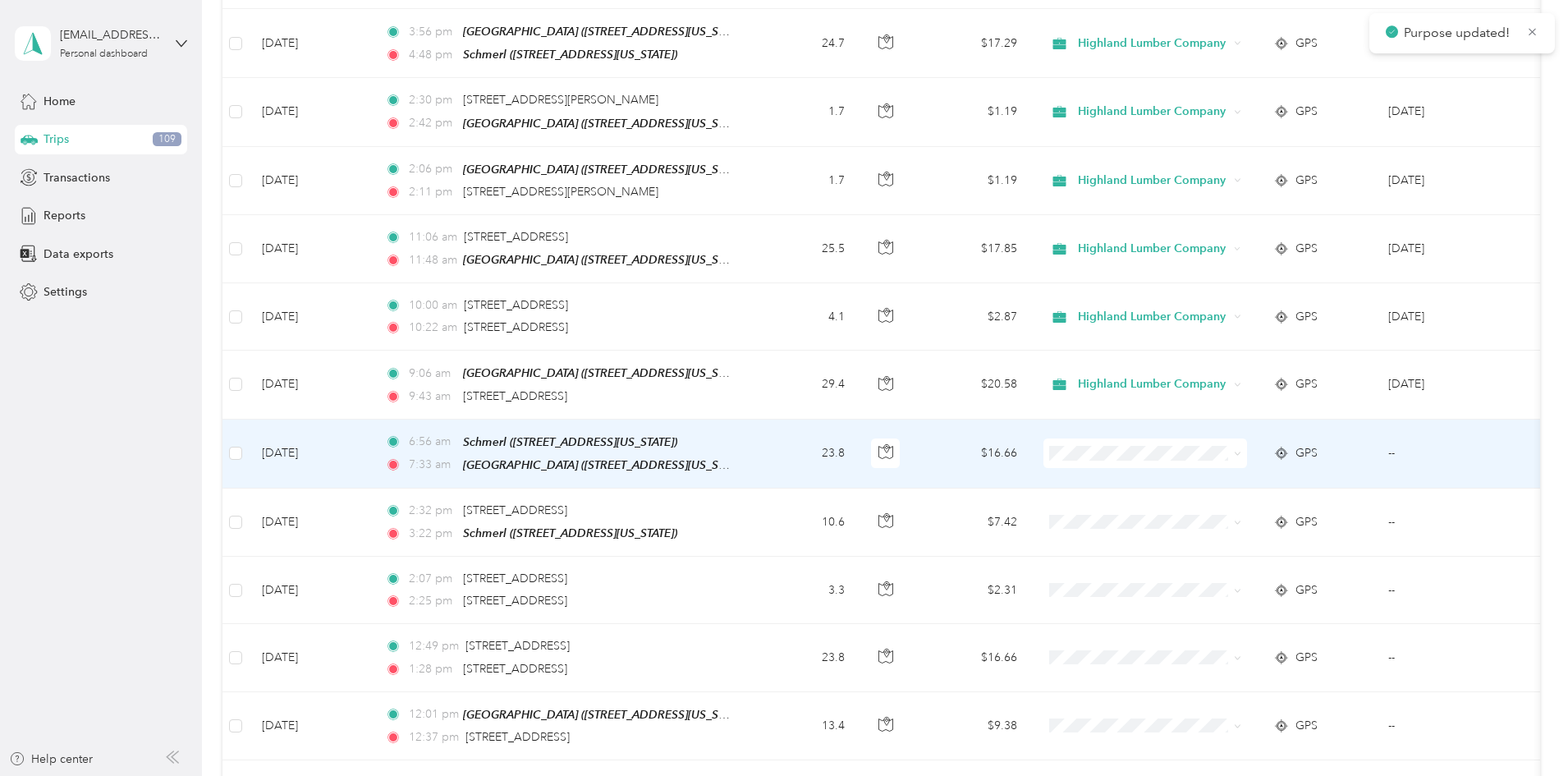
scroll to position [5499, 0]
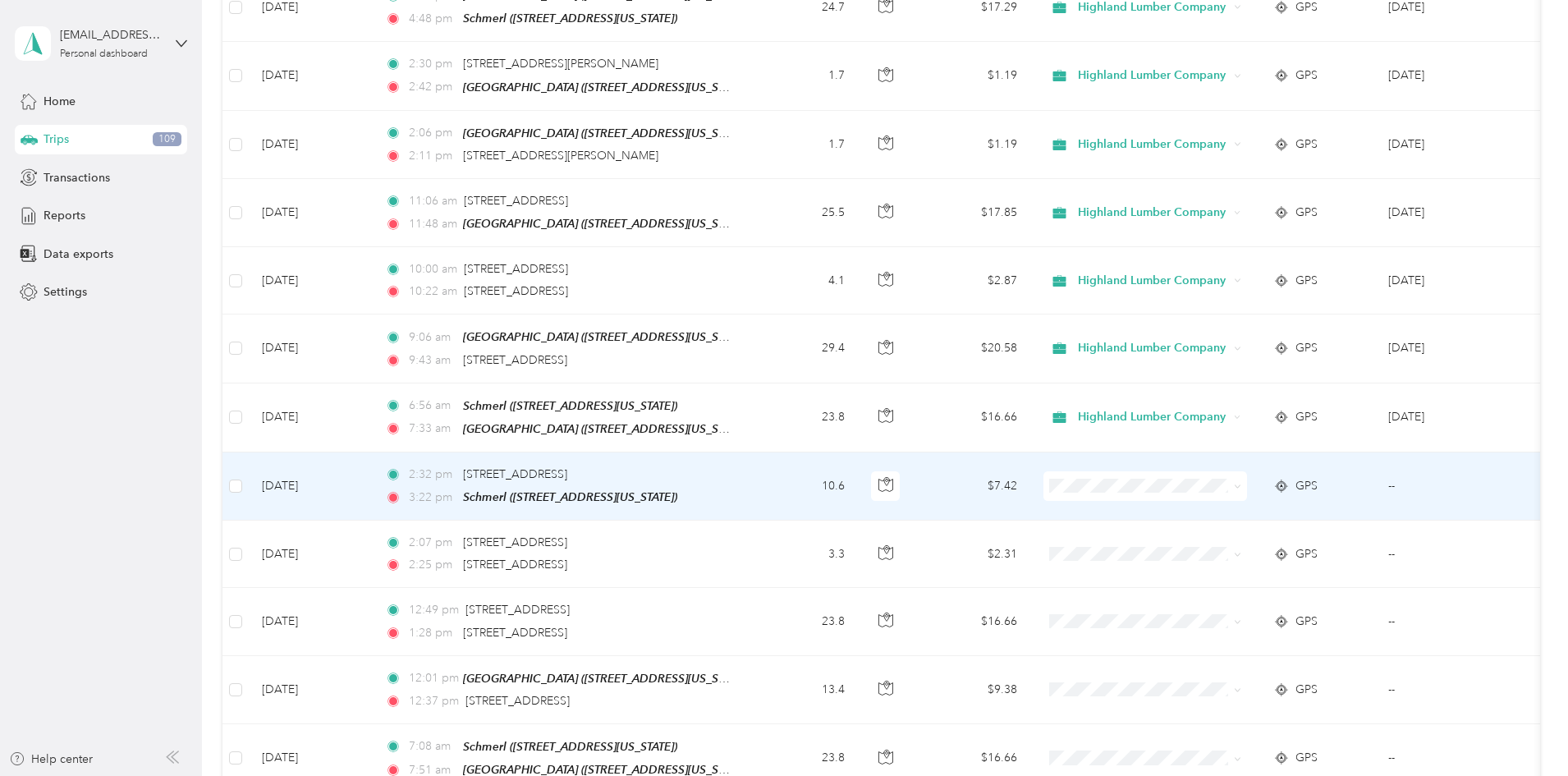
click at [1241, 482] on icon at bounding box center [1238, 486] width 8 height 8
click at [1268, 442] on span "Highland Lumber Company" at bounding box center [1270, 444] width 152 height 18
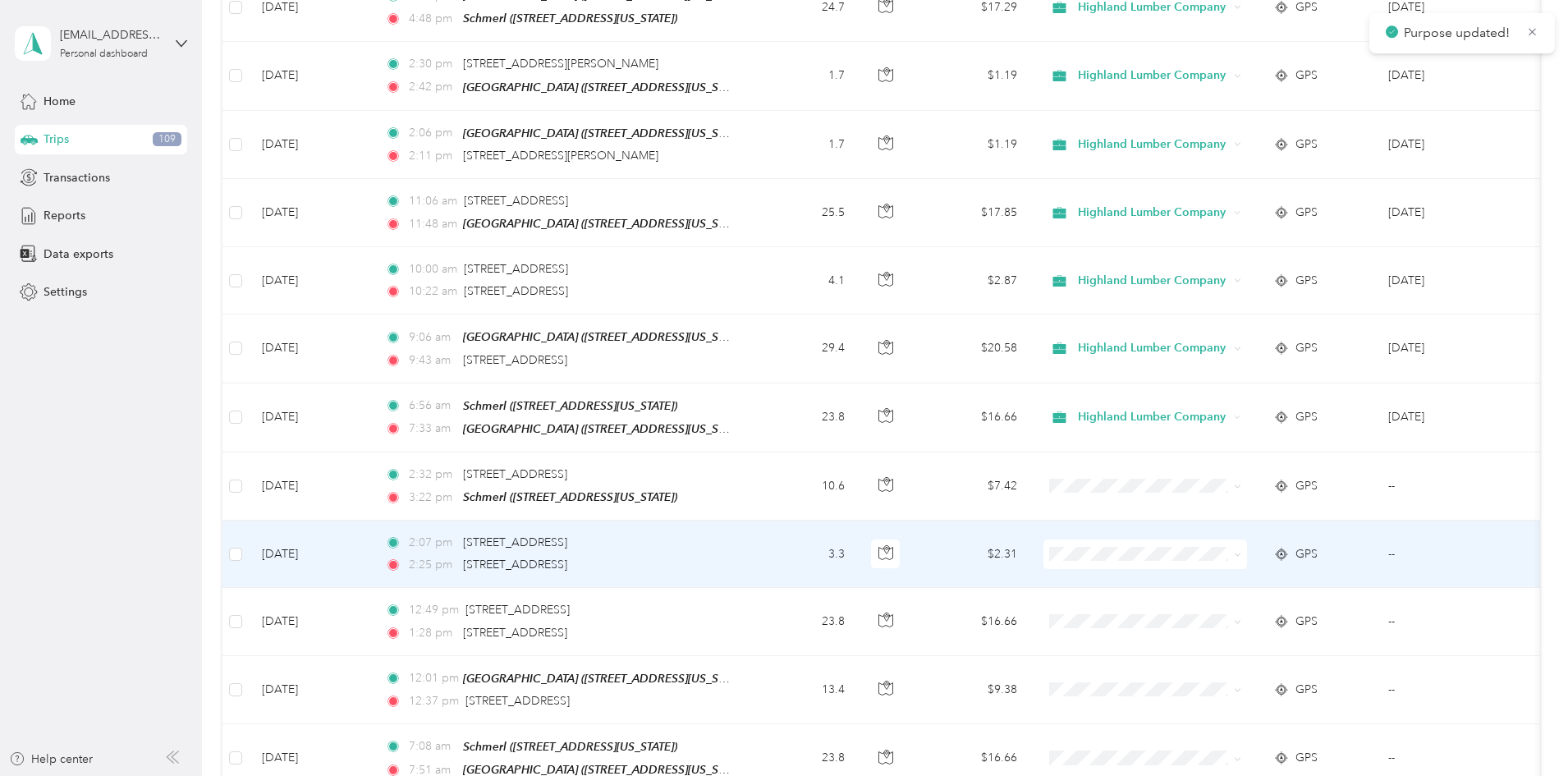
click at [1241, 551] on icon at bounding box center [1238, 554] width 8 height 8
click at [1248, 508] on span "Highland Lumber Company" at bounding box center [1270, 512] width 152 height 18
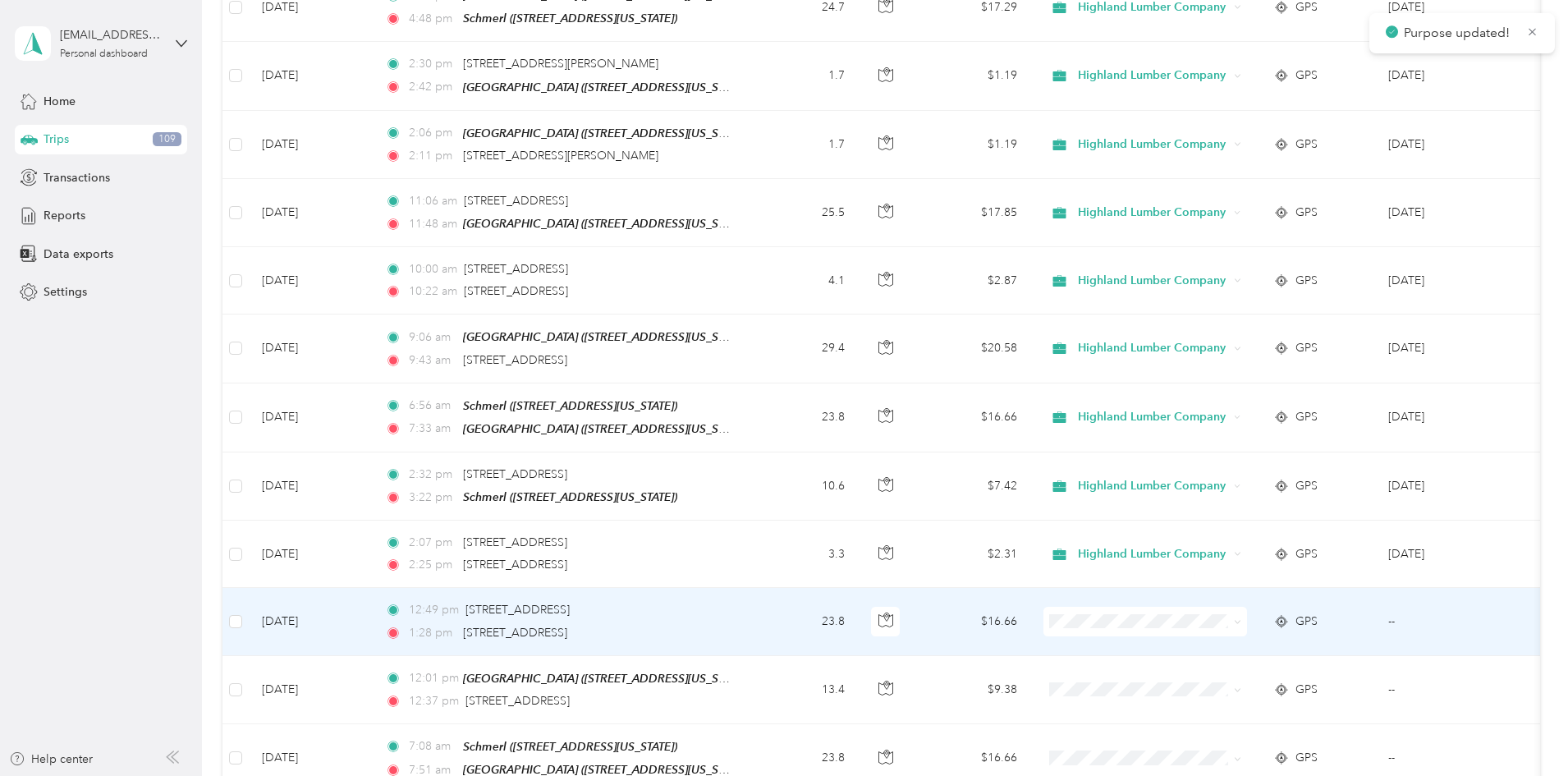
click at [1241, 618] on icon at bounding box center [1238, 622] width 8 height 8
click at [1294, 570] on li "Highland Lumber Company" at bounding box center [1255, 579] width 204 height 28
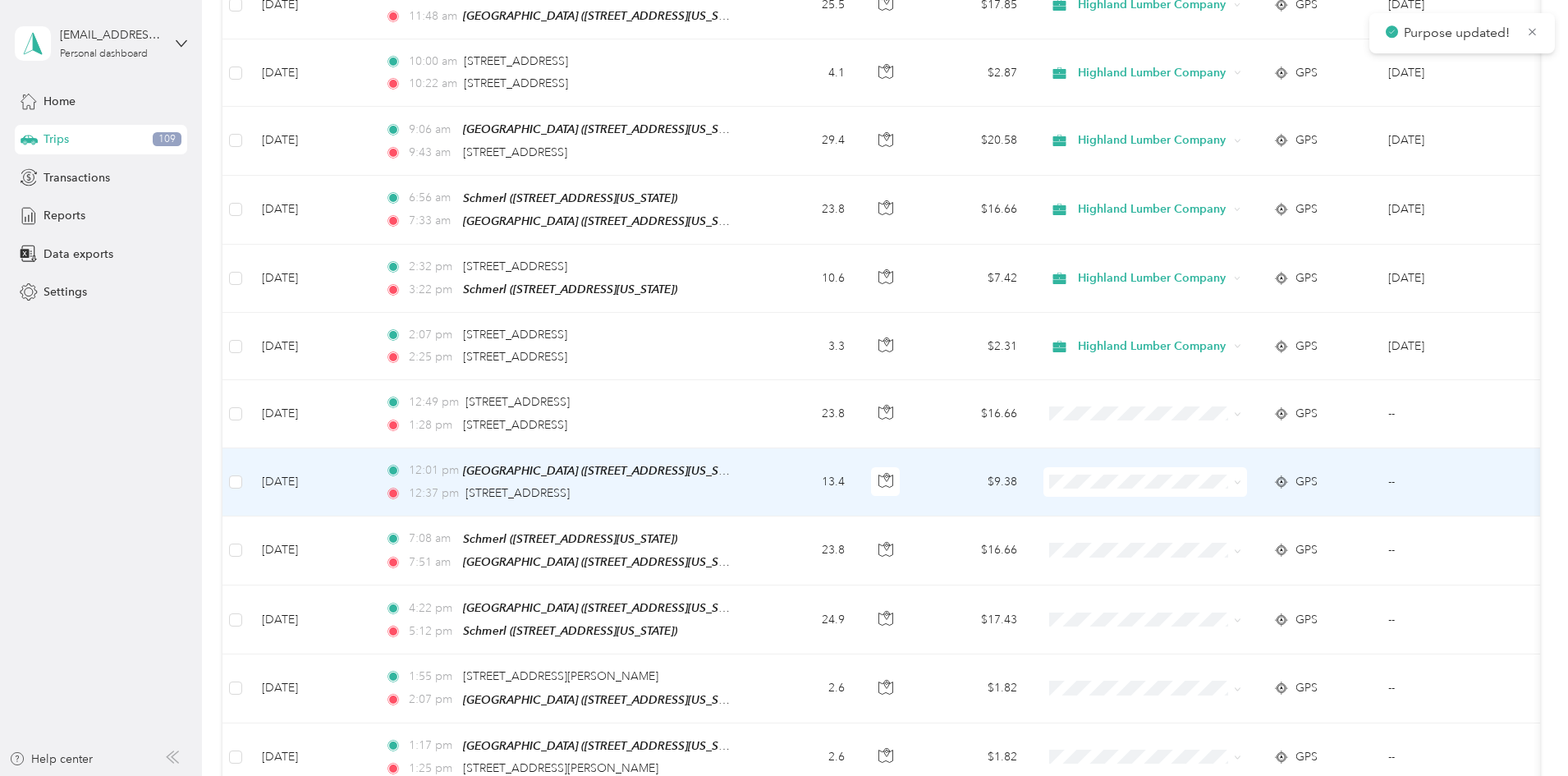
scroll to position [5745, 0]
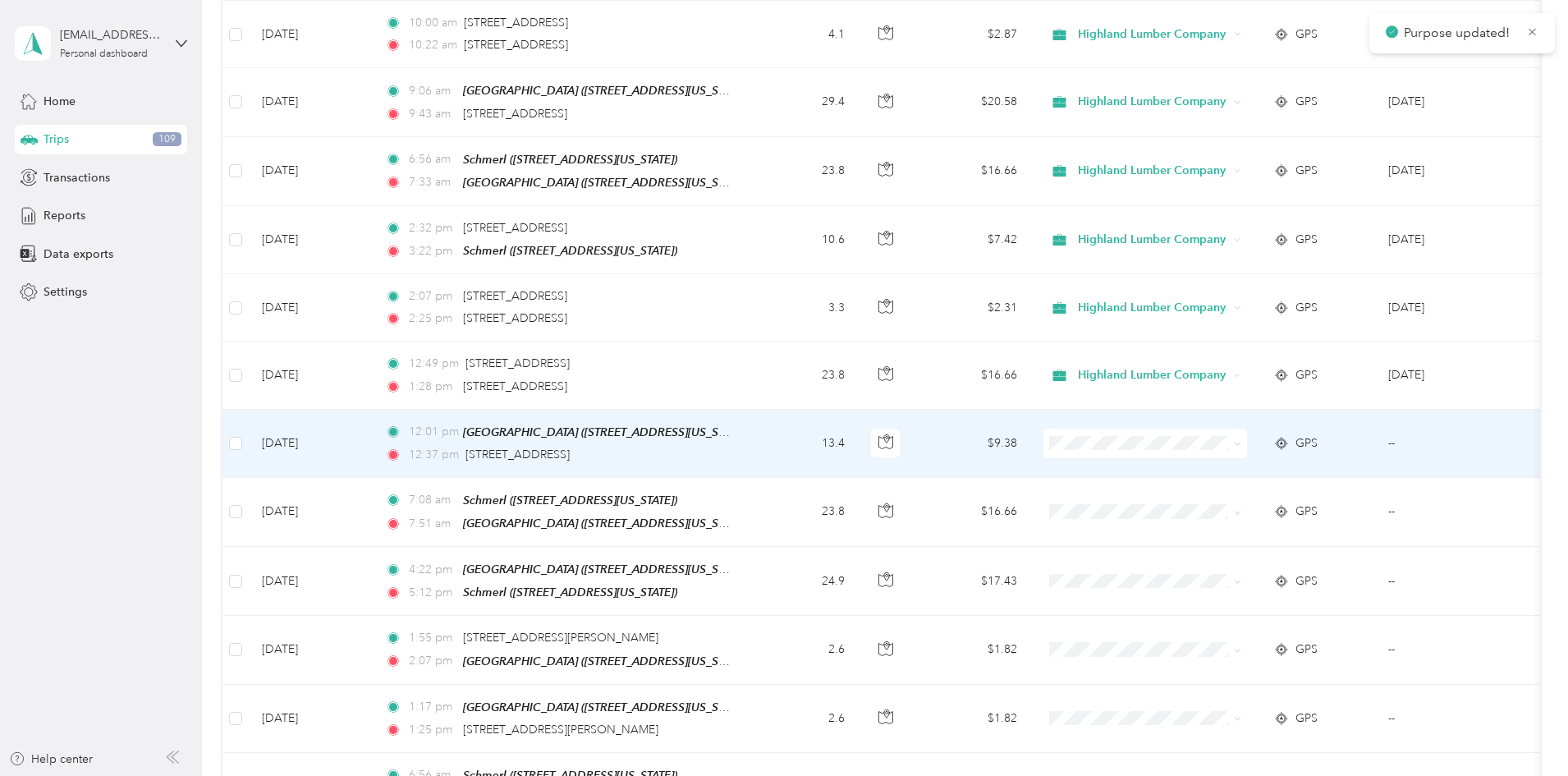
click at [1241, 440] on icon at bounding box center [1238, 444] width 8 height 8
click at [1282, 399] on span "Highland Lumber Company" at bounding box center [1270, 401] width 152 height 18
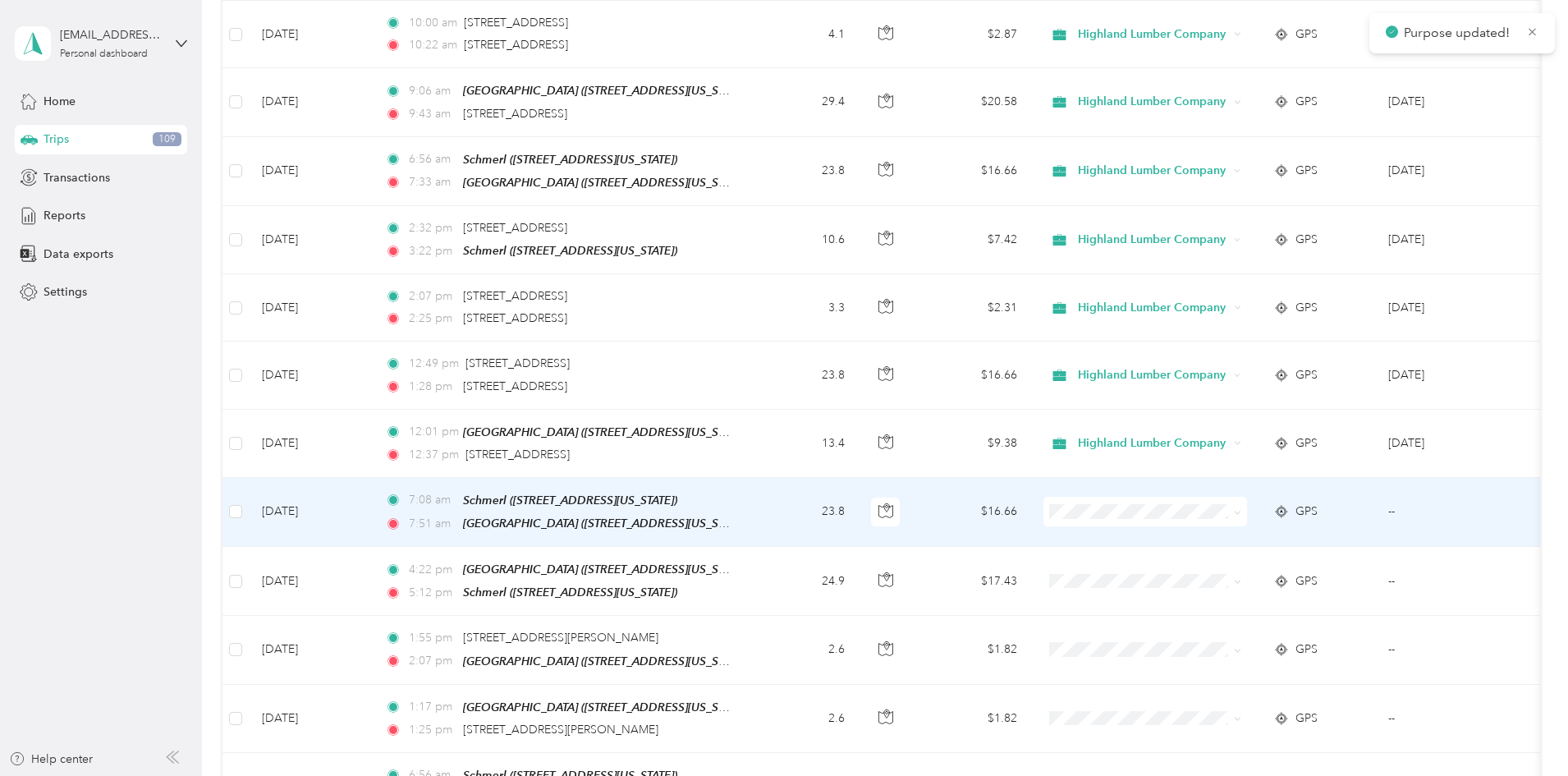
click at [1241, 509] on icon at bounding box center [1238, 512] width 8 height 8
click at [1272, 470] on span "Highland Lumber Company" at bounding box center [1270, 469] width 152 height 18
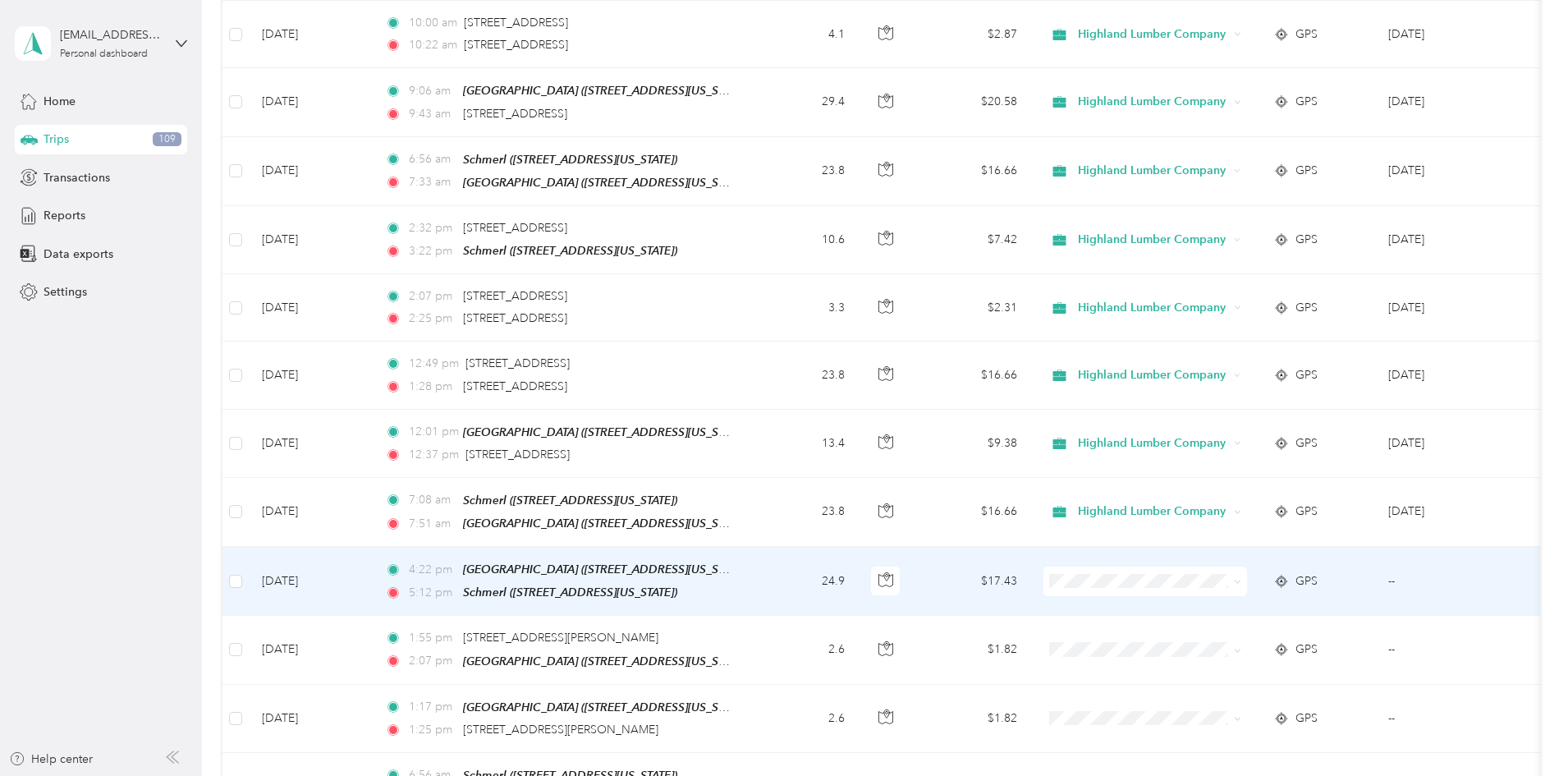
click at [1241, 578] on icon at bounding box center [1238, 582] width 8 height 8
click at [1286, 532] on span "Highland Lumber Company" at bounding box center [1270, 533] width 152 height 18
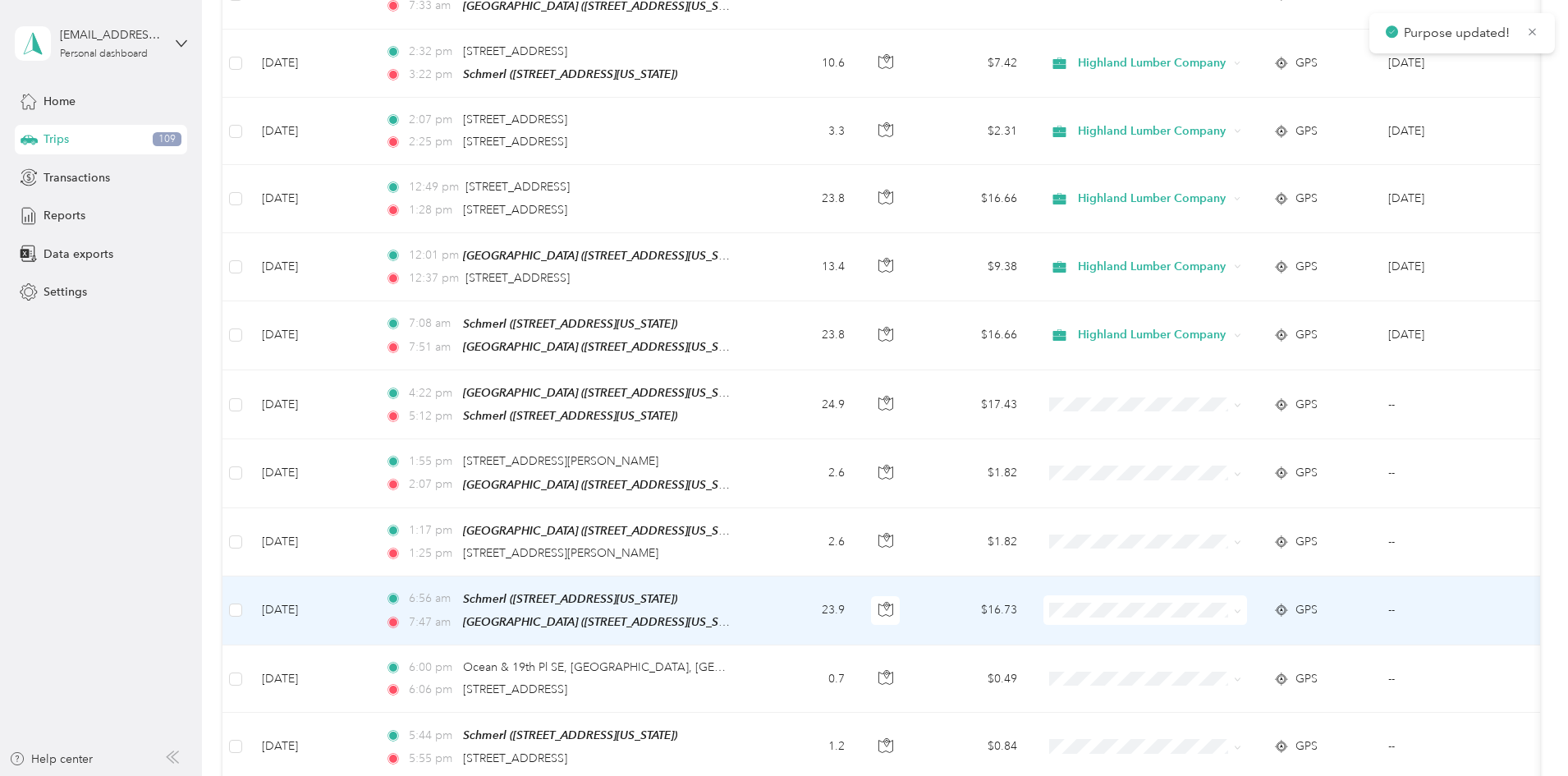
scroll to position [5991, 0]
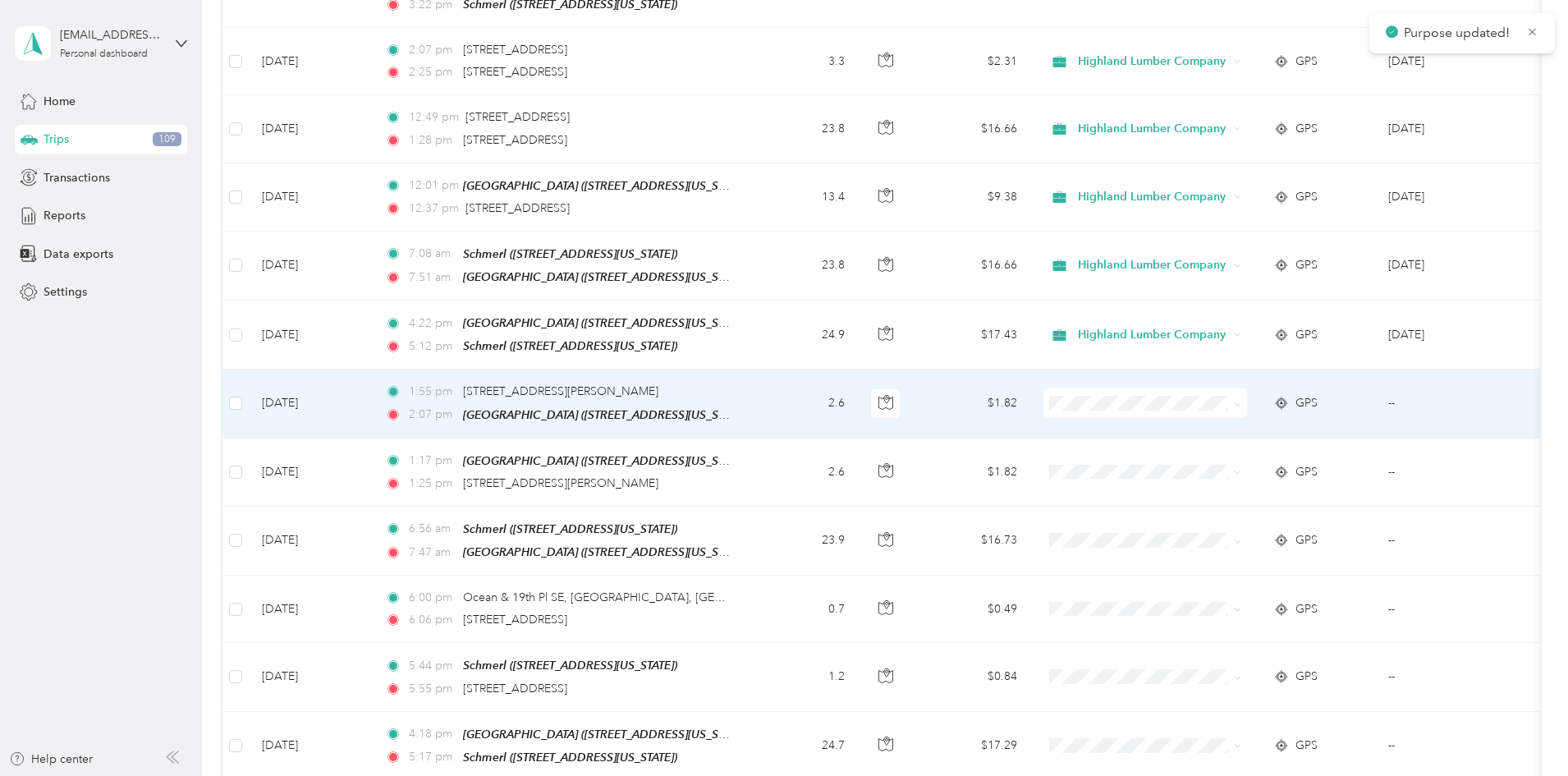
click at [1241, 400] on icon at bounding box center [1238, 404] width 8 height 8
click at [1294, 362] on span "Highland Lumber Company" at bounding box center [1270, 357] width 152 height 18
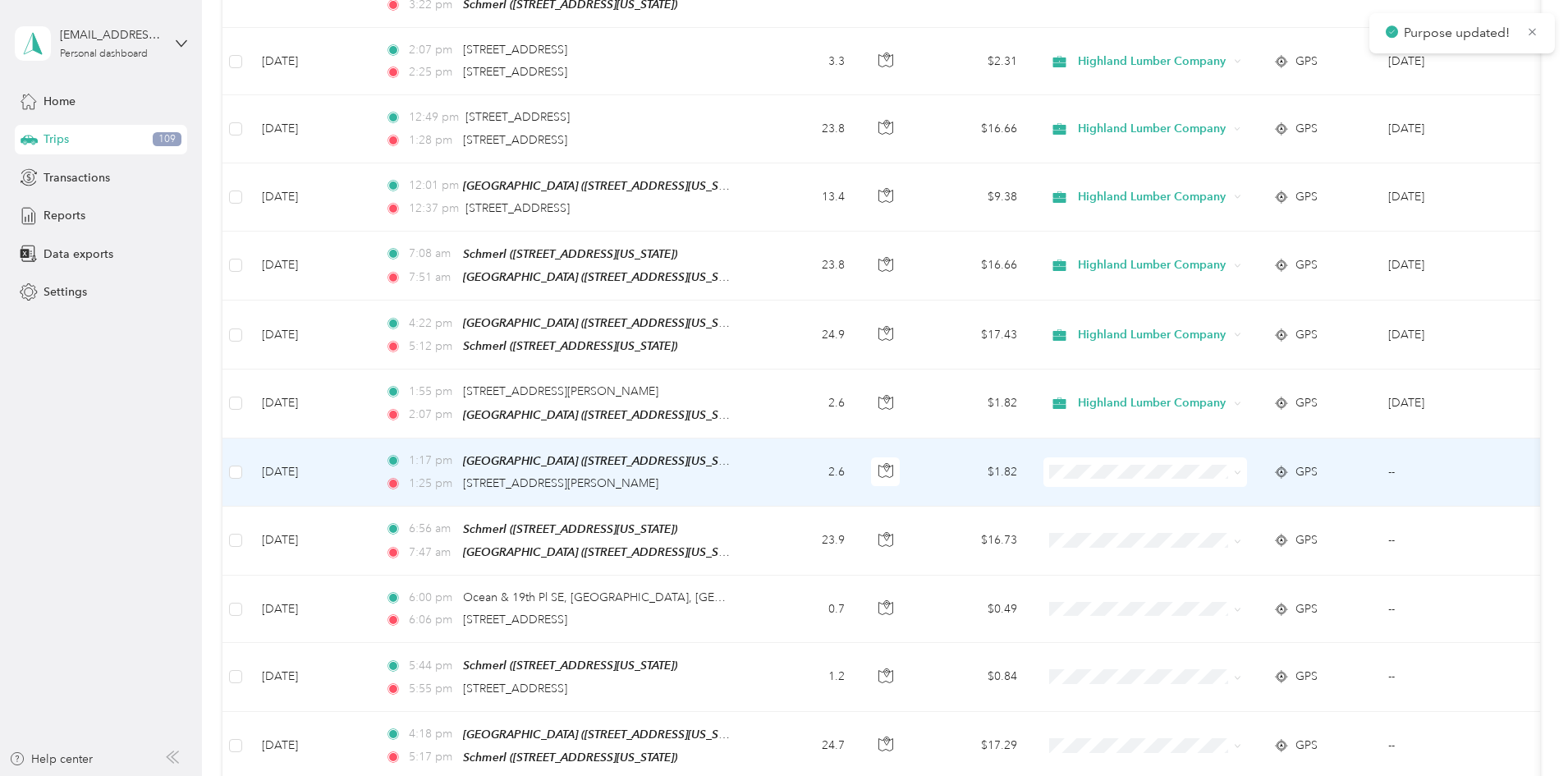
click at [1241, 463] on span at bounding box center [1234, 471] width 13 height 18
click at [1241, 469] on icon at bounding box center [1238, 472] width 8 height 8
click at [1300, 421] on span "Highland Lumber Company" at bounding box center [1270, 425] width 152 height 18
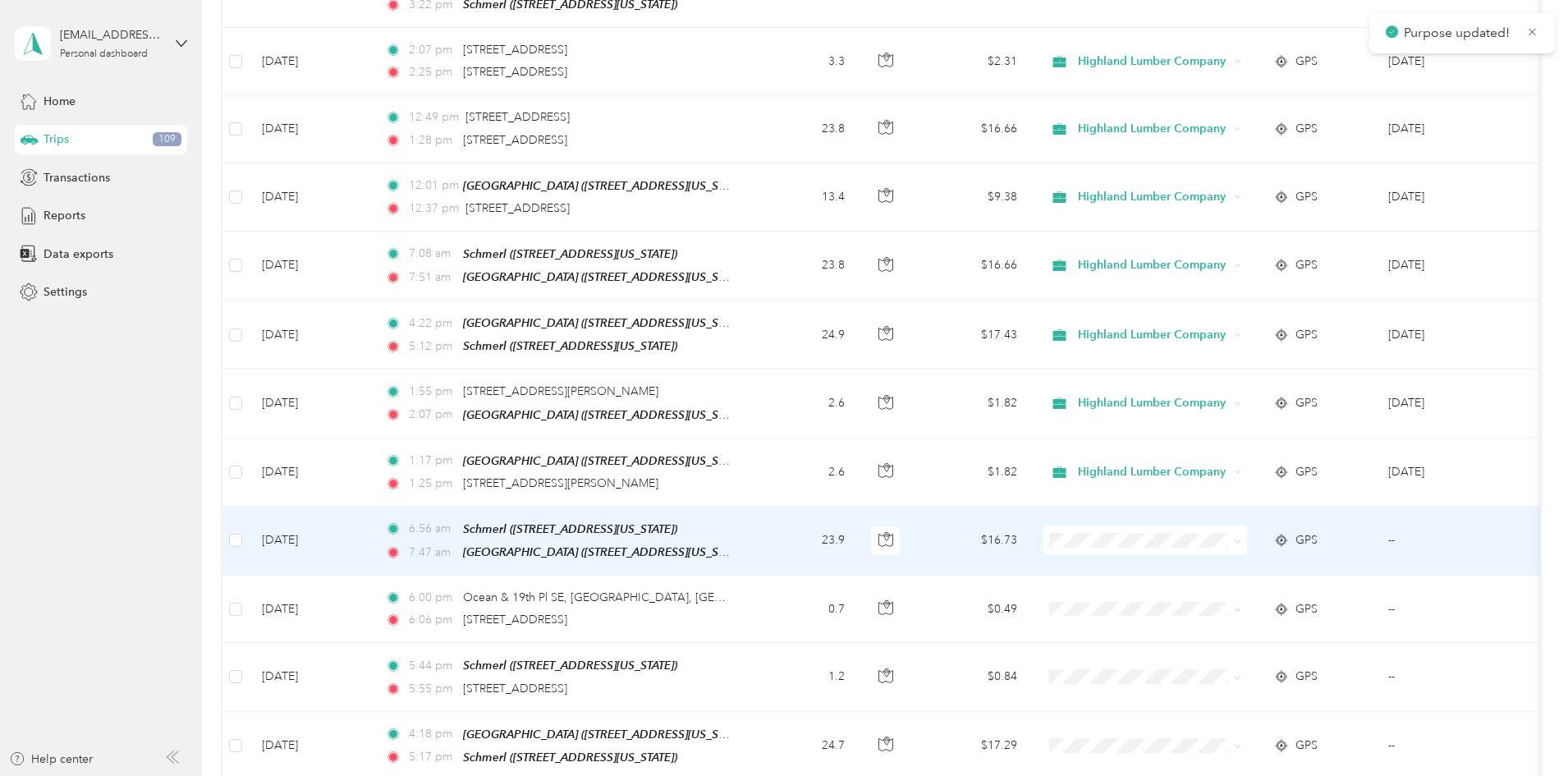
click at [1241, 531] on span at bounding box center [1234, 540] width 13 height 18
click at [1241, 538] on icon at bounding box center [1238, 542] width 8 height 8
click at [1291, 493] on span "Highland Lumber Company" at bounding box center [1270, 492] width 152 height 18
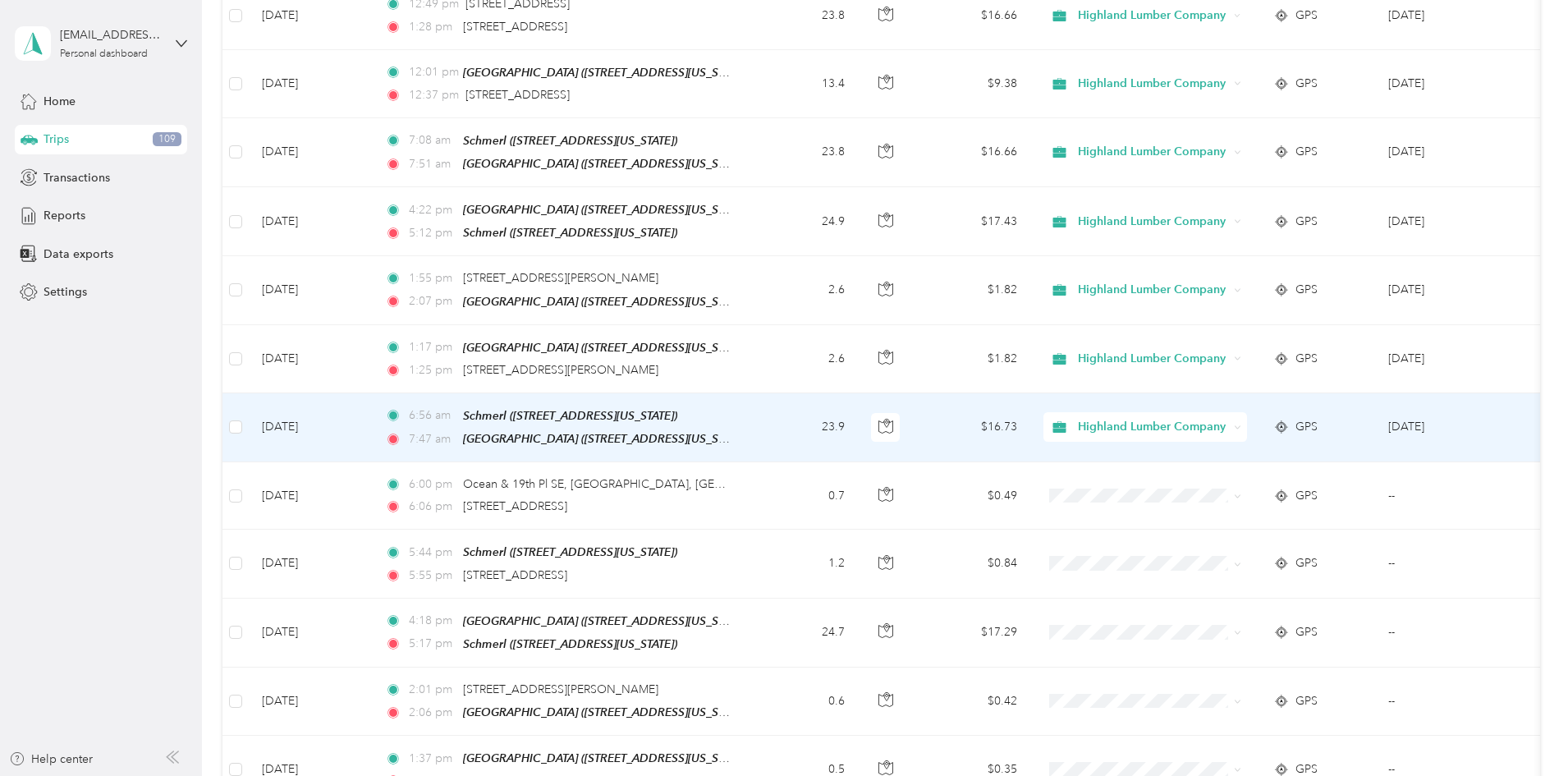
scroll to position [6155, 0]
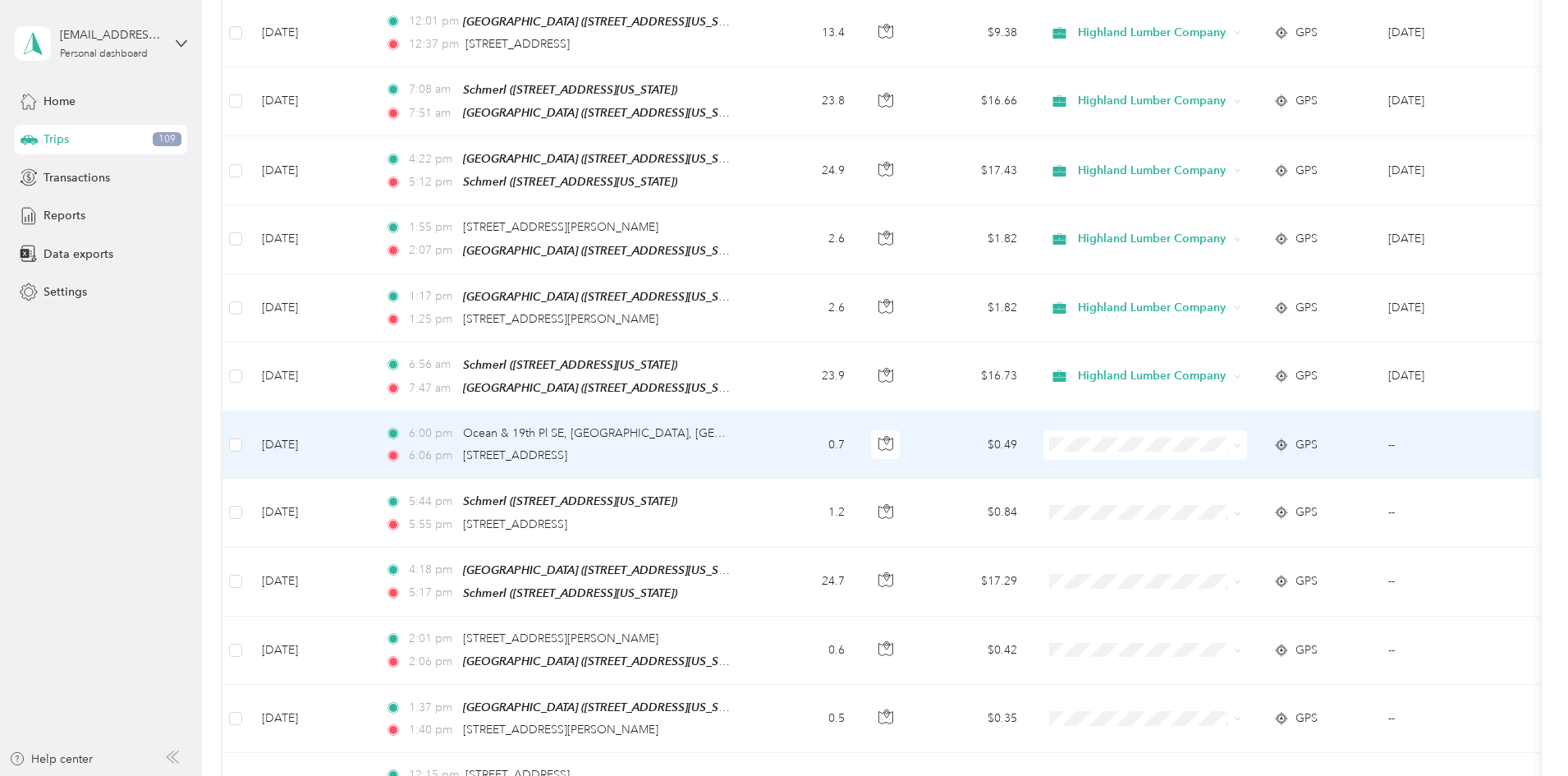
click at [1241, 435] on span at bounding box center [1234, 444] width 13 height 18
click at [1241, 441] on icon at bounding box center [1238, 445] width 8 height 8
click at [1271, 417] on span "Personal" at bounding box center [1270, 425] width 152 height 18
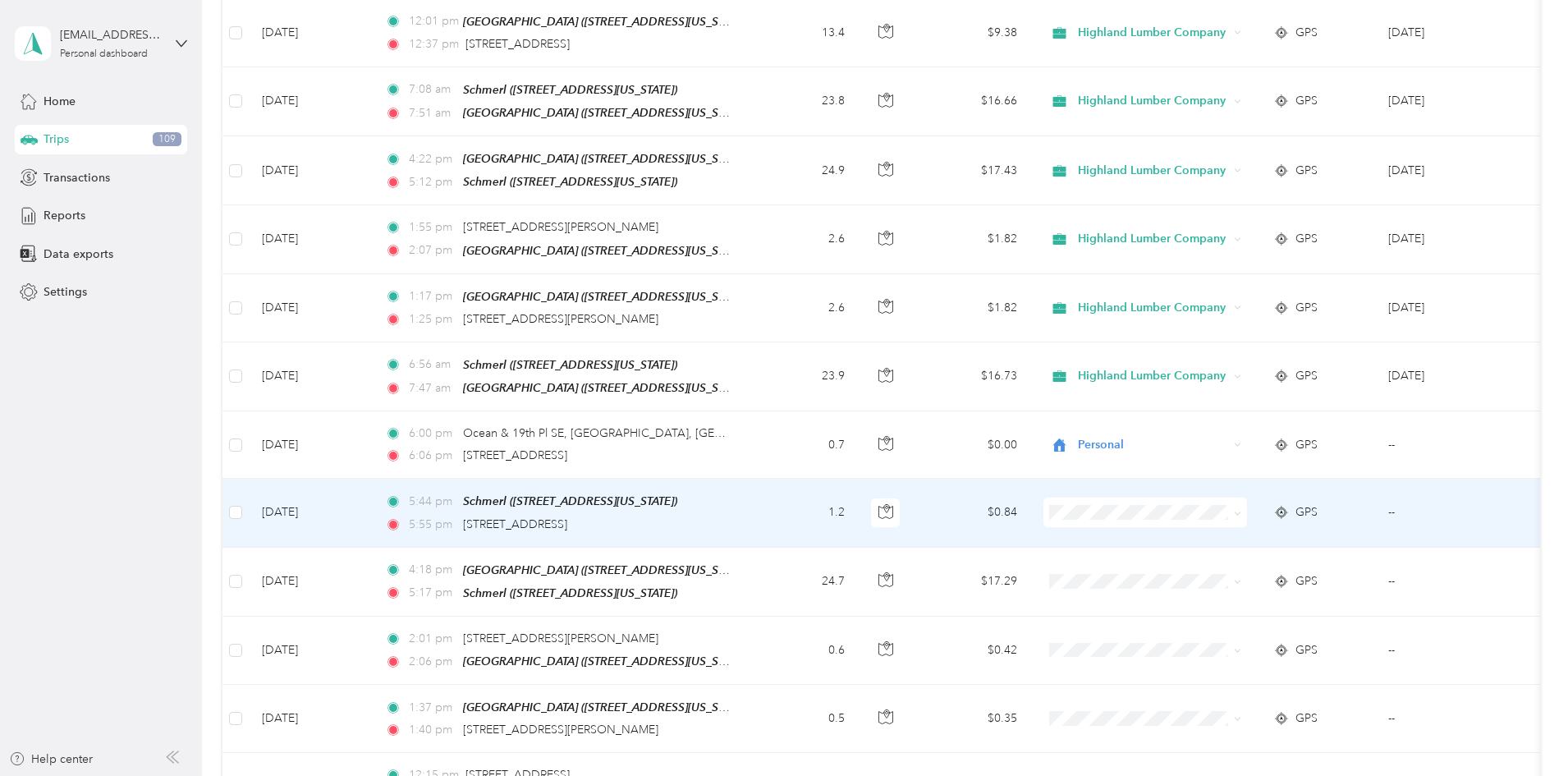
click at [1241, 510] on icon at bounding box center [1238, 513] width 8 height 8
click at [1256, 484] on span "Personal" at bounding box center [1270, 489] width 152 height 18
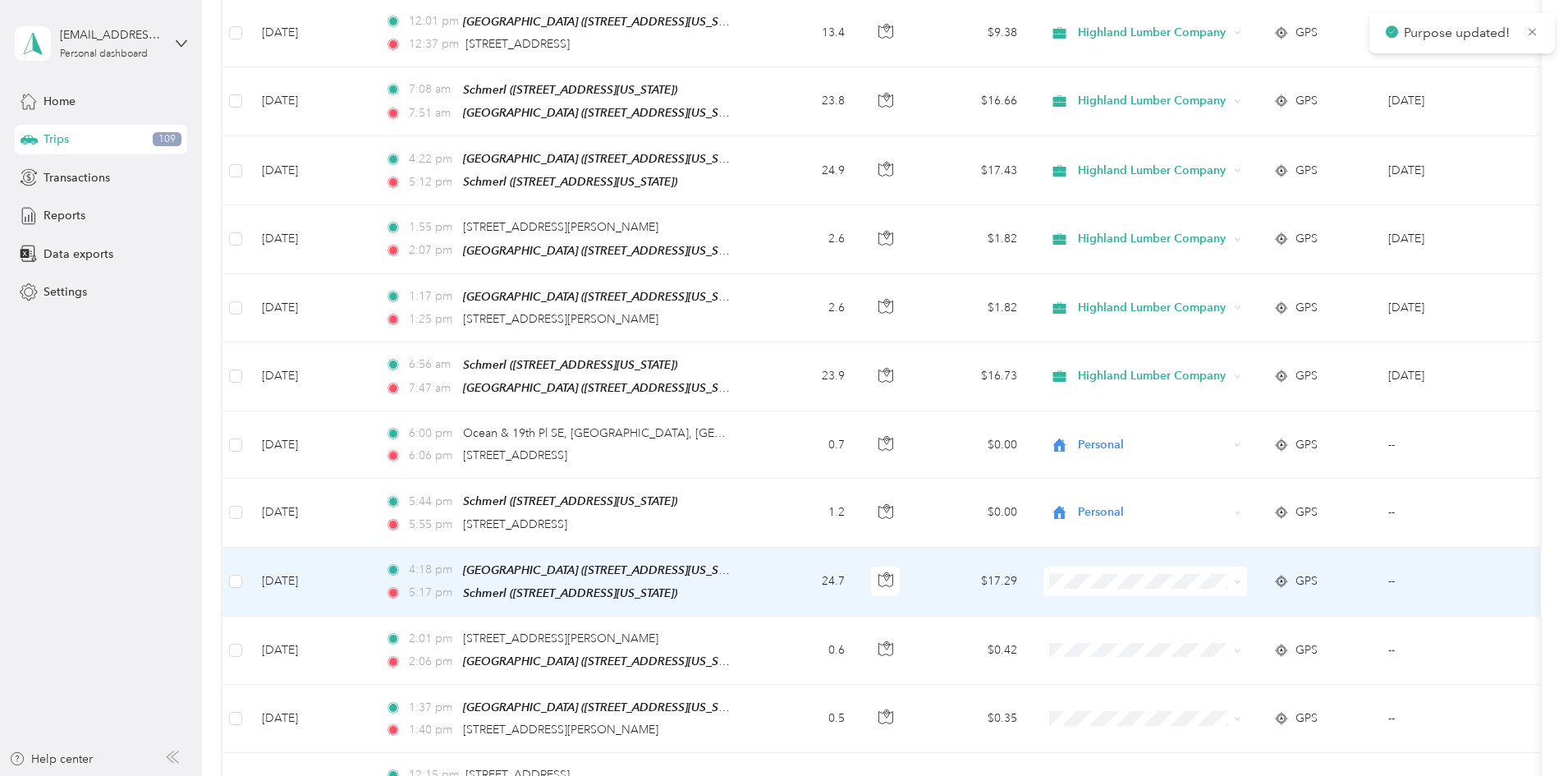
click at [1241, 578] on icon at bounding box center [1238, 582] width 8 height 8
click at [1316, 527] on span "Highland Lumber Company" at bounding box center [1270, 531] width 152 height 18
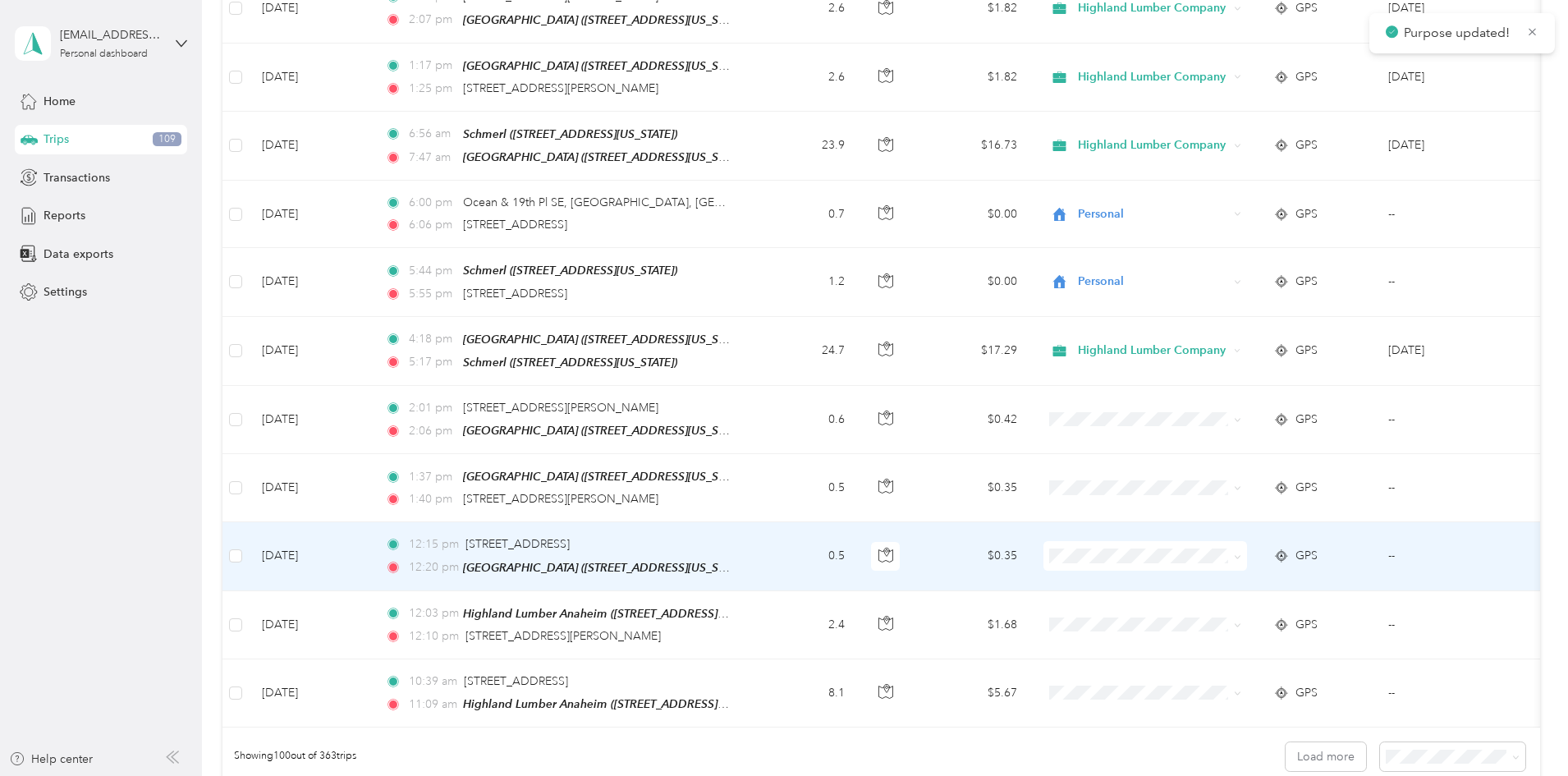
scroll to position [6484, 0]
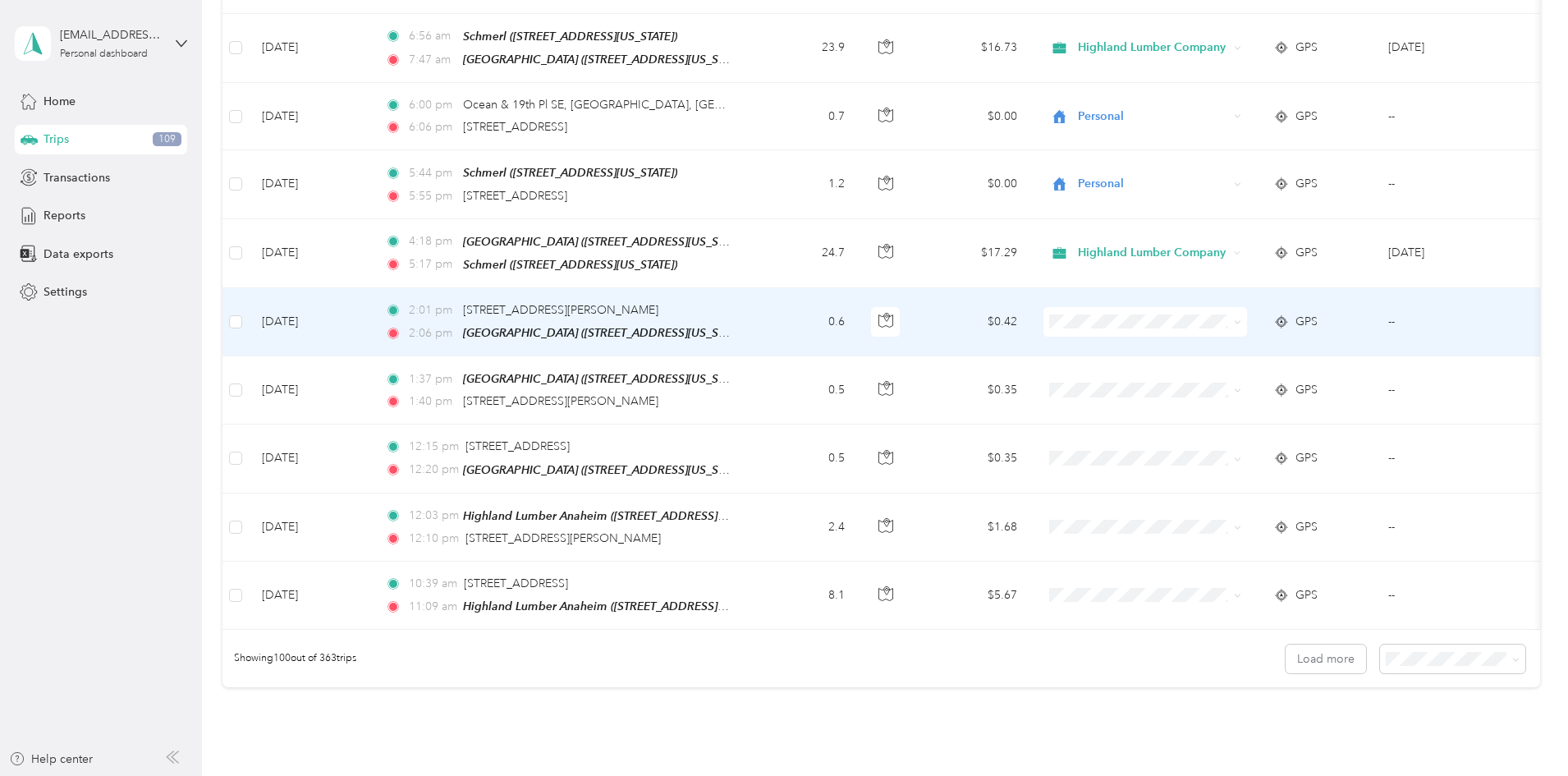
click at [1241, 314] on span at bounding box center [1238, 321] width 8 height 14
click at [1241, 318] on icon at bounding box center [1238, 322] width 8 height 8
click at [1300, 271] on span "Highland Lumber Company" at bounding box center [1270, 269] width 152 height 18
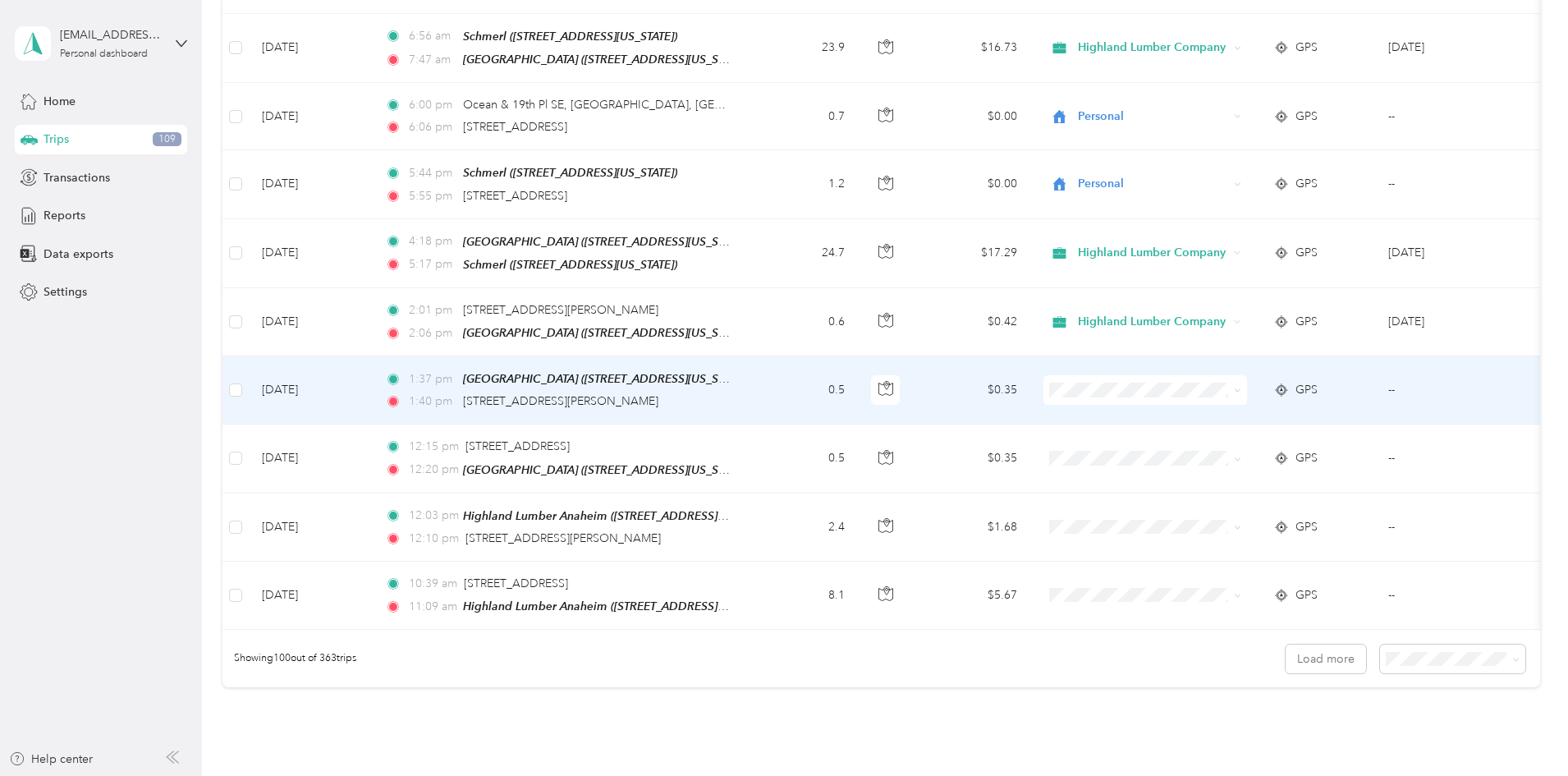
click at [1241, 383] on span at bounding box center [1238, 389] width 8 height 14
click at [1240, 389] on icon at bounding box center [1237, 390] width 5 height 3
click at [1312, 331] on span "Highland Lumber Company" at bounding box center [1270, 333] width 152 height 18
click at [1241, 387] on icon at bounding box center [1238, 390] width 8 height 8
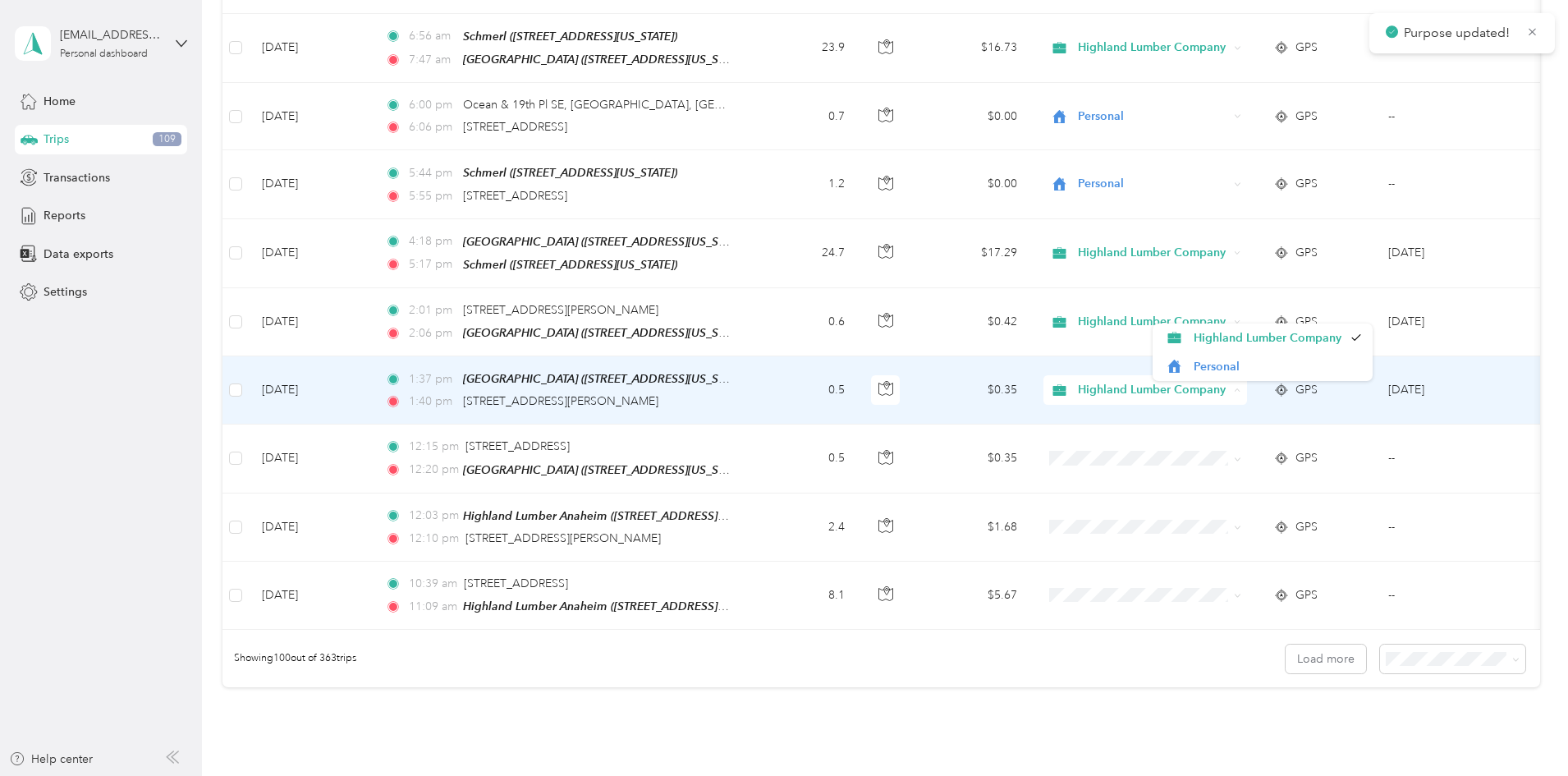
click at [1241, 388] on icon at bounding box center [1237, 389] width 5 height 3
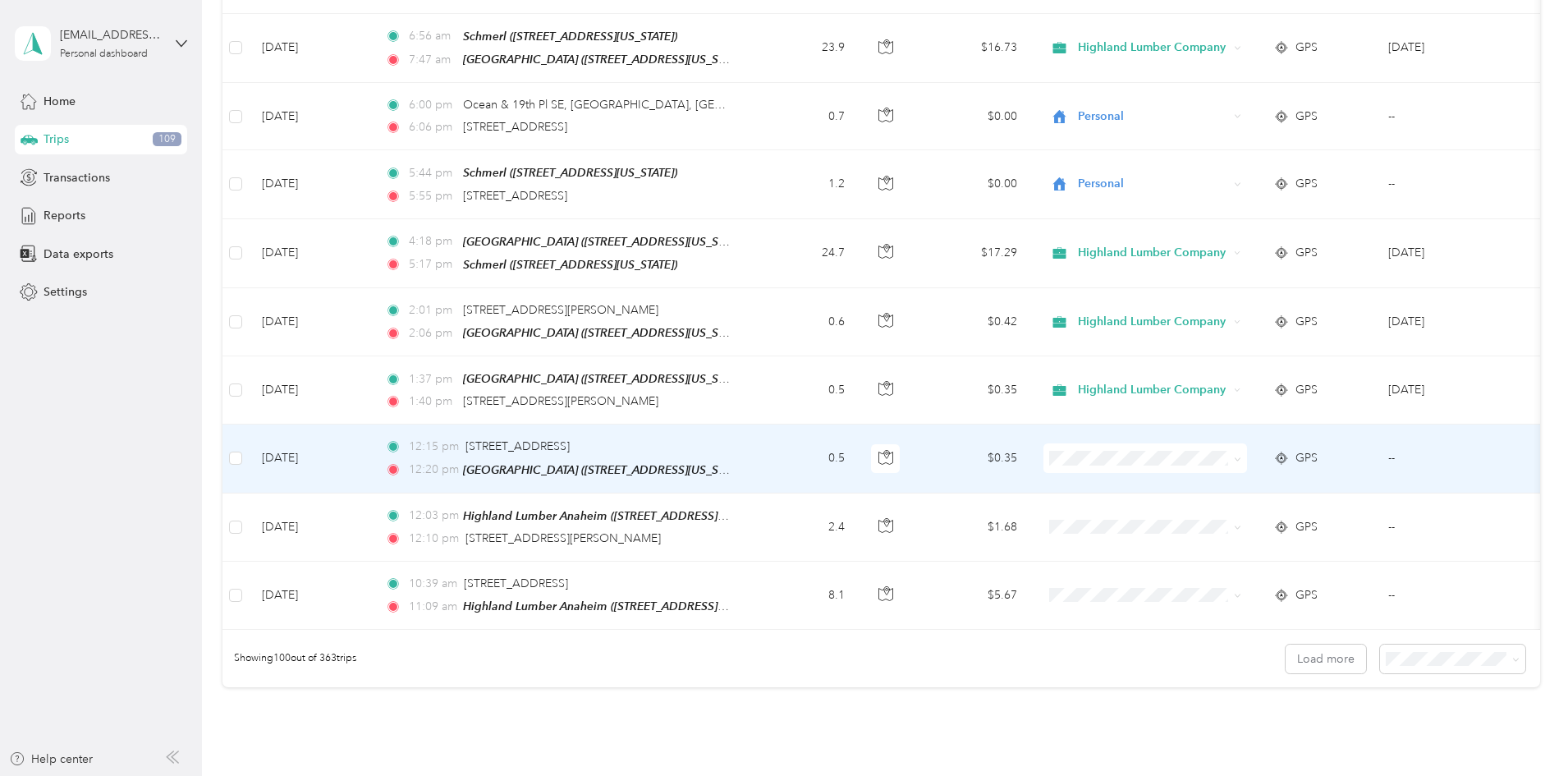
click at [1241, 456] on icon at bounding box center [1238, 460] width 8 height 8
click at [1311, 402] on span "Highland Lumber Company" at bounding box center [1270, 405] width 152 height 18
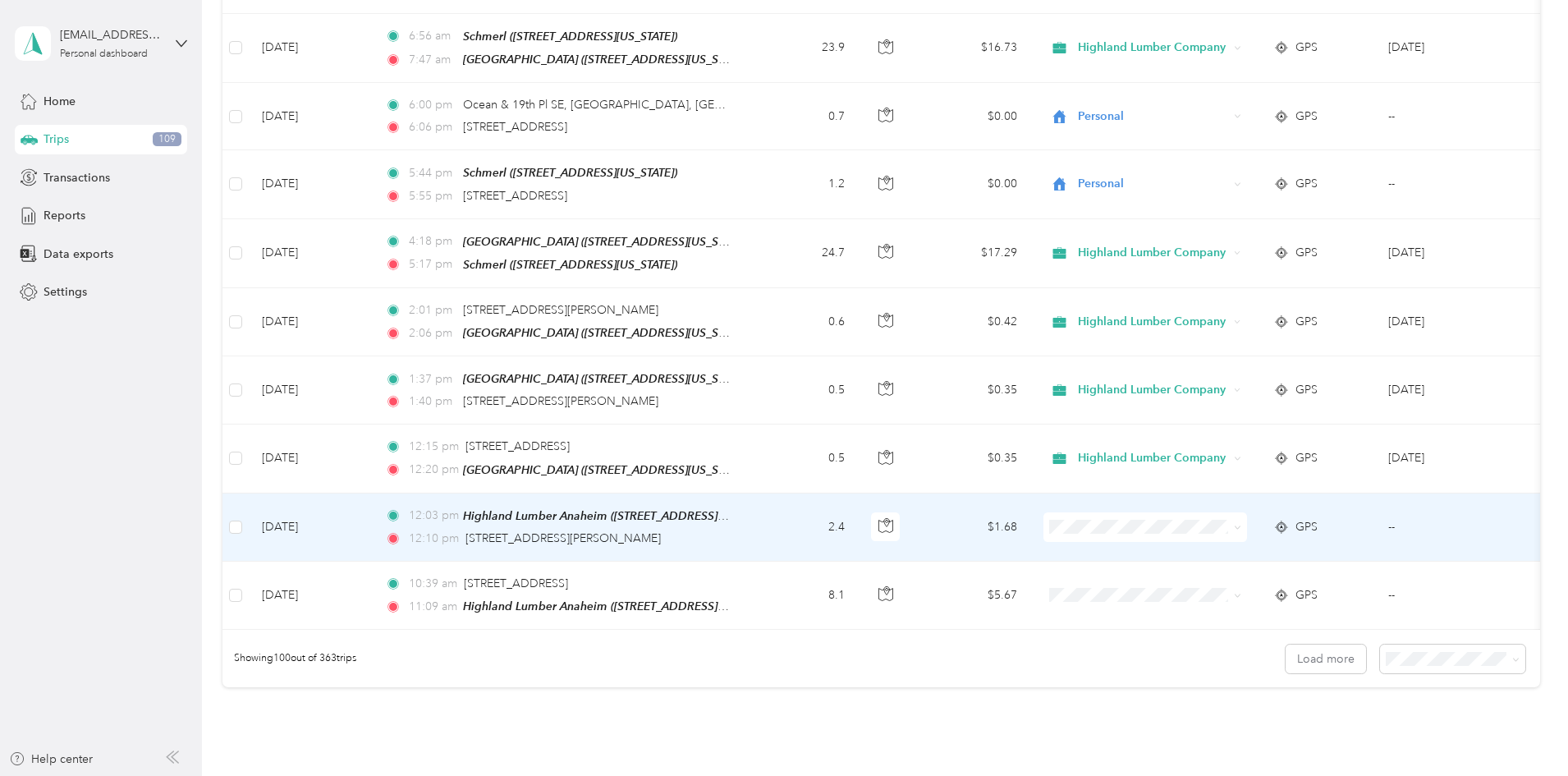
click at [1241, 523] on icon at bounding box center [1238, 527] width 8 height 8
click at [1285, 476] on span "Highland Lumber Company" at bounding box center [1270, 472] width 152 height 18
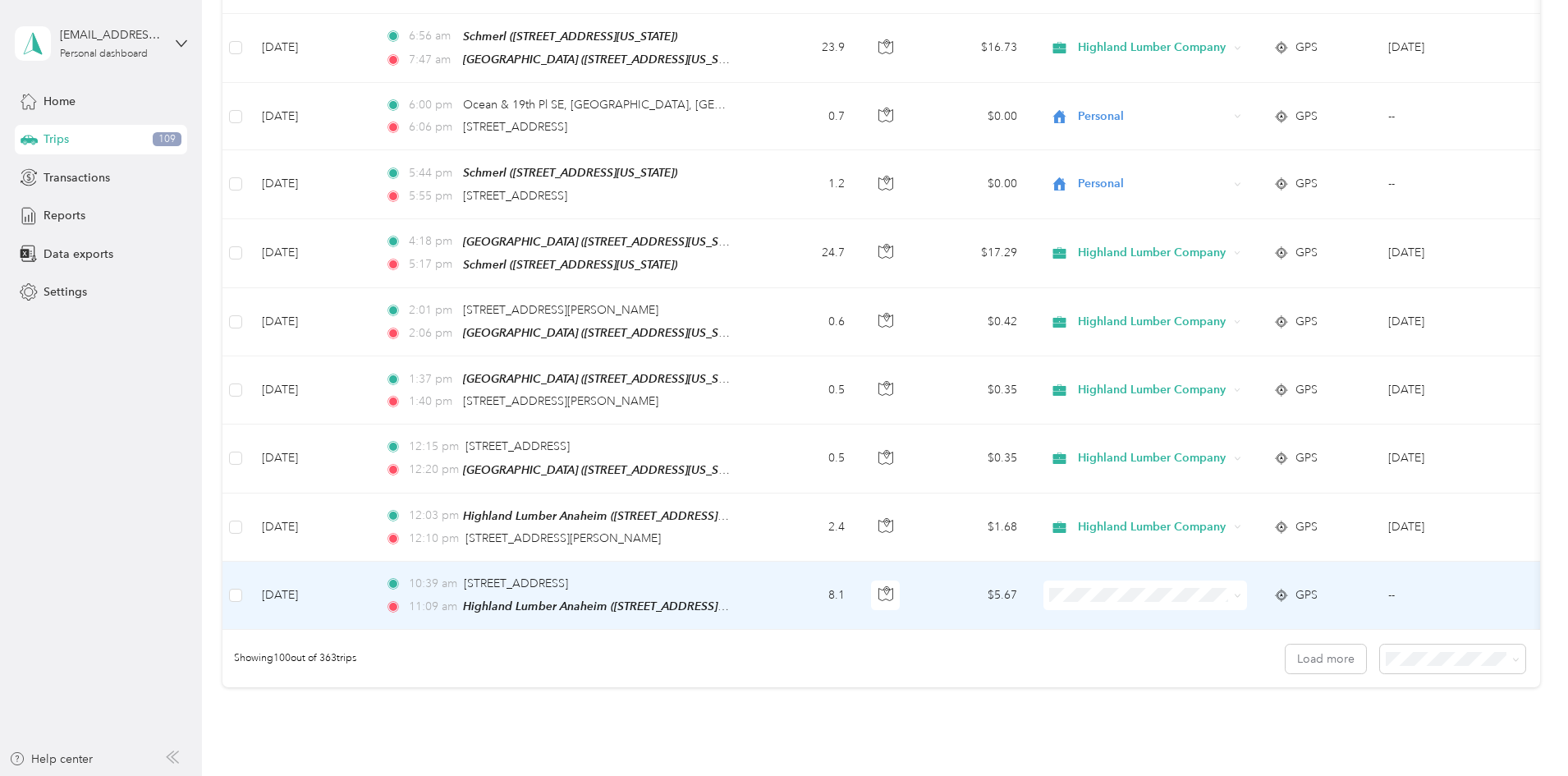
click at [1241, 592] on icon at bounding box center [1238, 595] width 8 height 8
click at [1228, 543] on span "Highland Lumber Company" at bounding box center [1270, 540] width 152 height 18
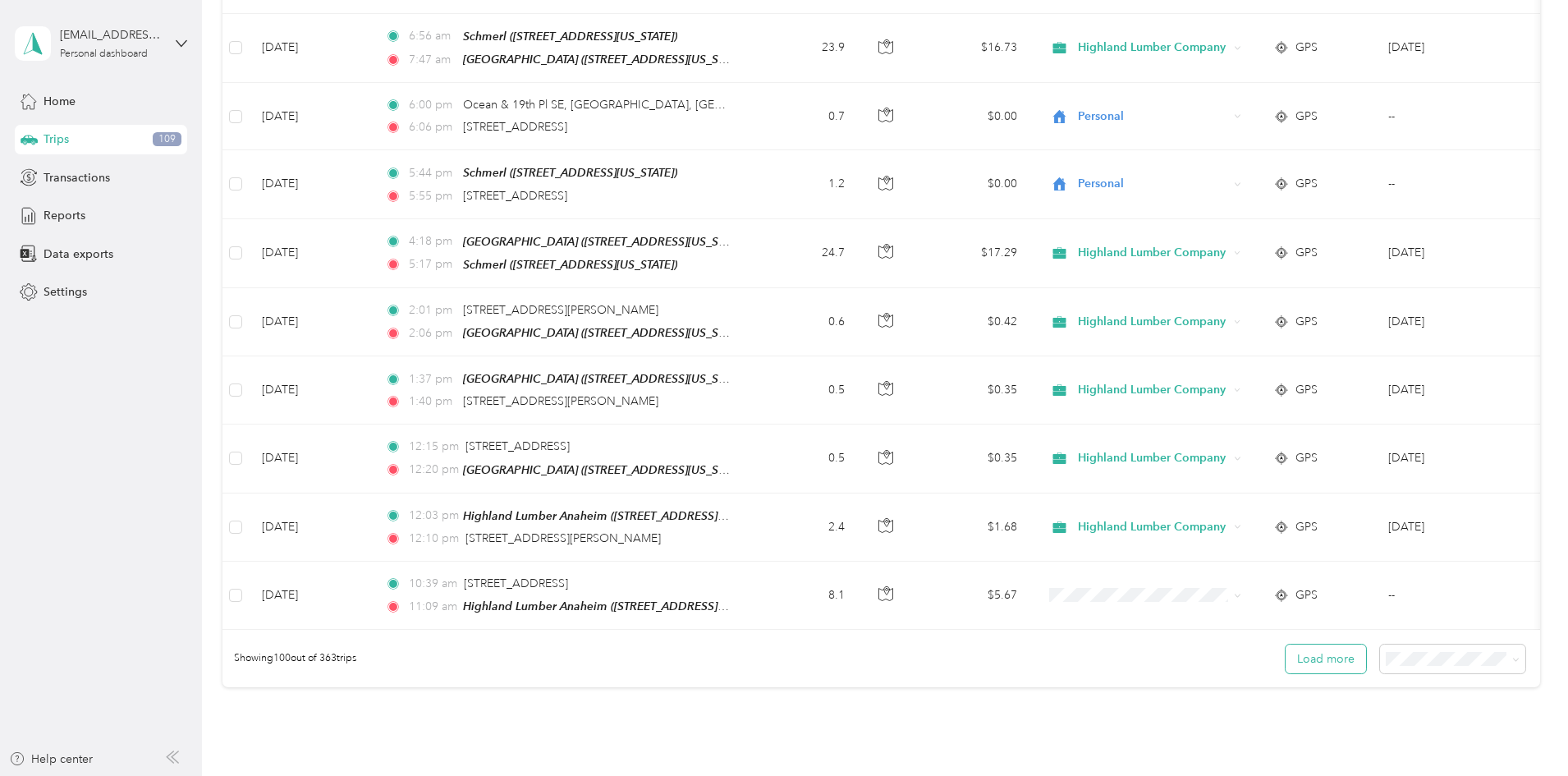
click at [1286, 644] on button "Load more" at bounding box center [1326, 658] width 80 height 28
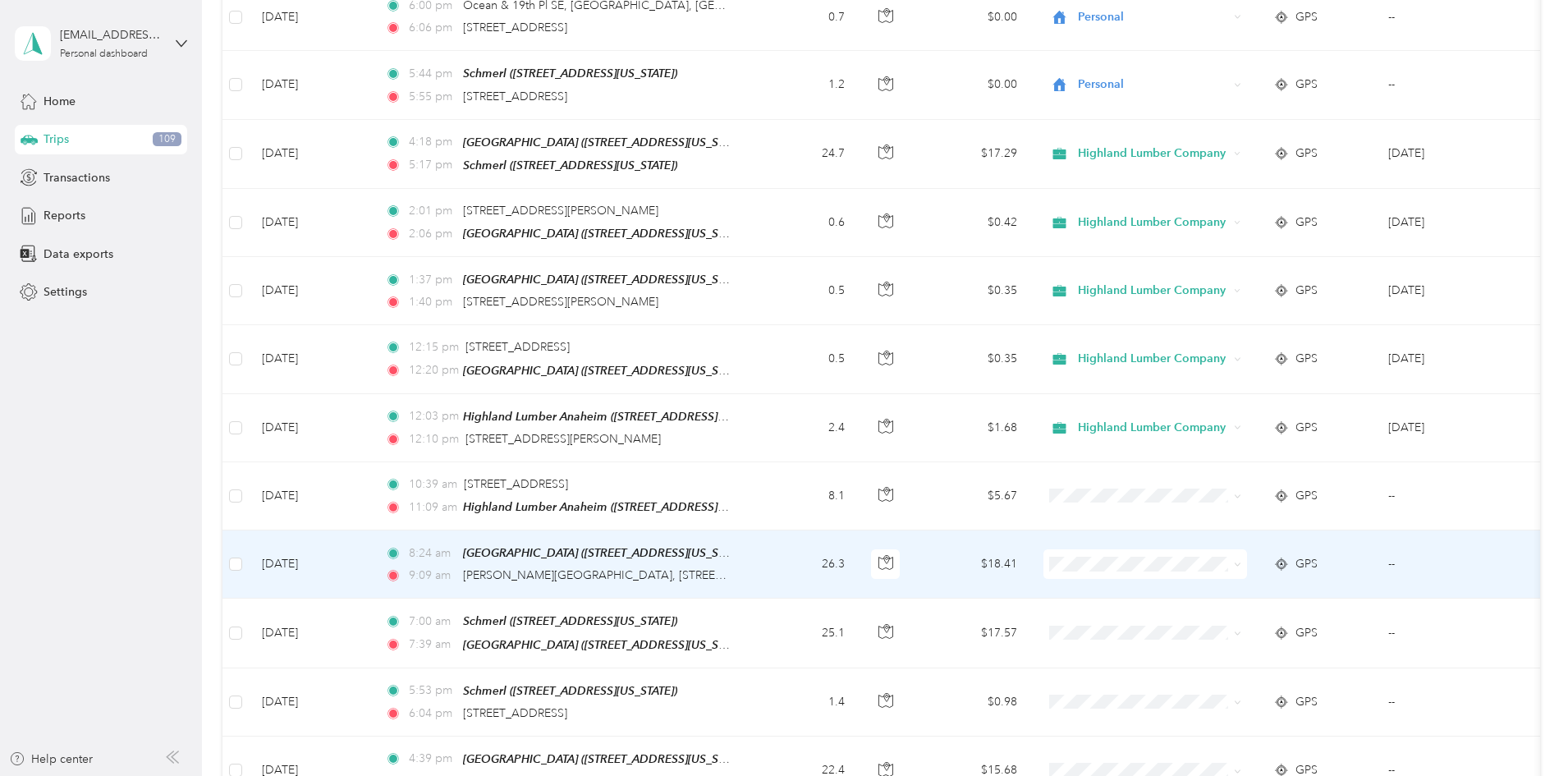
scroll to position [6648, 0]
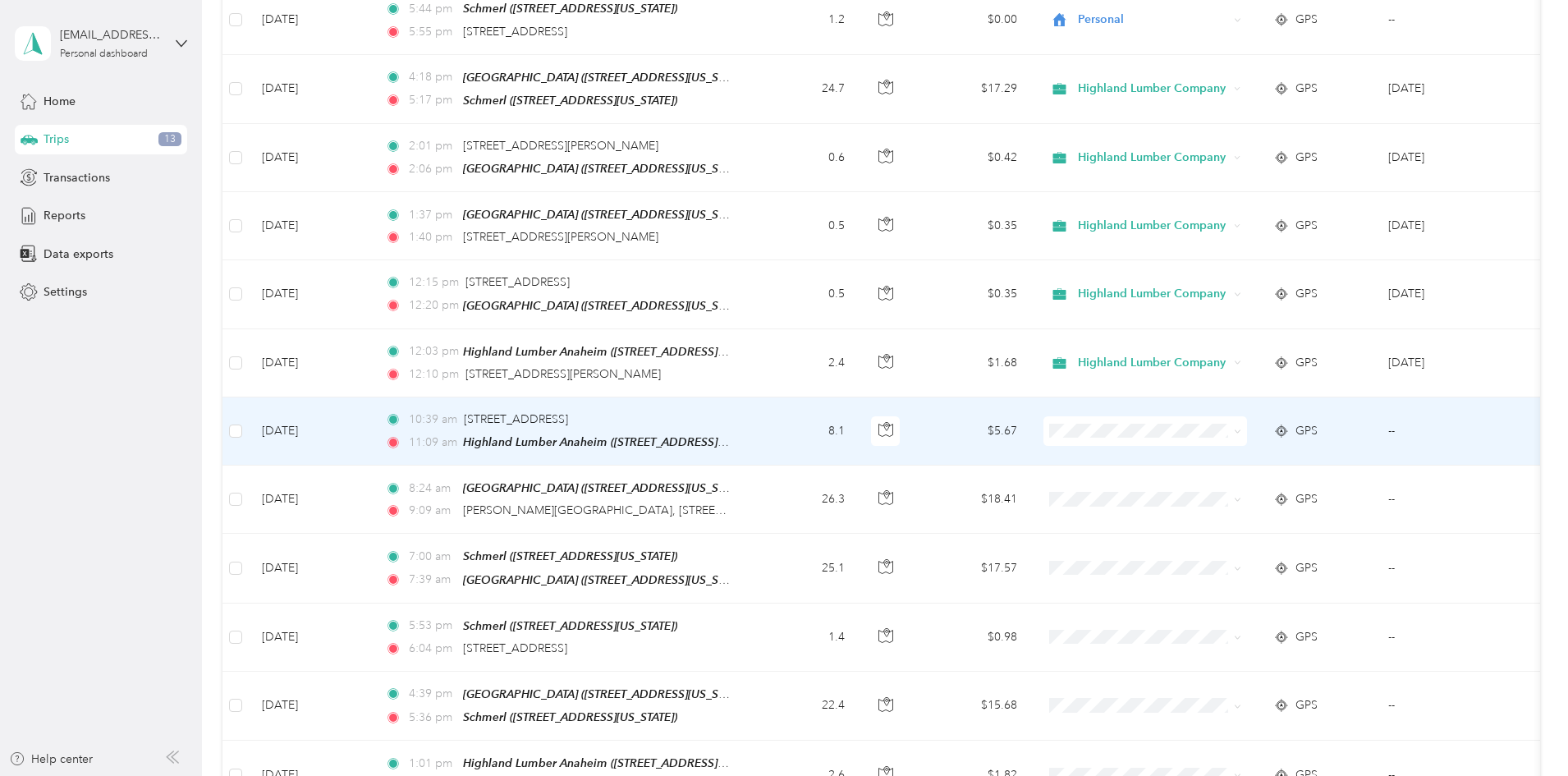
click at [1240, 430] on icon at bounding box center [1237, 431] width 5 height 3
click at [1265, 375] on span "Highland Lumber Company" at bounding box center [1270, 376] width 152 height 18
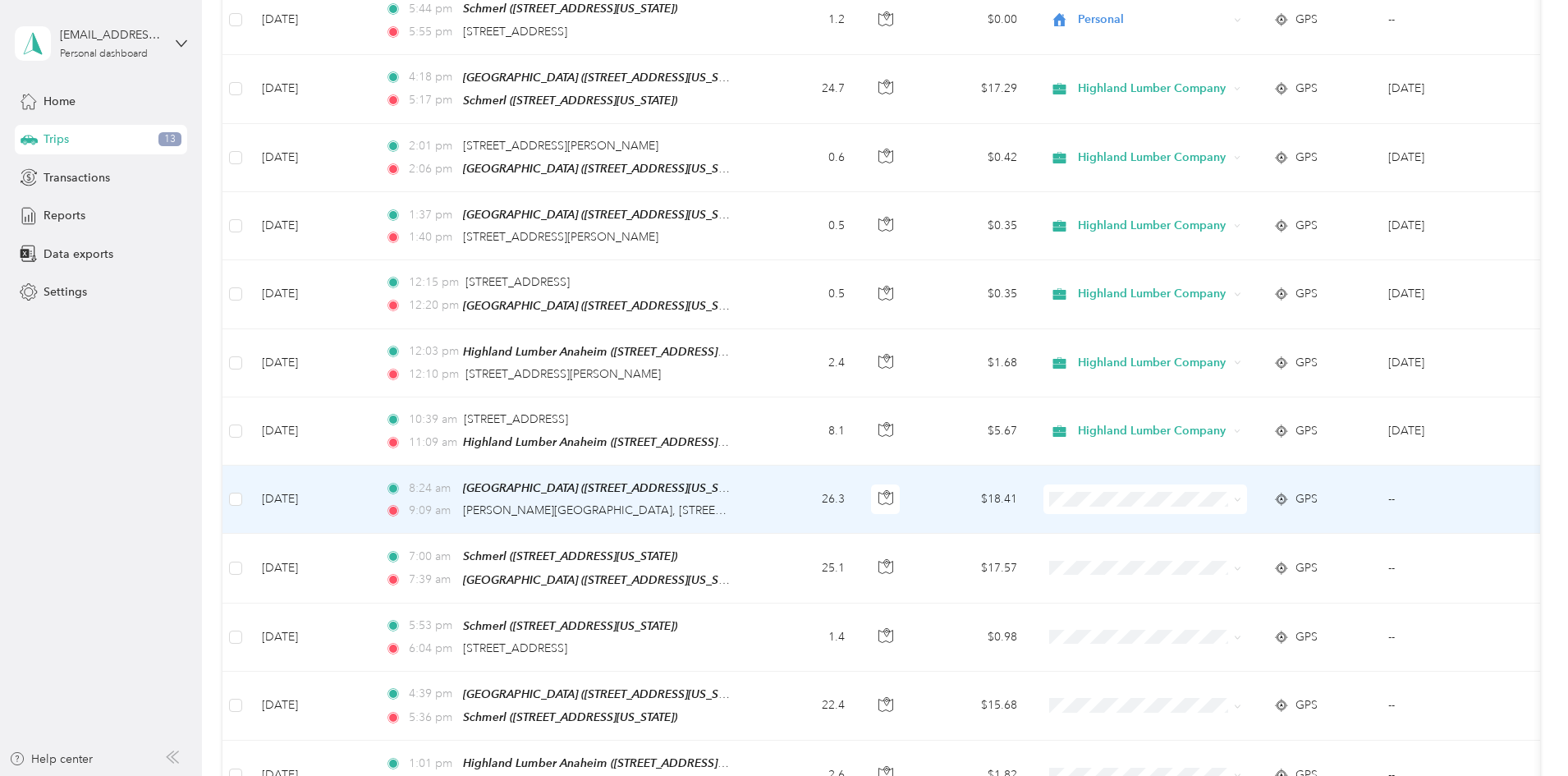
click at [1240, 498] on icon at bounding box center [1237, 499] width 5 height 3
click at [1299, 437] on span "Highland Lumber Company" at bounding box center [1270, 444] width 152 height 18
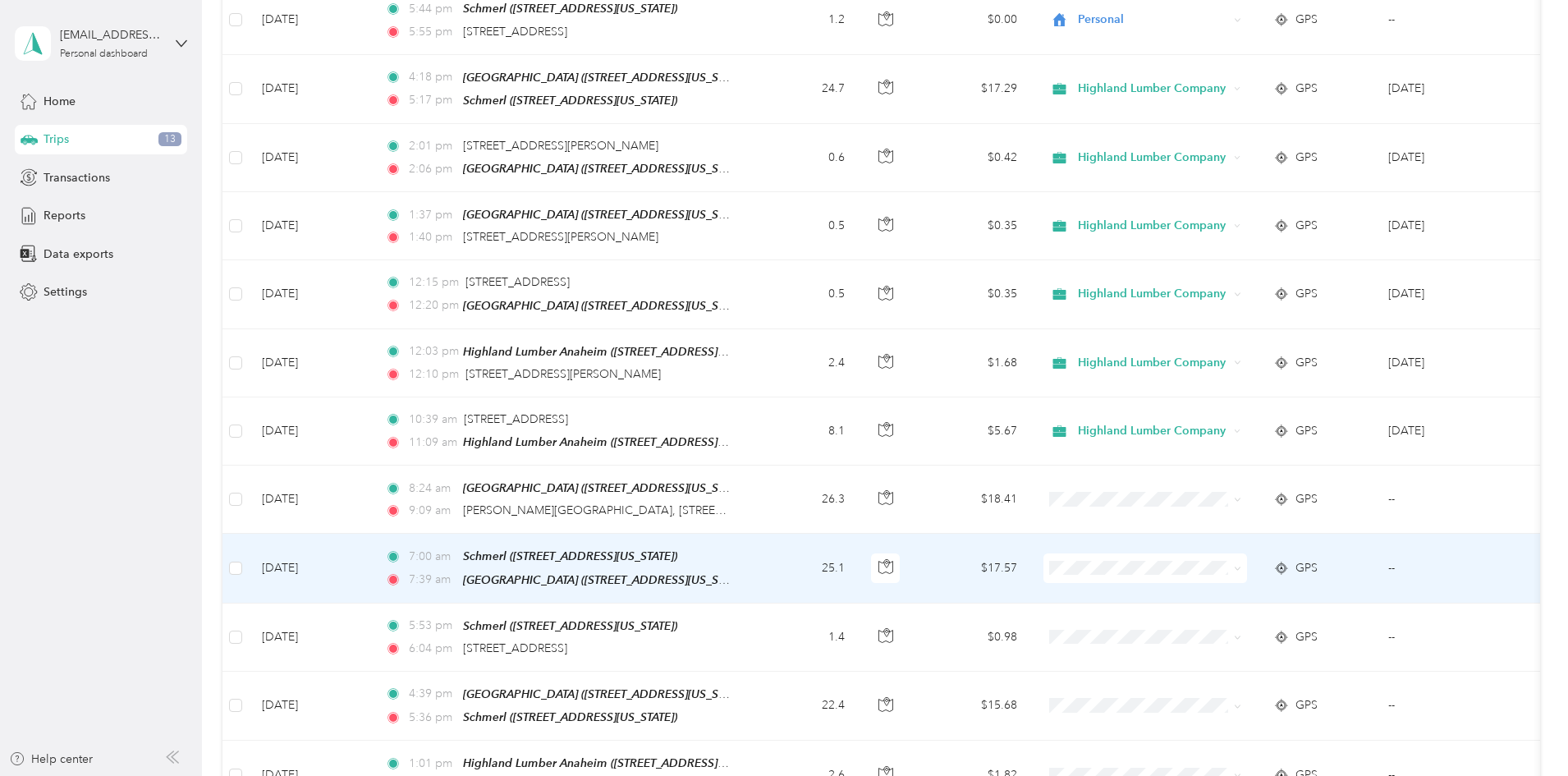
click at [1241, 565] on icon at bounding box center [1238, 569] width 8 height 8
click at [1302, 506] on span "Highland Lumber Company" at bounding box center [1270, 511] width 152 height 18
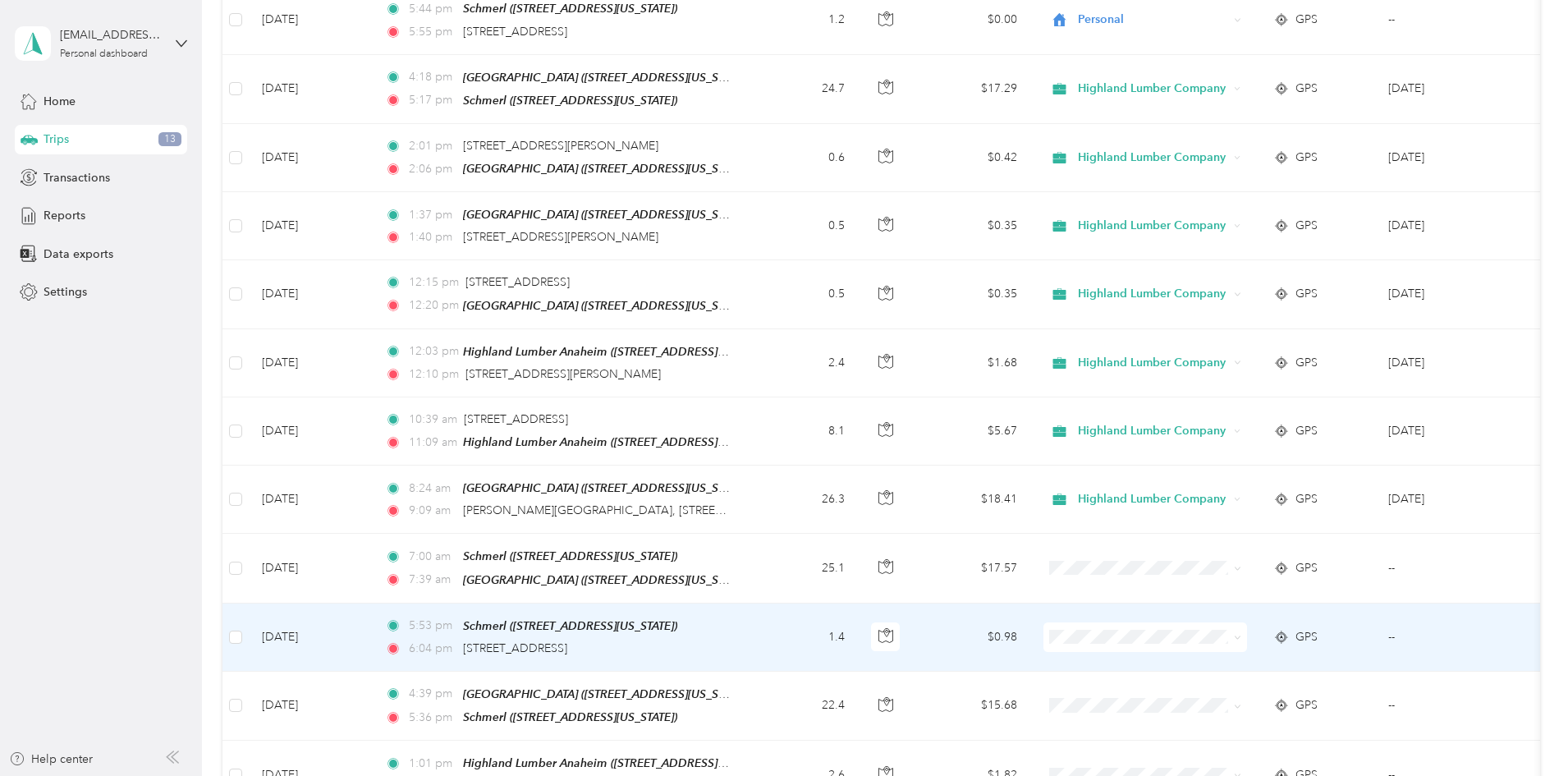
click at [1241, 633] on icon at bounding box center [1238, 637] width 8 height 8
click at [1246, 600] on span "Personal" at bounding box center [1270, 606] width 152 height 18
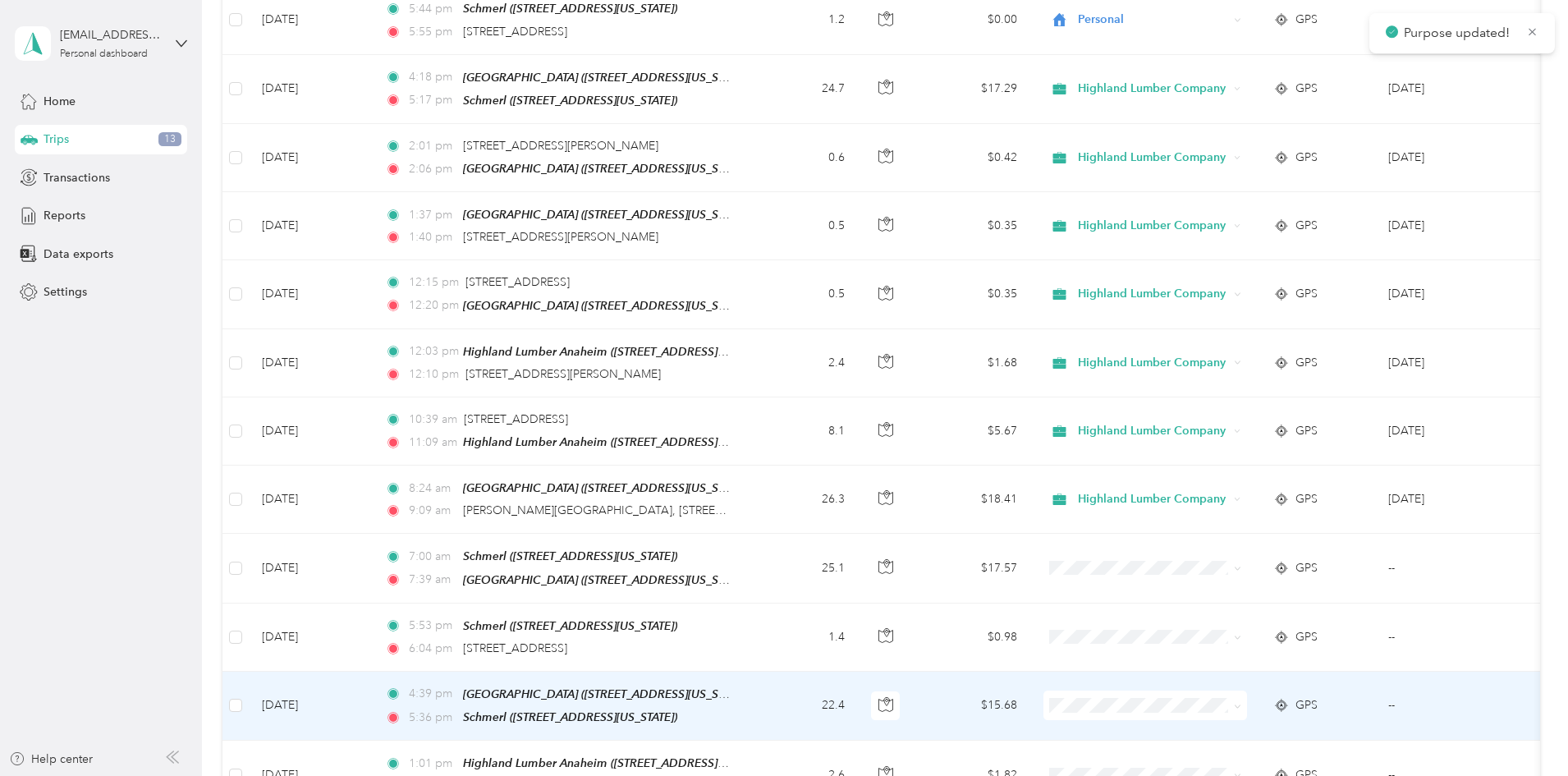
click at [1241, 698] on span at bounding box center [1238, 705] width 8 height 14
click at [1241, 703] on icon at bounding box center [1238, 707] width 8 height 8
click at [1305, 641] on span "Highland Lumber Company" at bounding box center [1270, 645] width 152 height 18
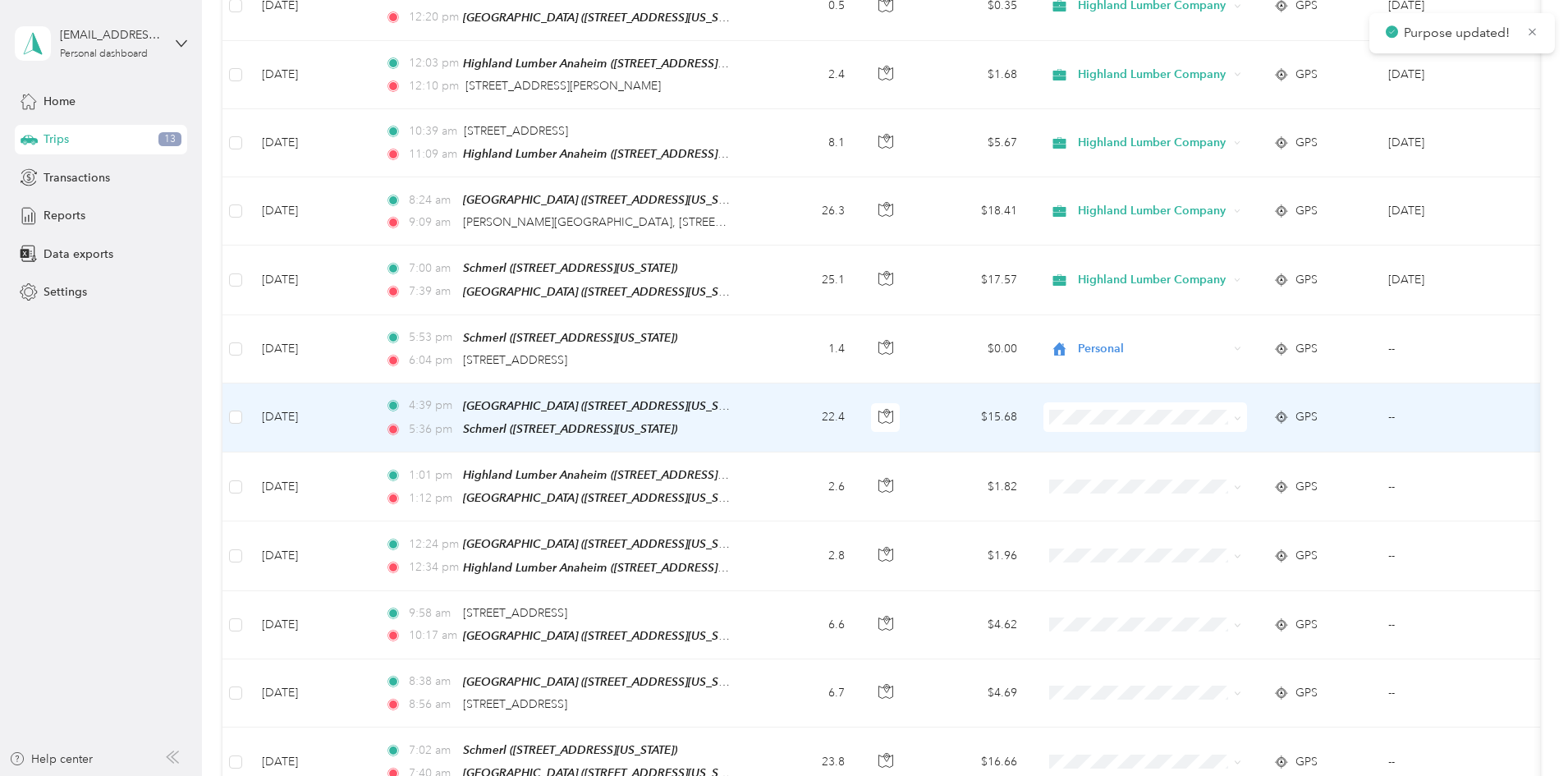
scroll to position [6976, 0]
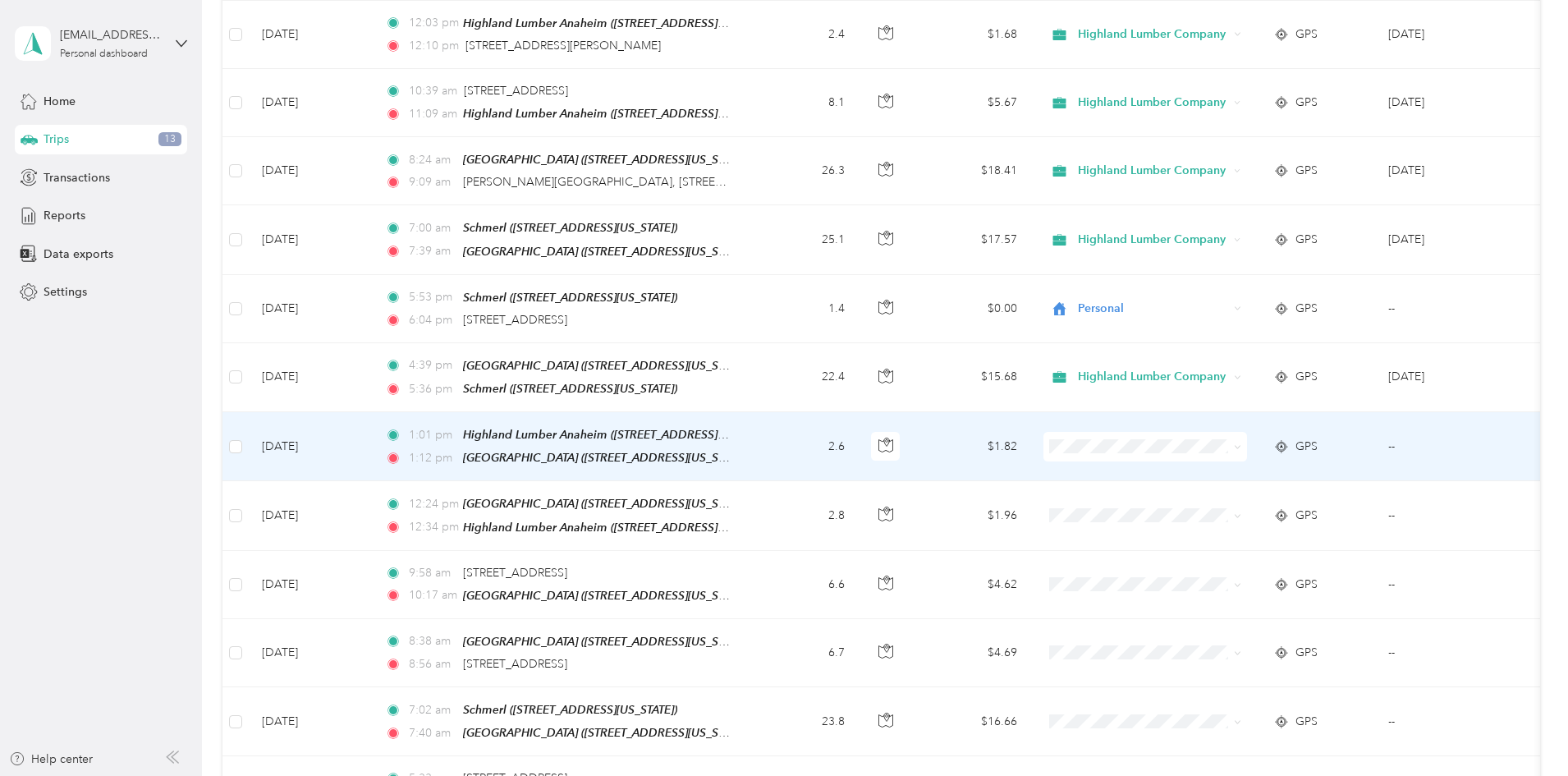
click at [1240, 446] on icon at bounding box center [1237, 447] width 5 height 3
click at [1294, 379] on span "Highland Lumber Company" at bounding box center [1270, 386] width 152 height 18
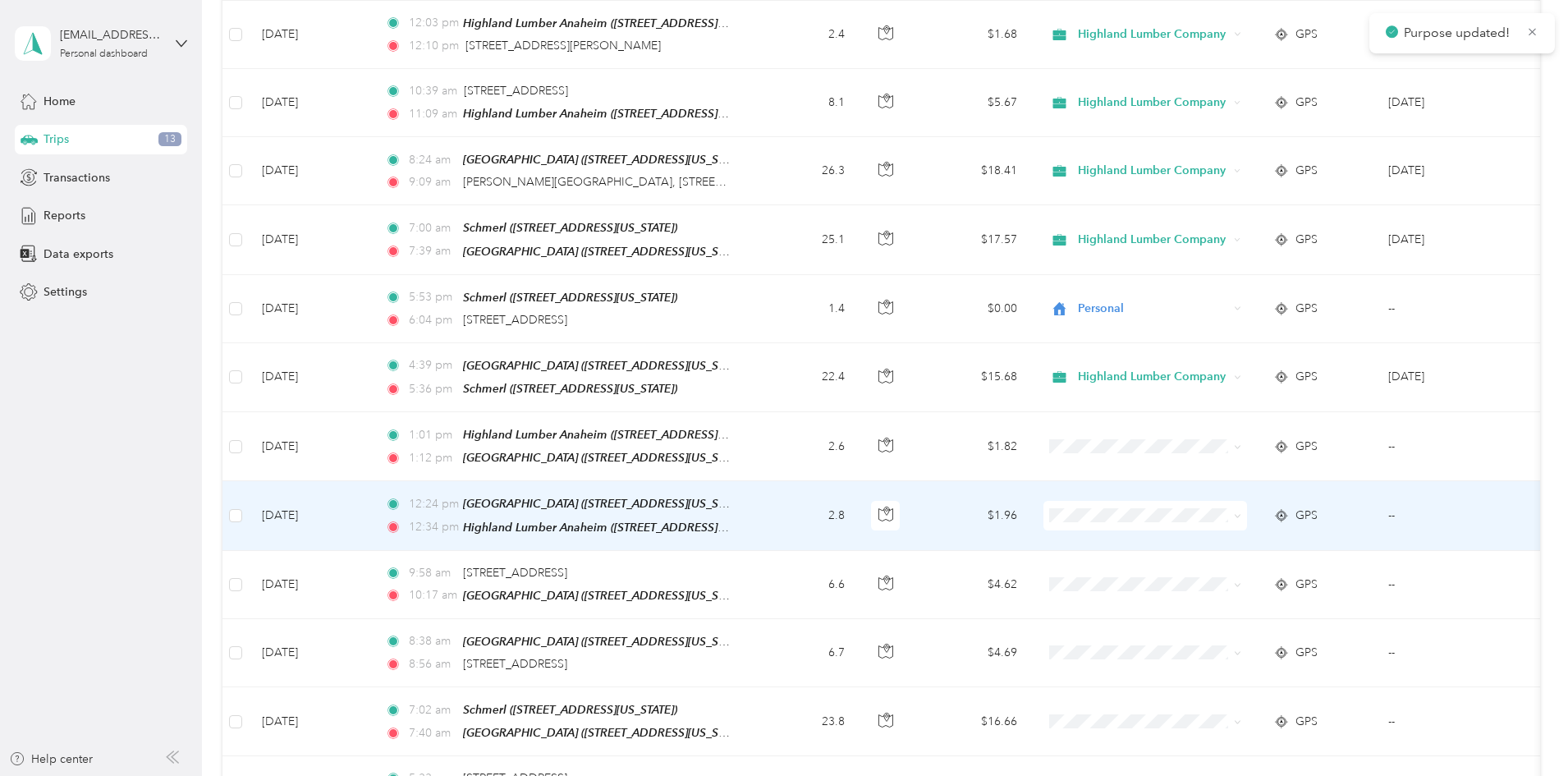
click at [1241, 512] on icon at bounding box center [1238, 516] width 8 height 8
click at [1297, 450] on span "Highland Lumber Company" at bounding box center [1270, 453] width 152 height 18
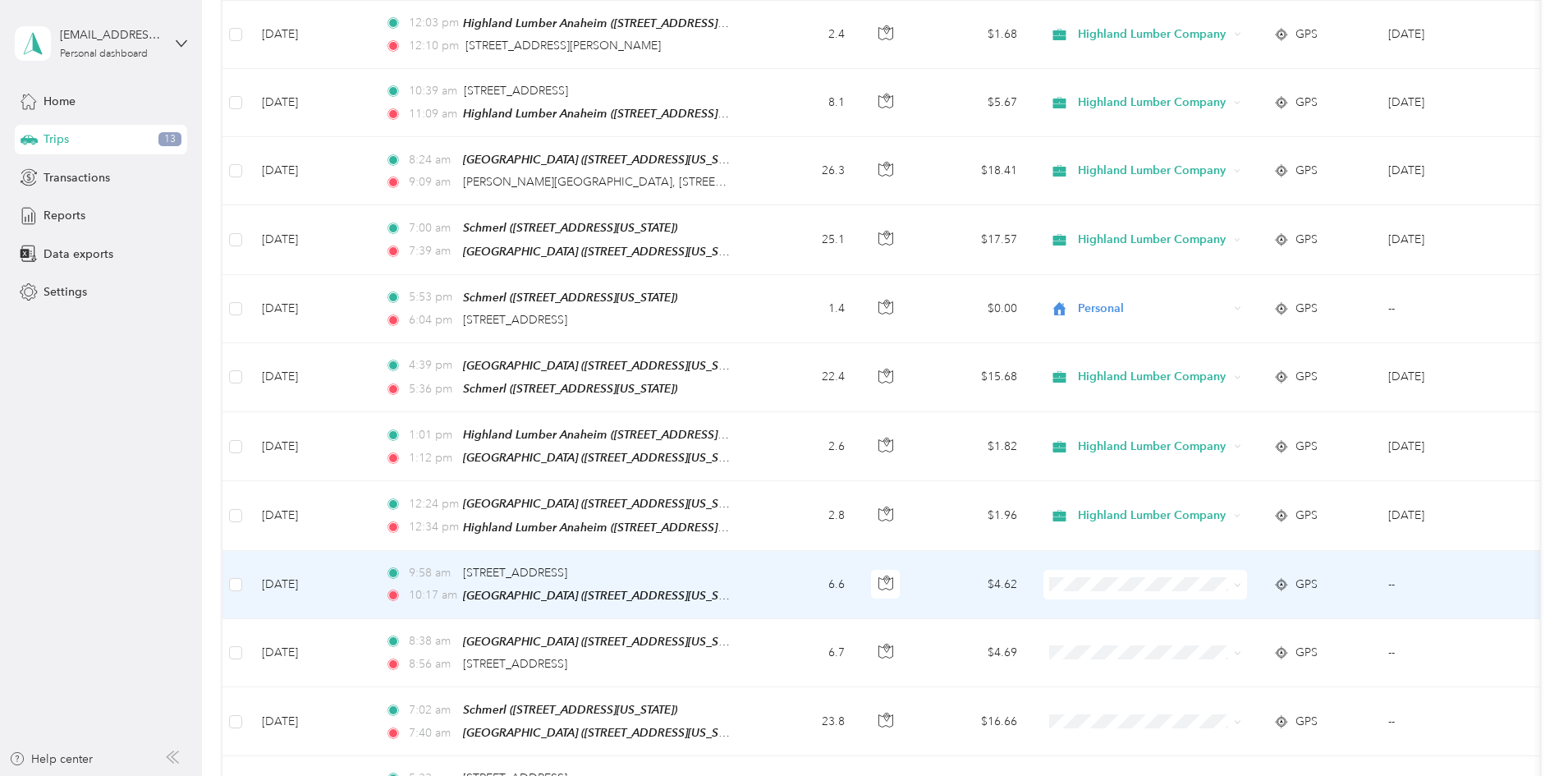
click at [1241, 581] on icon at bounding box center [1238, 585] width 8 height 8
click at [1320, 513] on span "Highland Lumber Company" at bounding box center [1270, 520] width 152 height 18
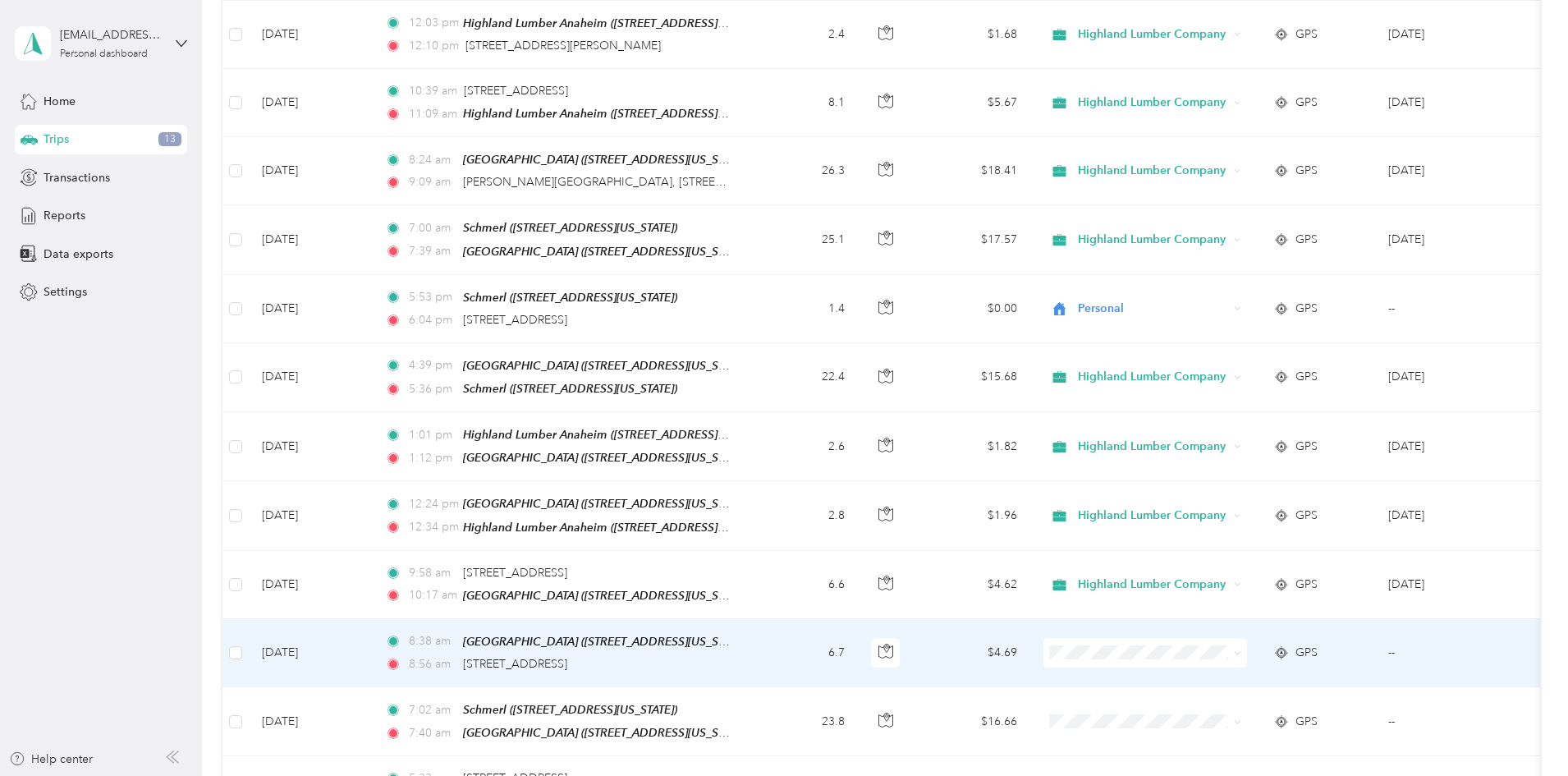
click at [1241, 649] on icon at bounding box center [1238, 653] width 8 height 8
click at [1288, 575] on li "Highland Lumber Company" at bounding box center [1255, 587] width 204 height 28
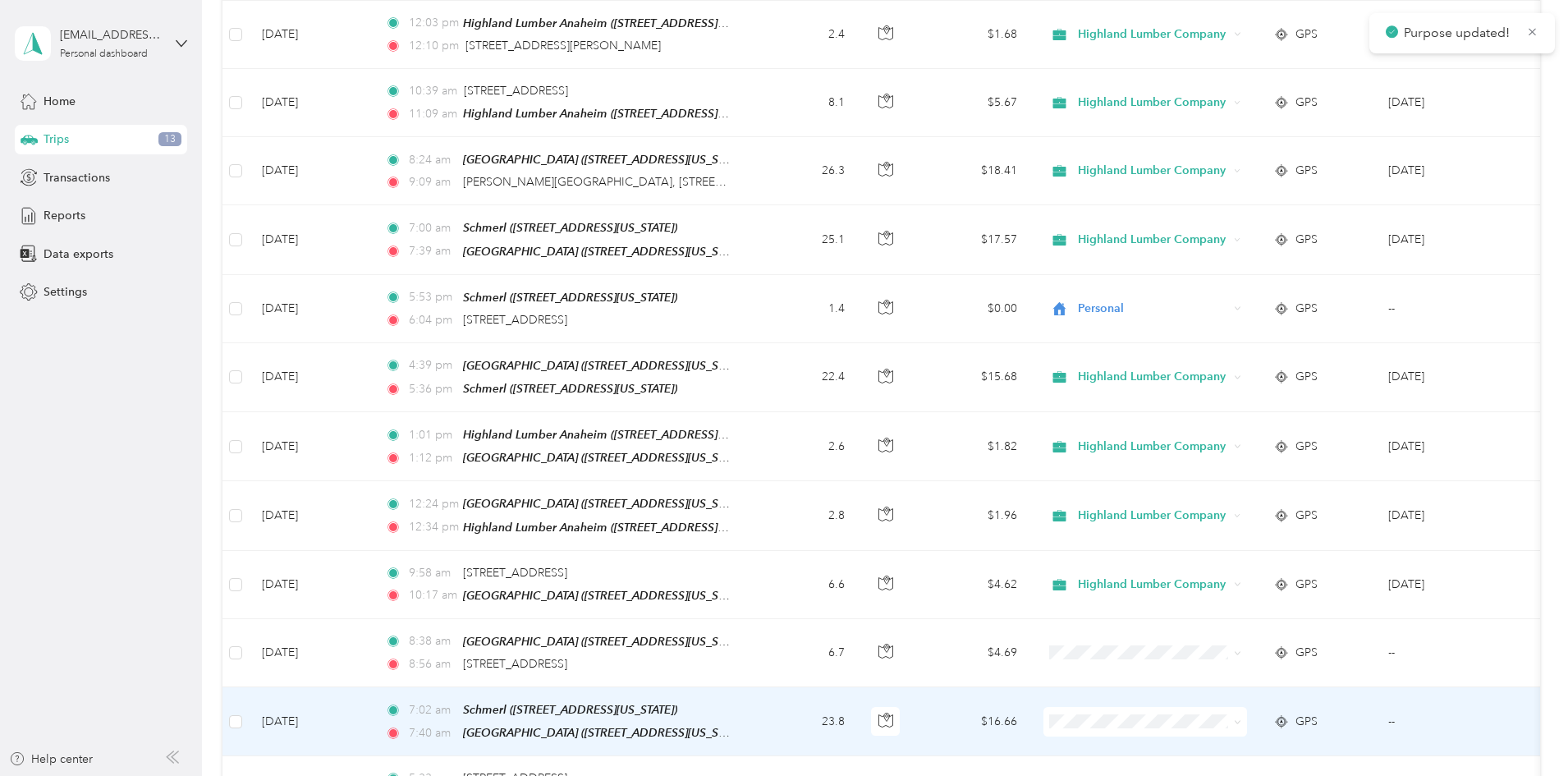
click at [1247, 707] on span at bounding box center [1145, 721] width 204 height 29
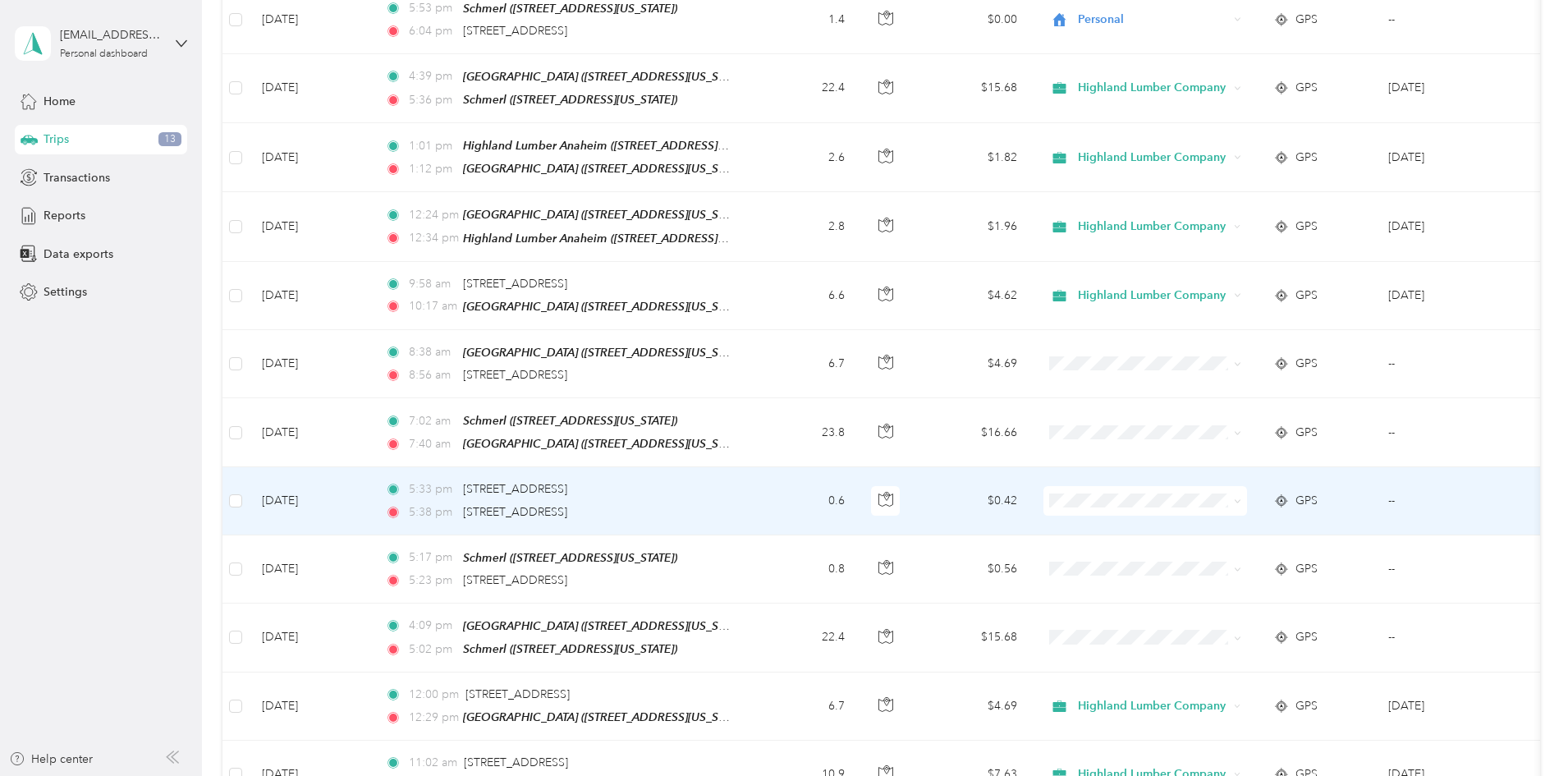
scroll to position [7305, 0]
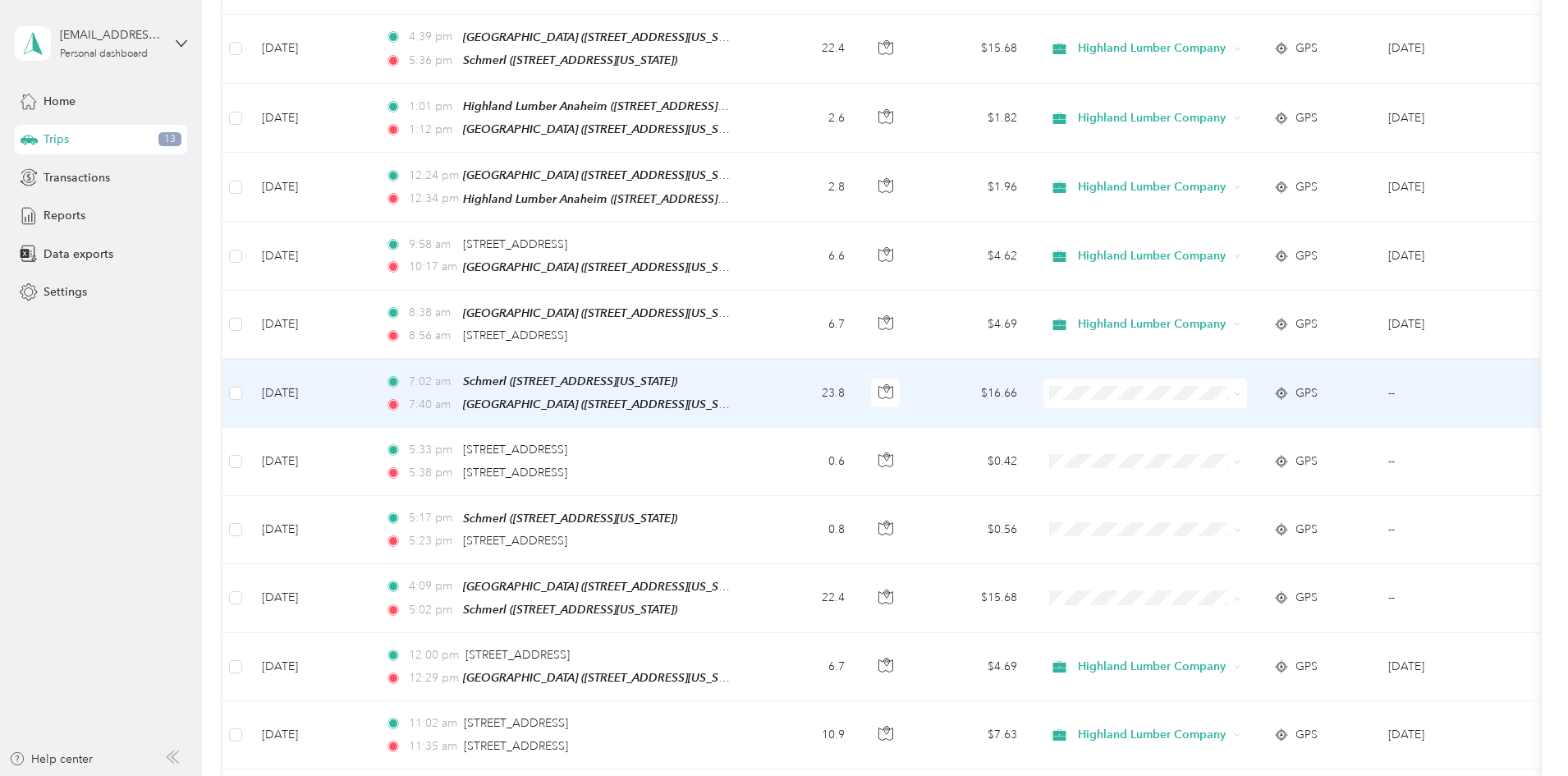
click at [1241, 389] on icon at bounding box center [1238, 393] width 8 height 8
click at [1290, 318] on span "Highland Lumber Company" at bounding box center [1270, 327] width 152 height 18
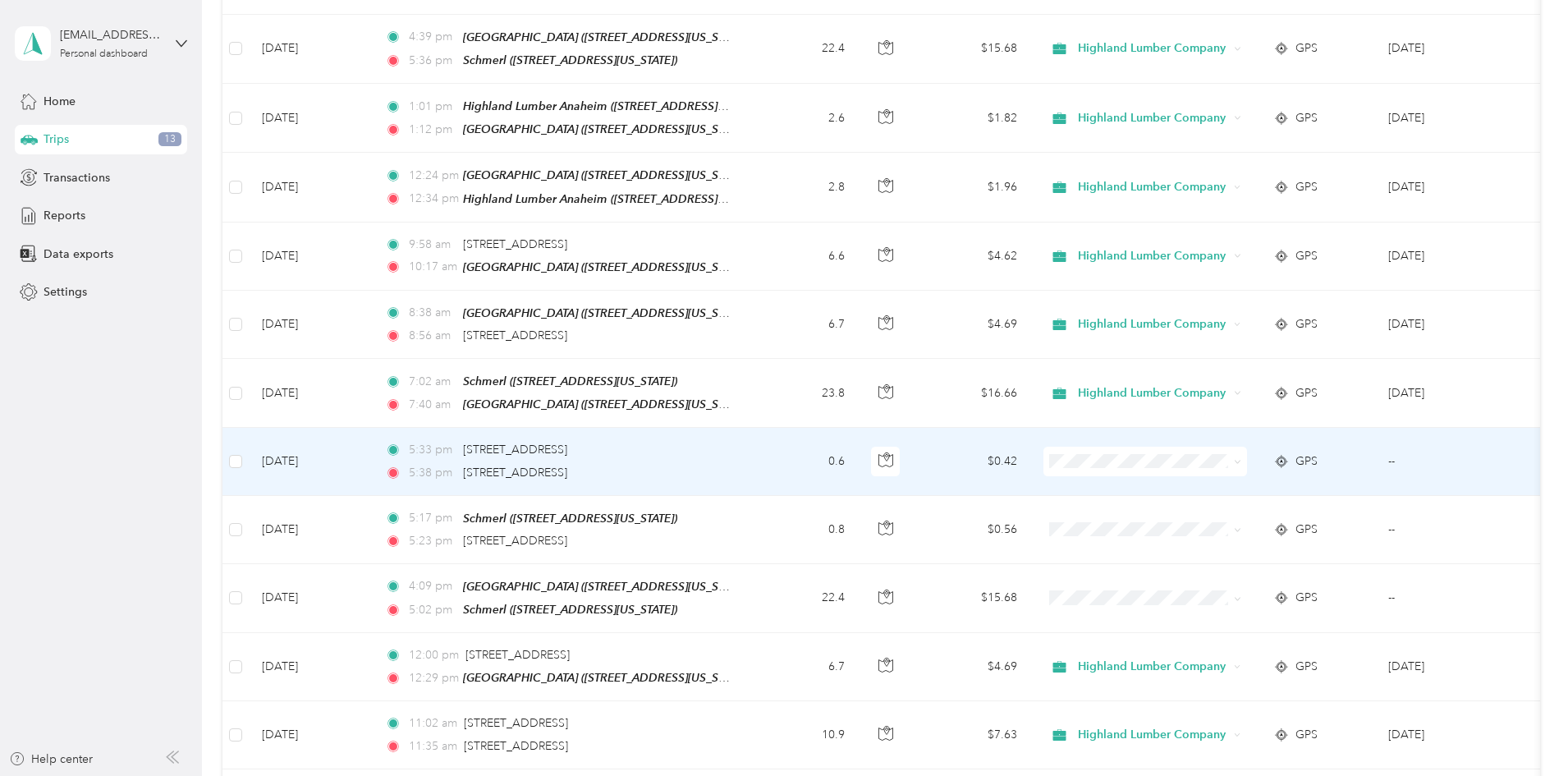
click at [1241, 458] on icon at bounding box center [1238, 462] width 8 height 8
click at [1208, 412] on li "Personal" at bounding box center [1255, 423] width 204 height 28
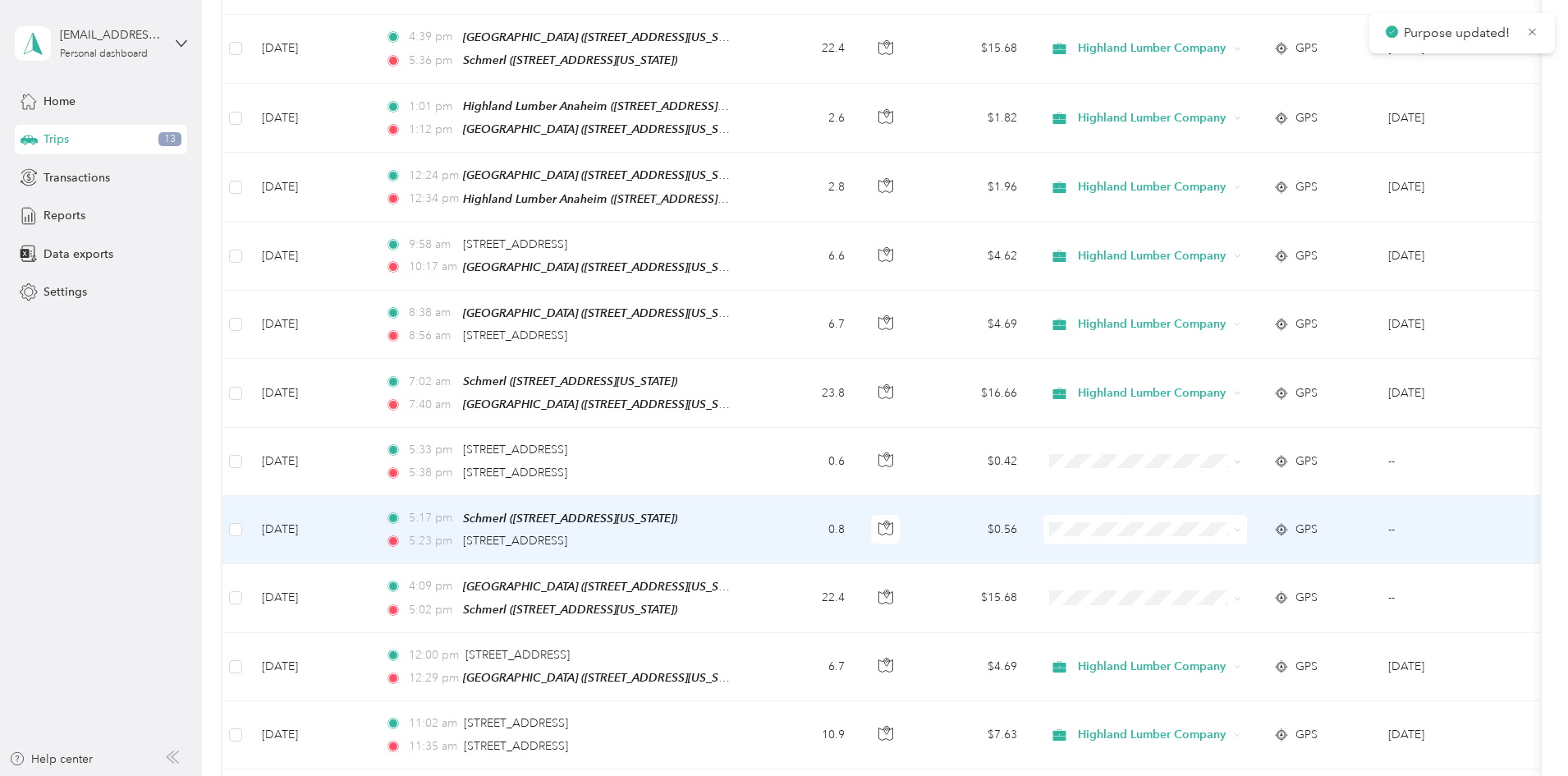
click at [1241, 526] on icon at bounding box center [1238, 530] width 8 height 8
click at [1225, 480] on li "Personal" at bounding box center [1255, 485] width 204 height 28
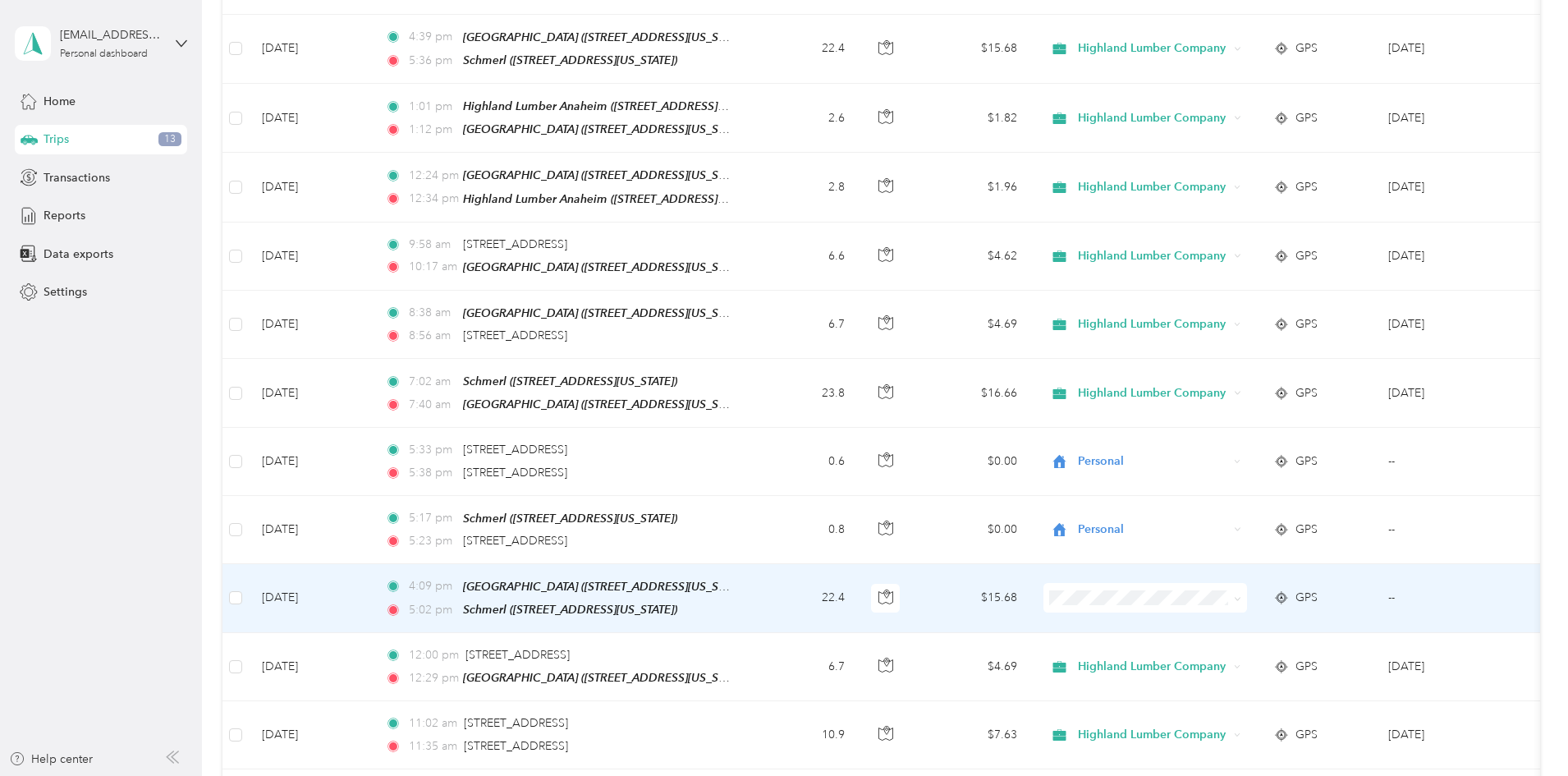
click at [1260, 564] on td at bounding box center [1144, 598] width 229 height 69
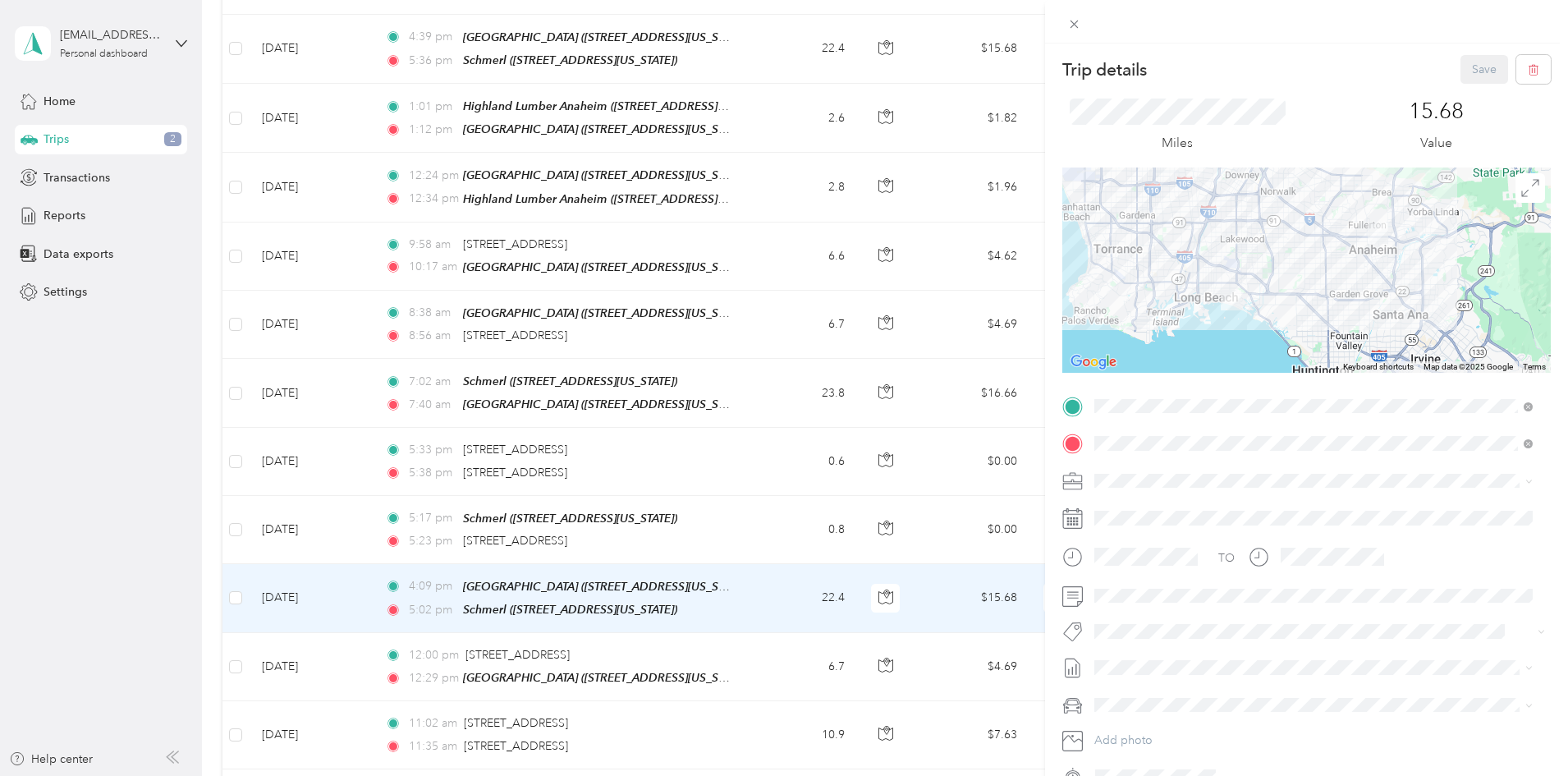
click at [1076, 24] on icon at bounding box center [1074, 24] width 14 height 14
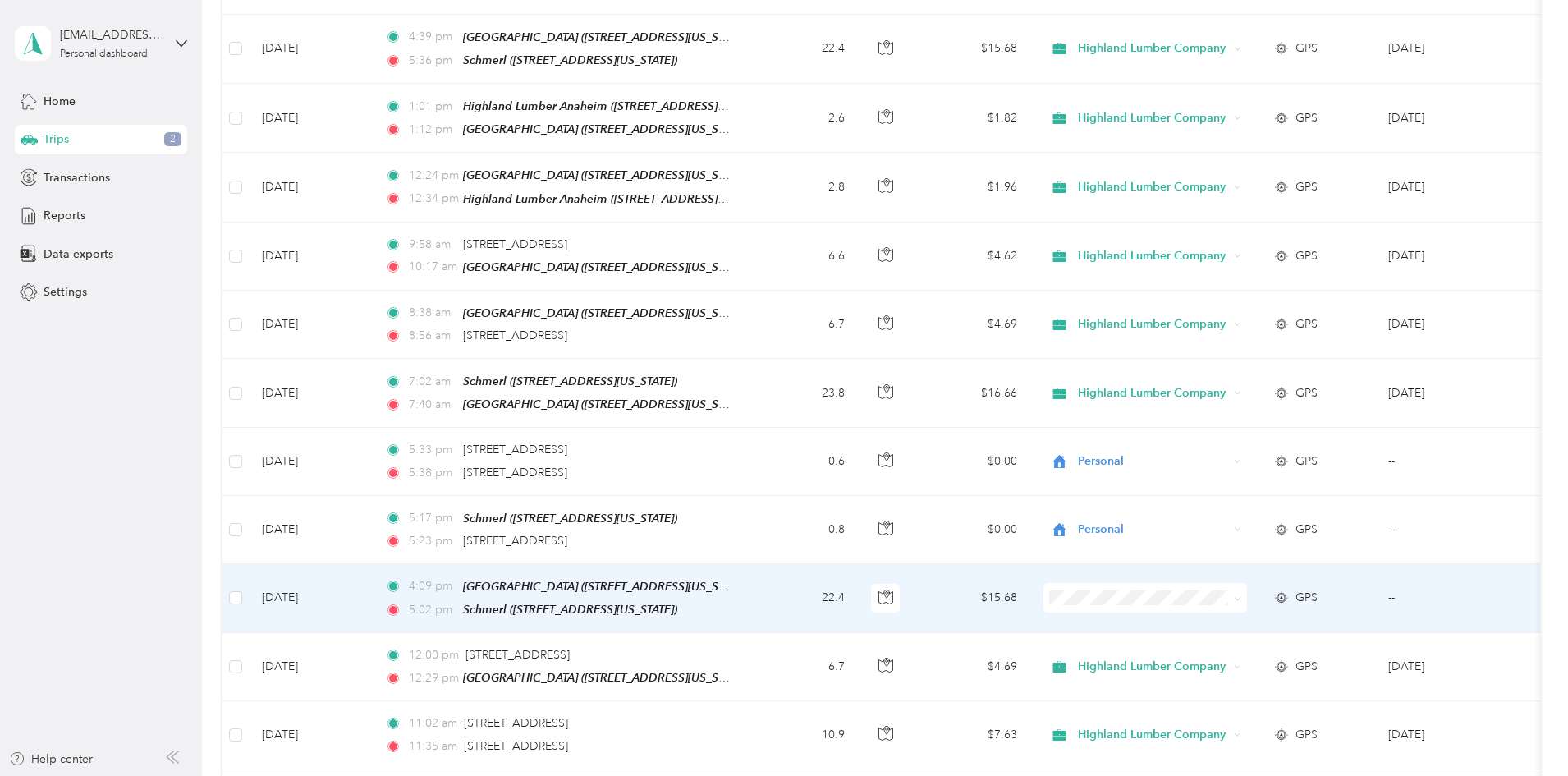
click at [1241, 595] on icon at bounding box center [1238, 599] width 8 height 8
click at [1269, 532] on span "Highland Lumber Company" at bounding box center [1270, 529] width 152 height 18
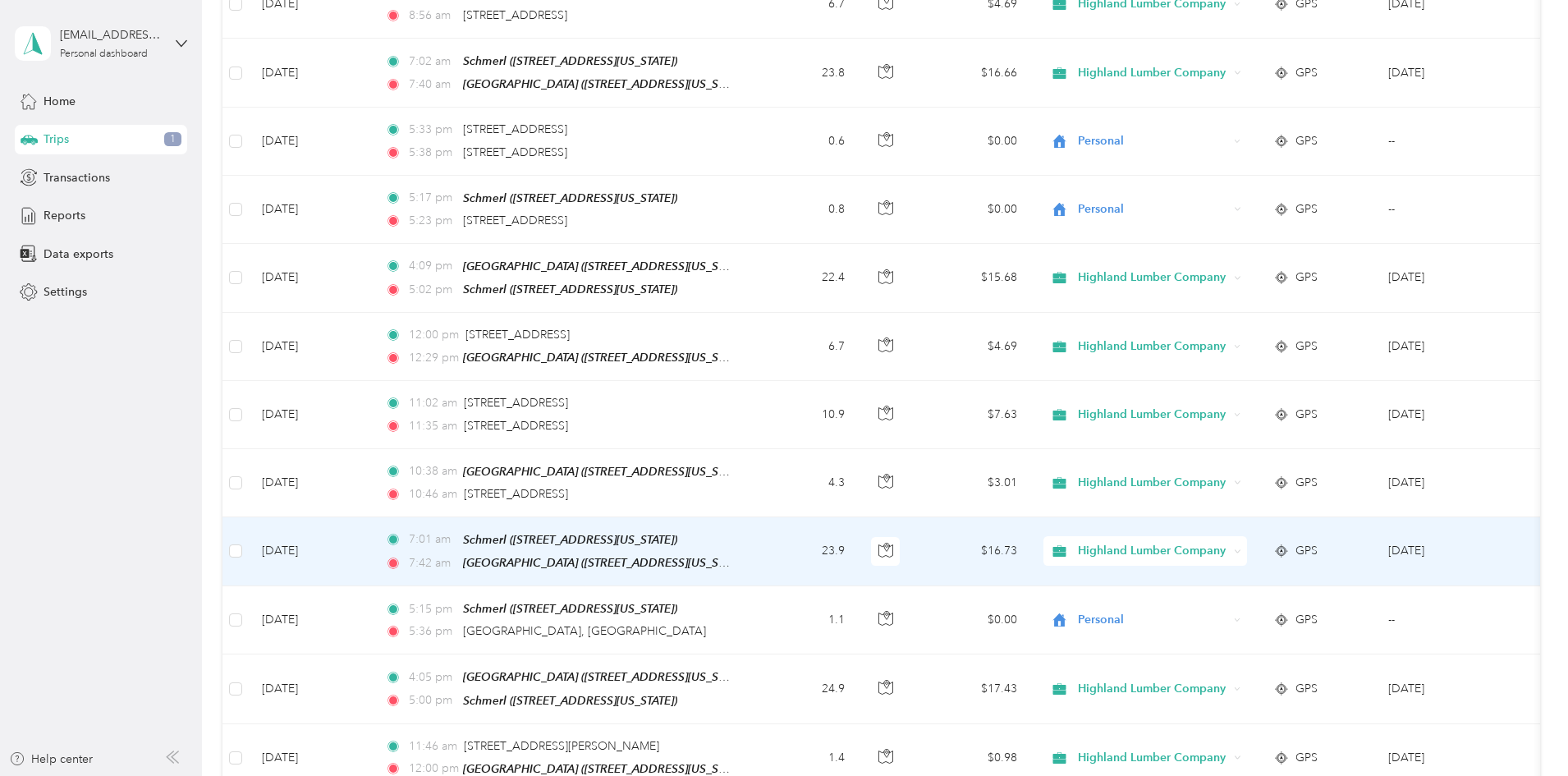
scroll to position [7631, 0]
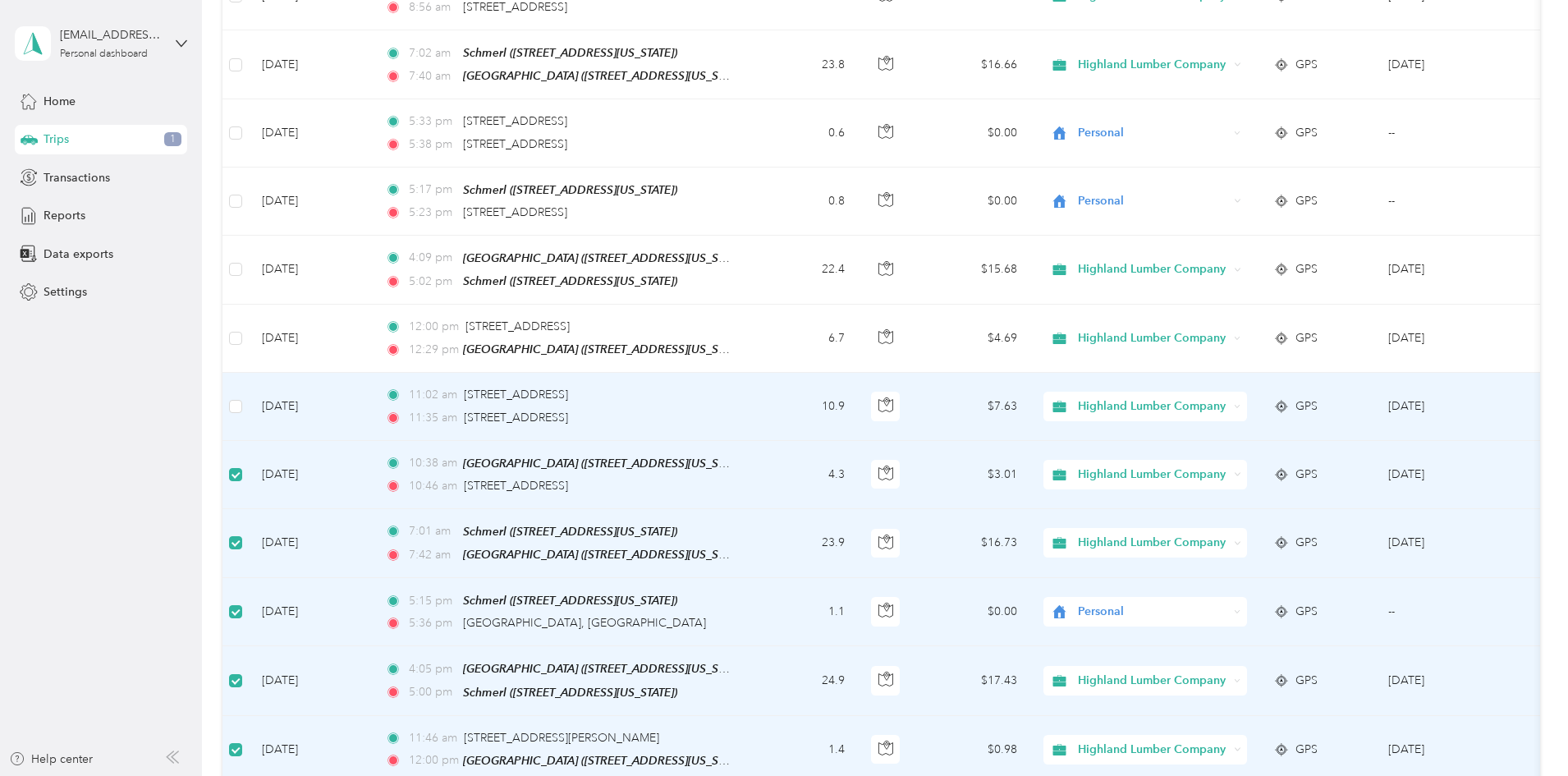
click at [249, 373] on td at bounding box center [235, 406] width 26 height 67
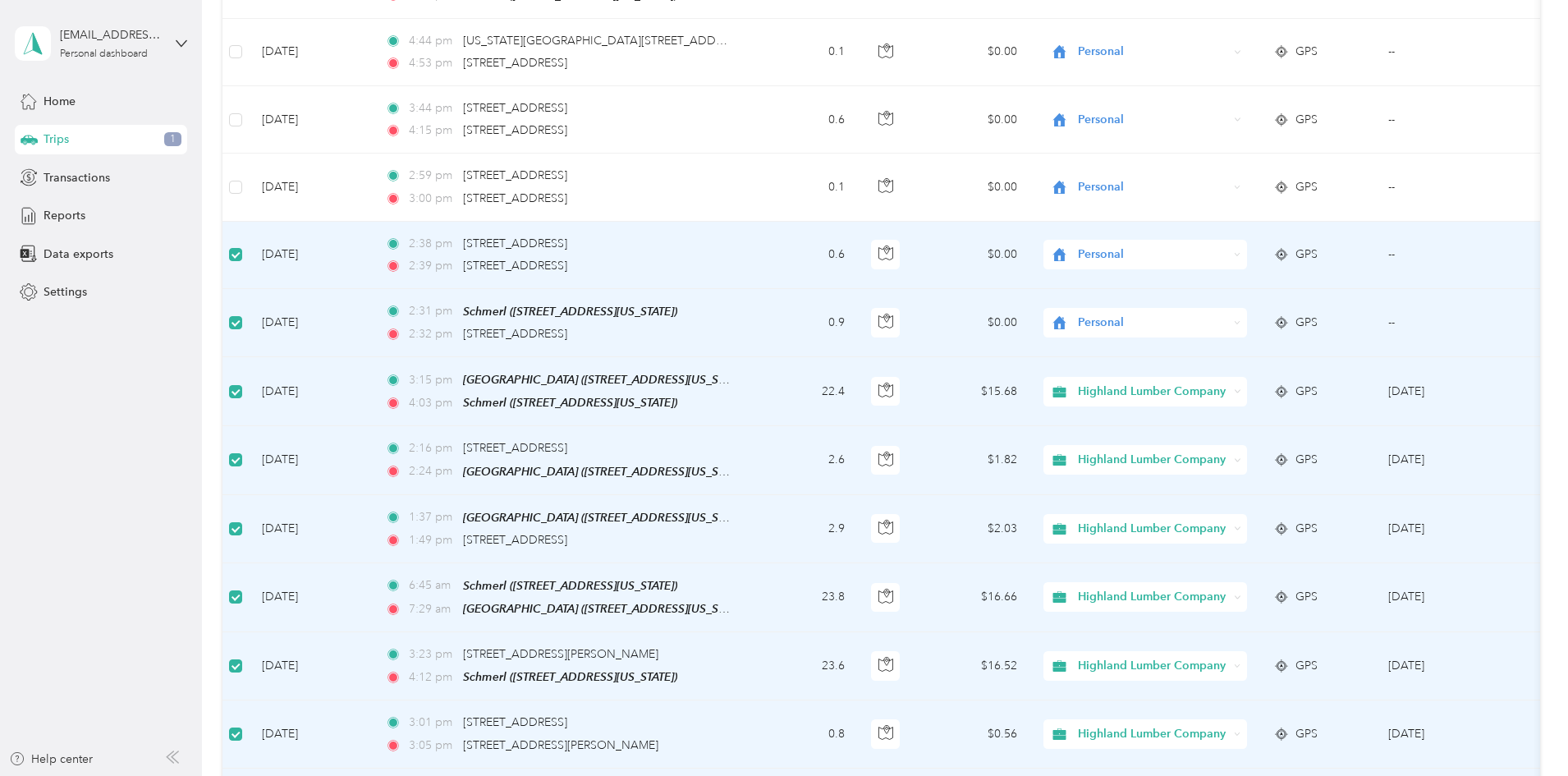
scroll to position [491, 0]
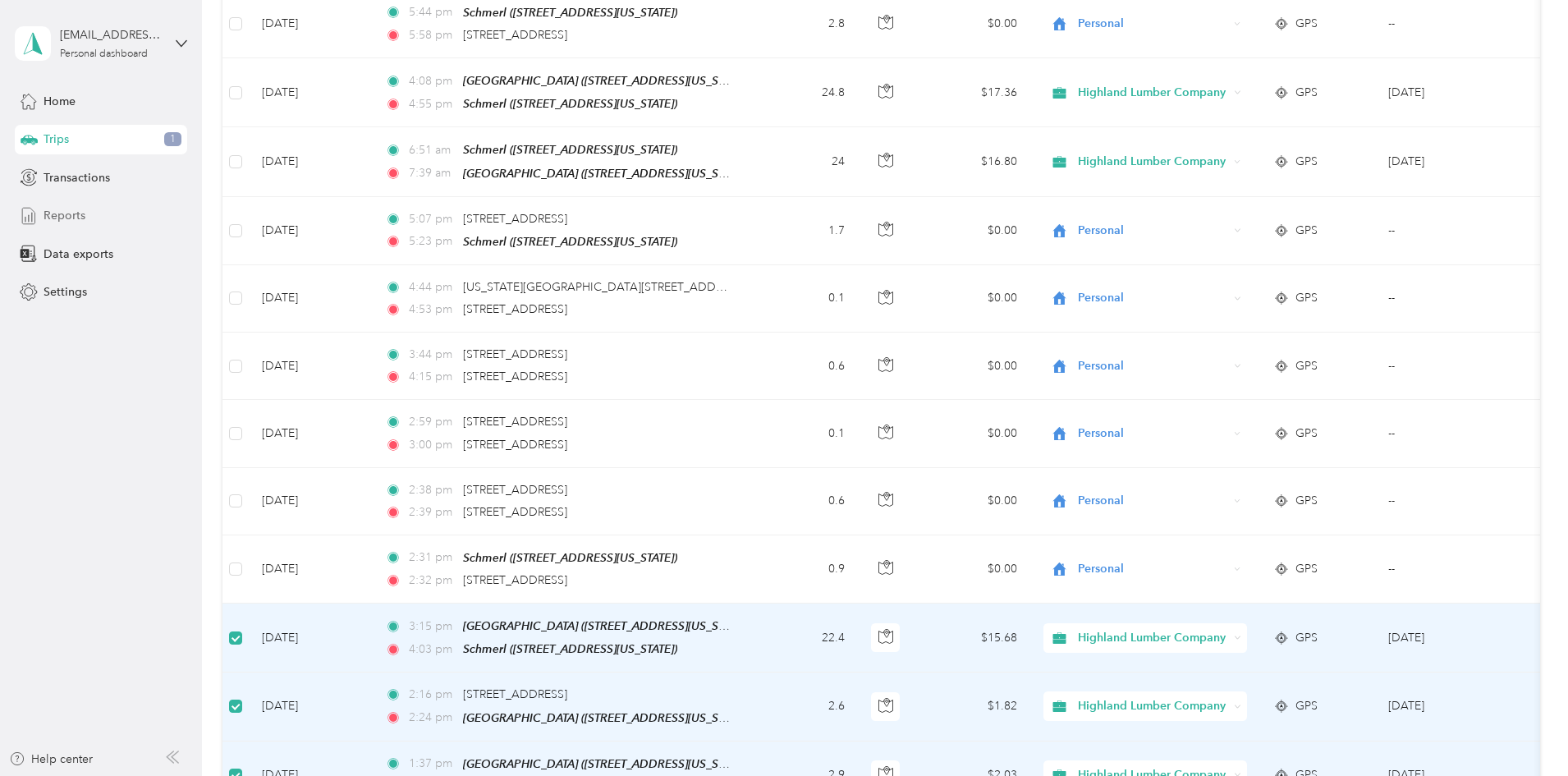
click at [98, 213] on div "Reports" at bounding box center [101, 216] width 173 height 29
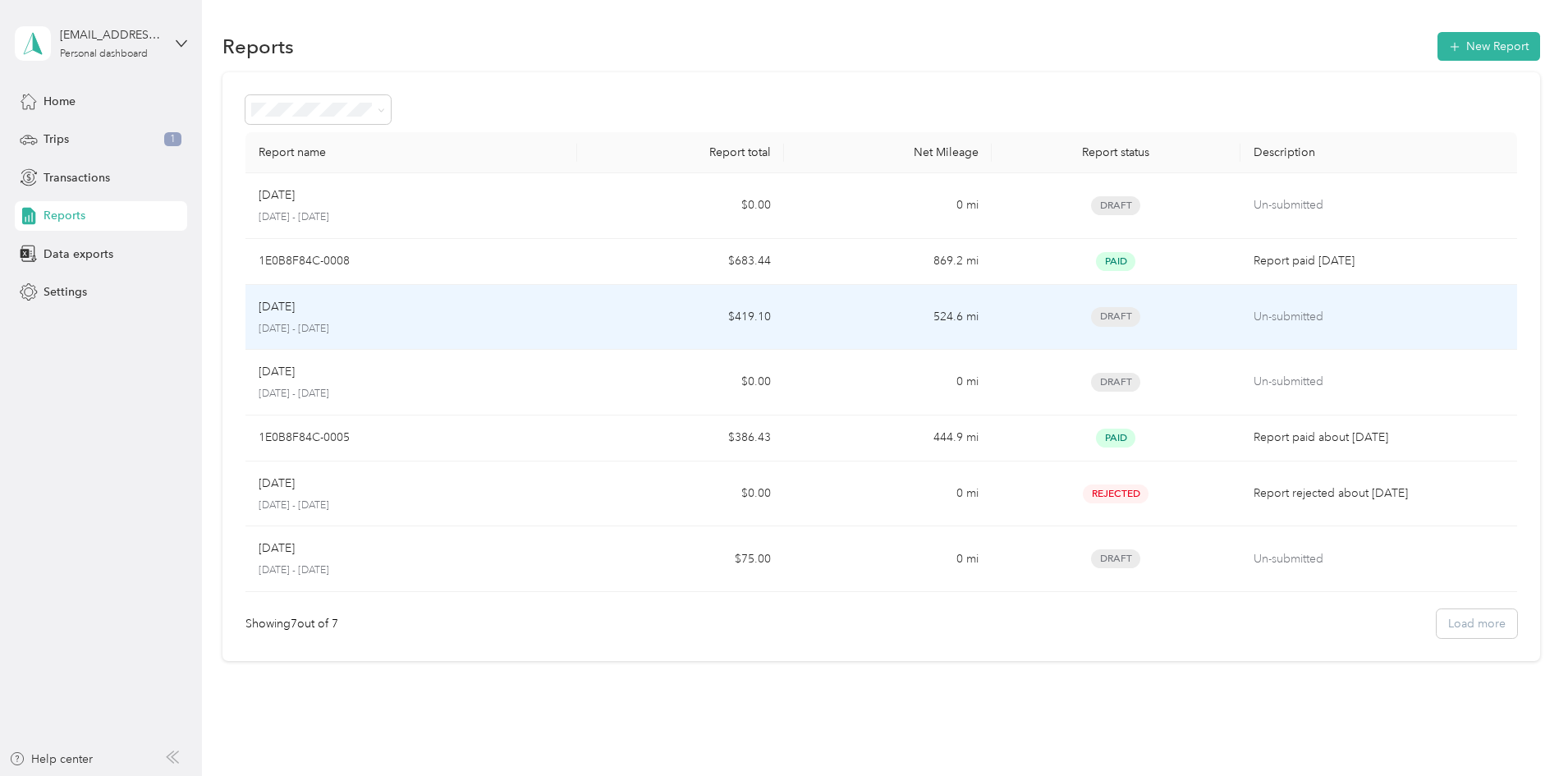
click at [484, 304] on div "[DATE]" at bounding box center [411, 306] width 306 height 18
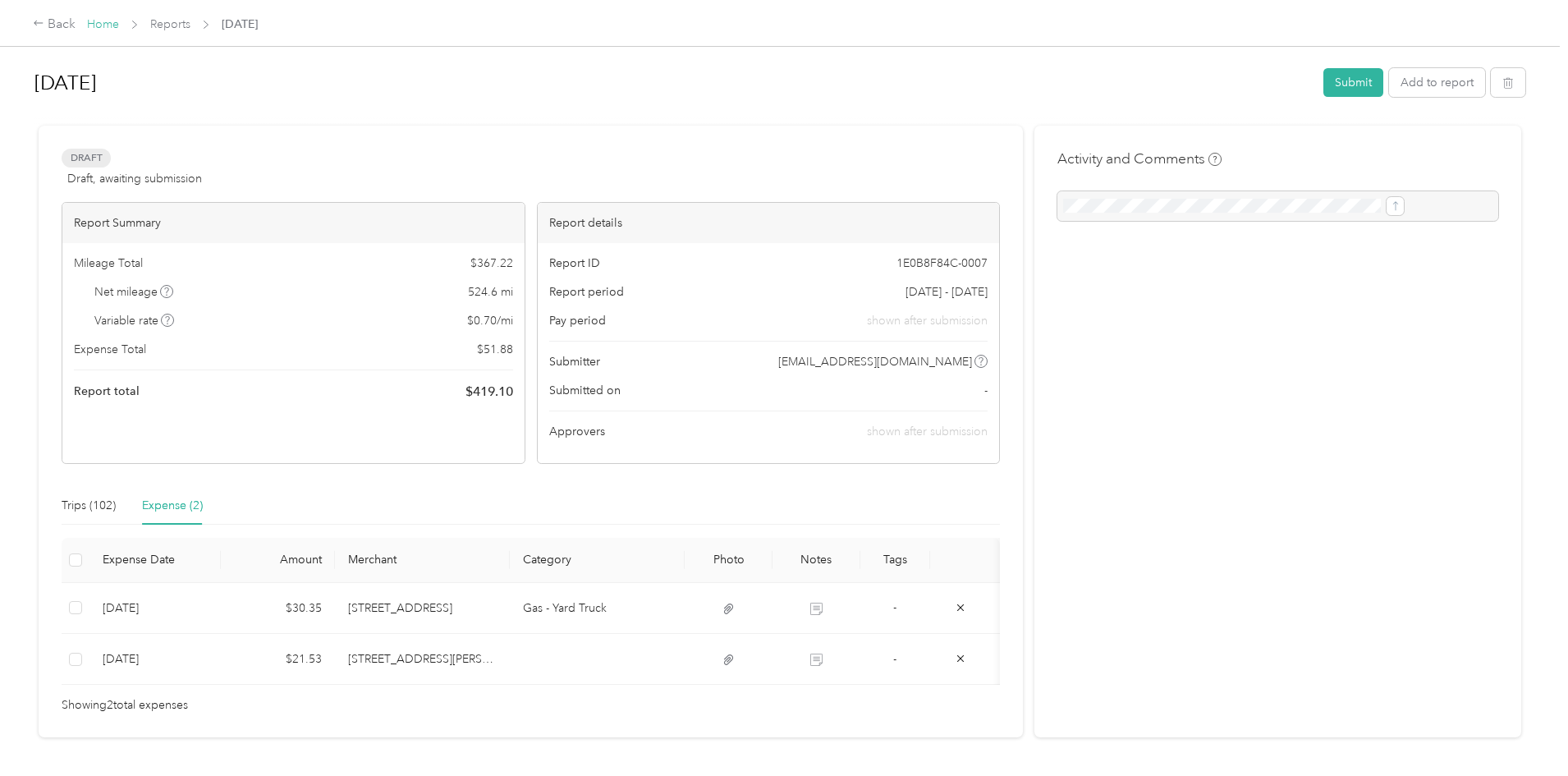
click at [119, 26] on link "Home" at bounding box center [103, 24] width 32 height 14
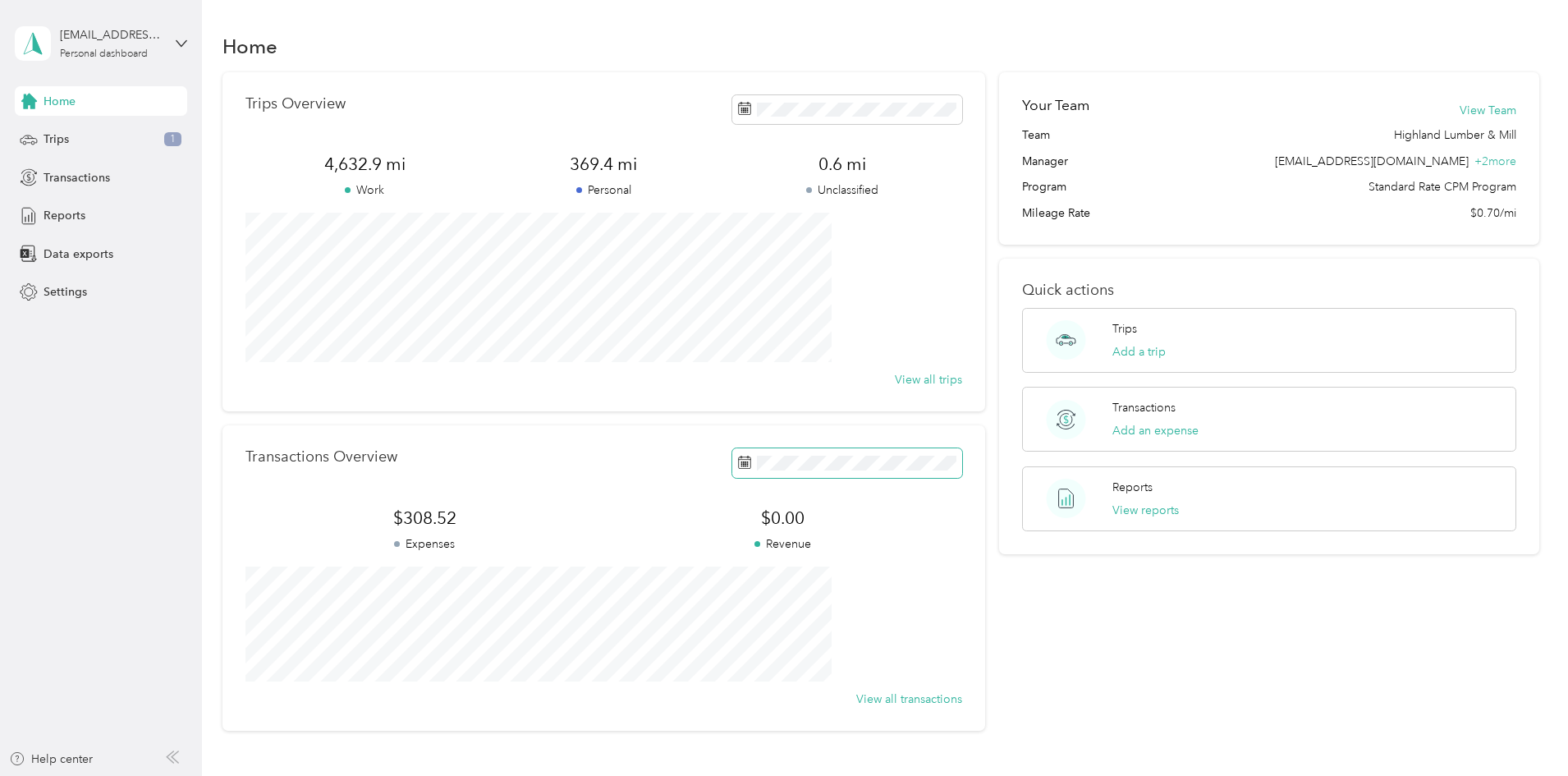
click at [814, 470] on span at bounding box center [846, 462] width 229 height 28
click at [776, 525] on span at bounding box center [756, 517] width 77 height 26
click at [844, 719] on div "29" at bounding box center [840, 717] width 21 height 20
click at [805, 119] on span at bounding box center [846, 109] width 229 height 28
click at [766, 208] on p "[DATE]" at bounding box center [797, 204] width 69 height 18
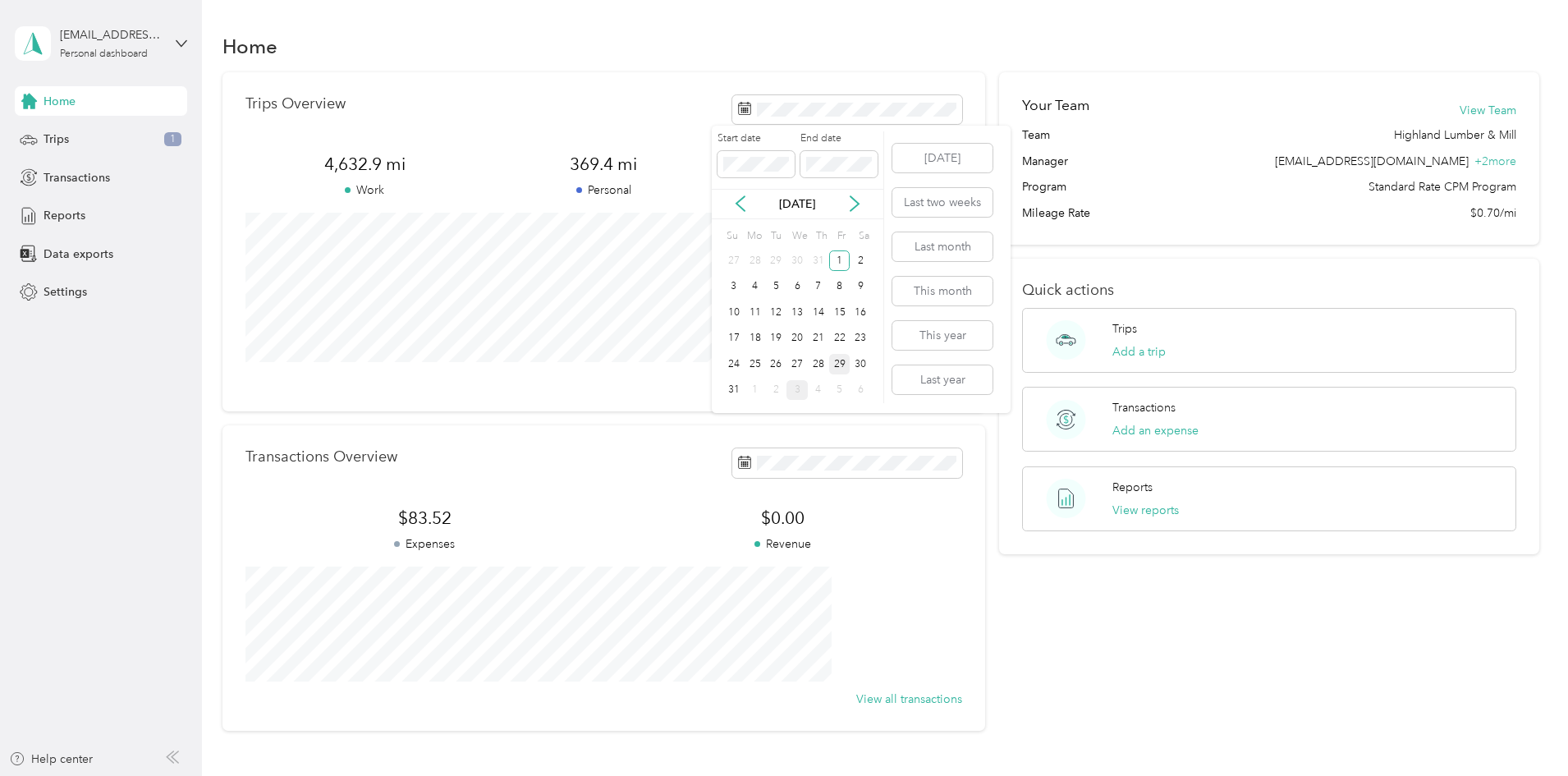
click at [843, 364] on div "29" at bounding box center [840, 363] width 21 height 20
click at [1127, 421] on div "Transactions Add an expense" at bounding box center [1155, 419] width 86 height 40
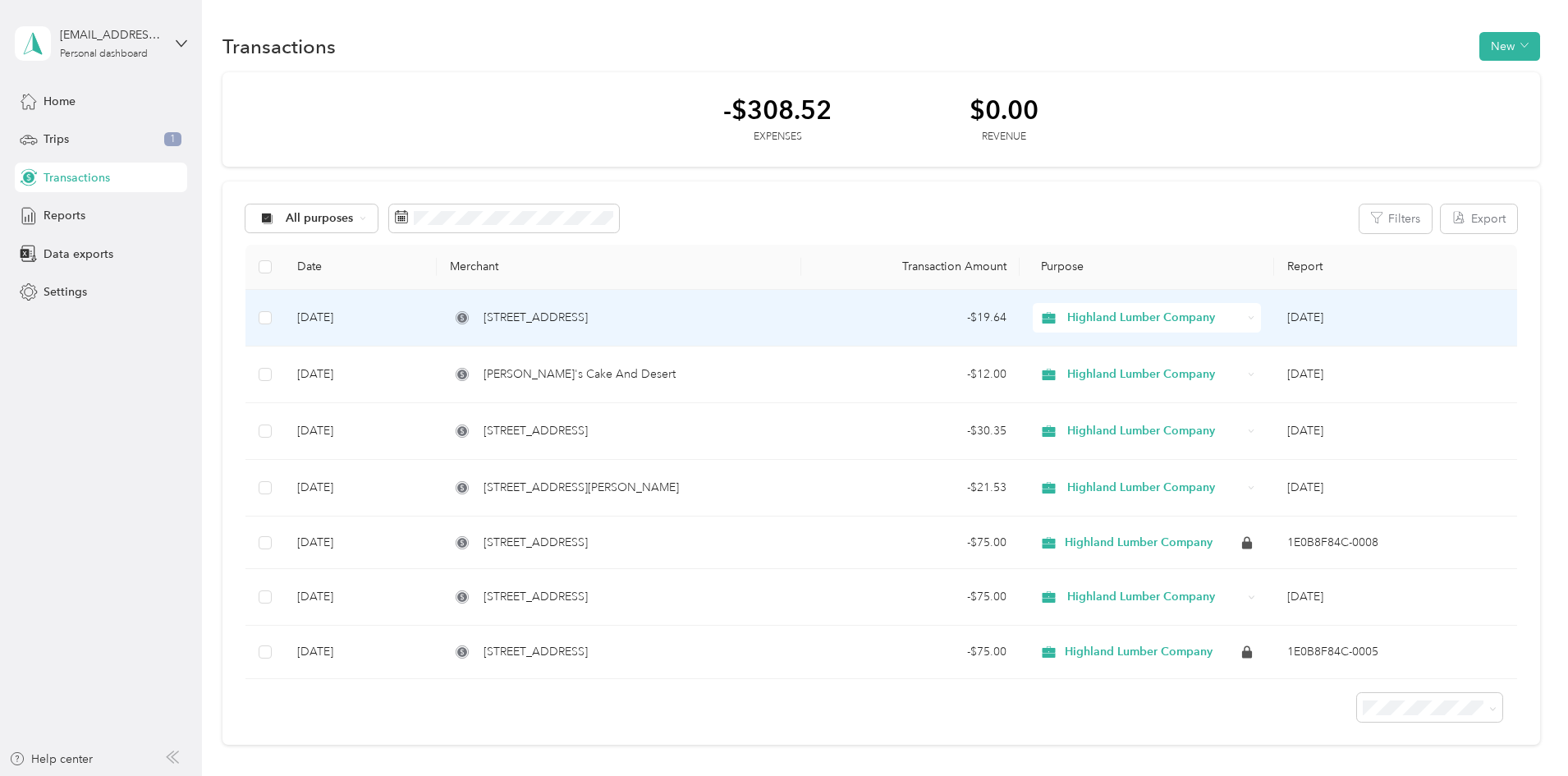
click at [824, 315] on td "- $19.64" at bounding box center [911, 318] width 219 height 57
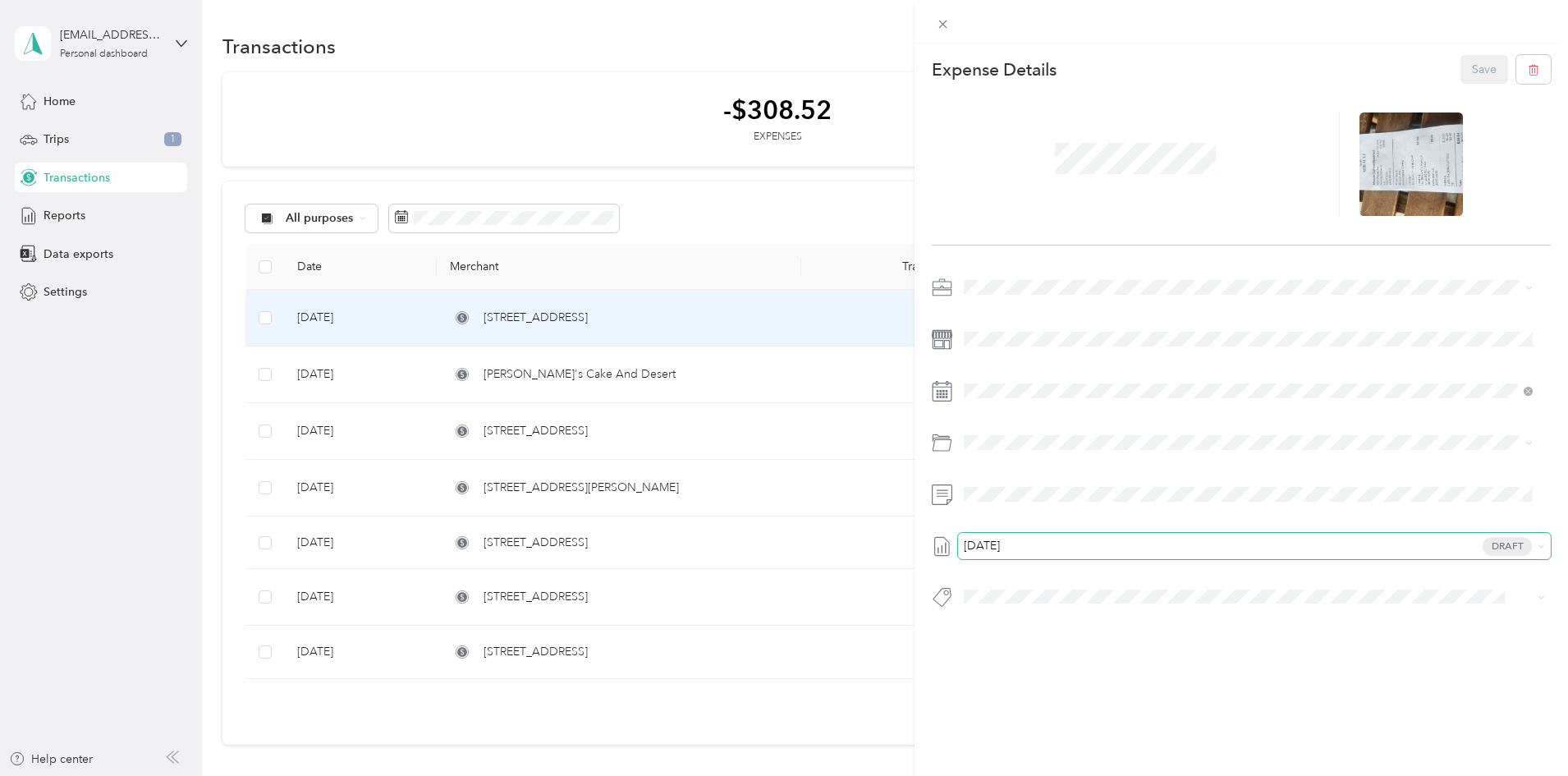
click at [979, 548] on span "[DATE]" at bounding box center [981, 546] width 36 height 12
click at [997, 619] on span "[DATE]" at bounding box center [981, 623] width 36 height 18
click at [750, 193] on div "This expense cannot be edited because it is either under review, approved, or p…" at bounding box center [784, 388] width 1568 height 776
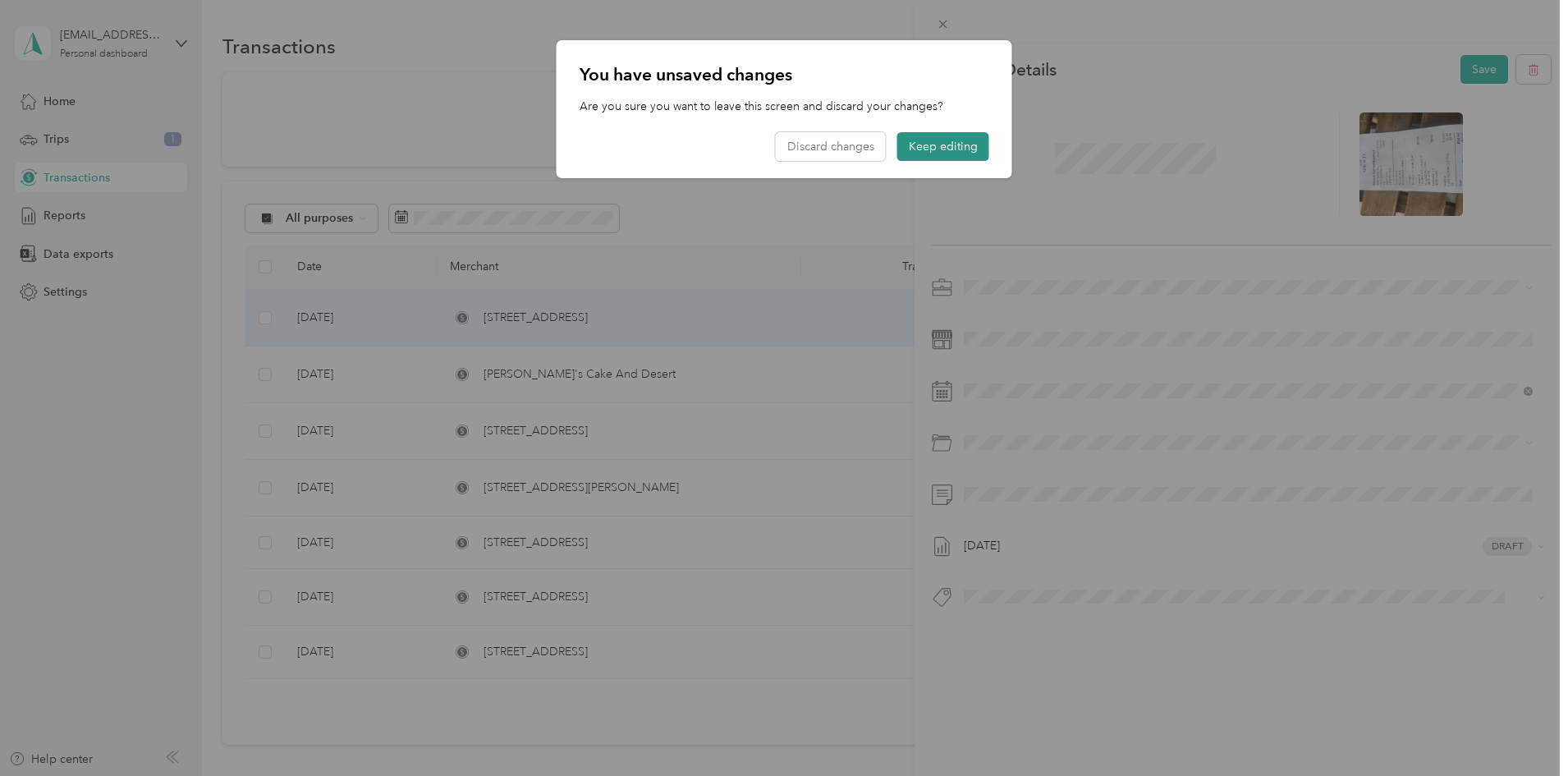
click at [977, 142] on button "Keep editing" at bounding box center [943, 145] width 92 height 28
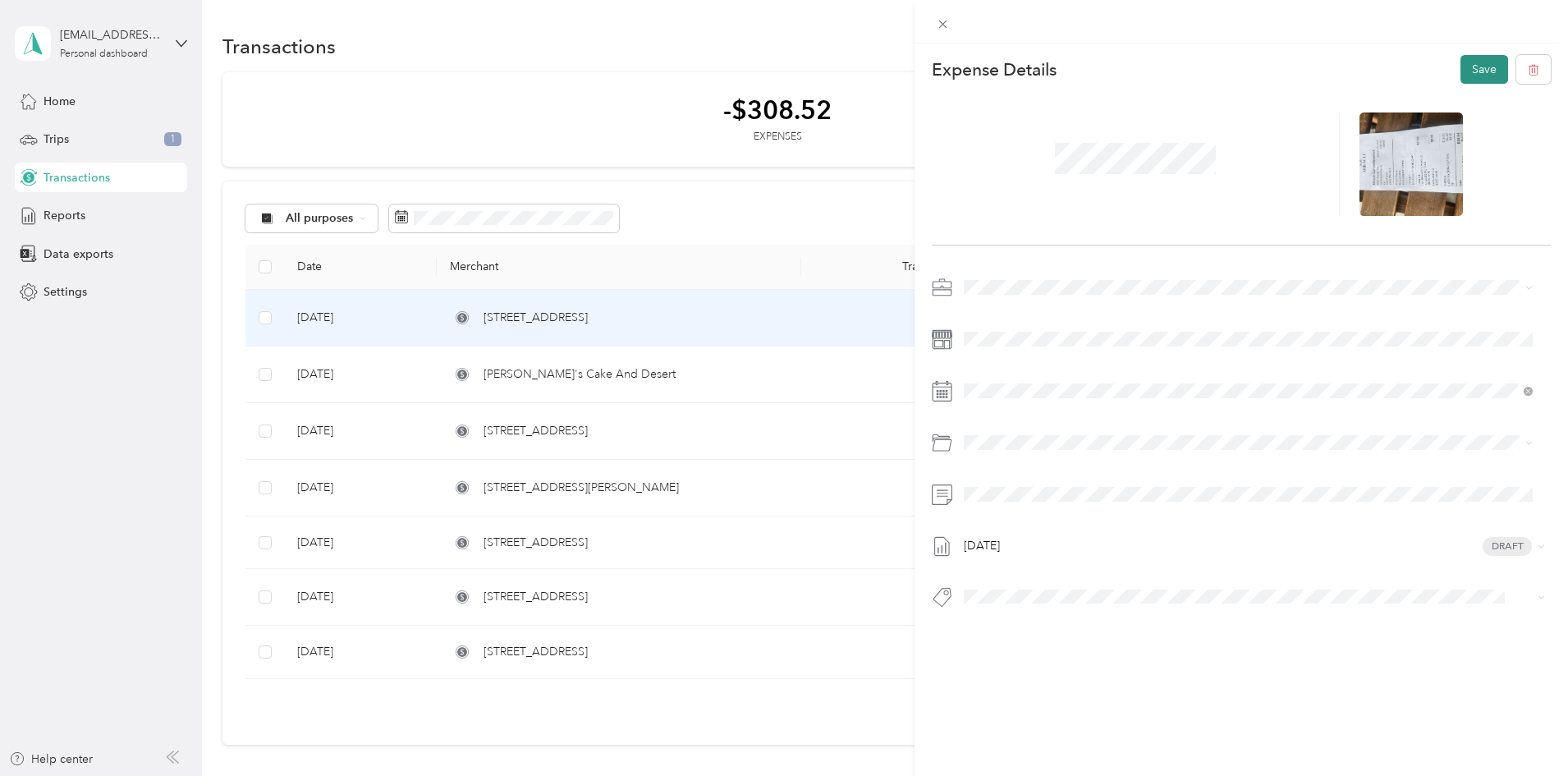
click at [1467, 67] on button "Save" at bounding box center [1484, 68] width 48 height 28
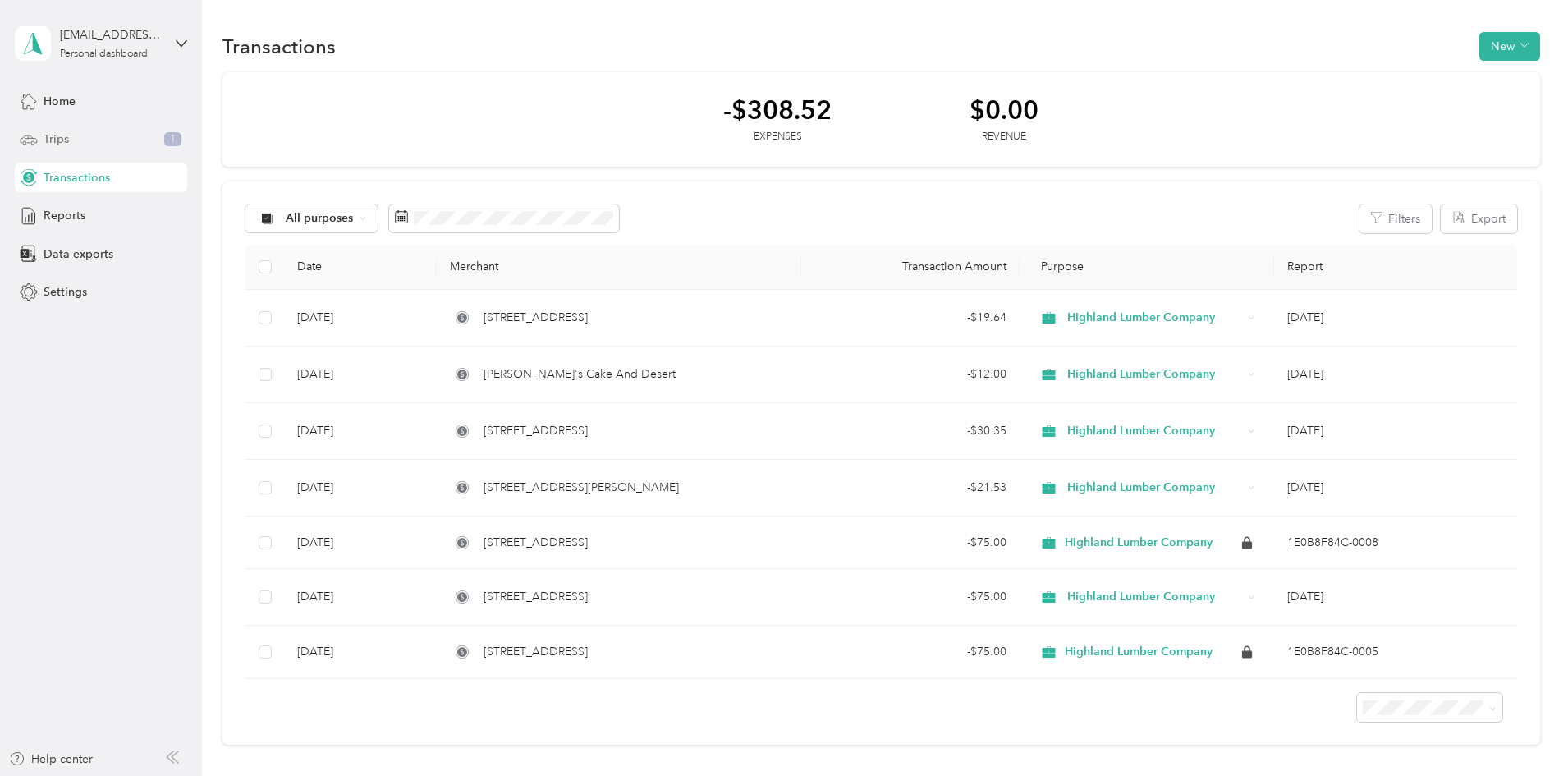
click at [103, 141] on div "Trips 1" at bounding box center [101, 140] width 173 height 29
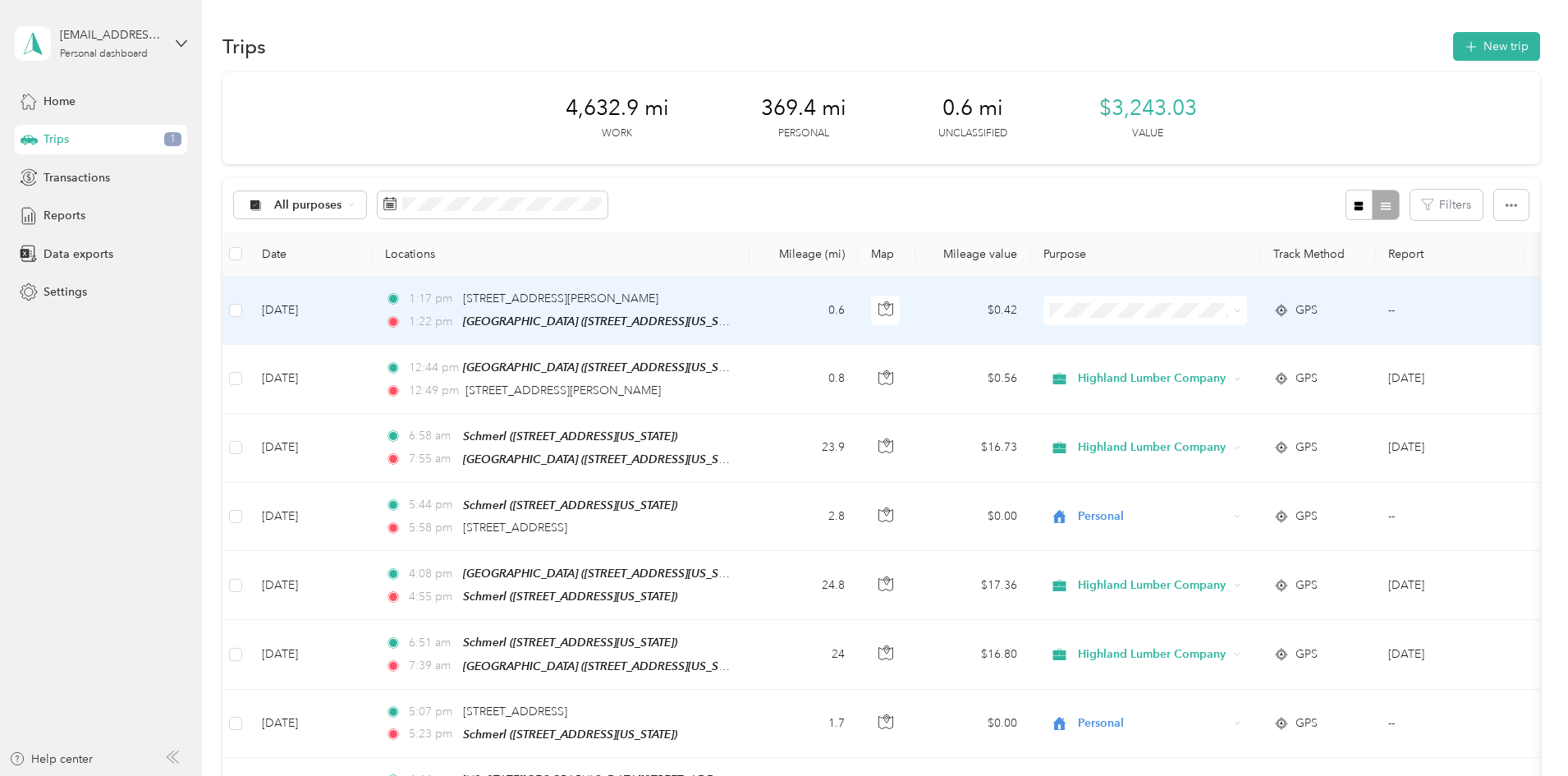
click at [1240, 311] on icon at bounding box center [1237, 310] width 5 height 3
click at [1318, 330] on li "Highland Lumber Company" at bounding box center [1255, 341] width 204 height 28
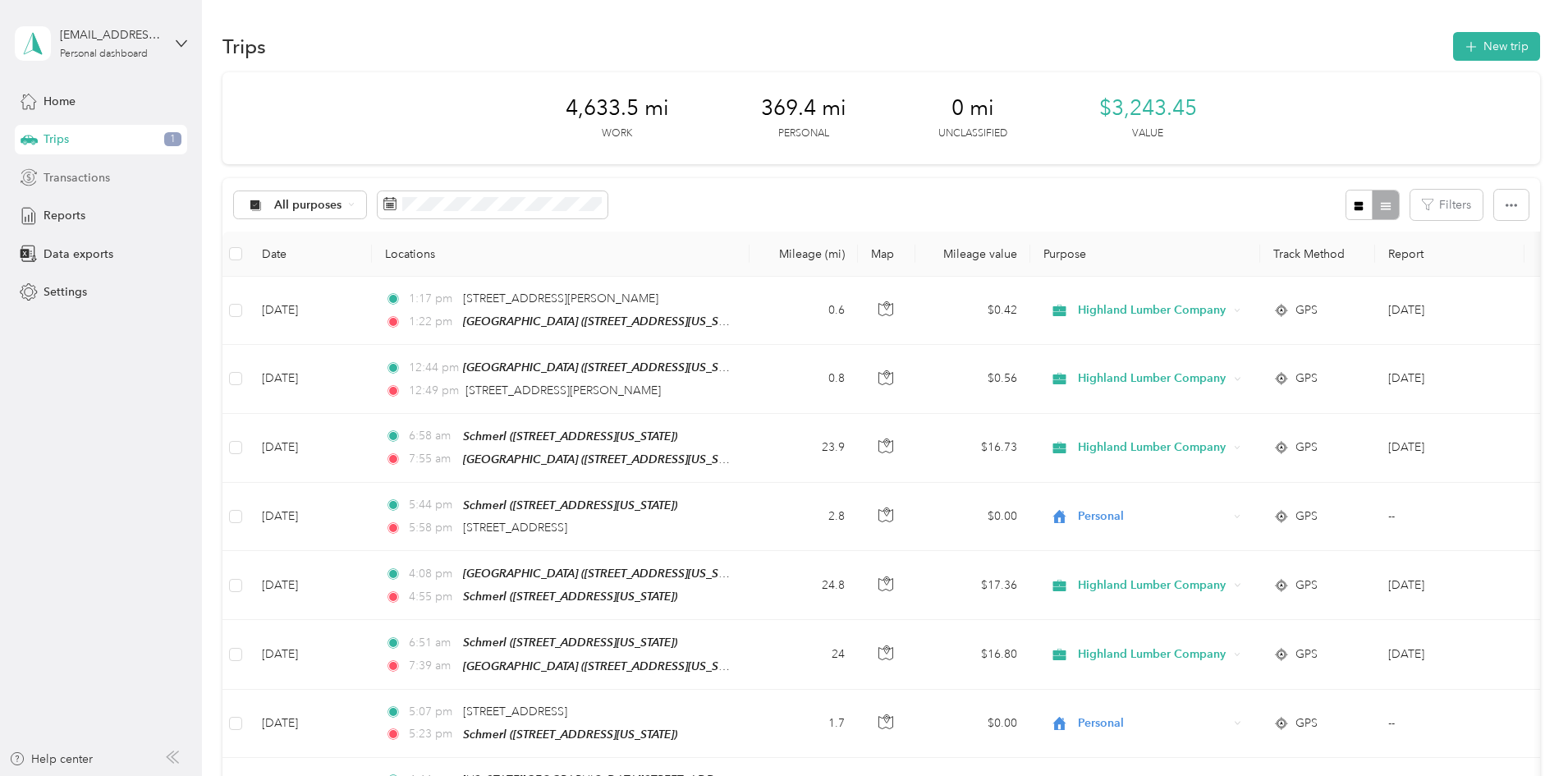
click at [80, 173] on span "Transactions" at bounding box center [77, 178] width 66 height 18
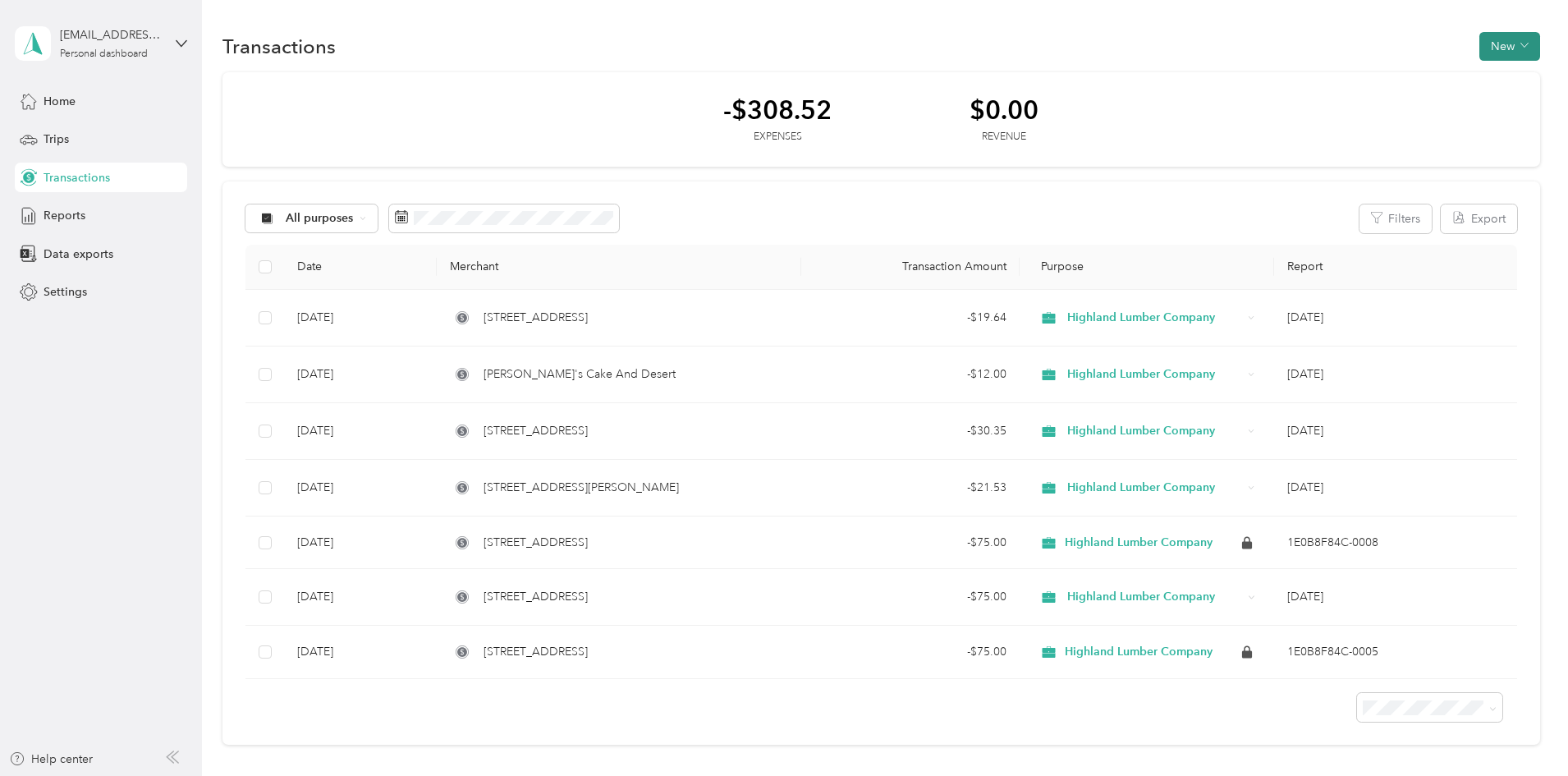
click at [1520, 46] on icon "button" at bounding box center [1524, 46] width 8 height 4
click at [1396, 77] on span "Expense" at bounding box center [1391, 78] width 44 height 18
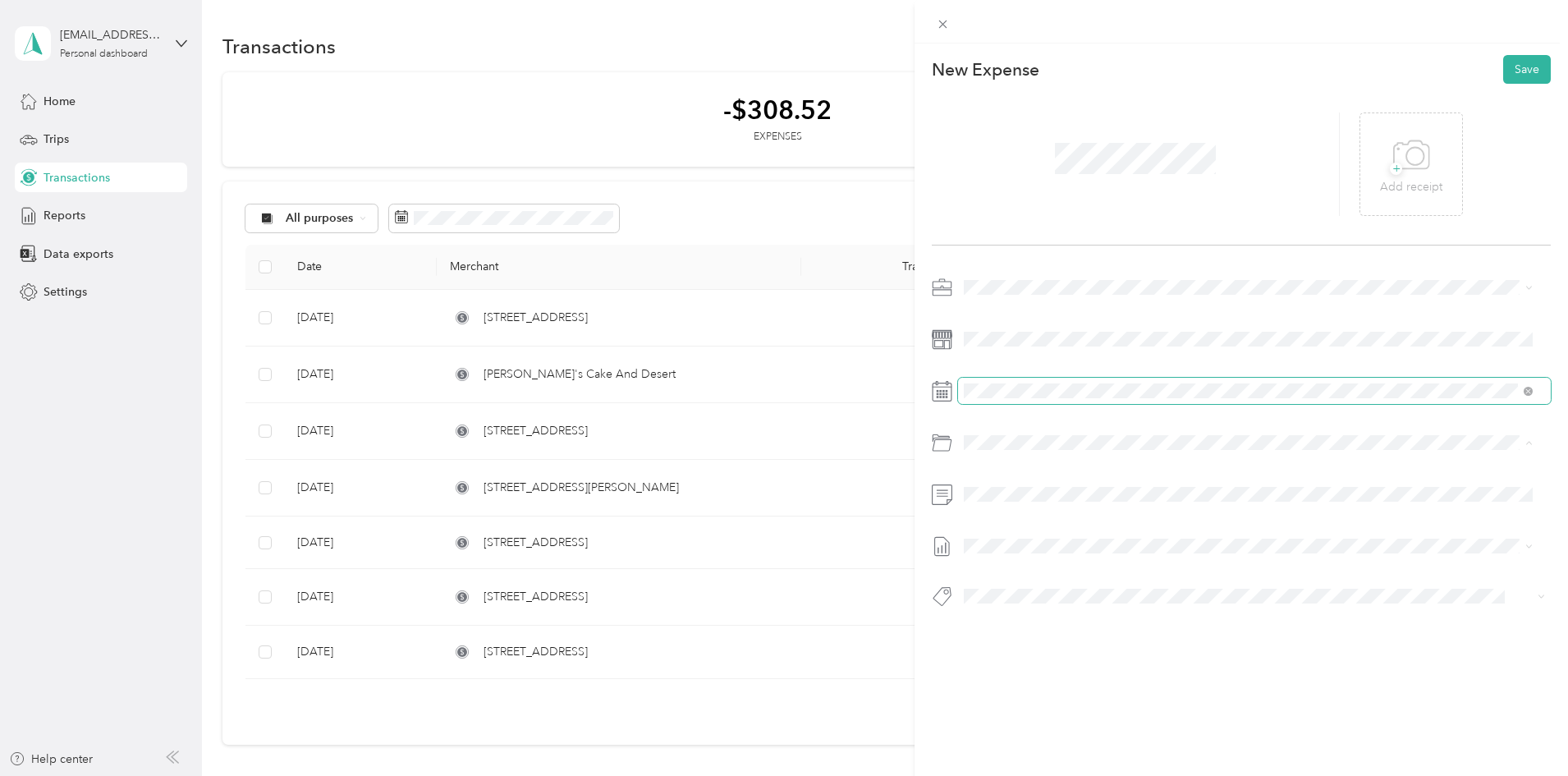
click at [983, 379] on div at bounding box center [1241, 446] width 619 height 345
click at [1004, 482] on icon at bounding box center [1005, 483] width 17 height 17
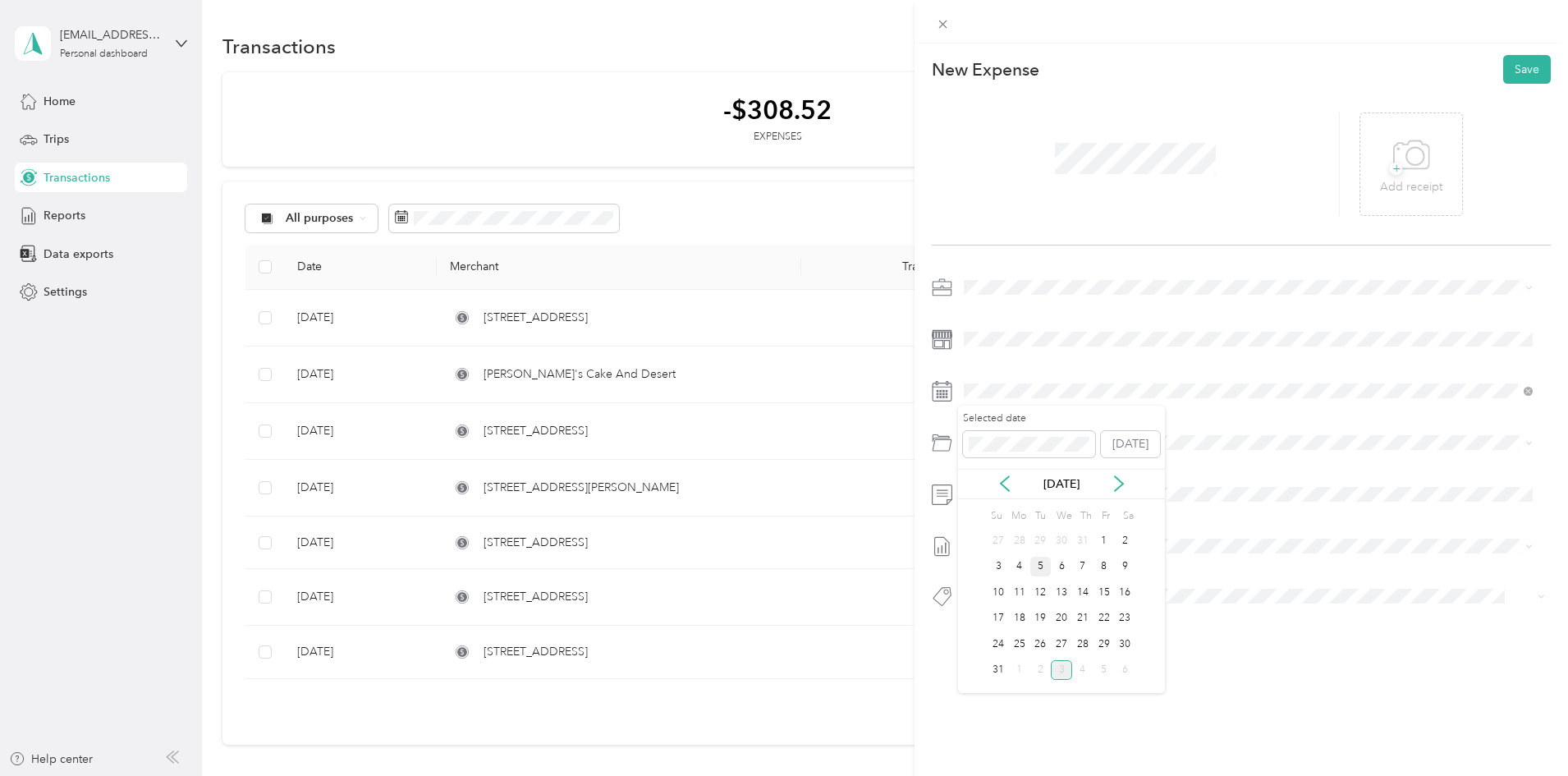
click at [1039, 565] on div "5" at bounding box center [1041, 566] width 21 height 20
click at [1046, 530] on p "01.7150" at bounding box center [1267, 526] width 518 height 18
click at [1524, 54] on div "New Expense Save + Add receipt" at bounding box center [1241, 360] width 653 height 633
click at [1524, 61] on button "Save" at bounding box center [1527, 68] width 48 height 28
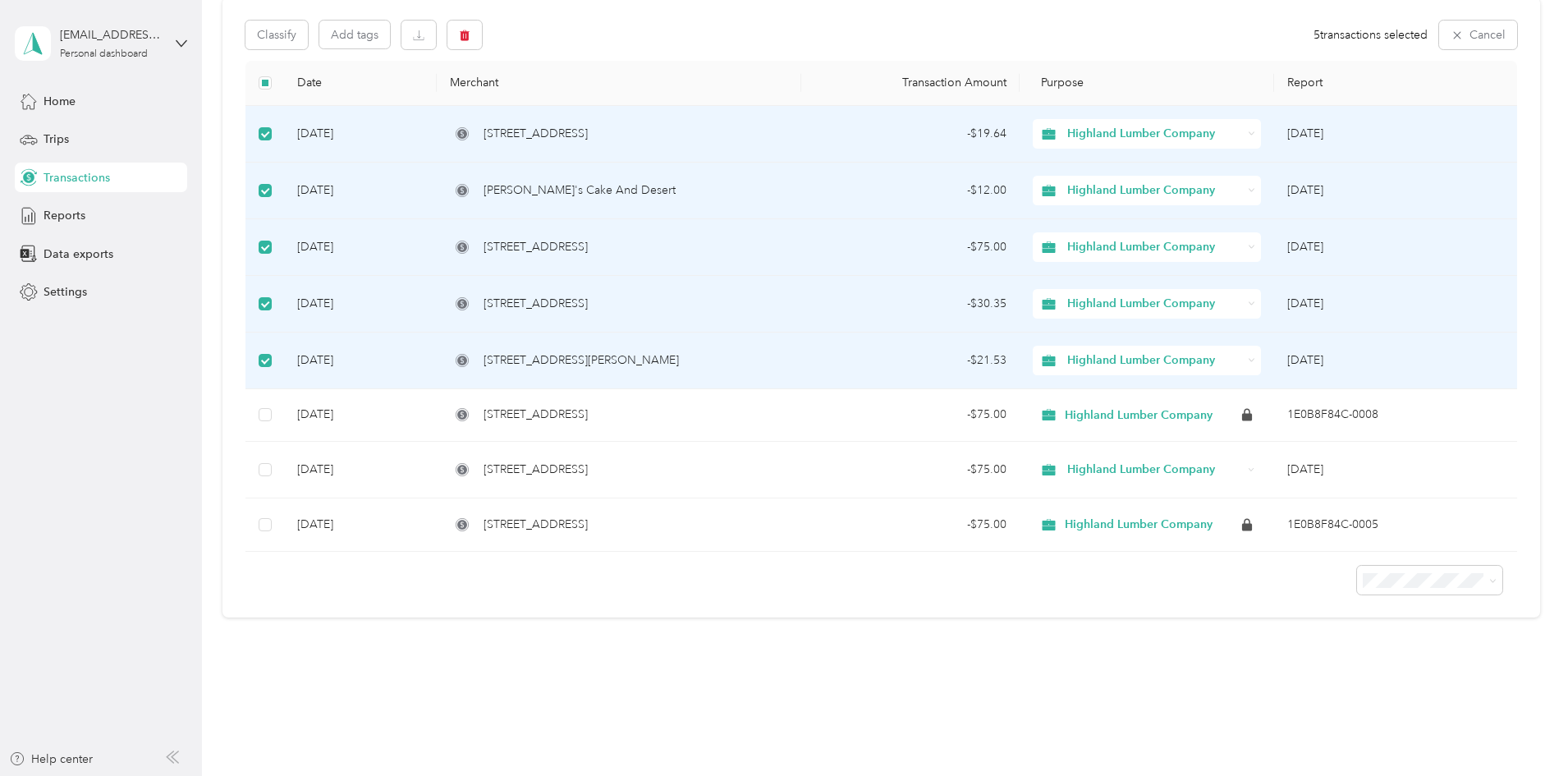
scroll to position [225, 0]
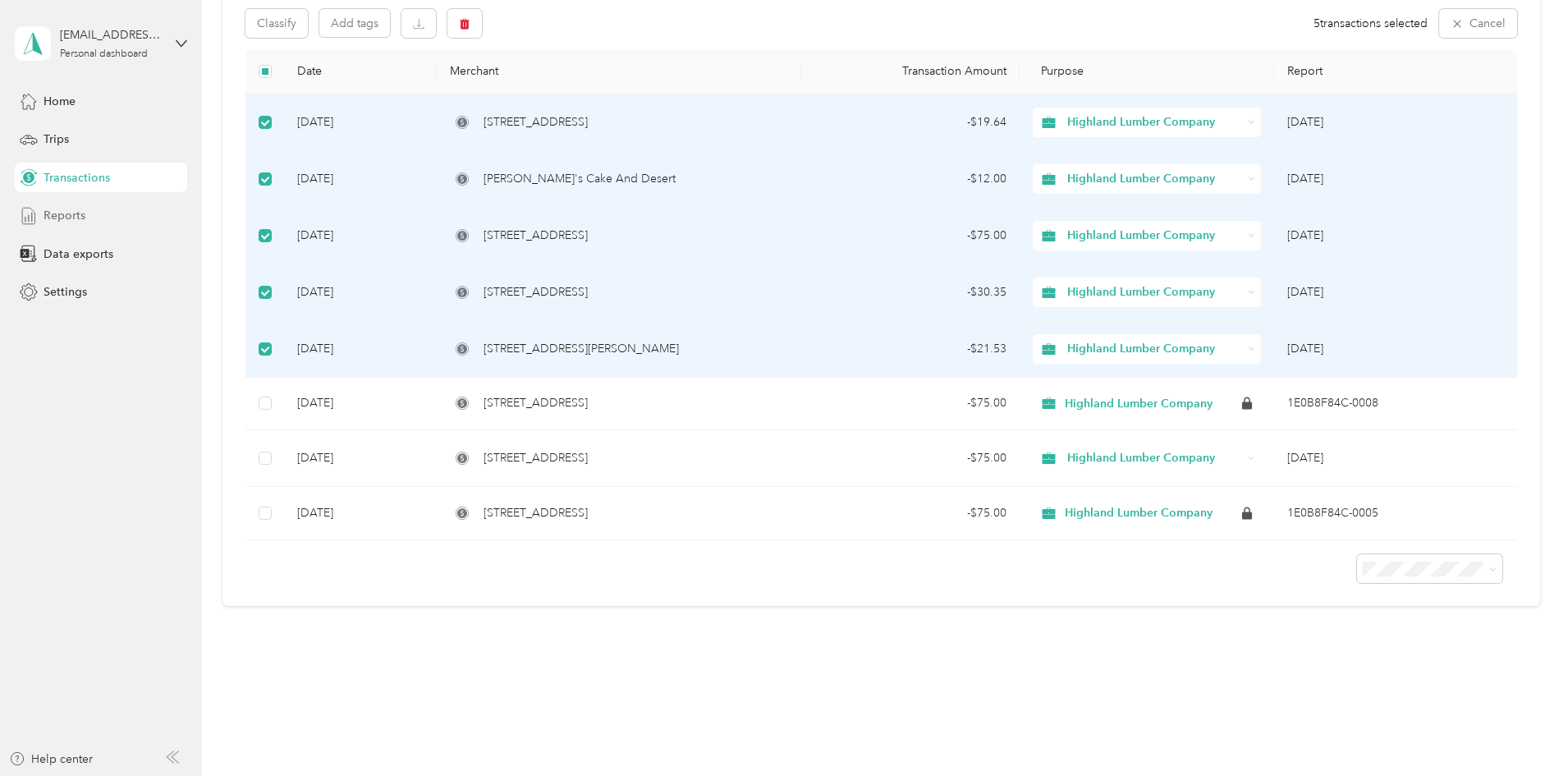
click at [95, 222] on div "Reports" at bounding box center [101, 216] width 173 height 29
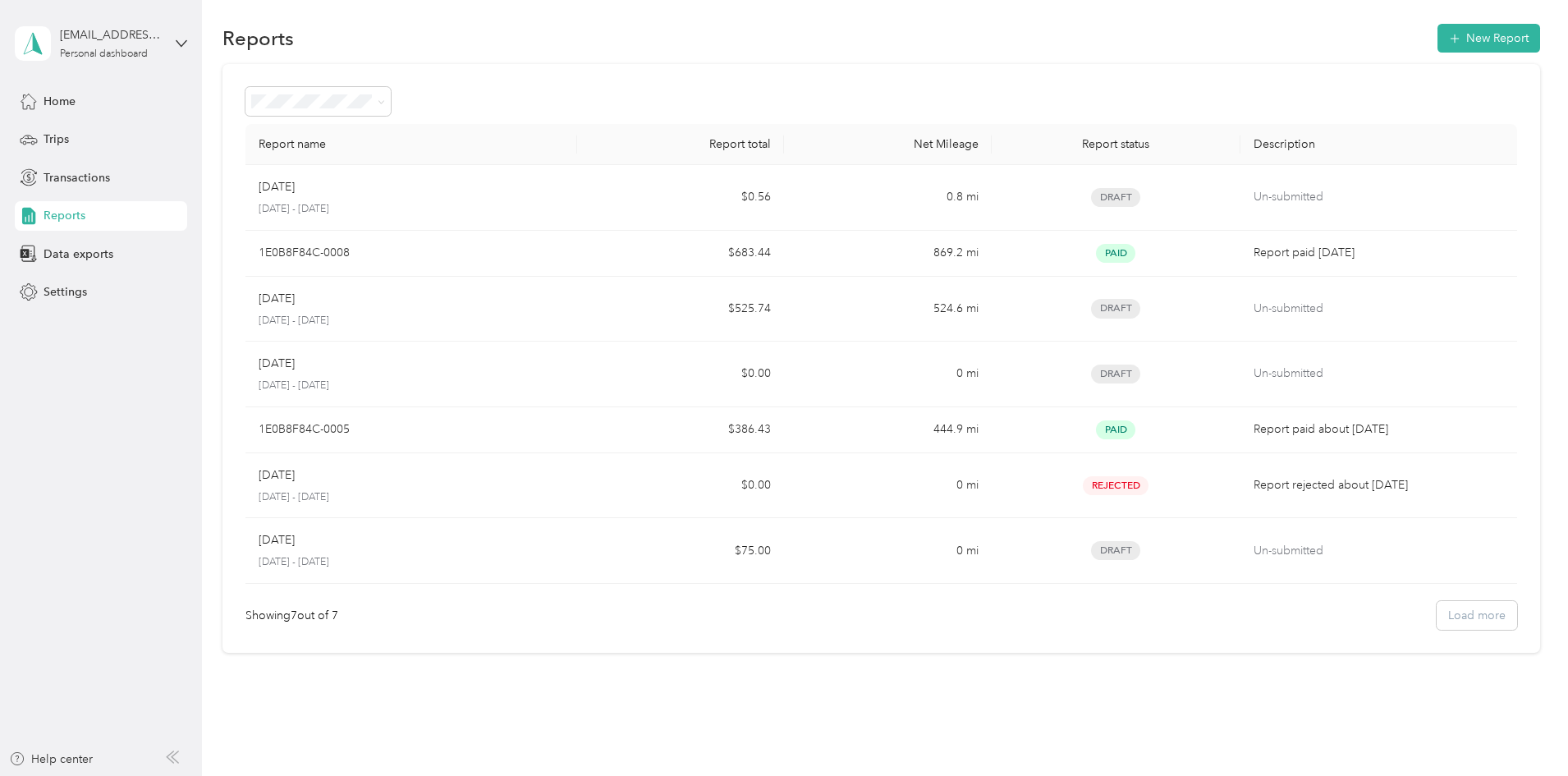
scroll to position [54, 0]
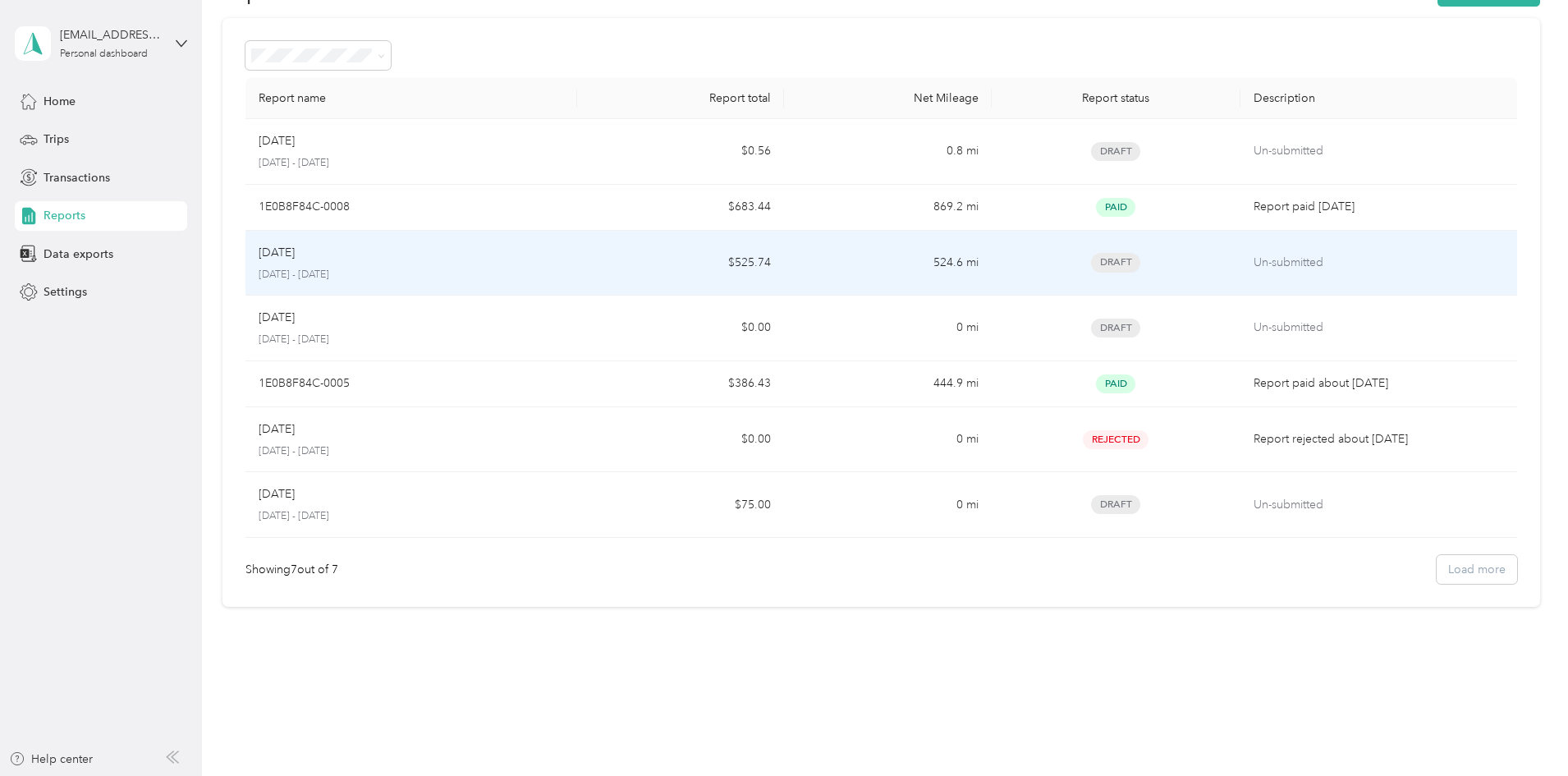
click at [521, 274] on p "[DATE] - [DATE]" at bounding box center [411, 274] width 306 height 15
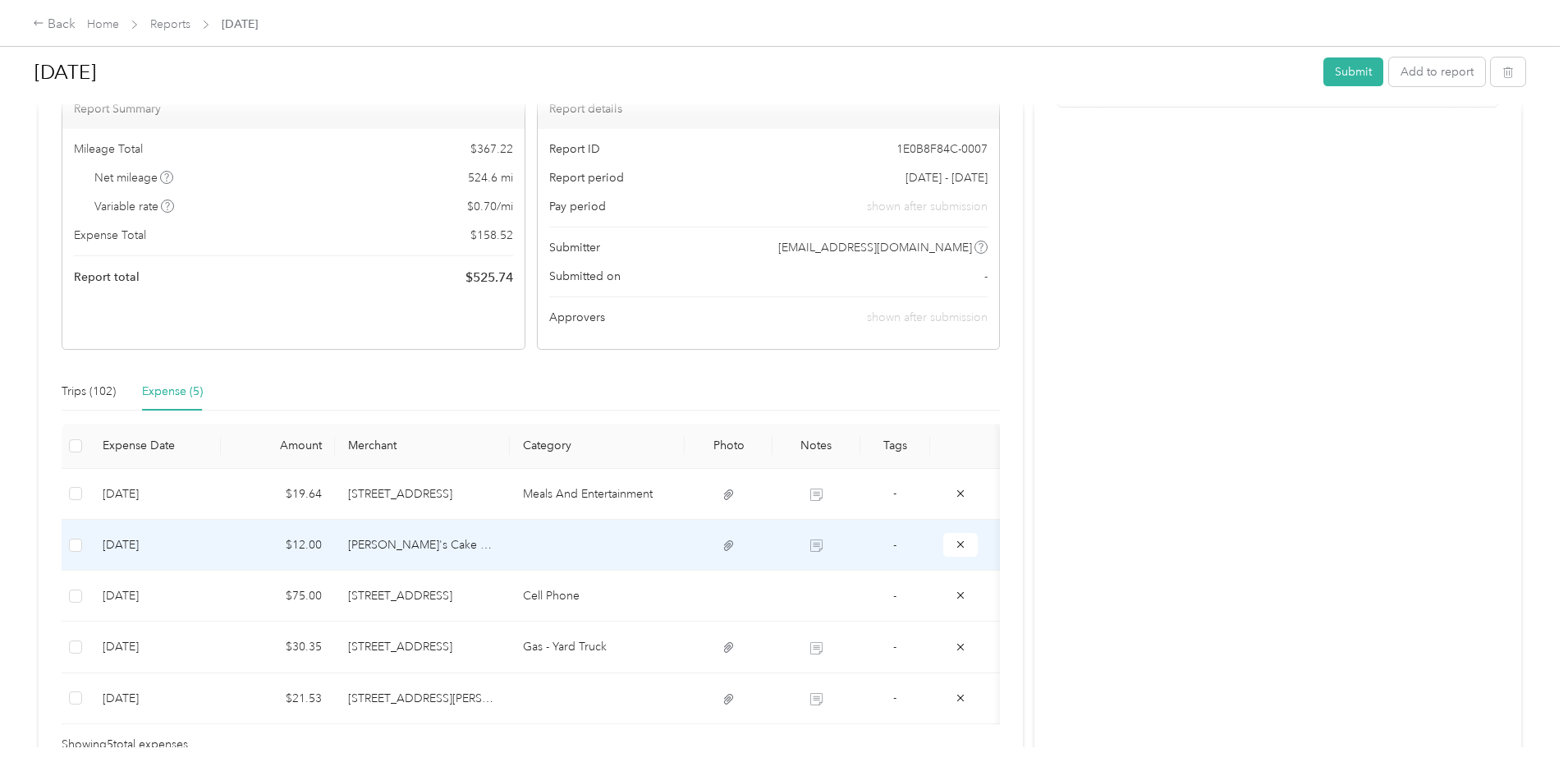
scroll to position [164, 0]
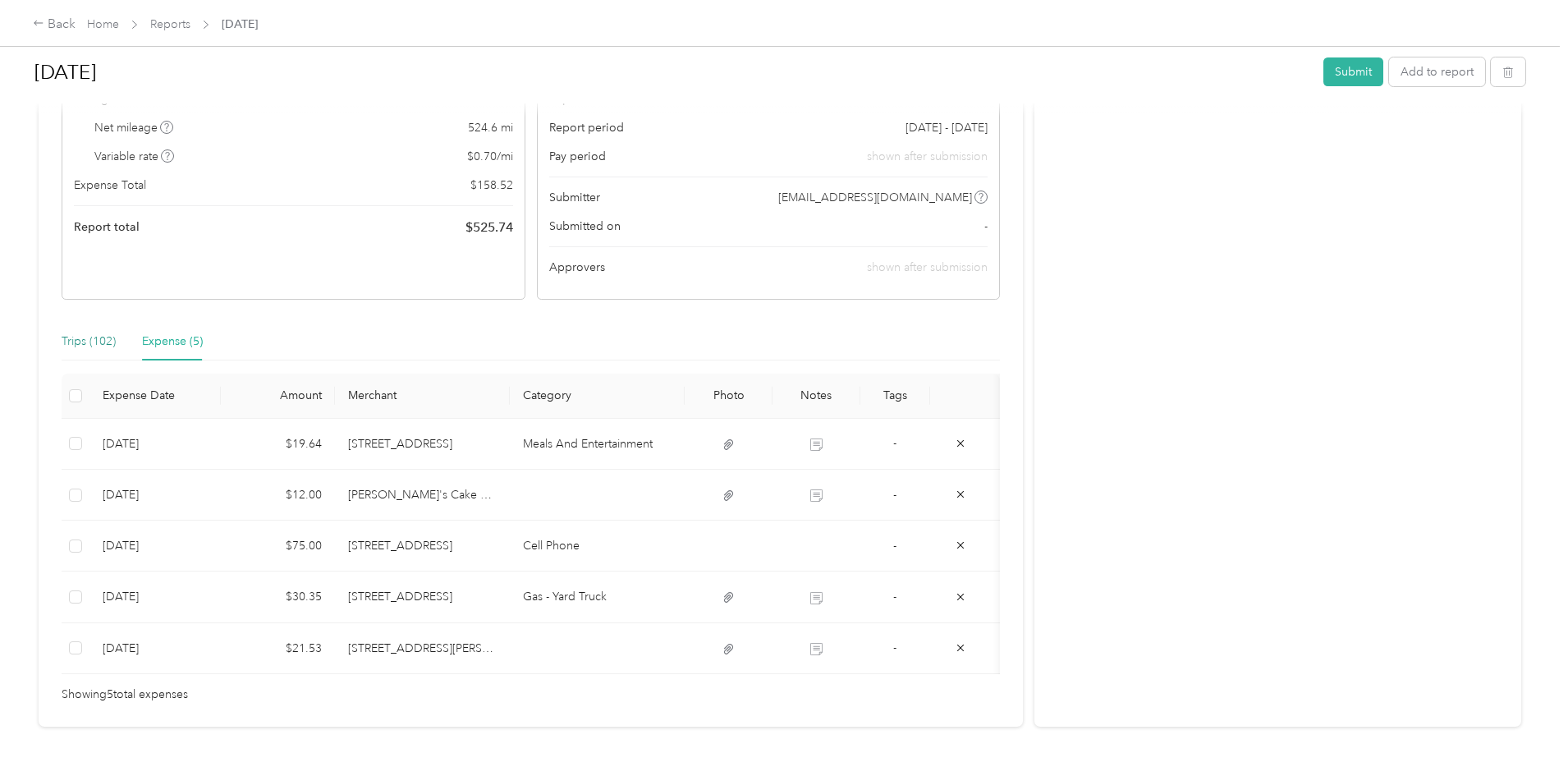
click at [116, 346] on div "Trips (102)" at bounding box center [88, 342] width 54 height 18
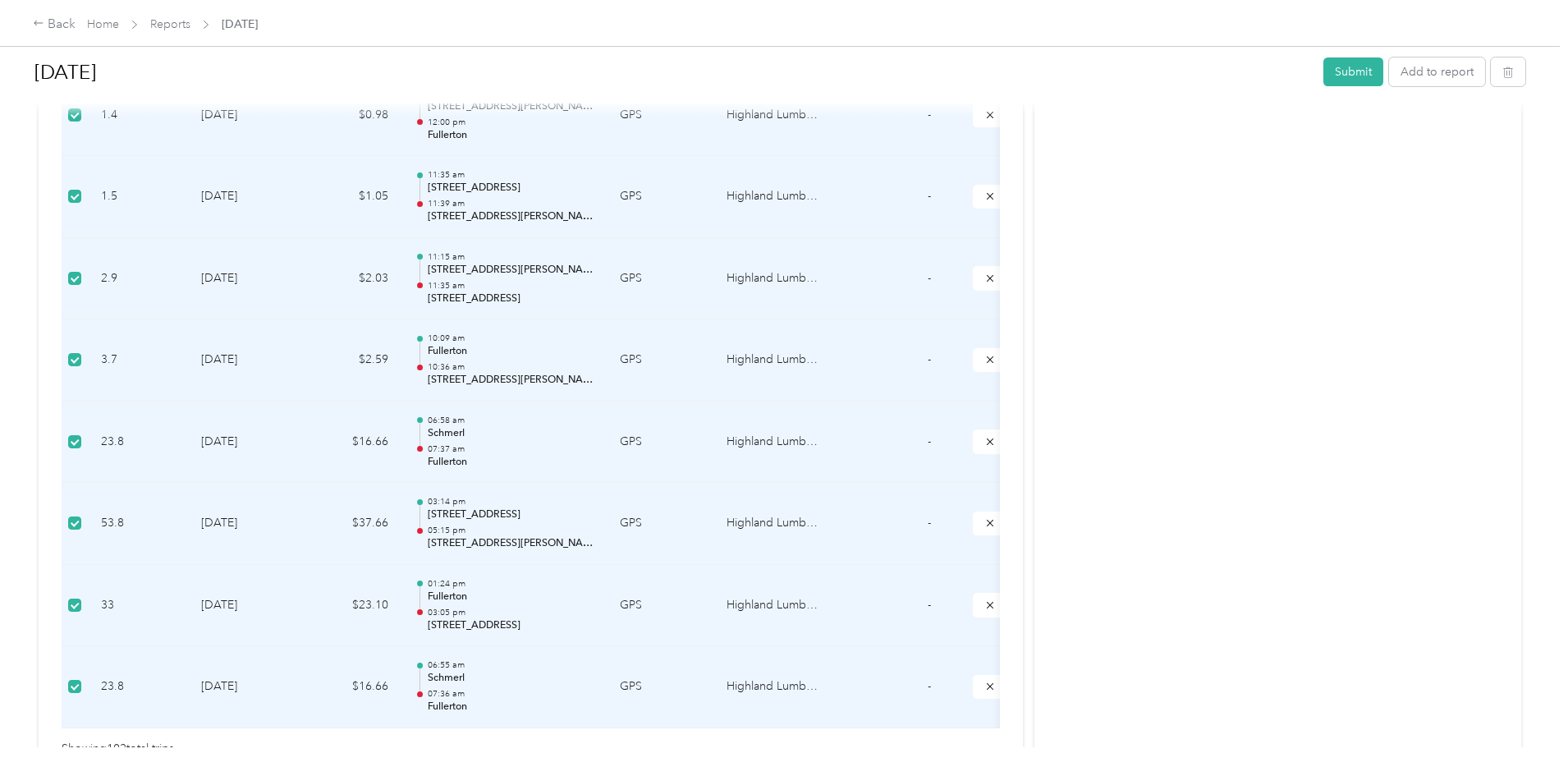
scroll to position [8300, 0]
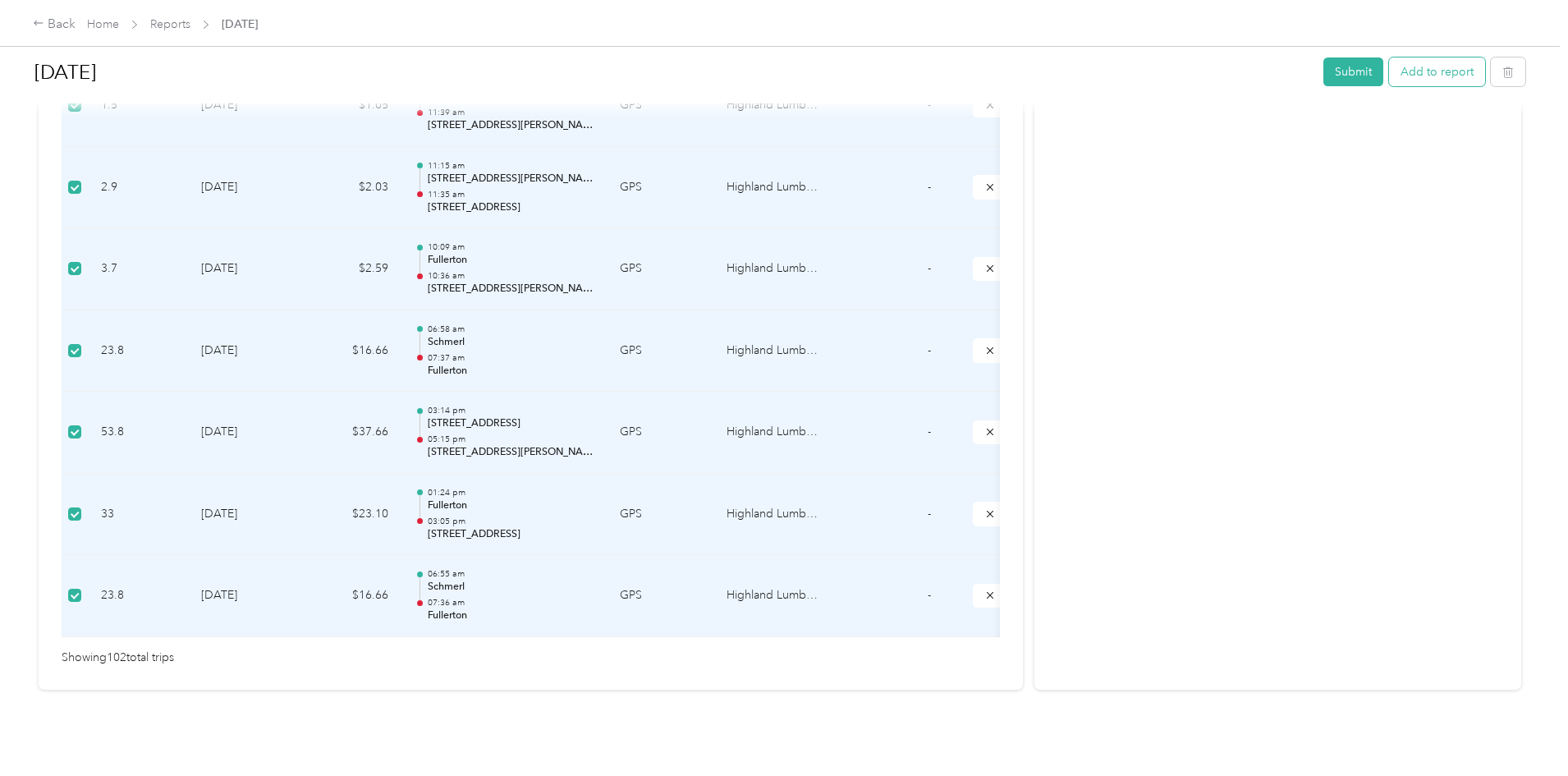
click at [1389, 73] on button "Add to report" at bounding box center [1437, 71] width 96 height 28
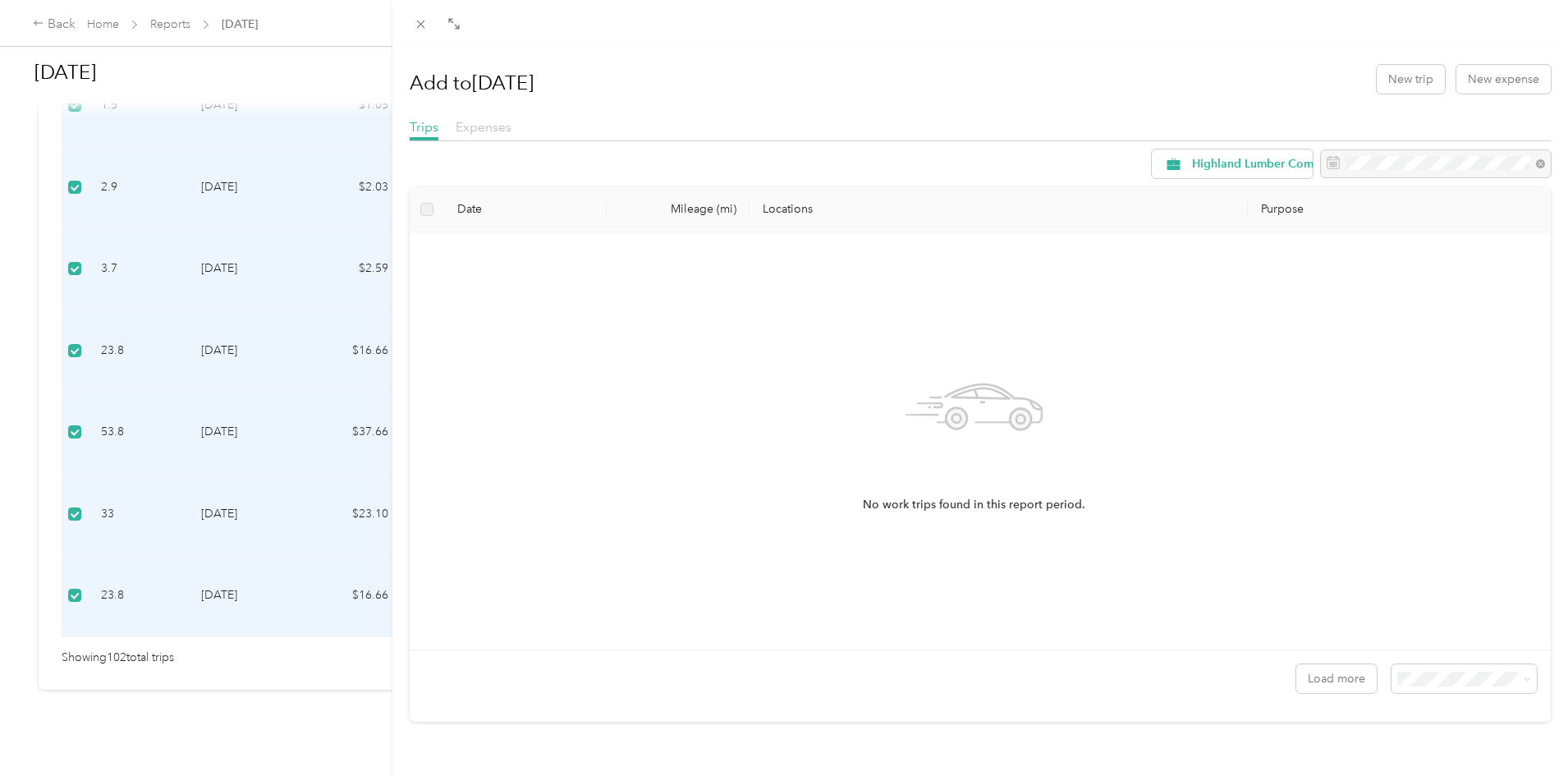
click at [498, 130] on span "Expenses" at bounding box center [483, 127] width 56 height 16
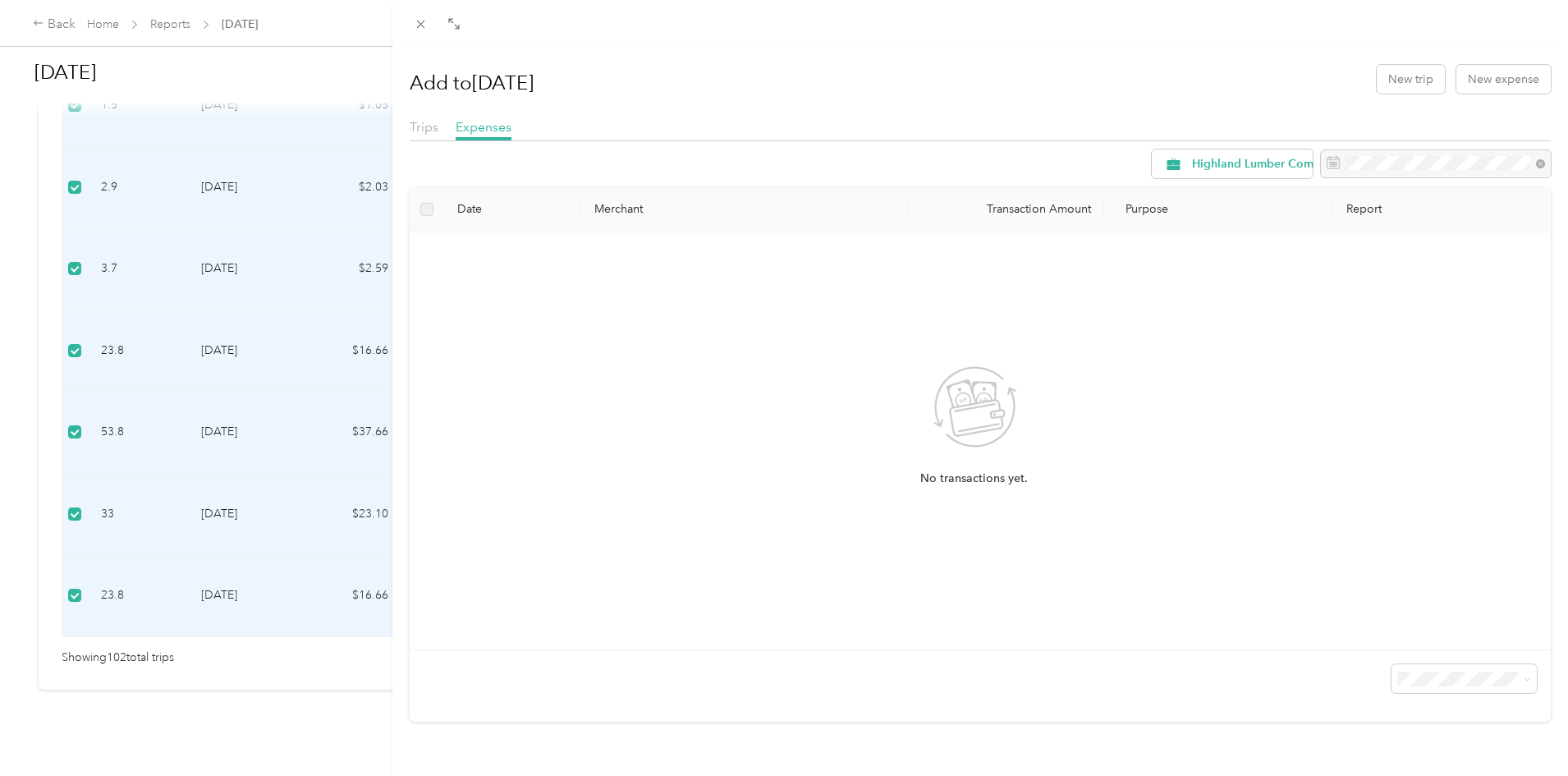
click at [440, 129] on div "Trips Expenses" at bounding box center [981, 129] width 1142 height 23
click at [411, 126] on span "Trips" at bounding box center [424, 127] width 28 height 16
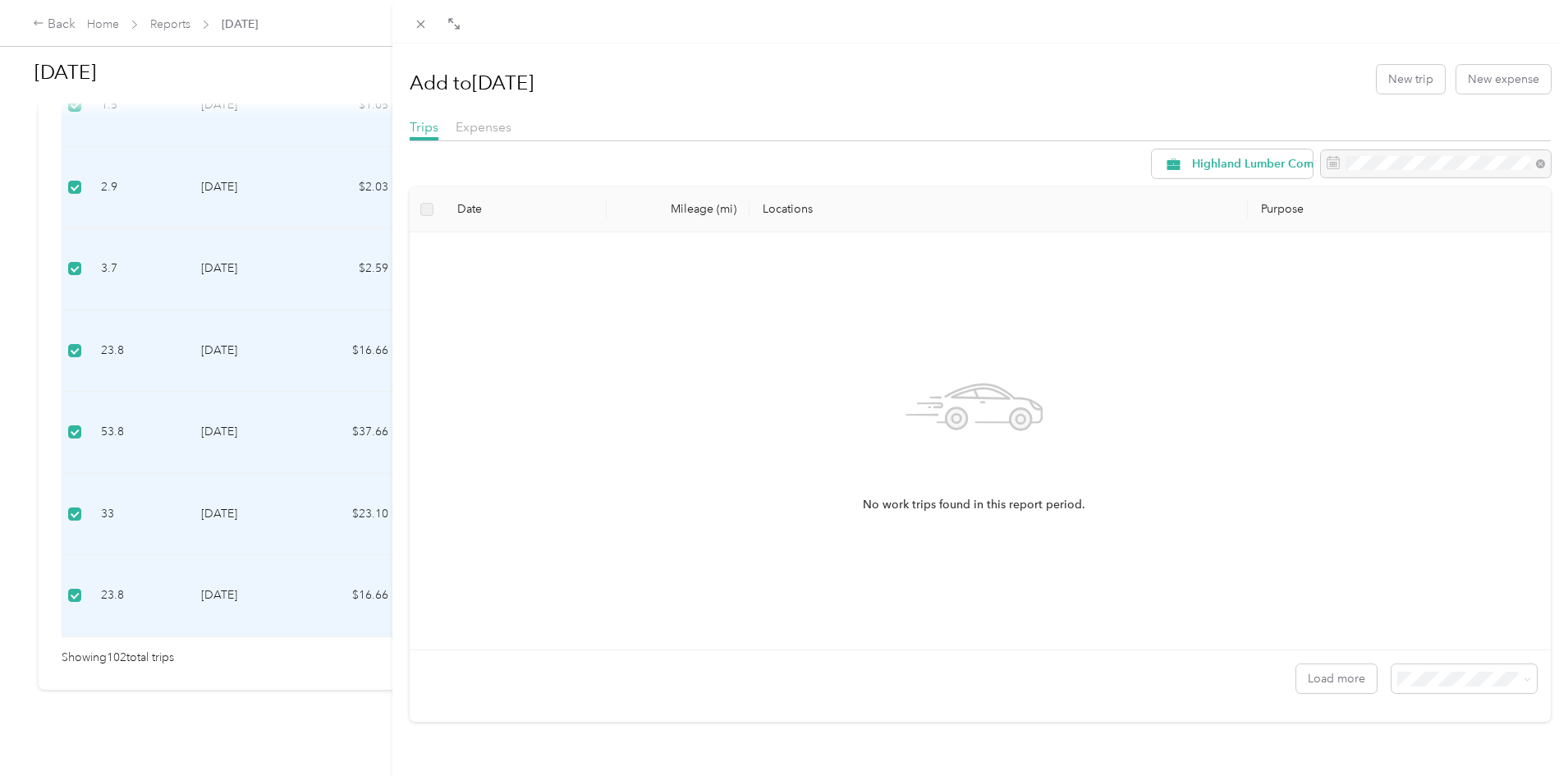
click at [359, 702] on div "Add to [DATE] New trip New expense Trips Expenses Highland Lumber Company Date …" at bounding box center [784, 388] width 1568 height 776
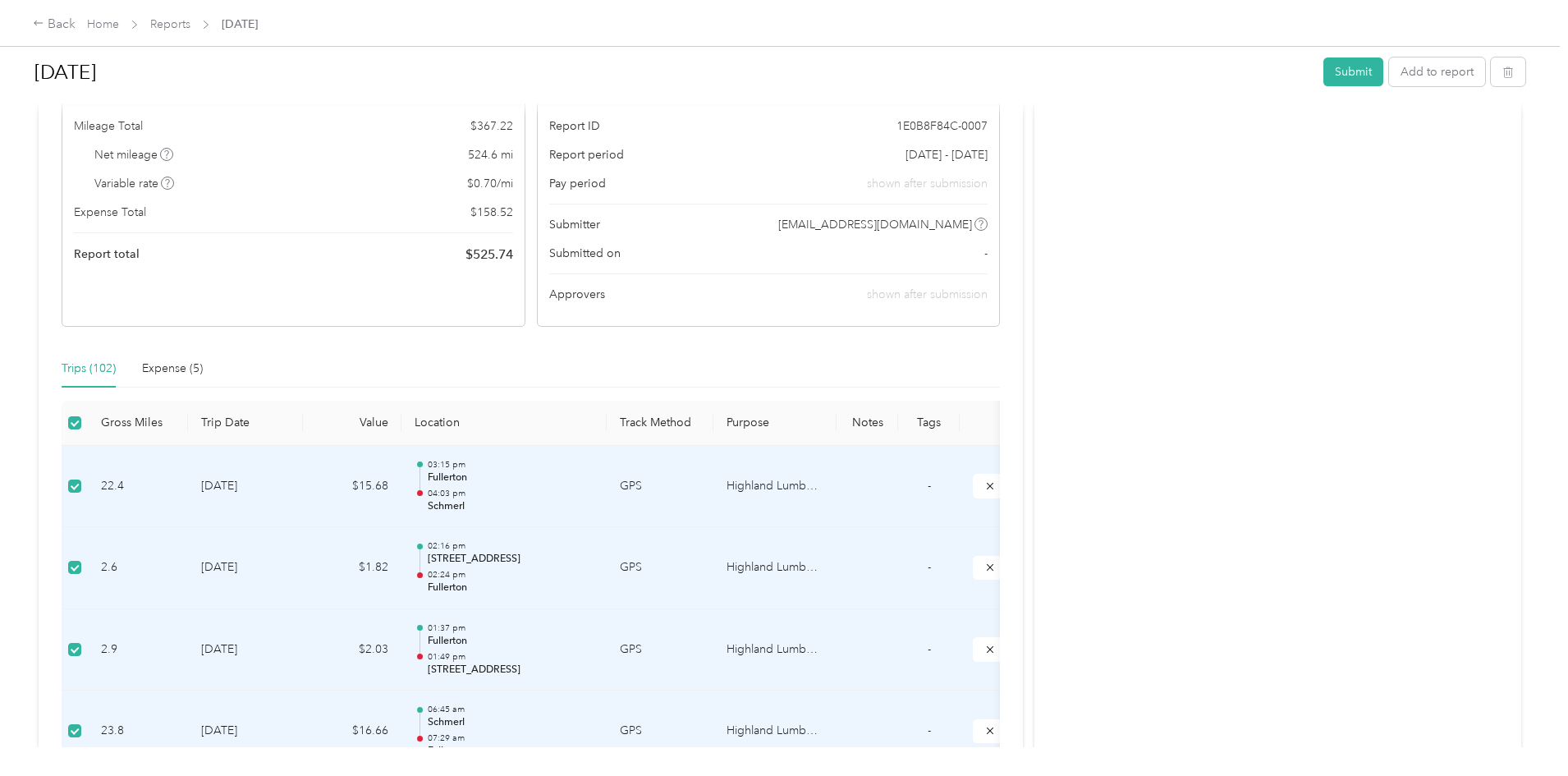
scroll to position [164, 0]
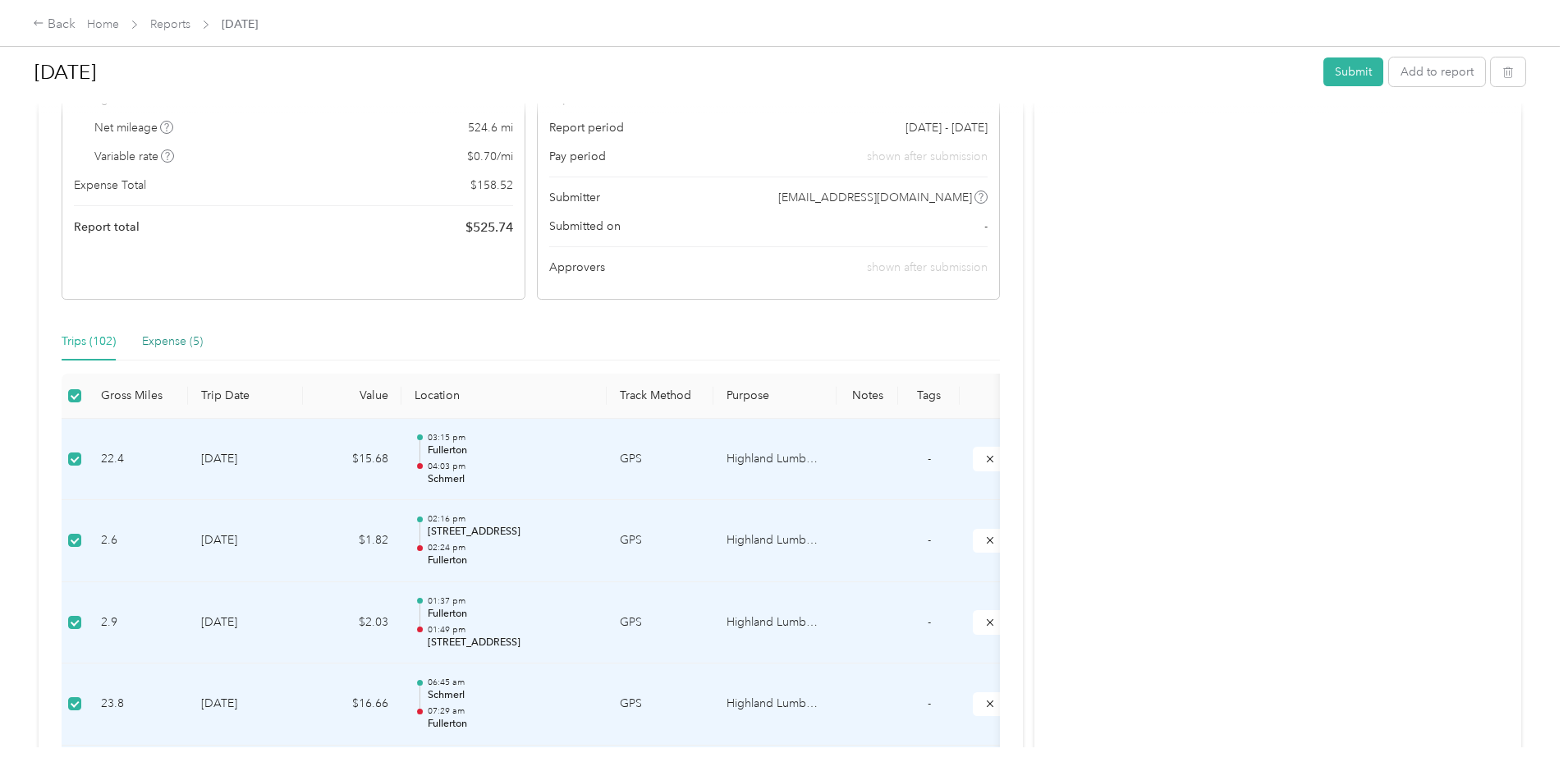
click at [203, 345] on div "Expense (5)" at bounding box center [172, 342] width 61 height 18
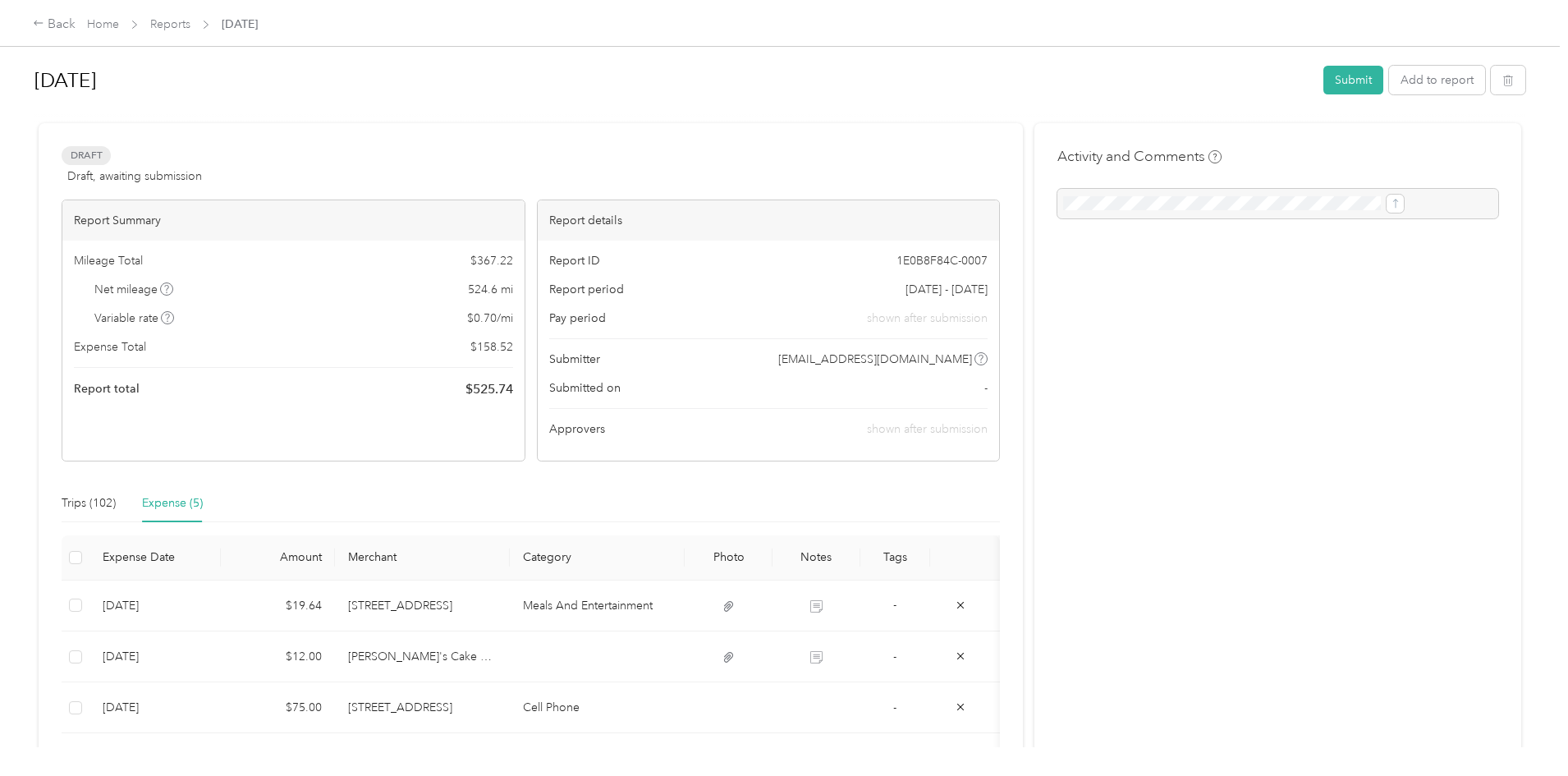
scroll to position [0, 0]
click at [1323, 78] on button "Submit" at bounding box center [1352, 82] width 60 height 28
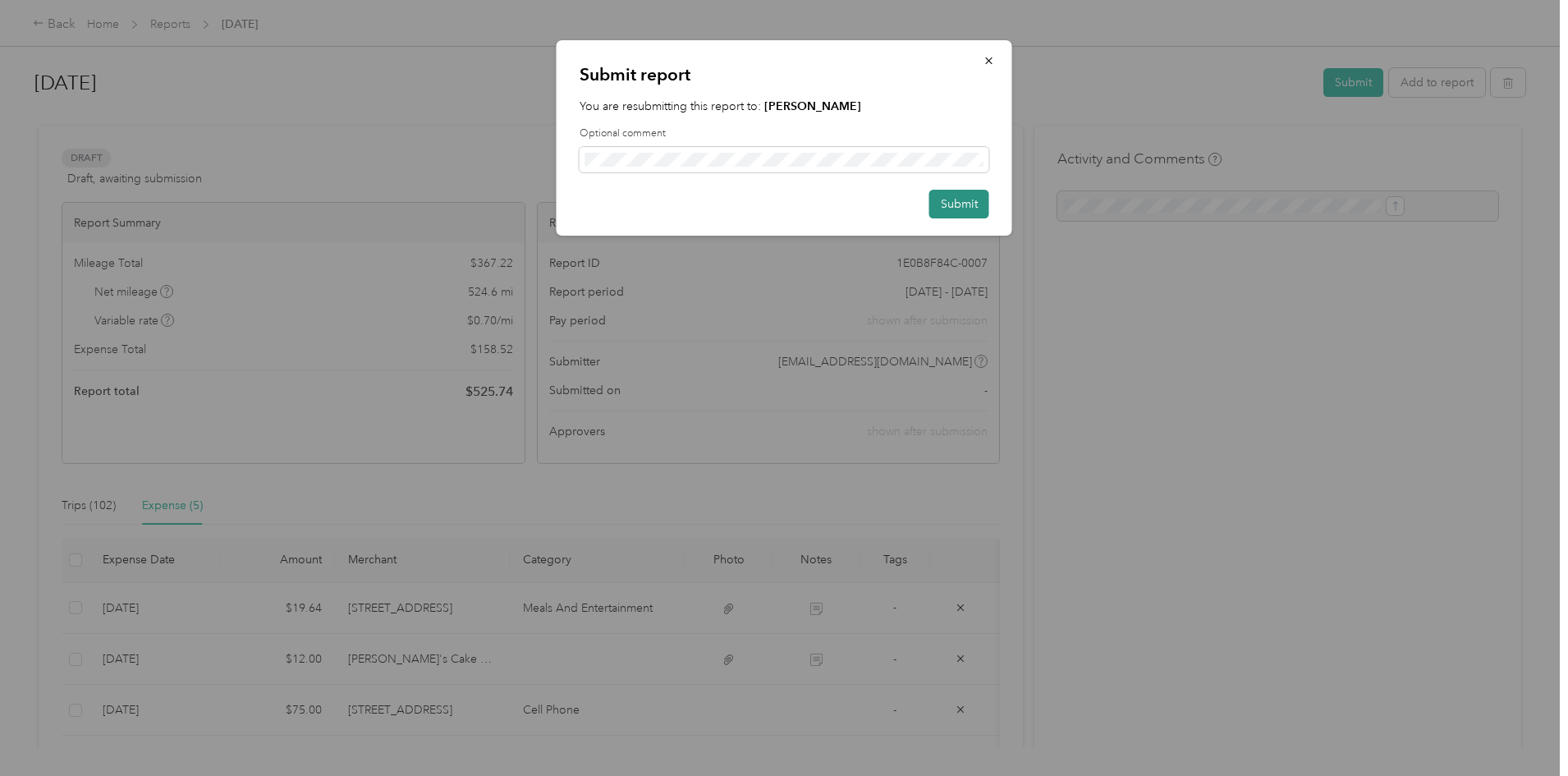
click at [982, 204] on button "Submit" at bounding box center [959, 203] width 60 height 28
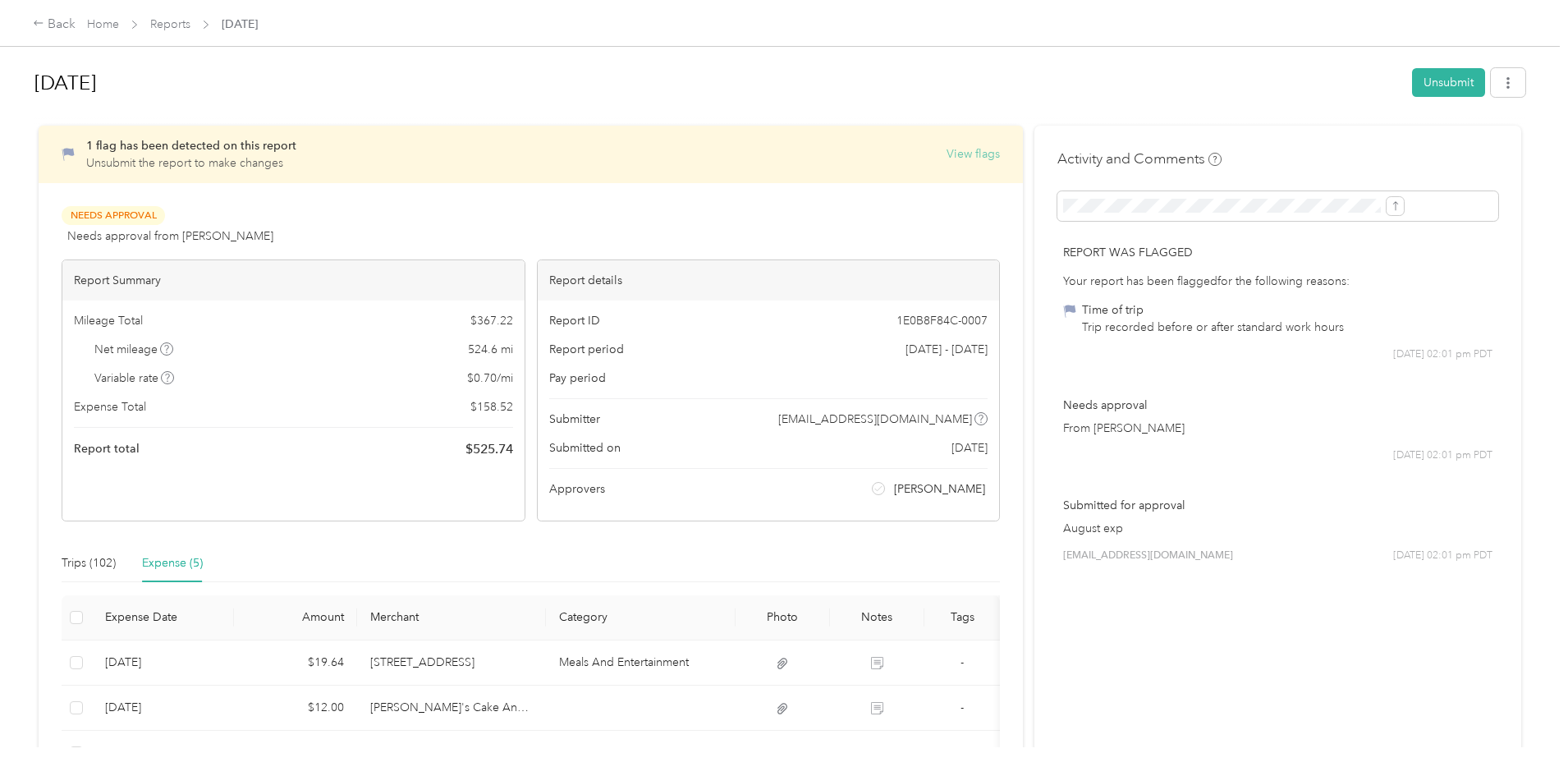
click at [946, 155] on button "View flags" at bounding box center [972, 154] width 54 height 18
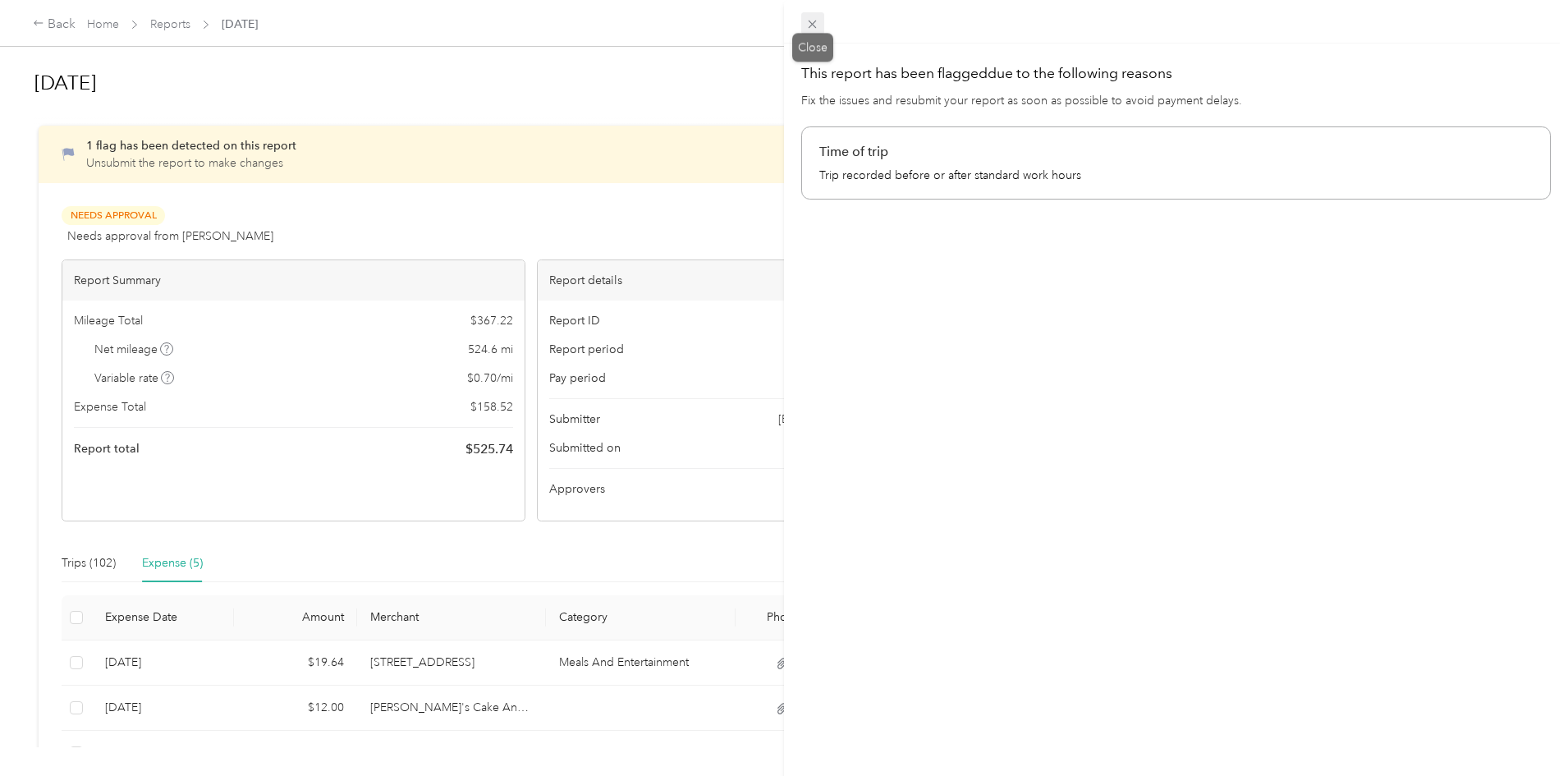
click at [814, 22] on icon at bounding box center [812, 24] width 8 height 8
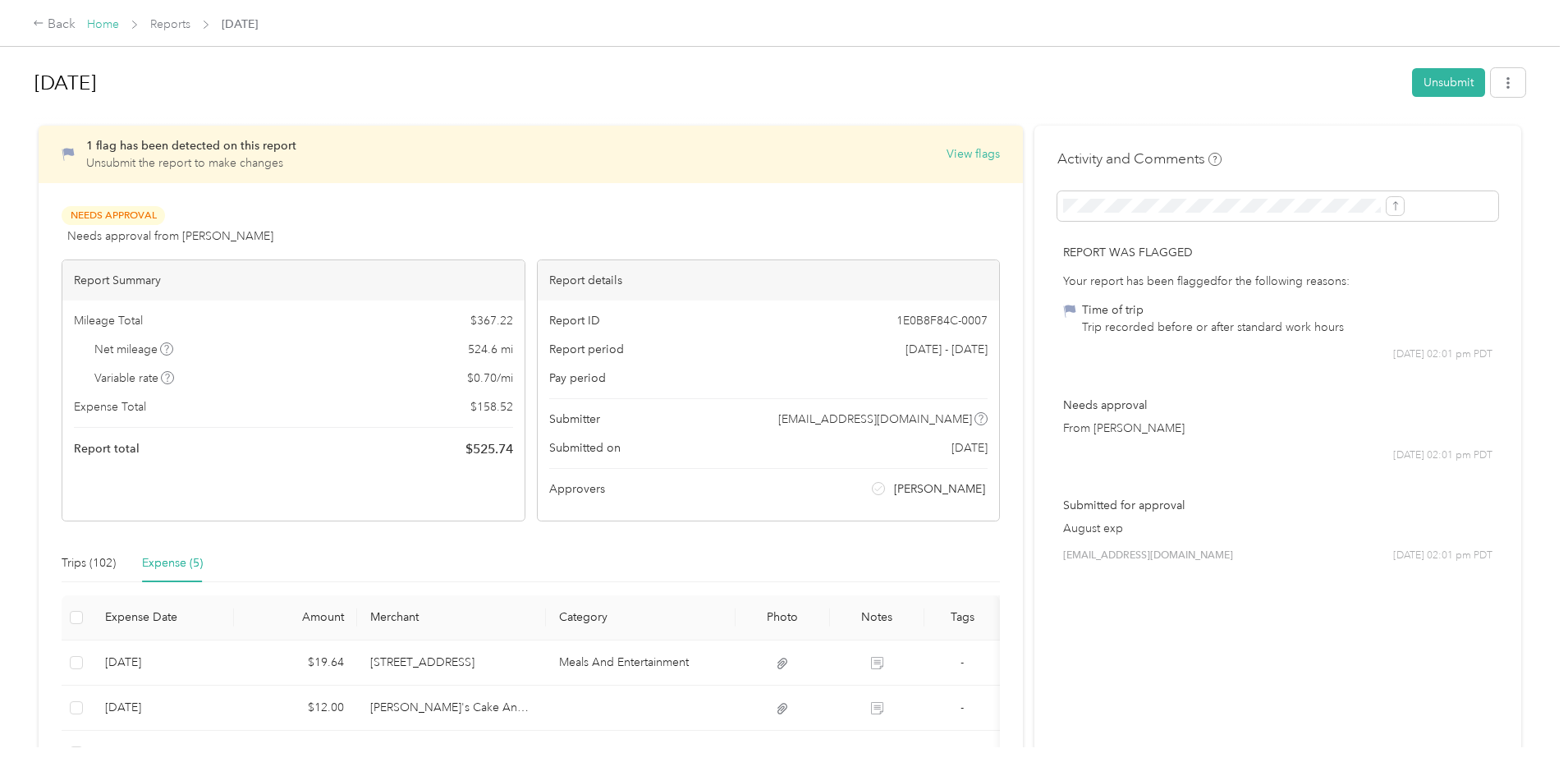
click at [119, 18] on link "Home" at bounding box center [103, 24] width 32 height 14
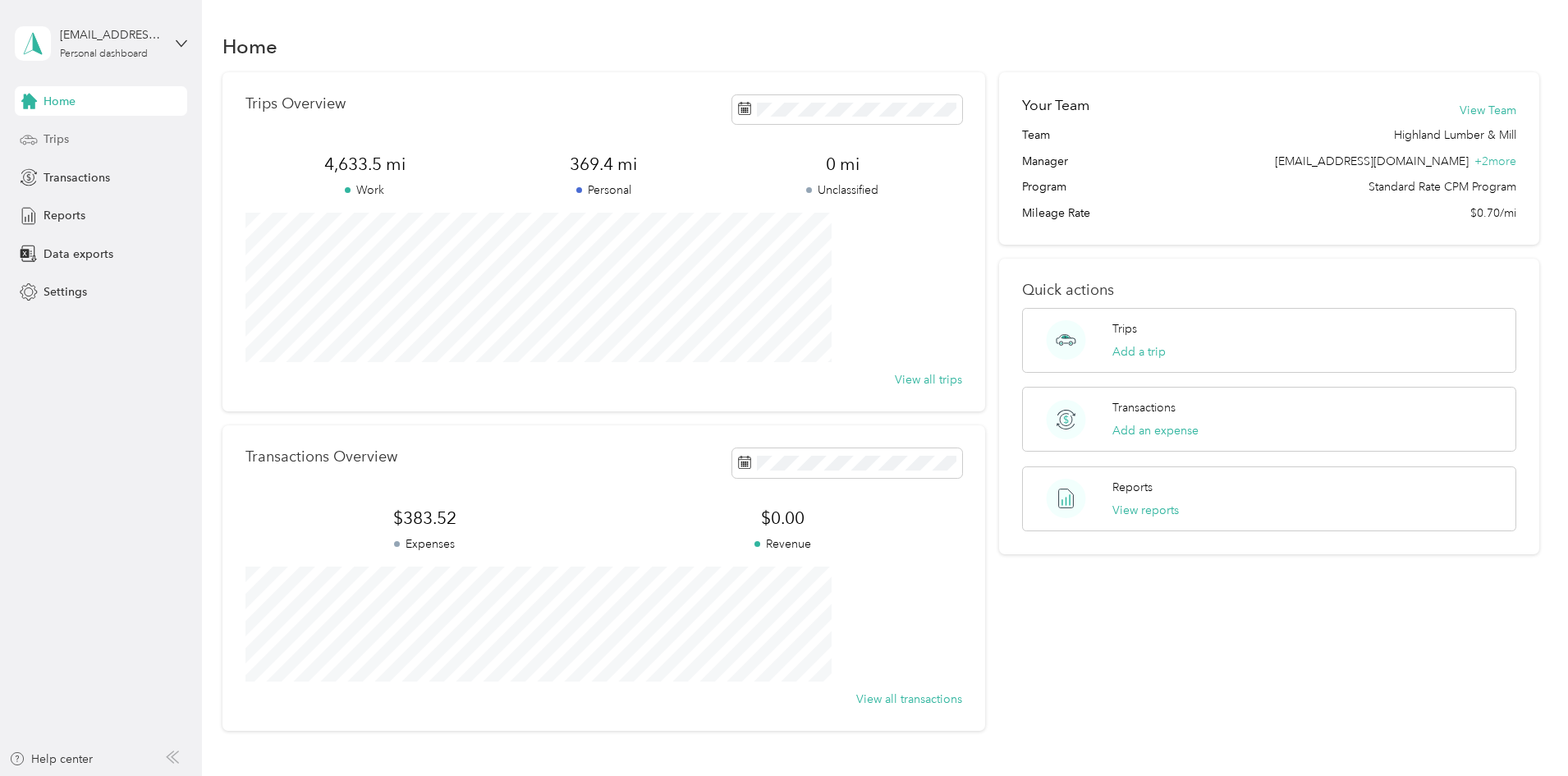
click at [103, 142] on div "Trips" at bounding box center [101, 140] width 173 height 29
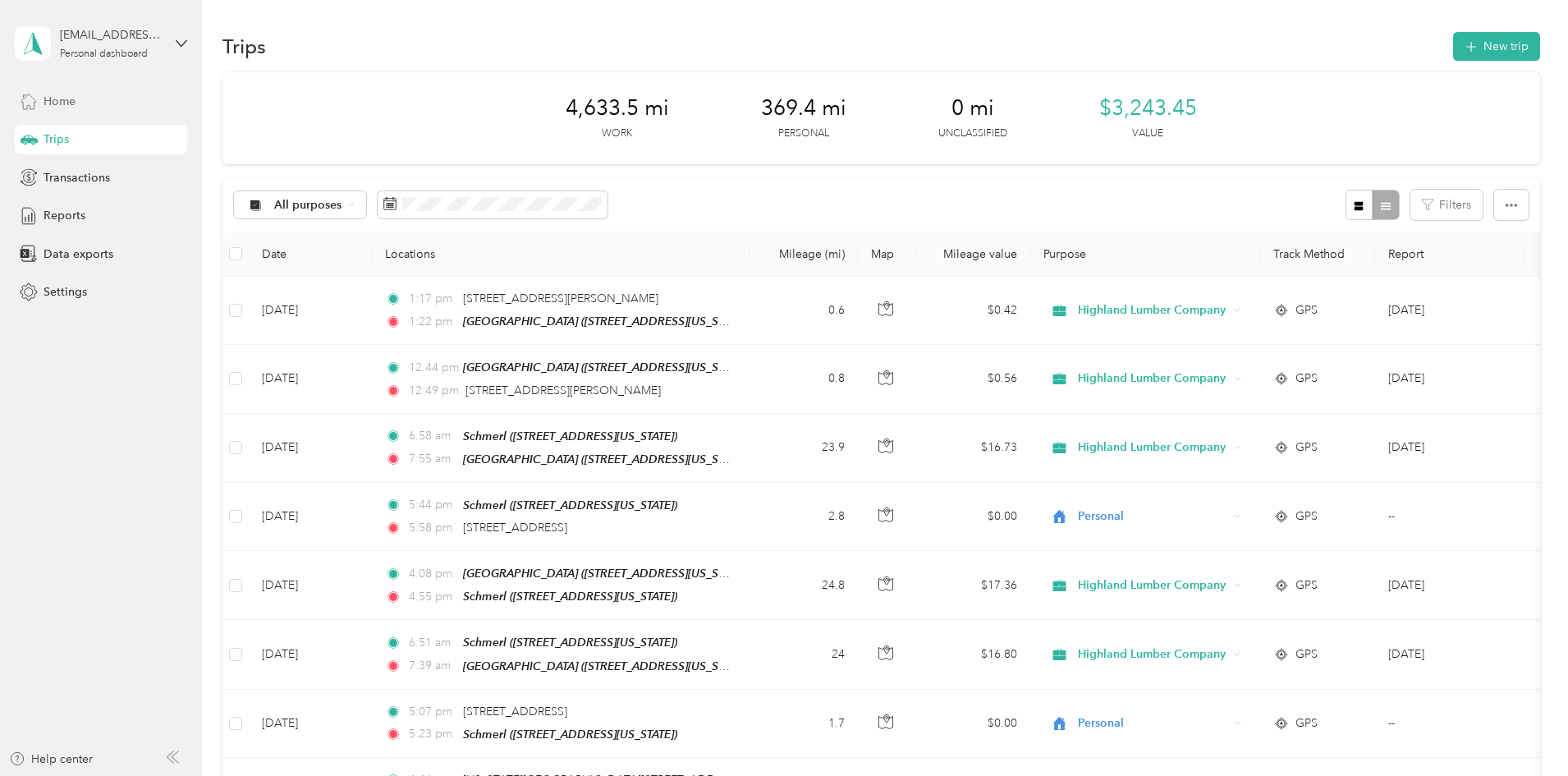
click at [76, 106] on div "Home" at bounding box center [101, 101] width 173 height 29
